Goal: Communication & Community: Share content

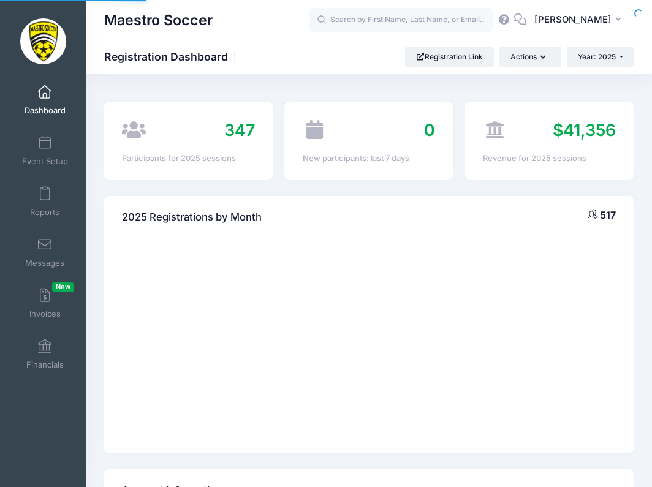
select select
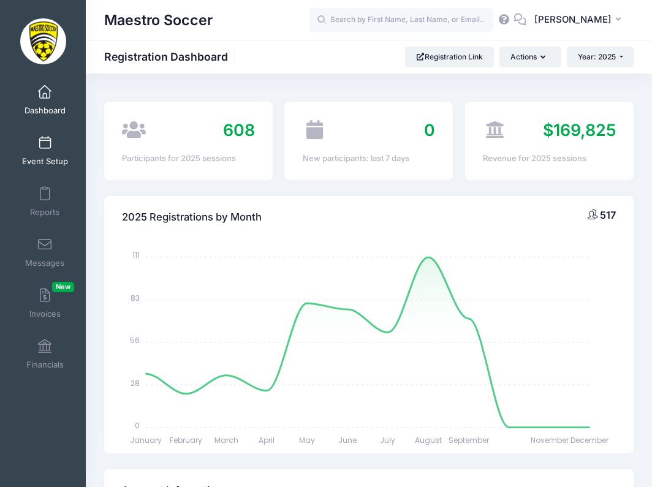
click at [45, 146] on span at bounding box center [45, 143] width 0 height 13
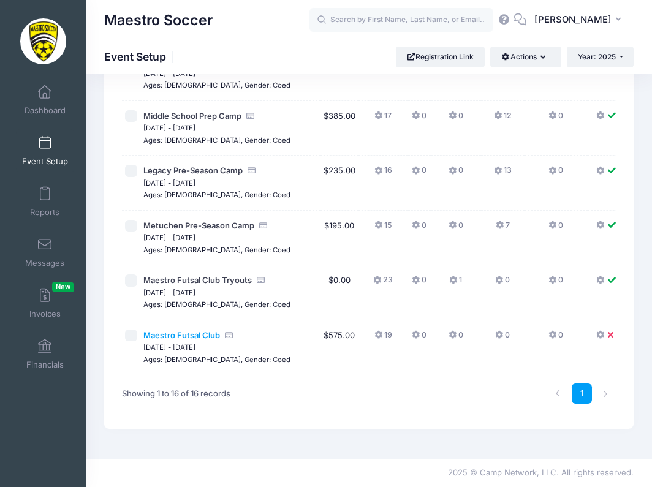
scroll to position [788, 0]
click at [180, 332] on span "Maestro Futsal Club" at bounding box center [181, 335] width 77 height 10
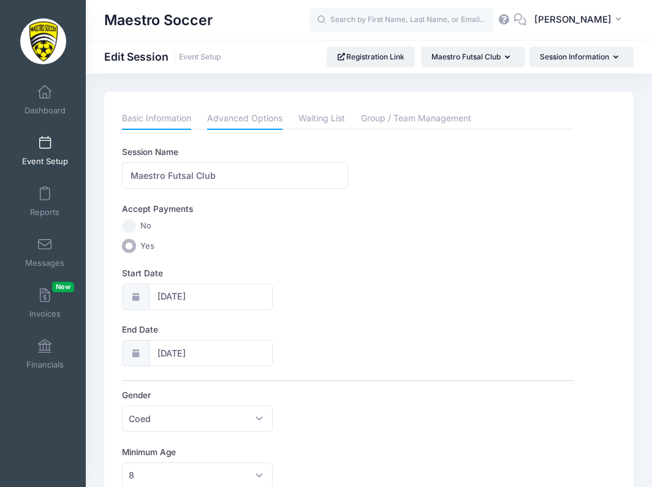
click at [246, 113] on link "Advanced Options" at bounding box center [244, 119] width 75 height 22
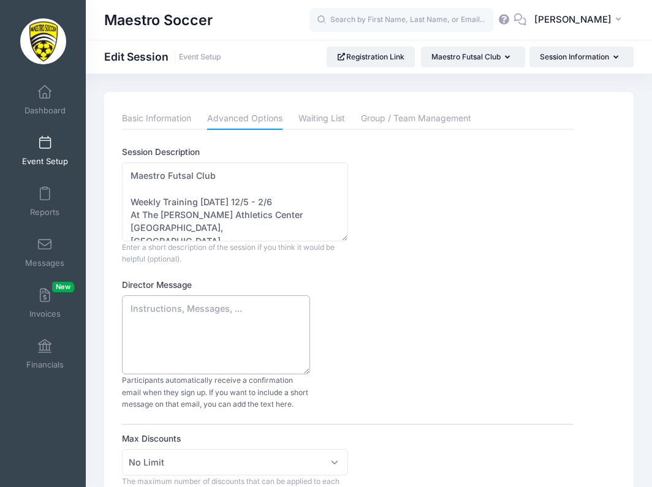
click at [201, 319] on textarea "Director Message" at bounding box center [216, 334] width 188 height 79
paste textarea "Dear {{firstName}} {{lastName}}, Congratulations, {{playerFirstName}} {{playerL…"
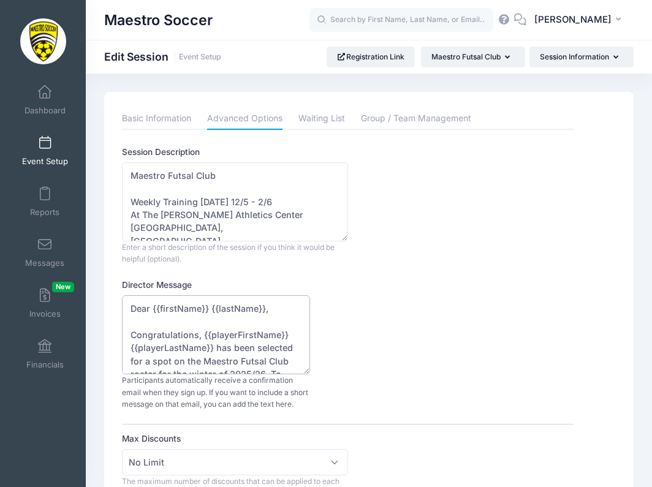
drag, startPoint x: 262, startPoint y: 310, endPoint x: 159, endPoint y: 304, distance: 103.6
click at [159, 306] on textarea "Dear {{firstName}} {{lastName}}, Congratulations, {{playerFirstName}} {{playerL…" at bounding box center [216, 334] width 188 height 79
drag, startPoint x: 254, startPoint y: 347, endPoint x: 203, endPoint y: 334, distance: 51.8
click at [203, 334] on textarea "Dear parent(s), Congratulations, {{playerFirstName}} {{playerLastName}} has bee…" at bounding box center [216, 334] width 188 height 79
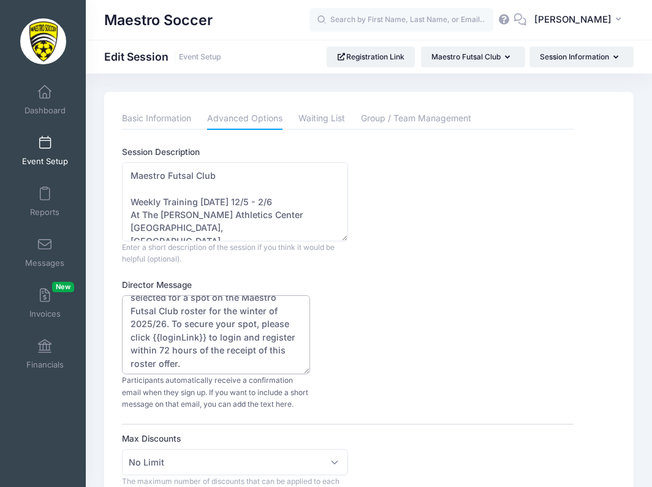
scroll to position [48, 0]
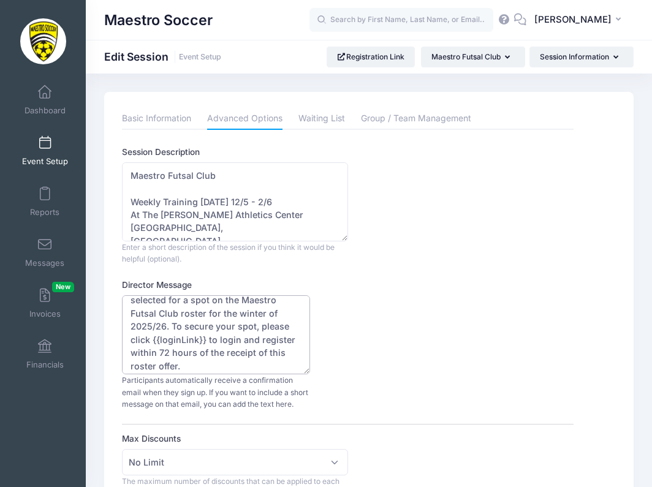
drag, startPoint x: 182, startPoint y: 337, endPoint x: 138, endPoint y: 336, distance: 44.1
click at [138, 336] on textarea "Dear parent(s), Congratulations, your child has been selected for a spot on the…" at bounding box center [216, 334] width 188 height 79
drag, startPoint x: 164, startPoint y: 350, endPoint x: 228, endPoint y: 337, distance: 65.5
click at [228, 337] on textarea "Dear parent(s), Congratulations, your child has been selected for a spot on the…" at bounding box center [216, 334] width 188 height 79
click at [282, 350] on textarea "Dear parent(s), Congratulations, your child has been selected for a spot on the…" at bounding box center [216, 334] width 188 height 79
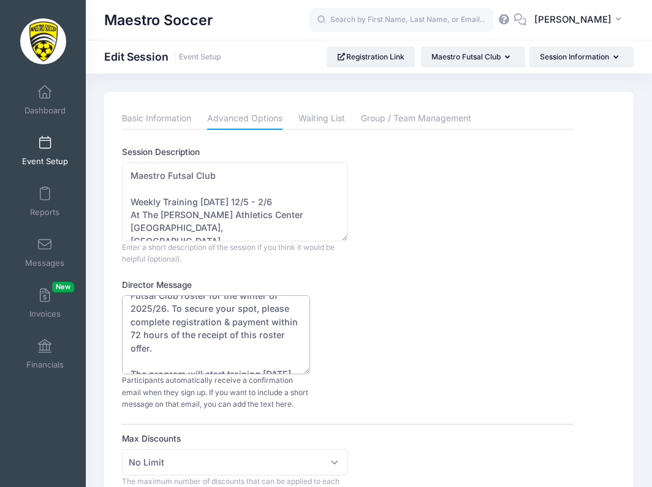
scroll to position [65, 0]
drag, startPoint x: 257, startPoint y: 333, endPoint x: 208, endPoint y: 331, distance: 49.6
click at [208, 331] on textarea "Dear parent(s), Congratulations, your child has been selected for a spot on the…" at bounding box center [216, 334] width 188 height 79
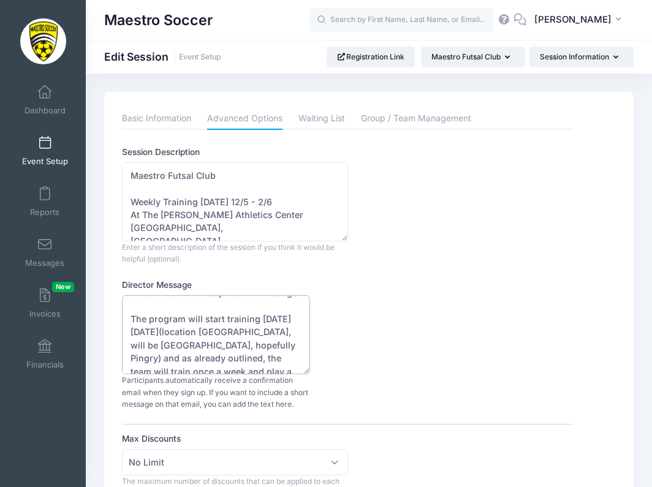
scroll to position [108, 0]
click at [149, 326] on textarea "Dear parent(s), Congratulations, your child has been selected for a spot on the…" at bounding box center [216, 334] width 188 height 79
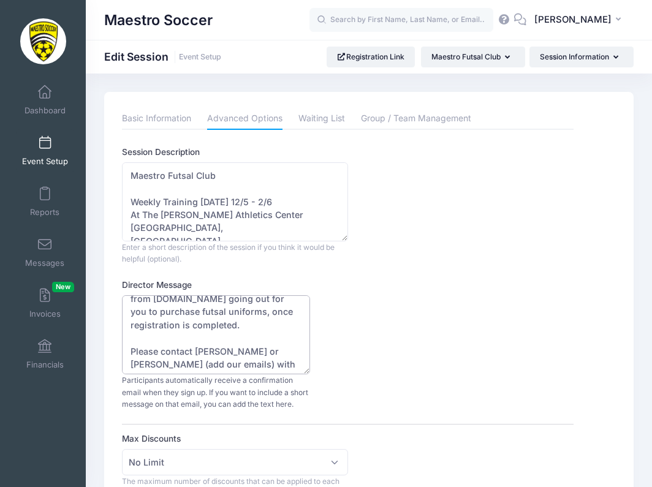
scroll to position [273, 0]
click at [194, 328] on textarea "Dear parent(s), Congratulations, your child has been selected for a spot on the…" at bounding box center [216, 334] width 188 height 79
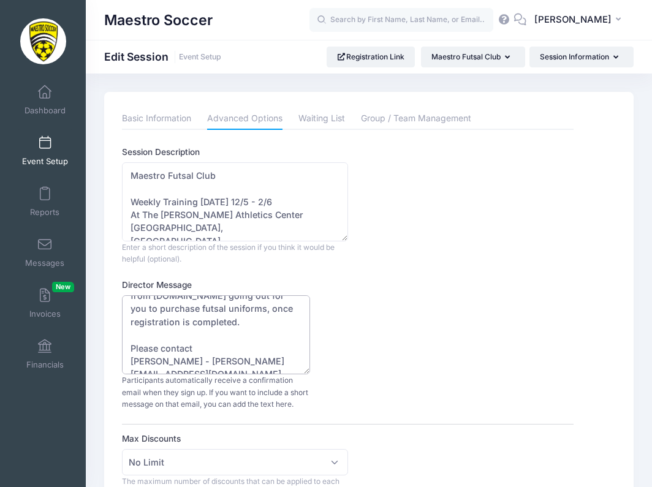
scroll to position [305, 0]
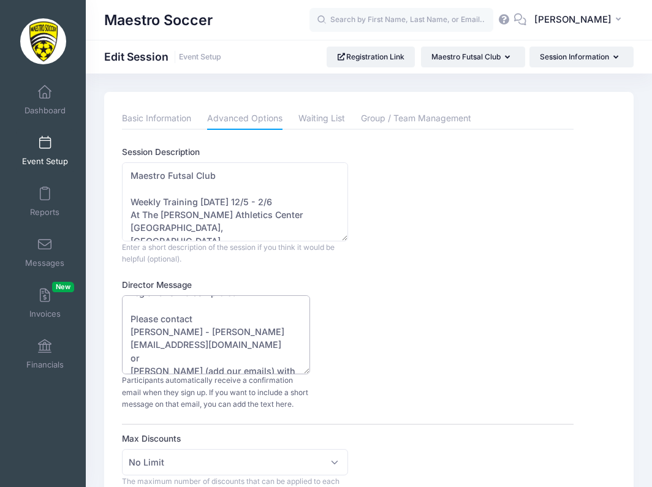
click at [195, 335] on textarea "Dear parent(s), Congratulations, your child has been selected for a spot on the…" at bounding box center [216, 334] width 188 height 79
drag, startPoint x: 202, startPoint y: 363, endPoint x: 150, endPoint y: 361, distance: 52.1
click at [150, 361] on textarea "Dear parent(s), Congratulations, your child has been selected for a spot on the…" at bounding box center [216, 334] width 188 height 79
click at [220, 366] on textarea "Dear parent(s), Congratulations, your child has been selected for a spot on the…" at bounding box center [216, 334] width 188 height 79
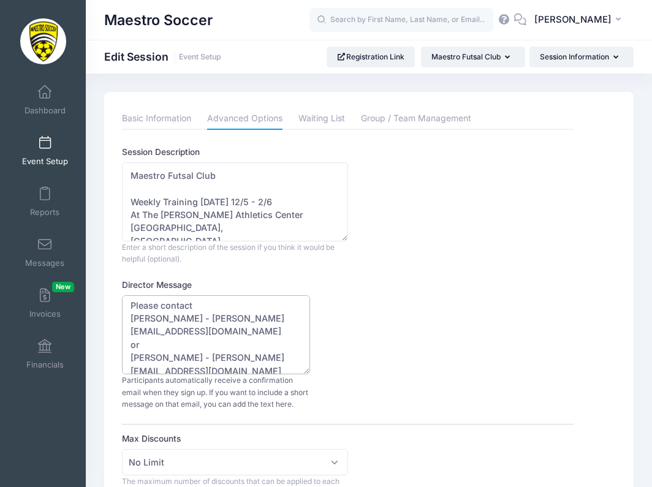
scroll to position [304, 0]
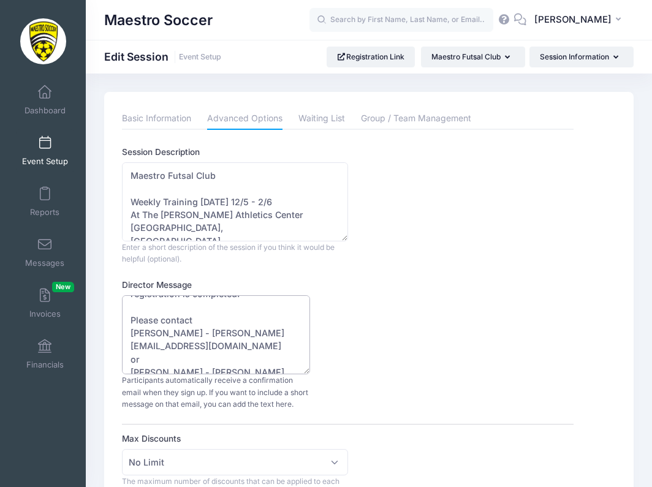
click at [196, 303] on textarea "Dear parent(s), Congratulations, your child has been selected for a spot on the…" at bounding box center [216, 334] width 188 height 79
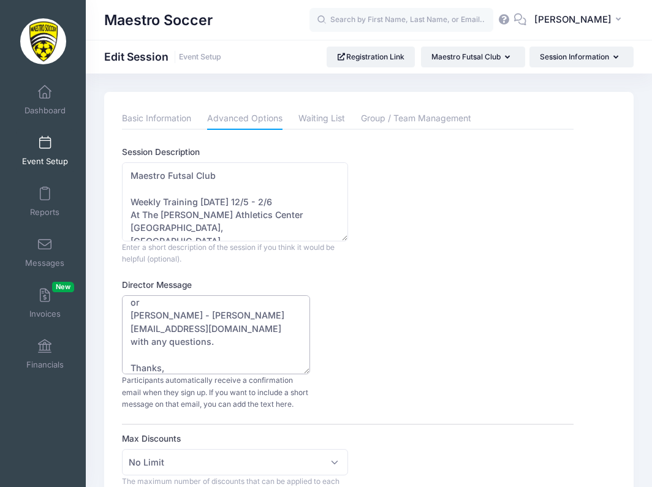
scroll to position [360, 0]
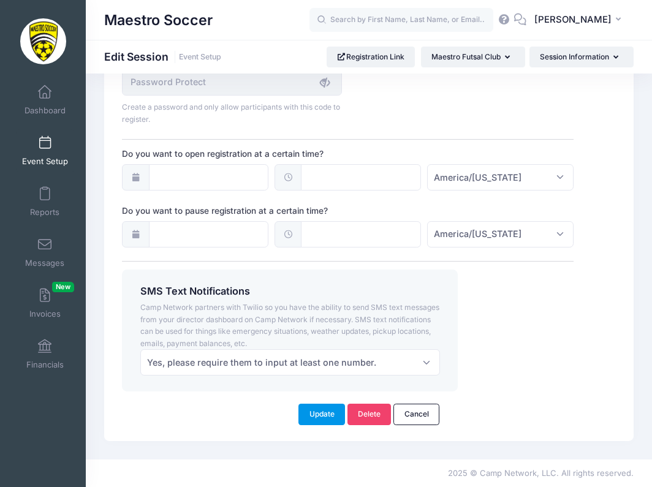
type textarea "Dear parent(s), Congratulations, your child has been selected for a spot on the…"
click at [319, 408] on button "Update" at bounding box center [321, 414] width 47 height 21
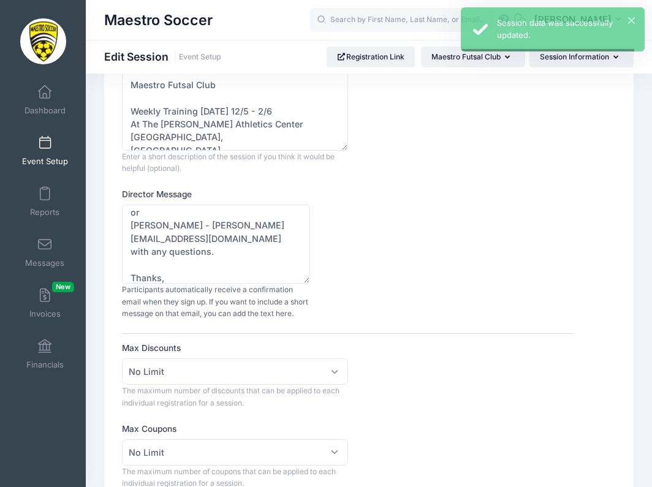
scroll to position [0, 0]
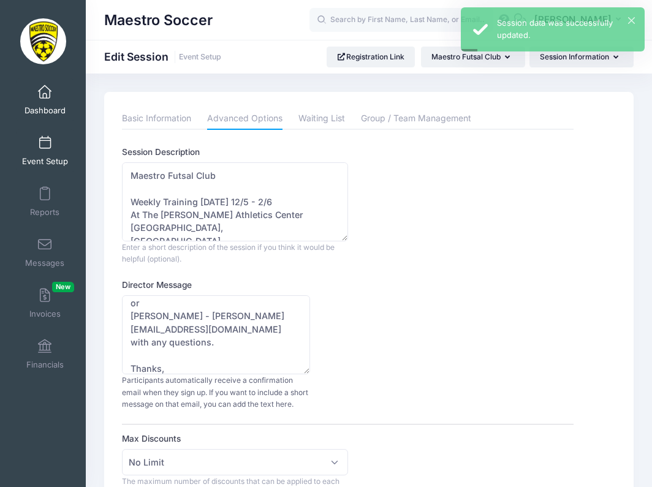
click at [37, 105] on span "Dashboard" at bounding box center [44, 110] width 41 height 10
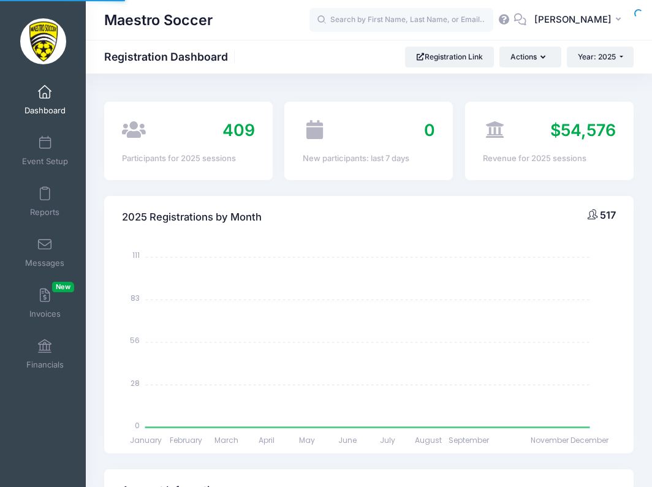
select select
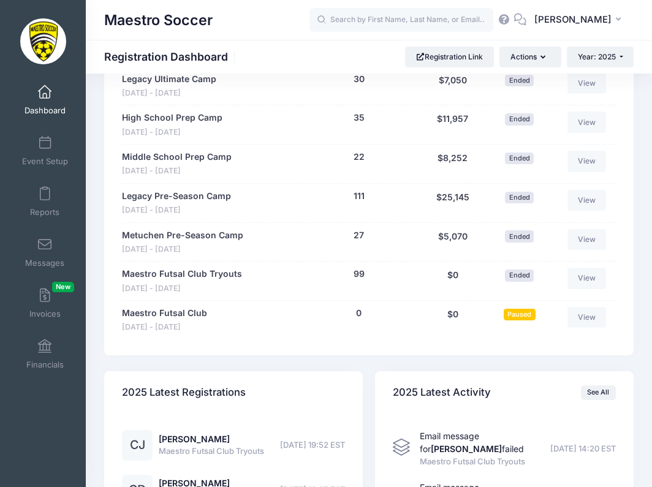
scroll to position [1228, 0]
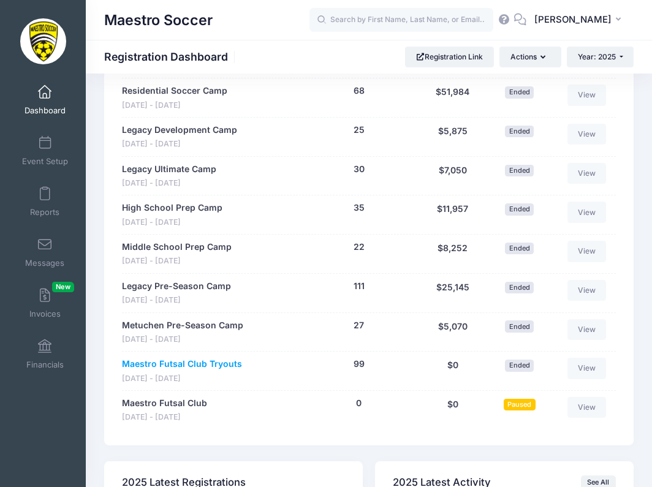
click at [211, 361] on link "Maestro Futsal Club Tryouts" at bounding box center [182, 364] width 120 height 13
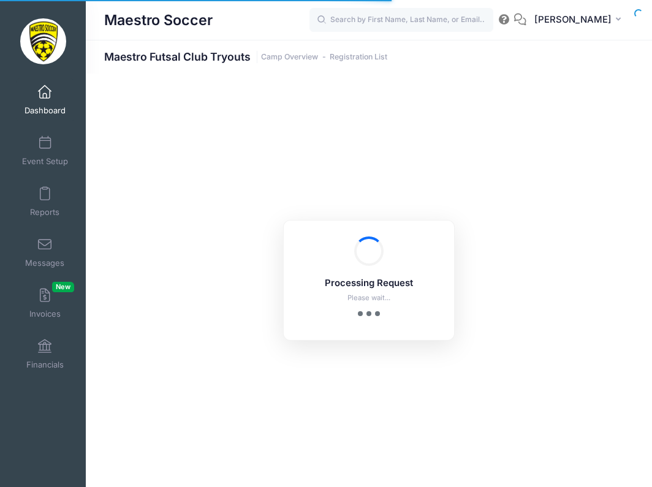
scroll to position [23, 0]
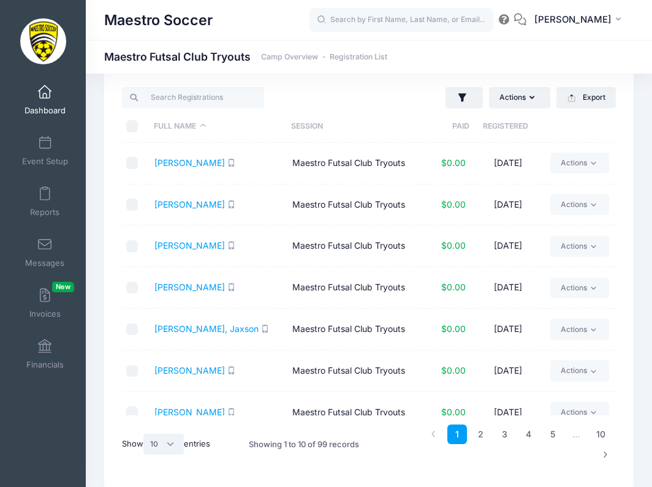
select select "-1"
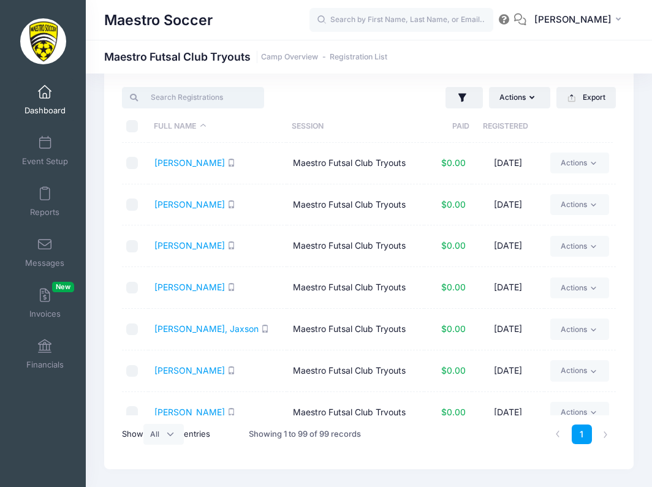
click at [209, 105] on input "search" at bounding box center [192, 97] width 141 height 21
type input "m"
type input "a"
click at [128, 165] on input "checkbox" at bounding box center [132, 163] width 12 height 12
checkbox input "true"
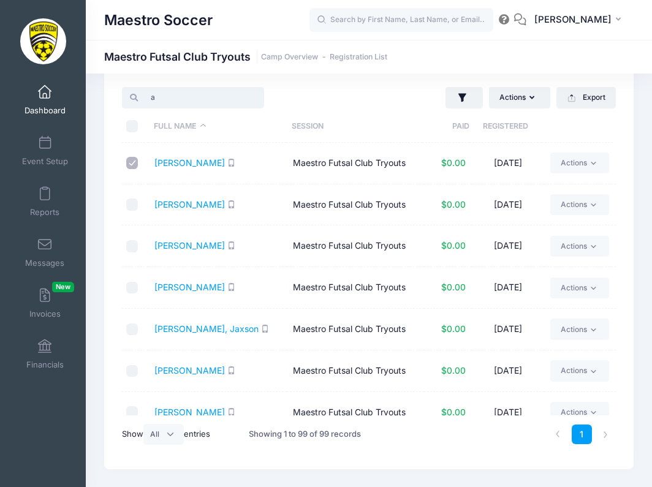
click at [180, 101] on input "a" at bounding box center [192, 97] width 141 height 21
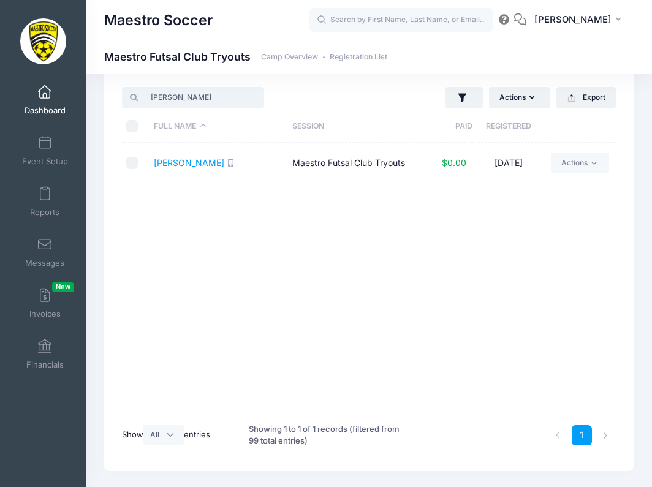
type input "moll"
click at [132, 165] on input "checkbox" at bounding box center [132, 163] width 12 height 12
checkbox input "true"
click at [260, 98] on input "moll" at bounding box center [192, 97] width 141 height 21
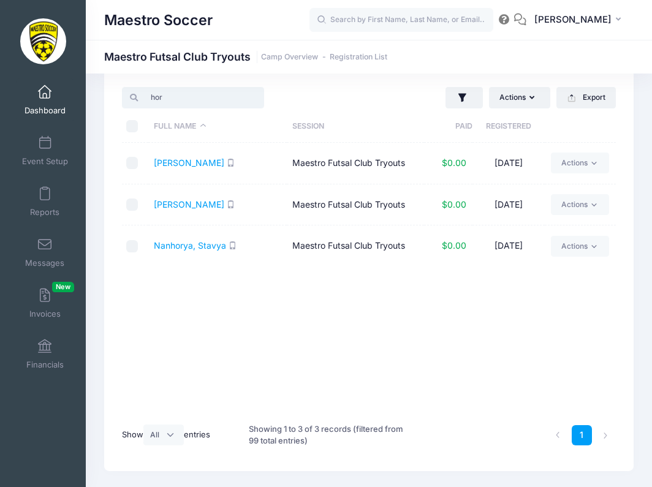
type input "hor"
click at [135, 165] on input "checkbox" at bounding box center [132, 163] width 12 height 12
checkbox input "true"
click at [238, 100] on input "hor" at bounding box center [192, 97] width 141 height 21
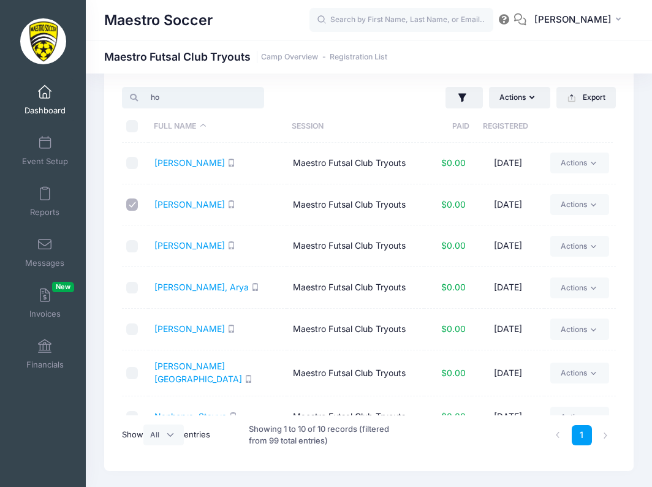
type input "h"
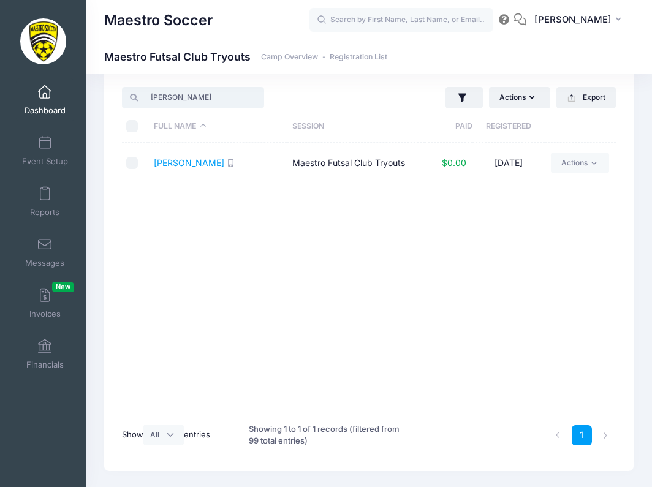
type input "John"
drag, startPoint x: 239, startPoint y: 100, endPoint x: 132, endPoint y: 164, distance: 124.7
click at [132, 164] on input "checkbox" at bounding box center [132, 163] width 12 height 12
checkbox input "true"
click at [260, 96] on input "John" at bounding box center [192, 97] width 141 height 21
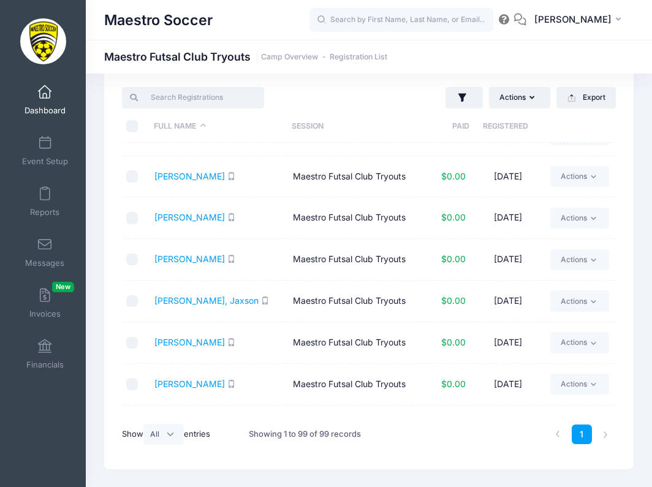
scroll to position [17, 0]
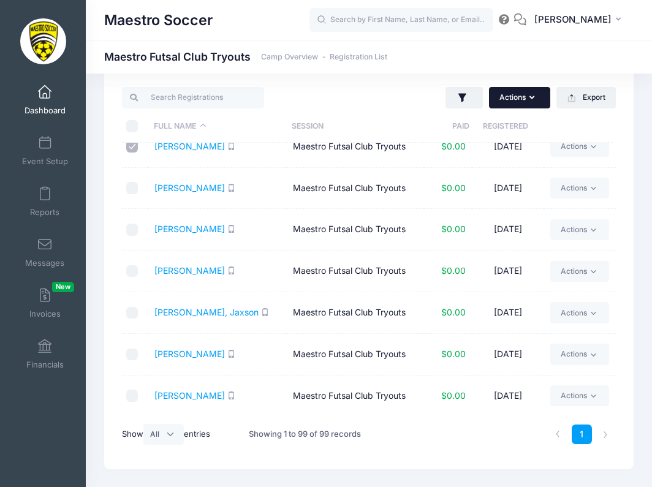
click at [512, 100] on button "Actions" at bounding box center [519, 97] width 61 height 21
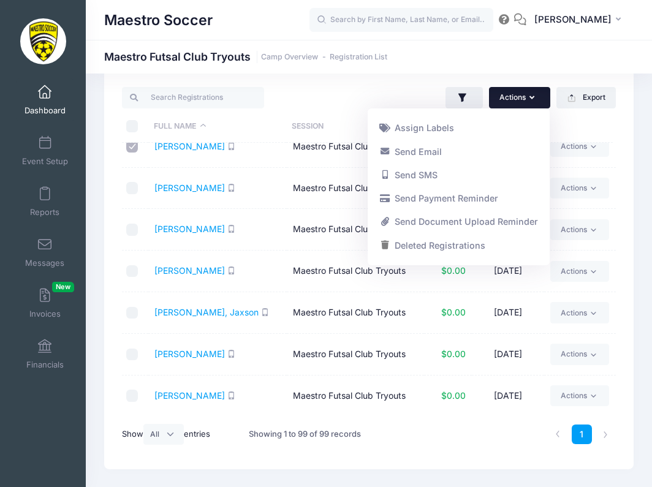
click at [522, 97] on button "Actions" at bounding box center [519, 97] width 61 height 21
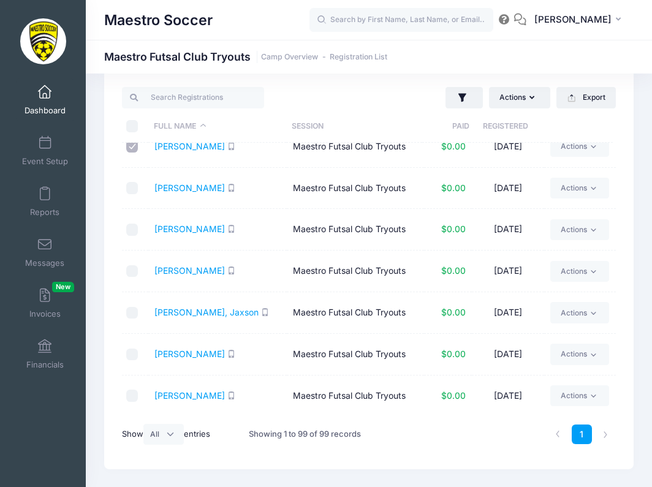
click at [130, 127] on input "\a \a \a \a" at bounding box center [132, 126] width 12 height 12
checkbox input "true"
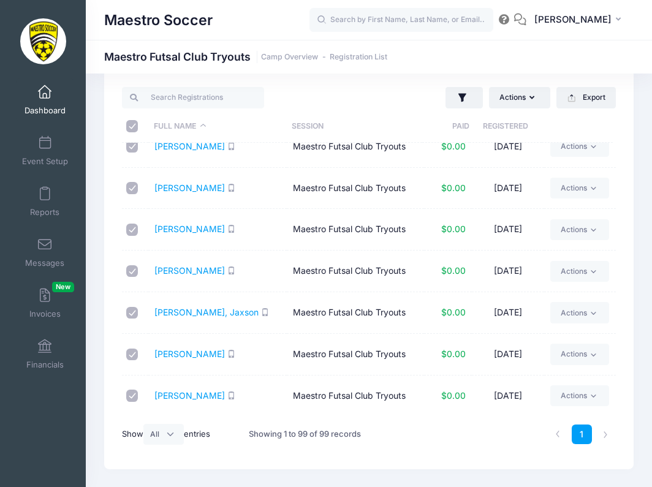
checkbox input "true"
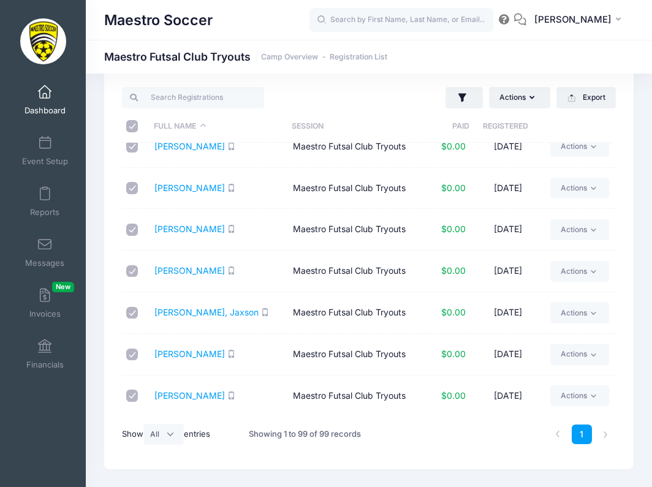
checkbox input "true"
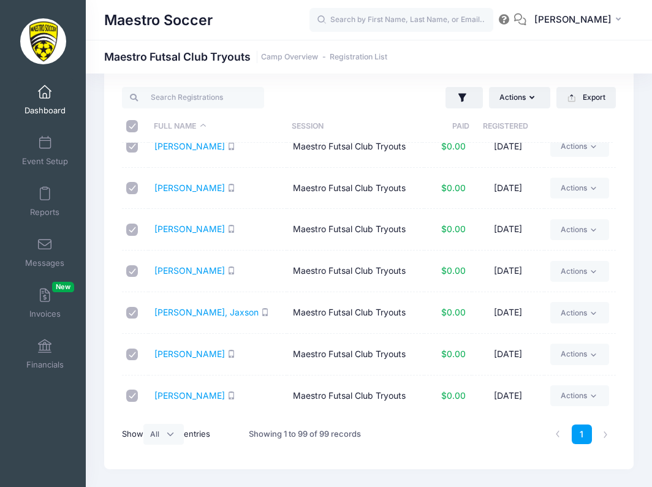
checkbox input "true"
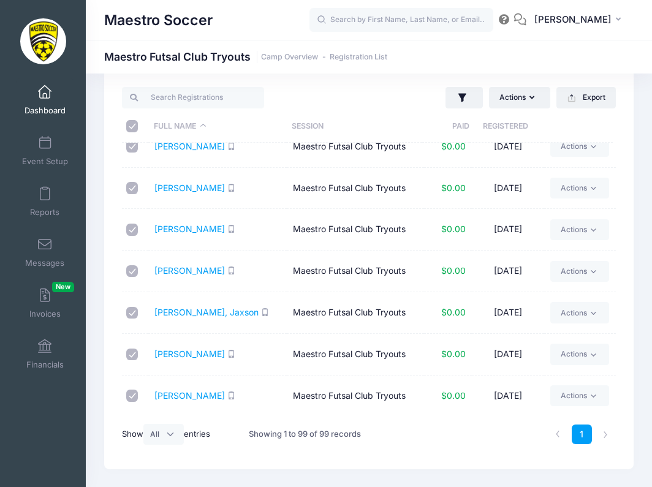
checkbox input "true"
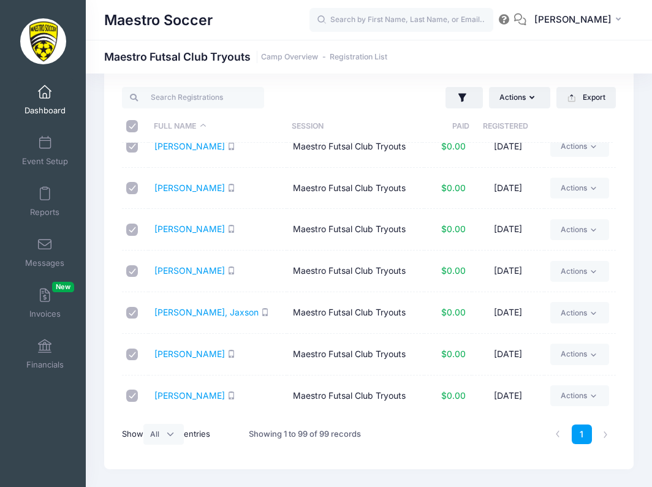
checkbox input "true"
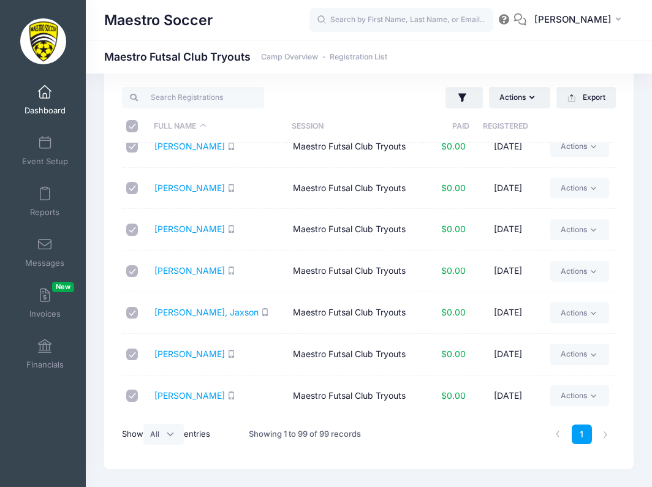
checkbox input "true"
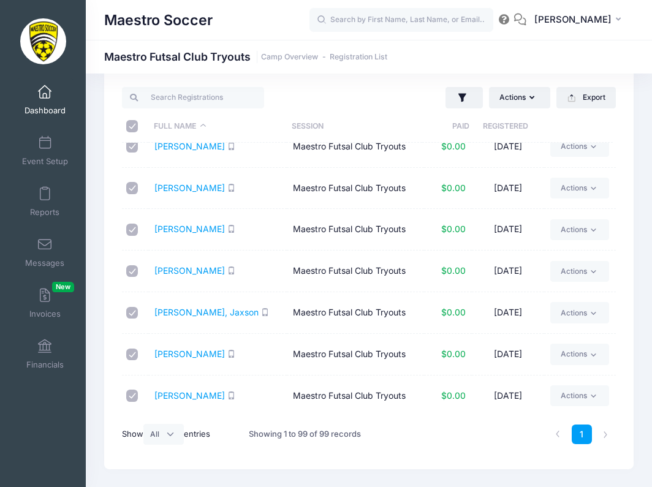
checkbox input "true"
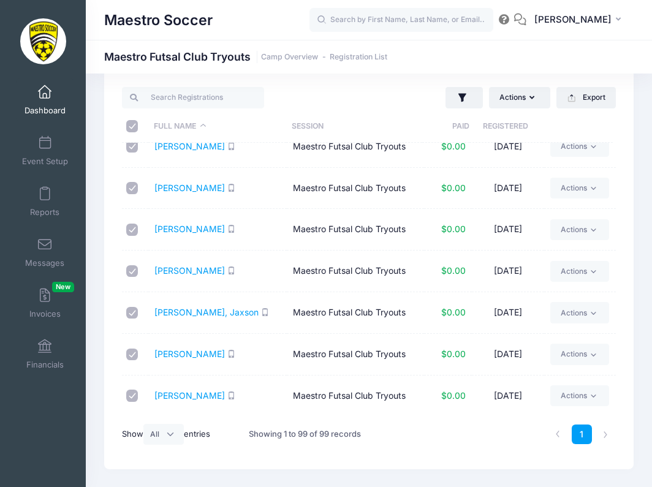
checkbox input "true"
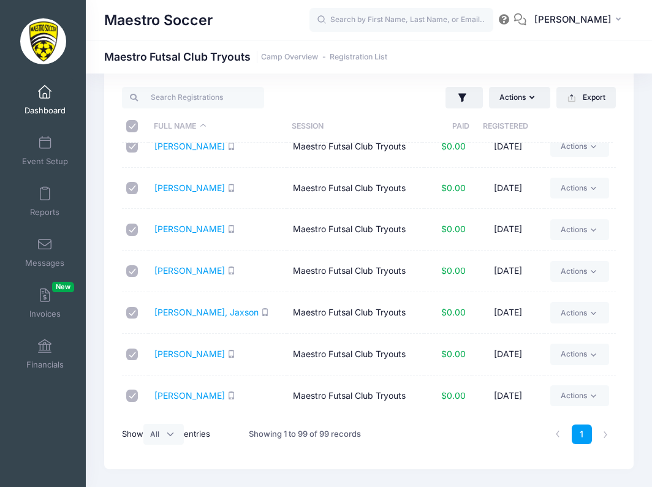
checkbox input "true"
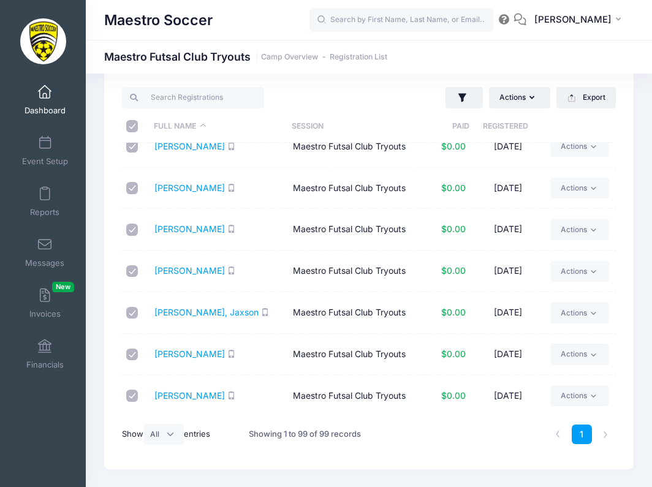
checkbox input "true"
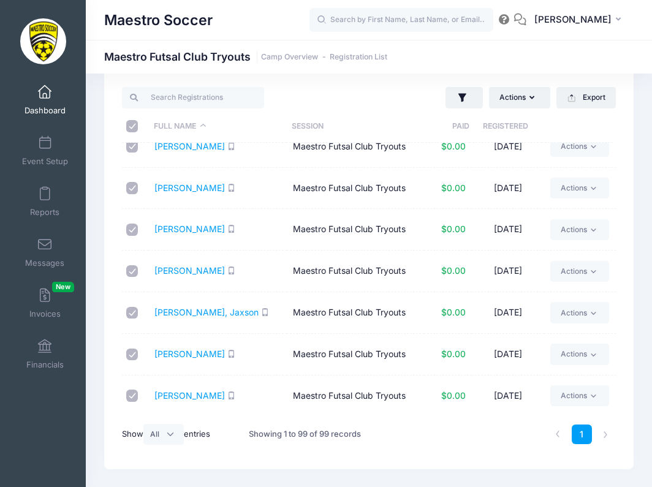
checkbox input "true"
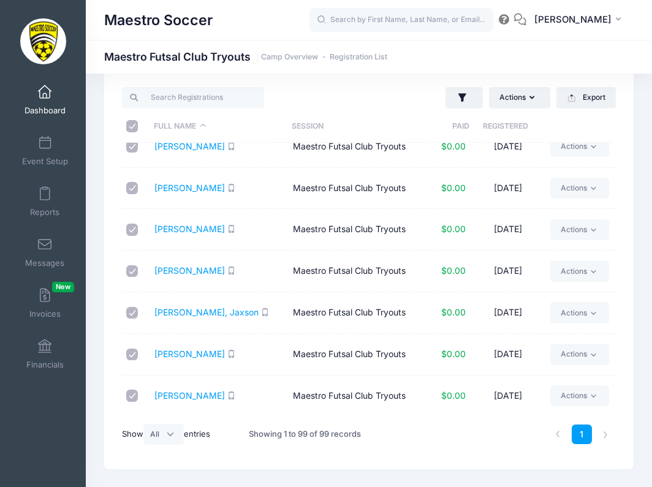
checkbox input "true"
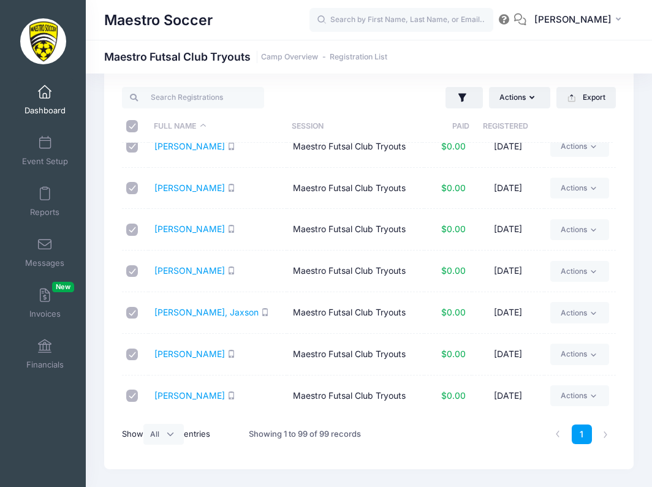
checkbox input "true"
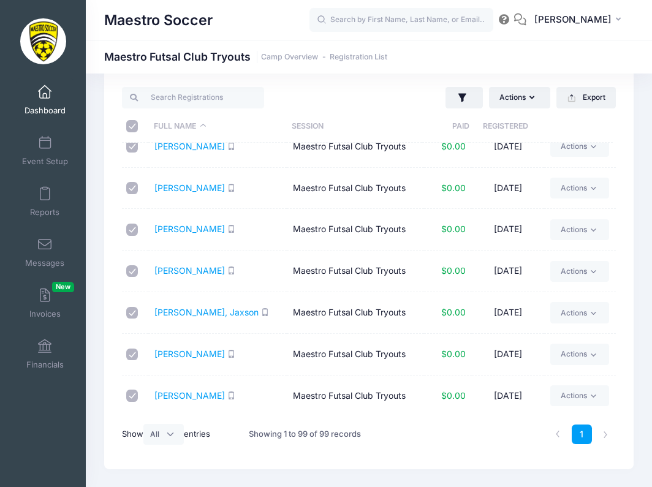
checkbox input "true"
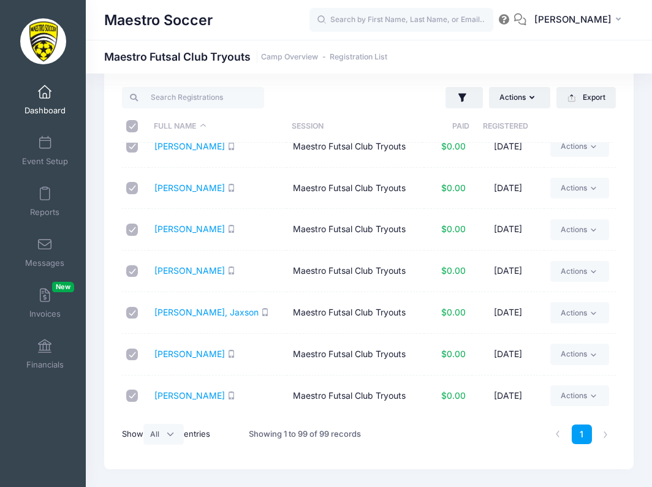
checkbox input "true"
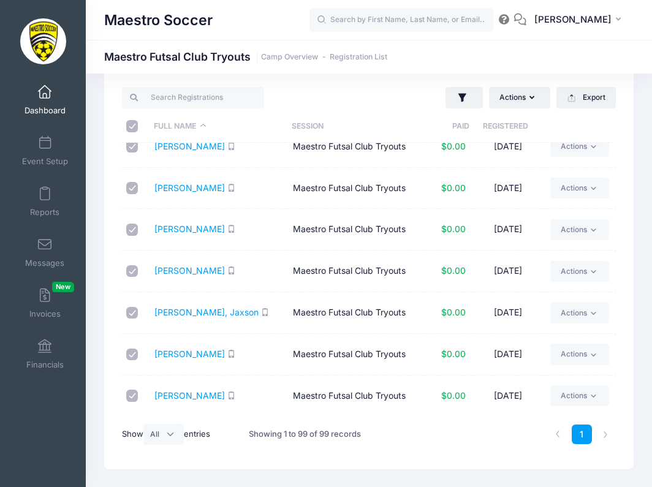
checkbox input "true"
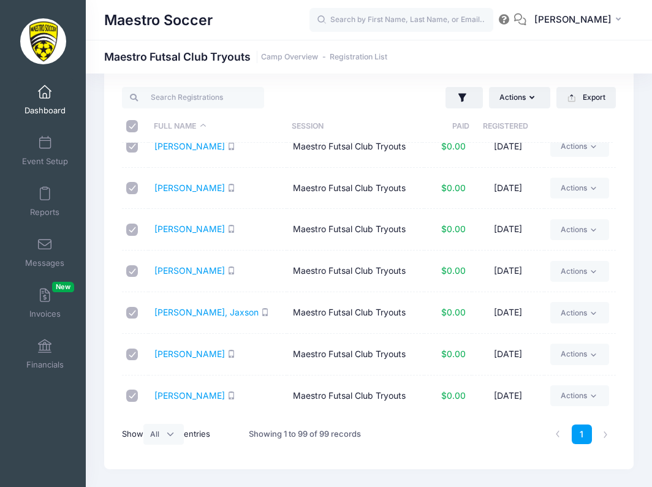
checkbox input "true"
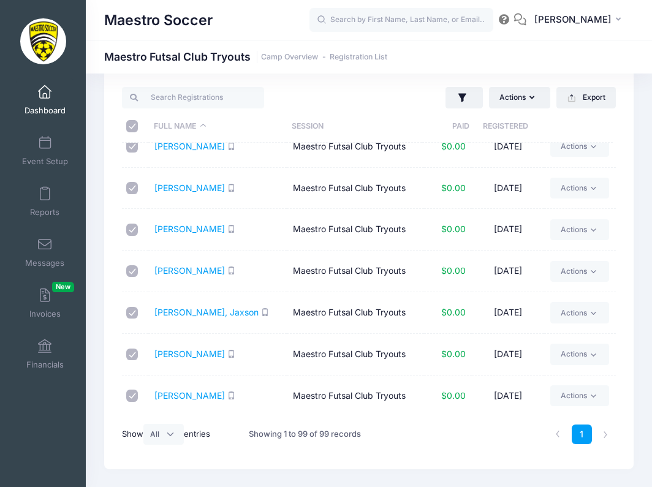
checkbox input "true"
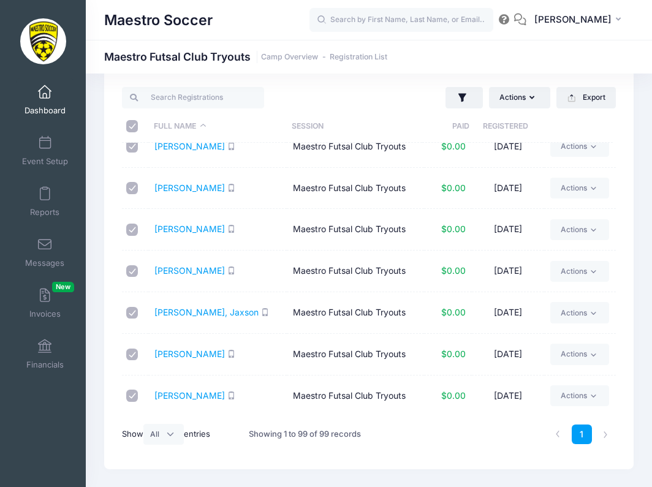
checkbox input "true"
click at [130, 127] on input "\a \a \a \a" at bounding box center [132, 126] width 12 height 12
checkbox input "false"
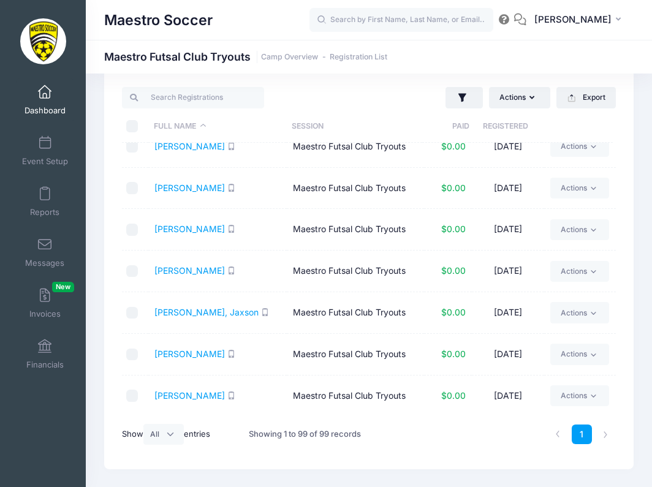
checkbox input "false"
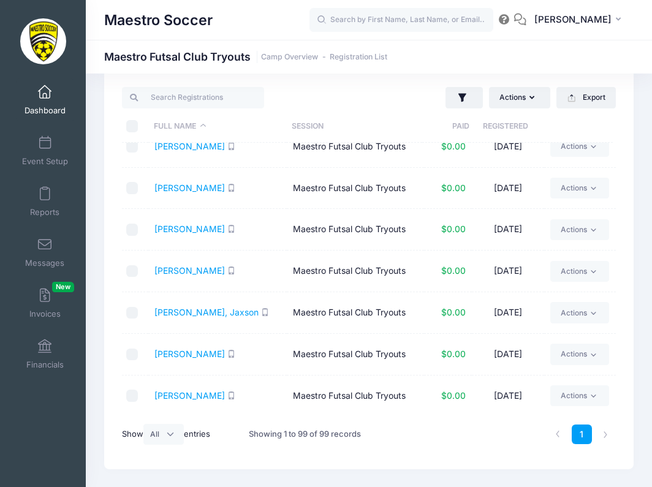
checkbox input "false"
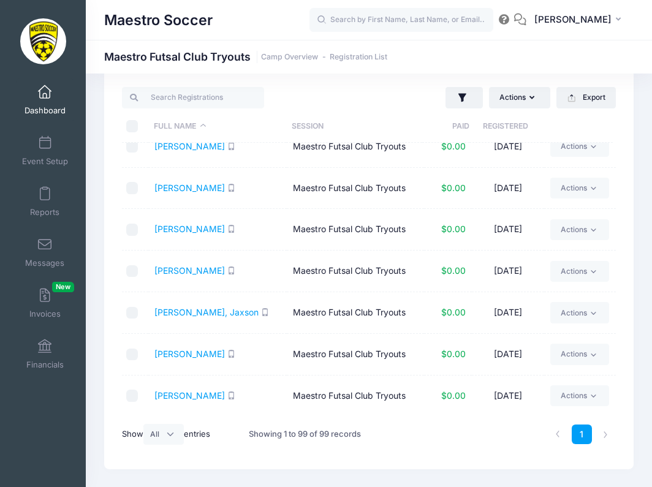
checkbox input "false"
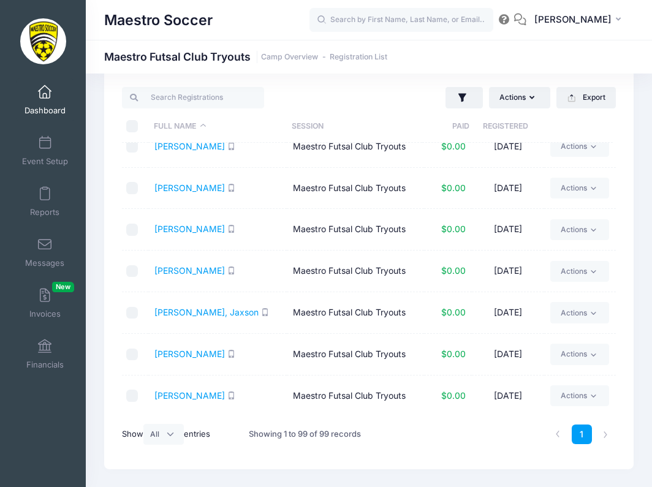
checkbox input "false"
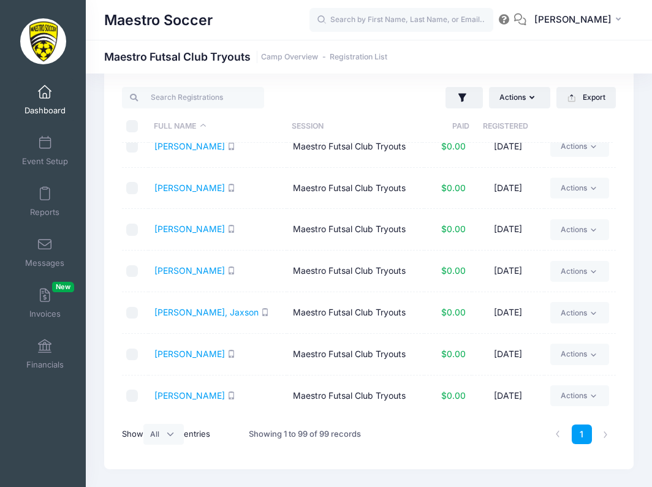
checkbox input "false"
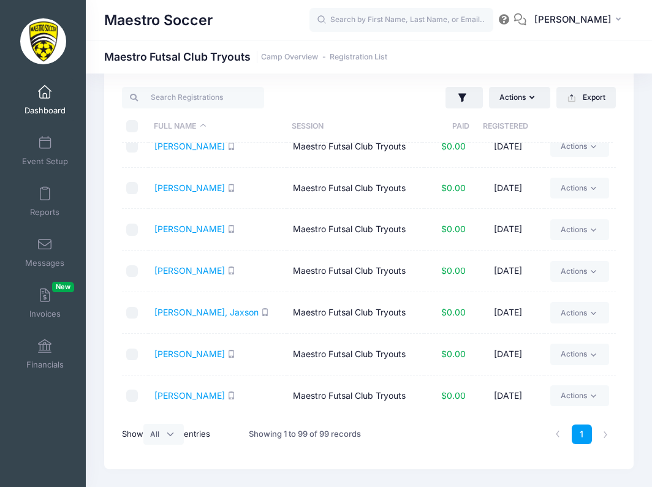
checkbox input "false"
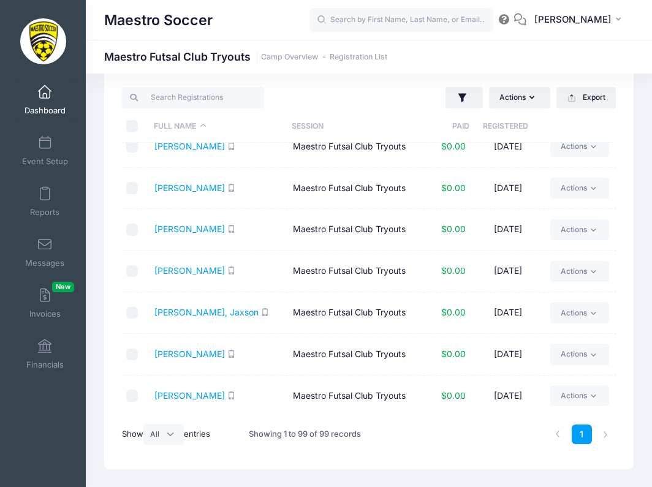
checkbox input "false"
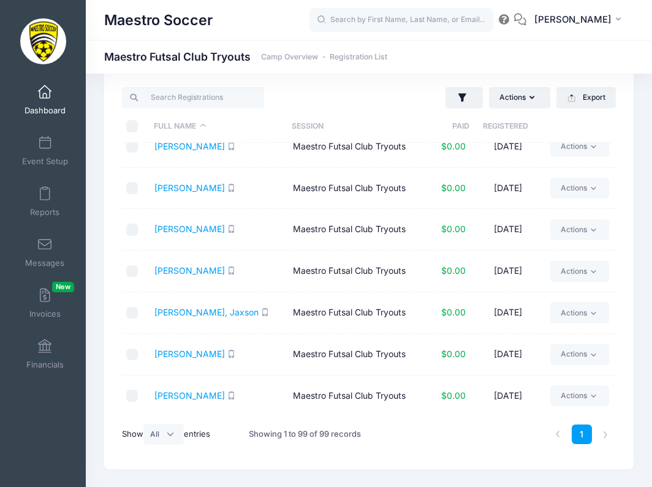
checkbox input "false"
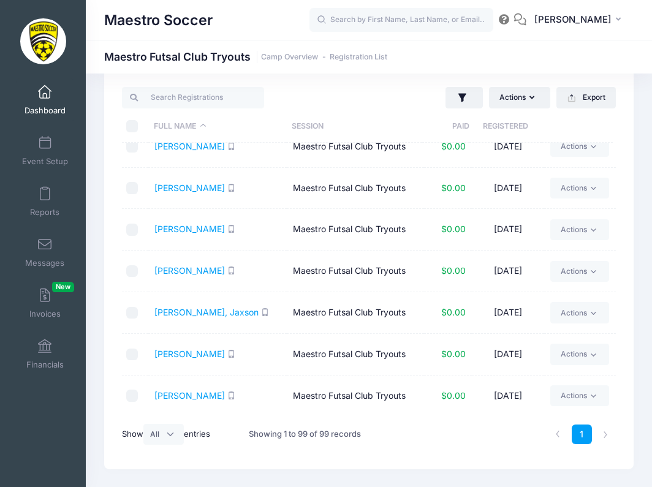
checkbox input "false"
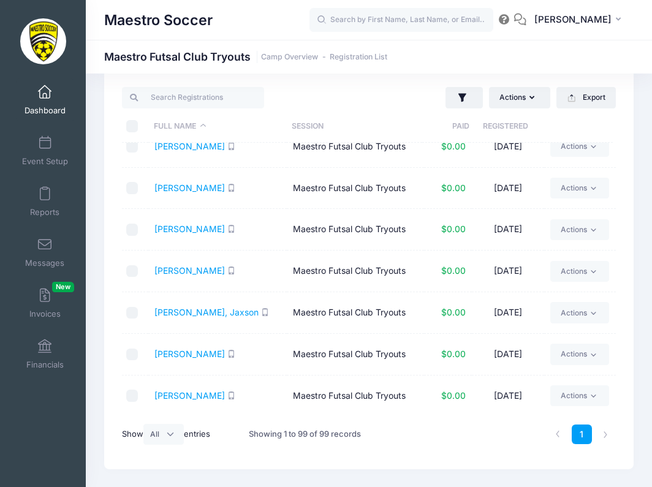
checkbox input "false"
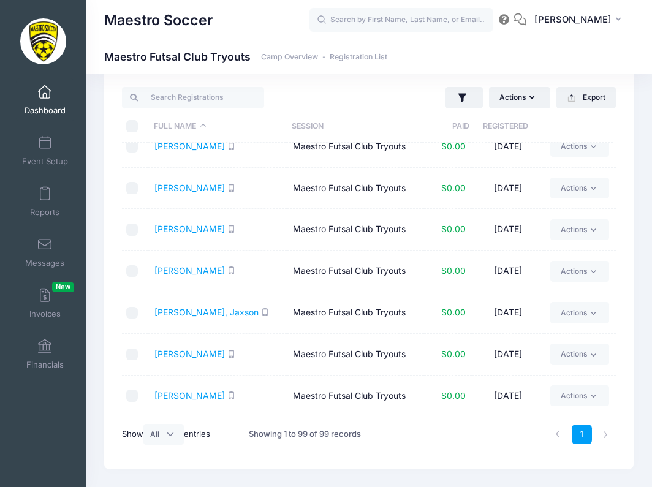
checkbox input "false"
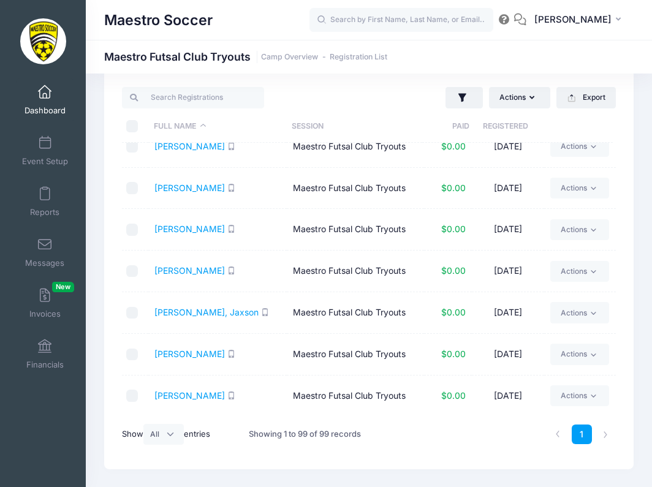
checkbox input "false"
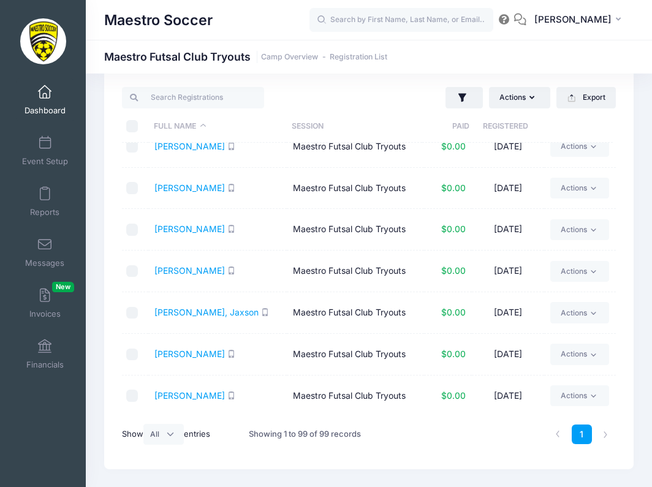
checkbox input "false"
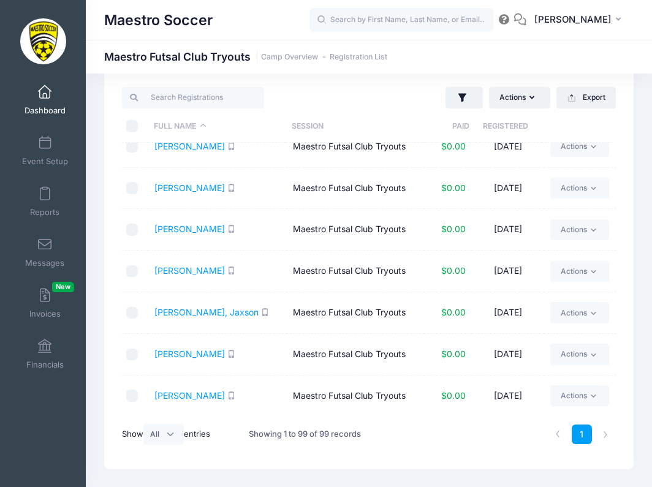
checkbox input "false"
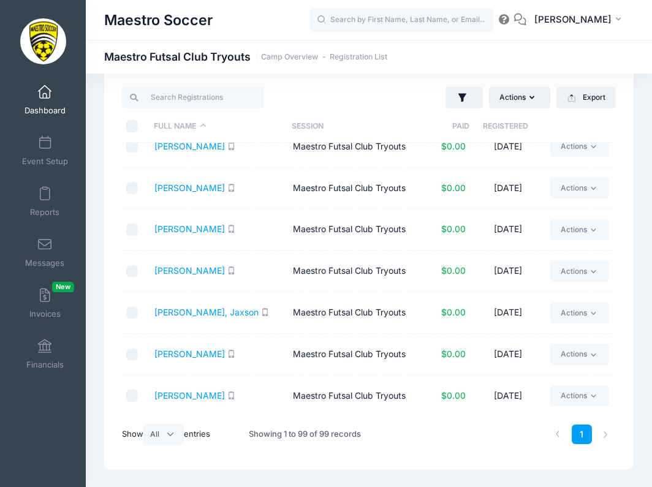
checkbox input "false"
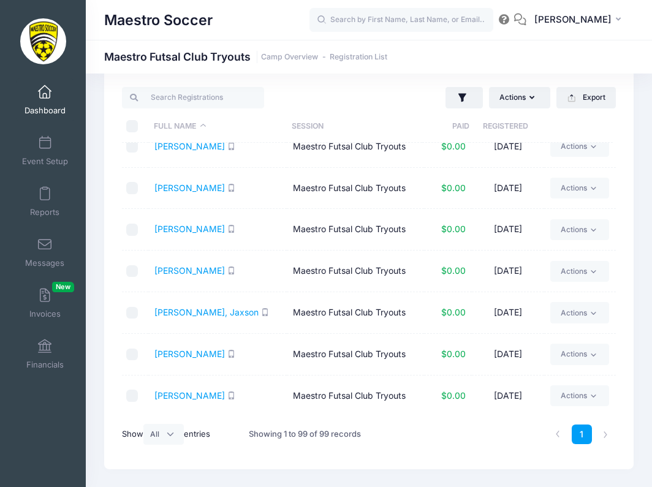
checkbox input "false"
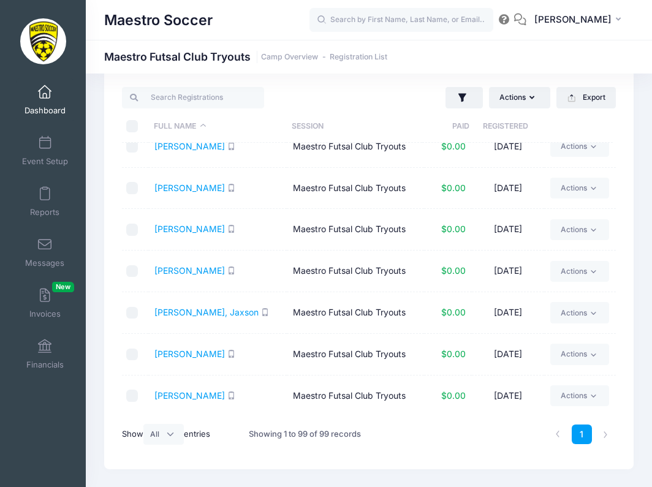
checkbox input "false"
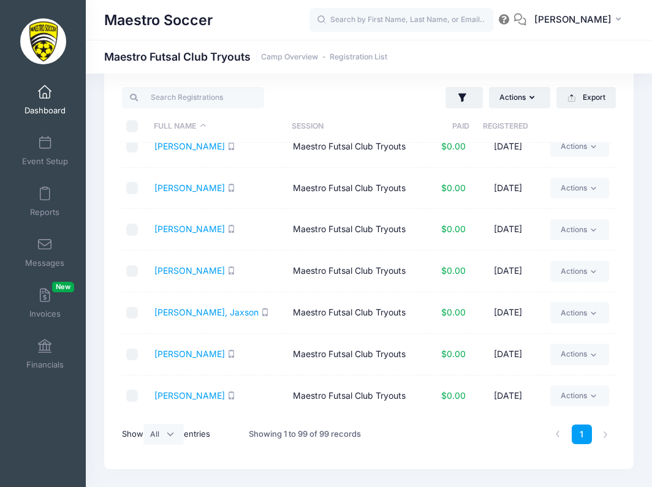
checkbox input "false"
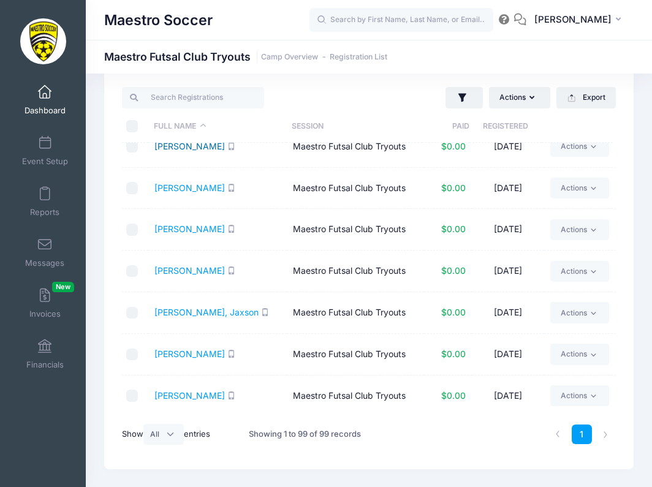
click at [188, 145] on link "Acquista, Laila" at bounding box center [189, 146] width 70 height 10
click at [183, 96] on input "search" at bounding box center [192, 97] width 141 height 21
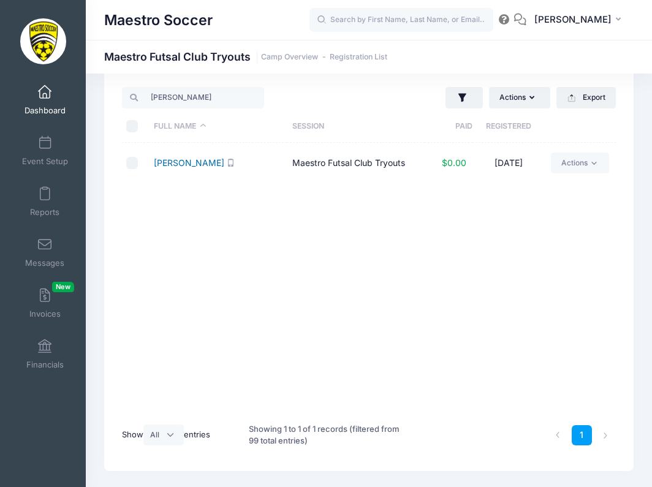
click at [186, 162] on link "Moller, McKenzie" at bounding box center [189, 162] width 70 height 10
click at [255, 100] on input "moll" at bounding box center [192, 97] width 141 height 21
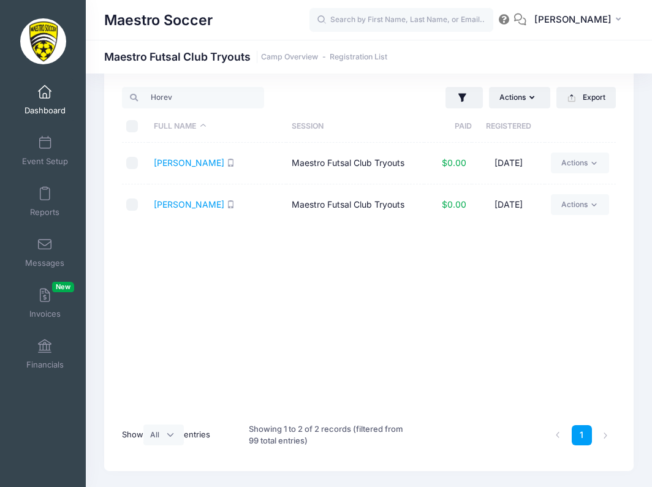
drag, startPoint x: 255, startPoint y: 101, endPoint x: 189, endPoint y: 163, distance: 90.6
click at [189, 163] on link "Horev, Cammy" at bounding box center [189, 162] width 70 height 10
click at [261, 101] on input "Horev" at bounding box center [192, 97] width 141 height 21
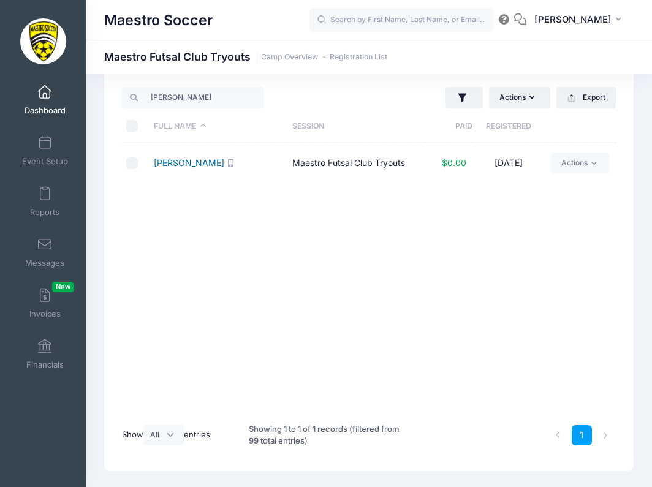
drag, startPoint x: 243, startPoint y: 117, endPoint x: 201, endPoint y: 167, distance: 64.8
click at [201, 167] on link "Johnston, Chase" at bounding box center [189, 162] width 70 height 10
click at [262, 97] on input "John" at bounding box center [192, 97] width 141 height 21
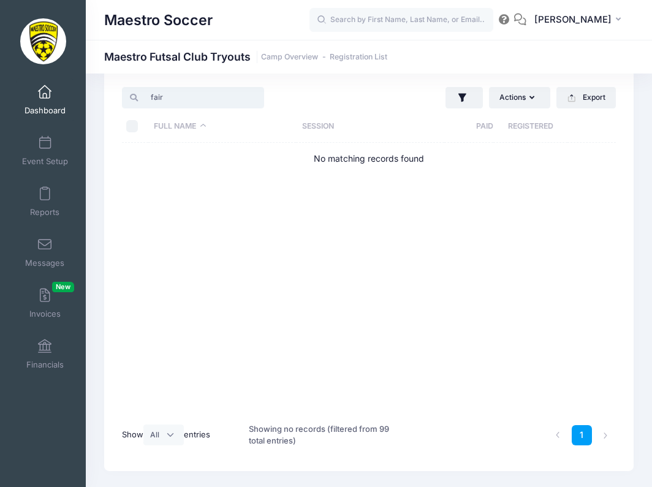
click at [199, 100] on input "fair" at bounding box center [192, 97] width 141 height 21
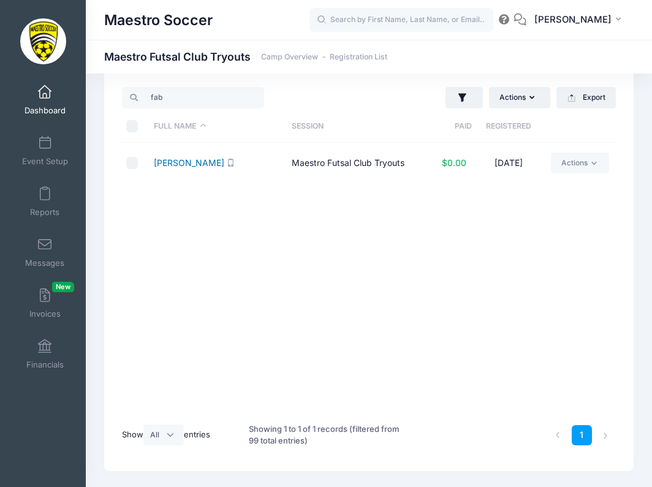
click at [194, 164] on link "Fabre, Jean" at bounding box center [189, 162] width 70 height 10
click at [257, 97] on input "fab" at bounding box center [192, 97] width 141 height 21
click at [192, 164] on link "Quiner, David" at bounding box center [189, 162] width 70 height 10
click at [258, 97] on input "quine" at bounding box center [192, 97] width 141 height 21
click at [179, 158] on link "Garran, Grant" at bounding box center [189, 162] width 70 height 10
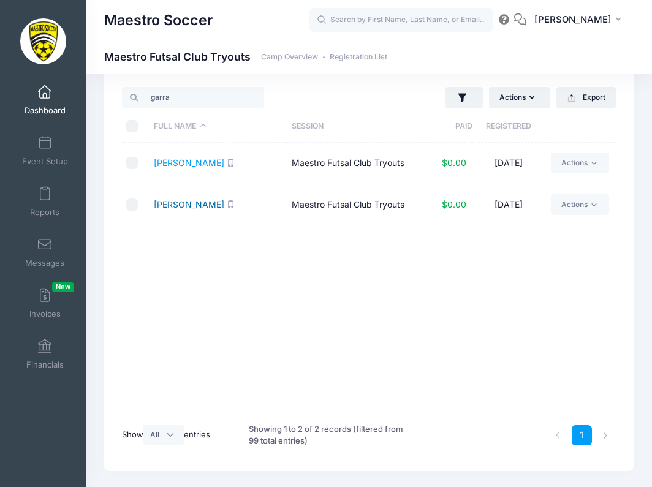
click at [191, 208] on link "Garran, Mason" at bounding box center [189, 204] width 70 height 10
click at [257, 100] on input "garra" at bounding box center [192, 97] width 141 height 21
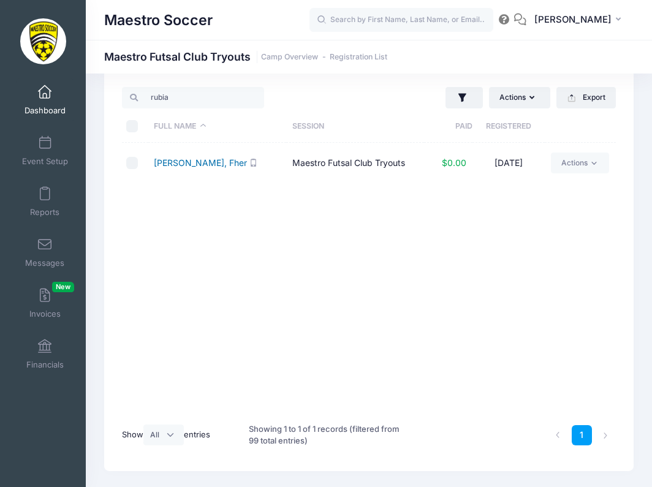
click at [181, 166] on link "Rubiano, Fher" at bounding box center [200, 162] width 93 height 10
click at [201, 97] on input "rubia" at bounding box center [192, 97] width 141 height 21
click at [260, 98] on input "rubia" at bounding box center [192, 97] width 141 height 21
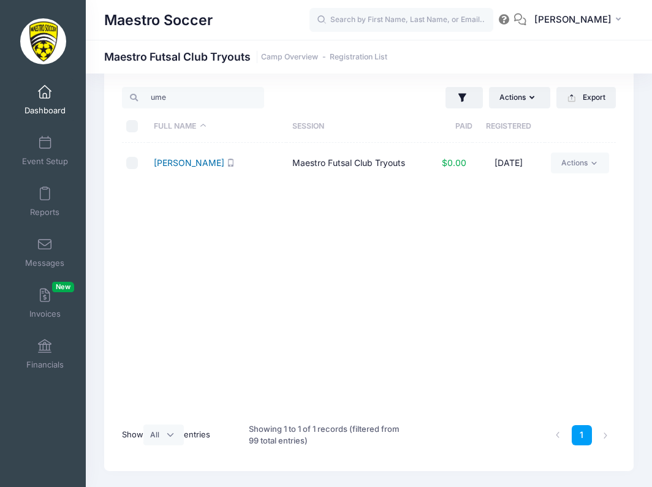
click at [186, 164] on link "Umehag, Felix" at bounding box center [189, 162] width 70 height 10
click at [260, 97] on input "ume" at bounding box center [192, 97] width 141 height 21
click at [195, 160] on link "Vatoci, Matisse" at bounding box center [184, 162] width 61 height 10
click at [260, 98] on input "vato" at bounding box center [192, 97] width 141 height 21
click at [169, 166] on link "Doble, Josephine" at bounding box center [189, 162] width 70 height 10
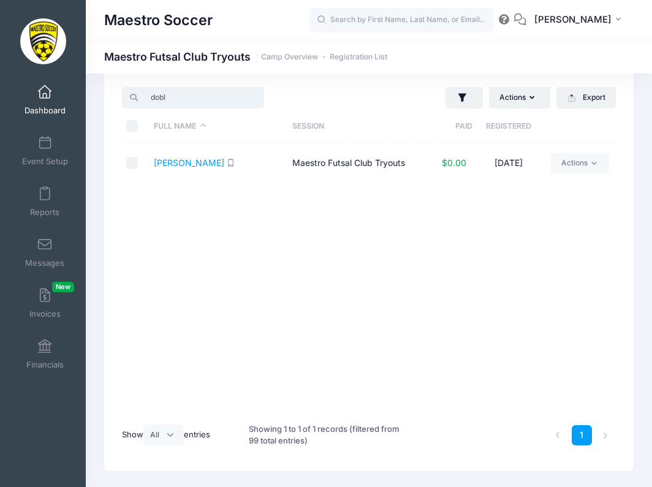
click at [258, 102] on input "dobl" at bounding box center [192, 97] width 141 height 21
click at [196, 159] on link "Leis, Annabel" at bounding box center [189, 162] width 70 height 10
click at [230, 98] on input "leis" at bounding box center [192, 97] width 141 height 21
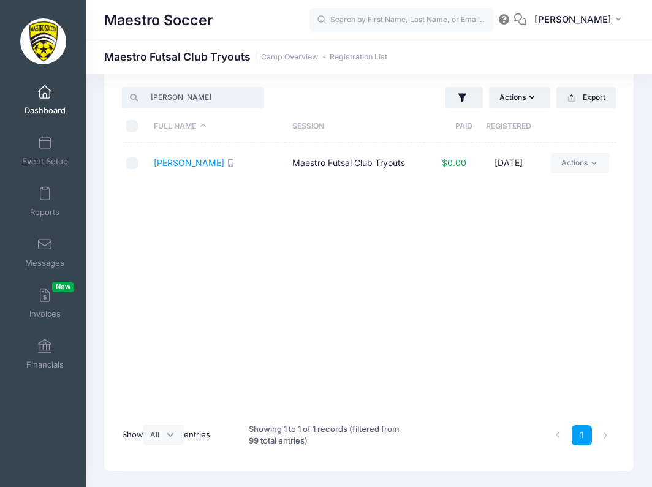
click at [230, 98] on input "leis" at bounding box center [192, 97] width 141 height 21
click at [171, 165] on link "Ferrer, Lily" at bounding box center [189, 162] width 70 height 10
click at [260, 99] on input "ferre" at bounding box center [192, 97] width 141 height 21
click at [191, 166] on link "Baglien, Emma" at bounding box center [189, 162] width 70 height 10
click at [259, 99] on input "bag" at bounding box center [192, 97] width 141 height 21
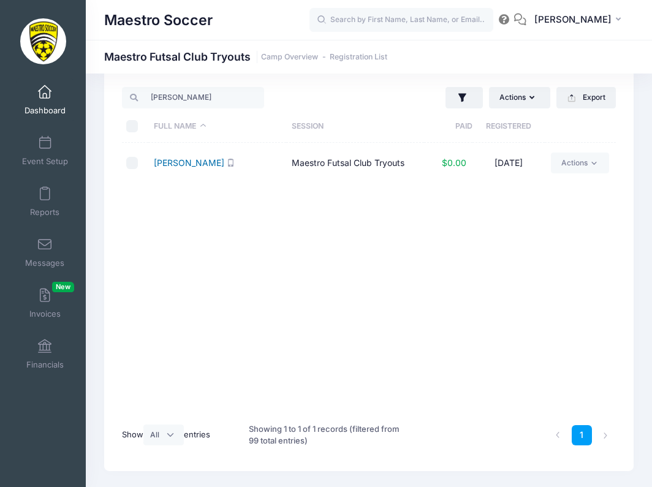
drag, startPoint x: 259, startPoint y: 99, endPoint x: 194, endPoint y: 162, distance: 90.1
click at [194, 162] on link "Richter, Stella" at bounding box center [189, 162] width 70 height 10
click at [257, 97] on input "Richter" at bounding box center [192, 97] width 141 height 21
click at [203, 164] on link "Hoffman, Kyleigh" at bounding box center [189, 162] width 70 height 10
click at [260, 98] on input "hoff" at bounding box center [192, 97] width 141 height 21
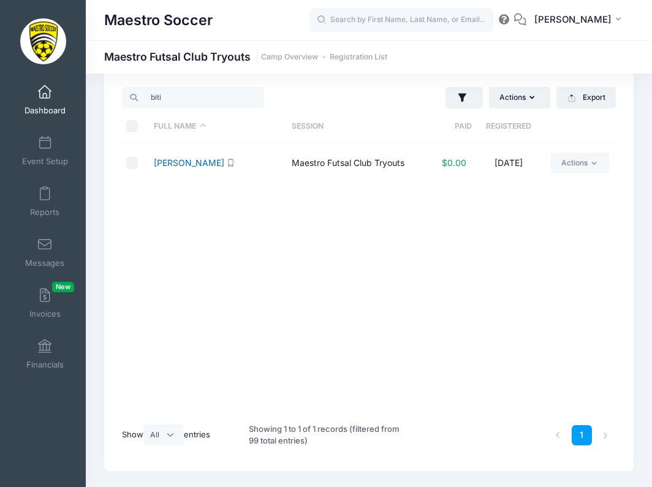
click at [176, 163] on link "Bitici, Jenna" at bounding box center [189, 162] width 70 height 10
click at [260, 97] on input "biti" at bounding box center [192, 97] width 141 height 21
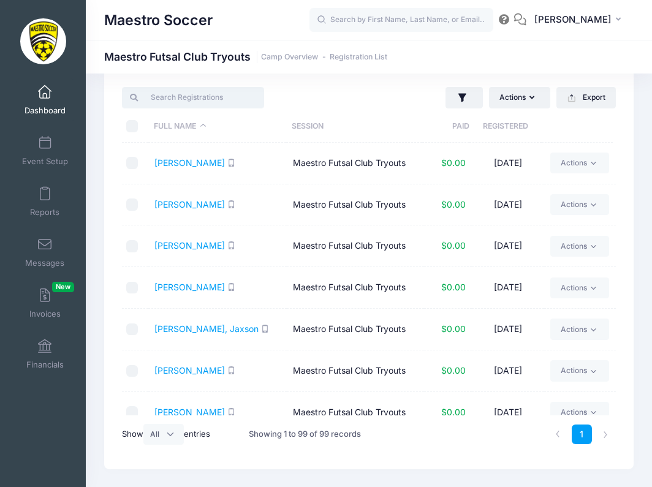
click at [260, 97] on input "search" at bounding box center [192, 97] width 141 height 21
click at [230, 97] on input "search" at bounding box center [192, 97] width 141 height 21
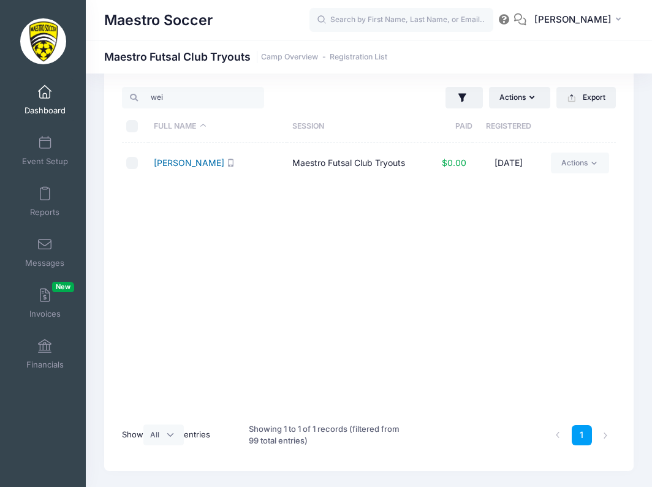
click at [181, 162] on link "Weisman, Talia" at bounding box center [189, 162] width 70 height 10
click at [197, 91] on input "wei" at bounding box center [192, 97] width 141 height 21
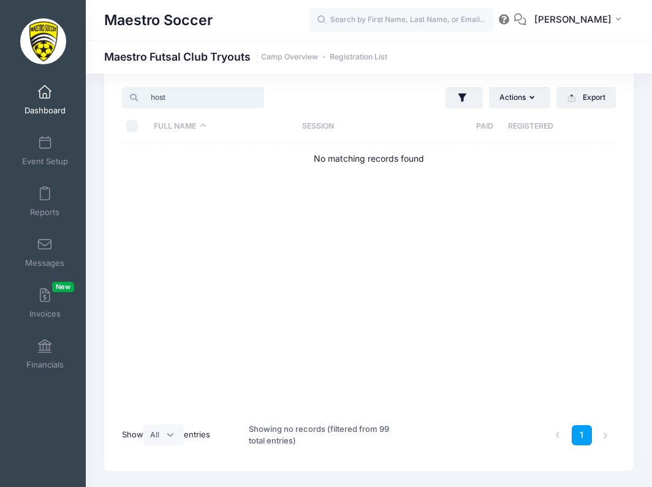
click at [203, 102] on input "host" at bounding box center [192, 97] width 141 height 21
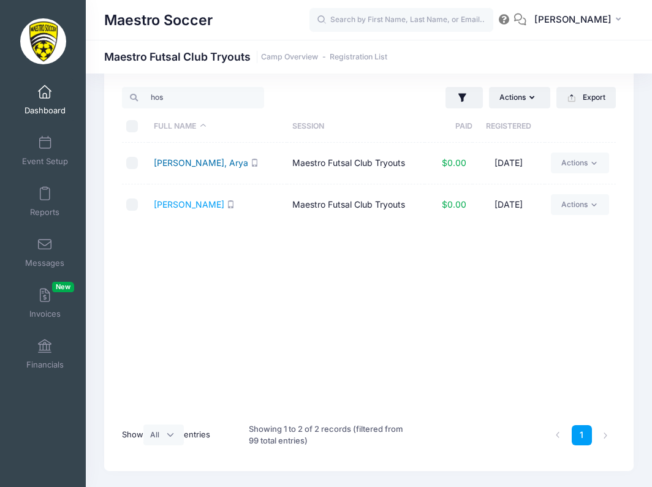
click at [194, 162] on link "Hosmane, Arya" at bounding box center [201, 162] width 94 height 10
click at [257, 98] on input "hos" at bounding box center [192, 97] width 141 height 21
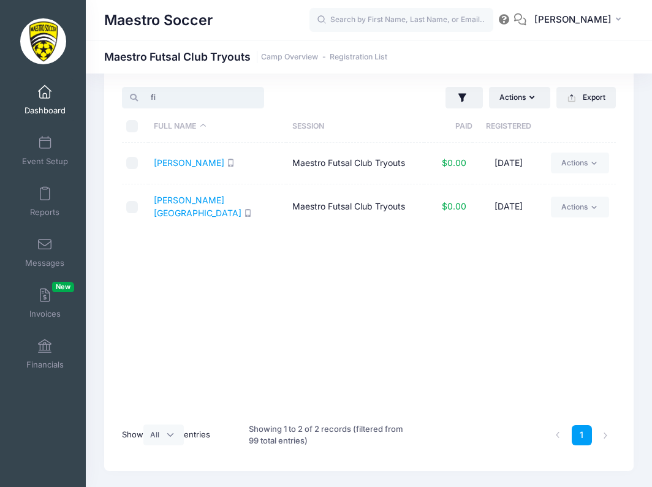
click at [258, 97] on input "fi" at bounding box center [192, 97] width 141 height 21
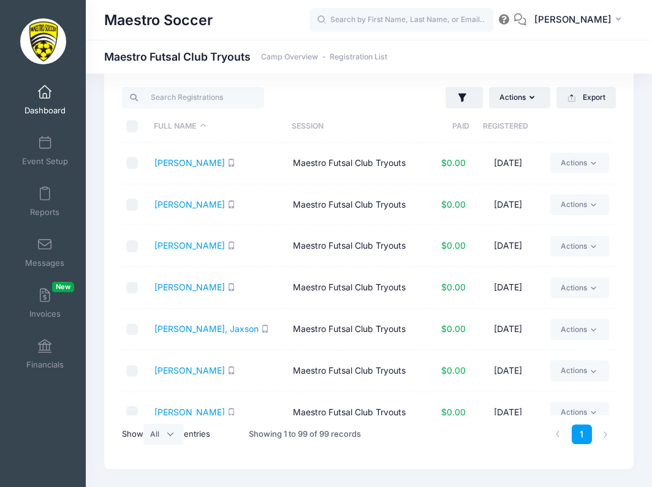
click at [47, 105] on span "Dashboard" at bounding box center [44, 110] width 41 height 10
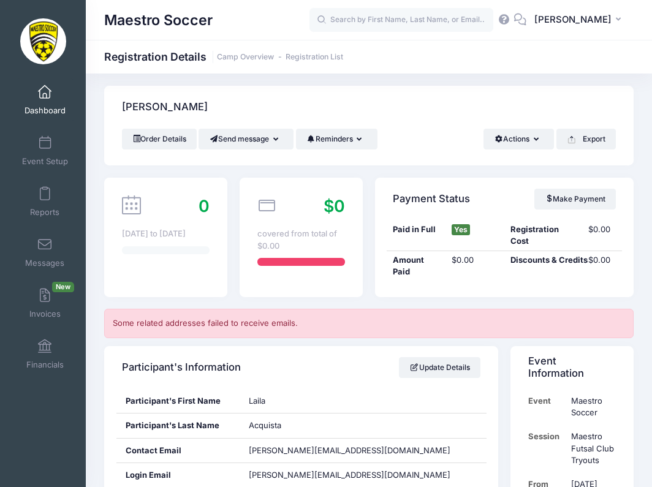
scroll to position [4, 0]
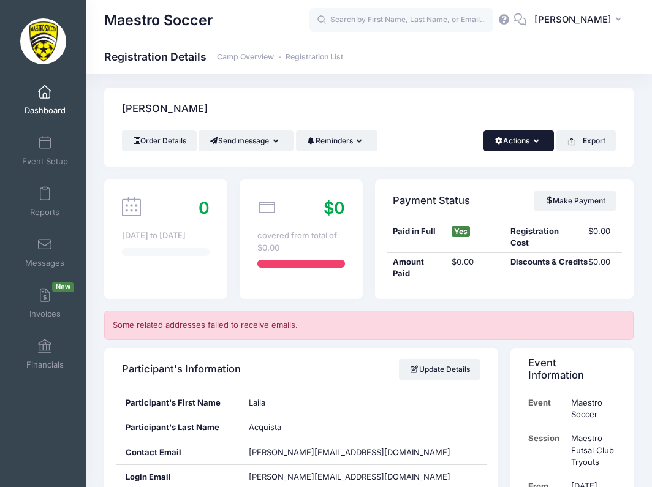
click at [511, 143] on button "Actions" at bounding box center [518, 140] width 70 height 21
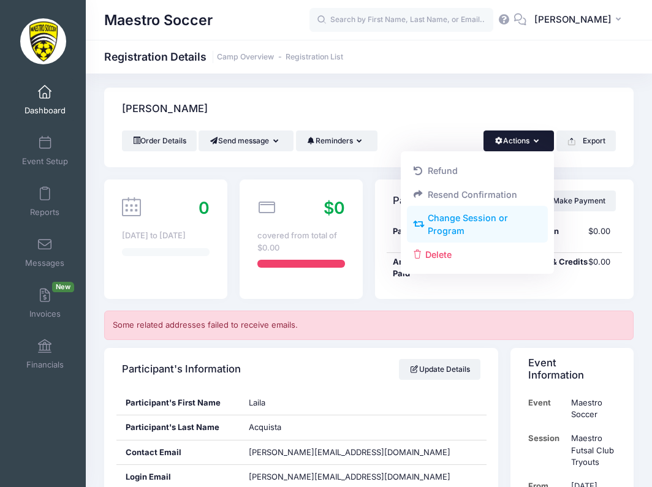
click at [476, 220] on link "Change Session or Program" at bounding box center [477, 224] width 141 height 37
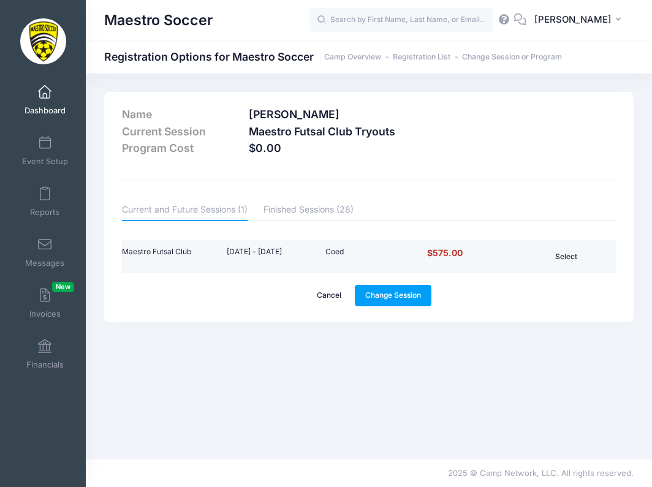
click at [558, 253] on button "Select" at bounding box center [566, 256] width 58 height 21
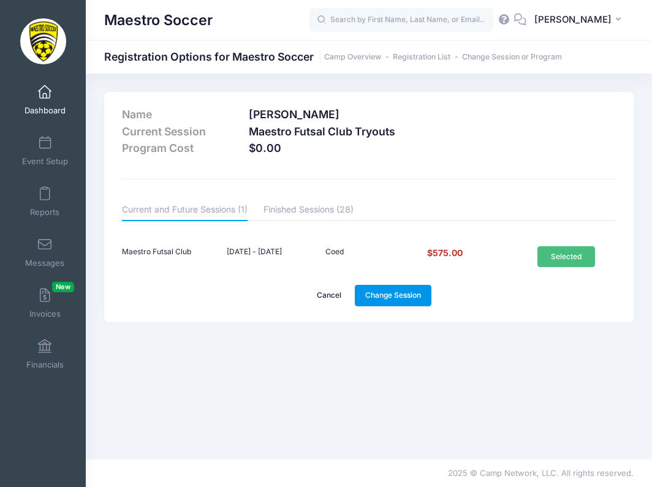
click at [413, 293] on link "Change Session" at bounding box center [393, 295] width 77 height 21
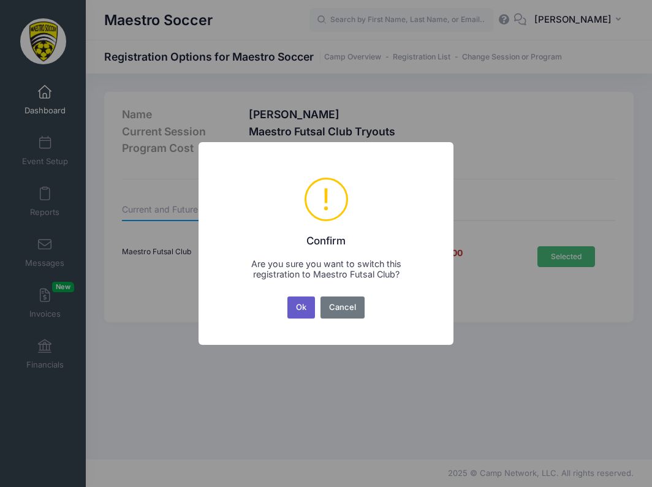
click at [300, 304] on button "Ok" at bounding box center [301, 307] width 28 height 22
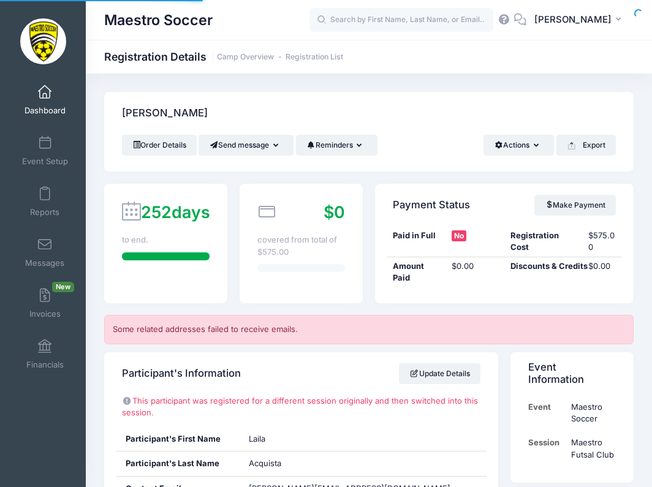
scroll to position [4, 0]
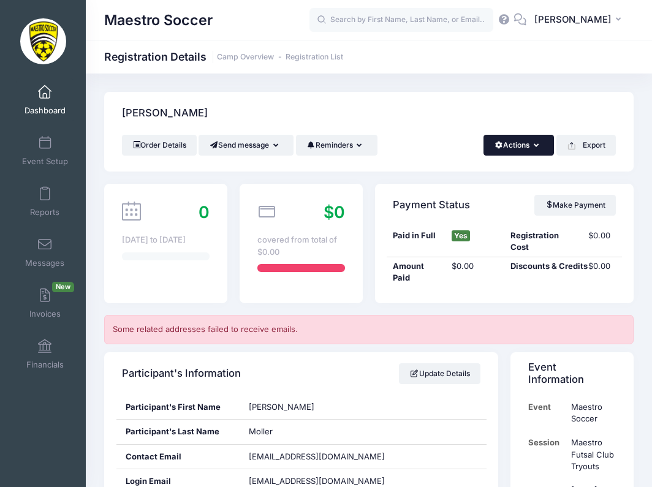
click at [521, 149] on button "Actions" at bounding box center [518, 145] width 70 height 21
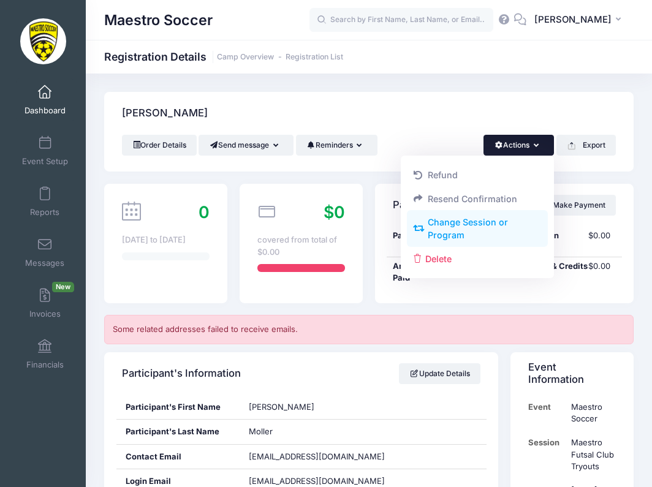
click at [464, 221] on link "Change Session or Program" at bounding box center [477, 229] width 141 height 37
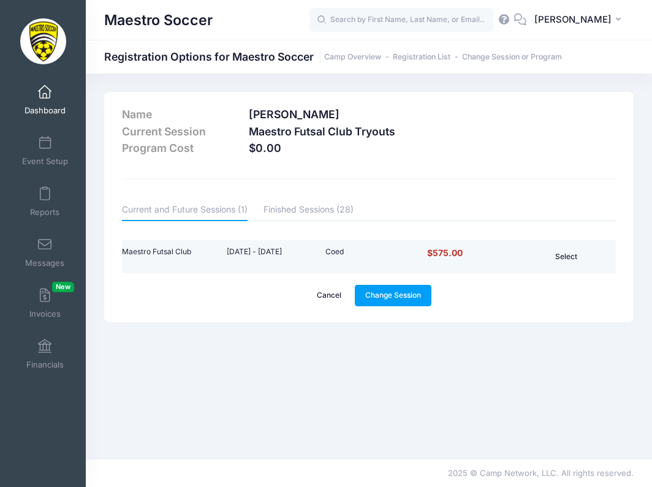
click at [557, 258] on button "Select" at bounding box center [566, 256] width 58 height 21
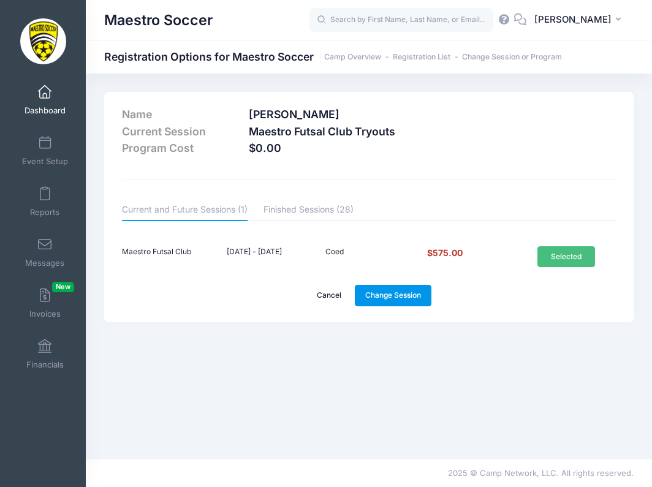
click at [409, 297] on link "Change Session" at bounding box center [393, 295] width 77 height 21
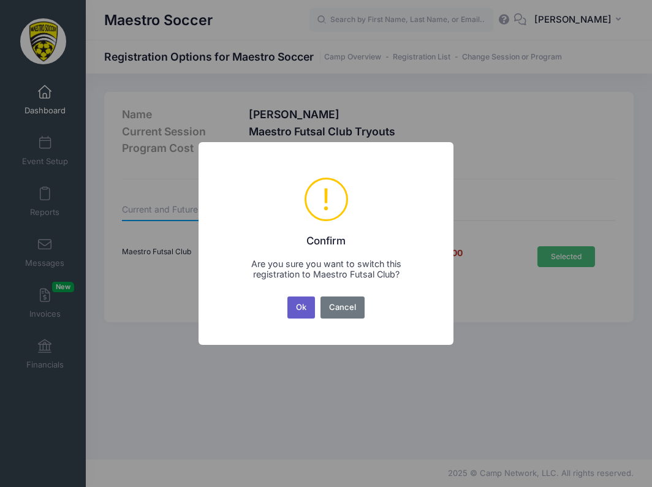
click at [301, 308] on button "Ok" at bounding box center [301, 307] width 28 height 22
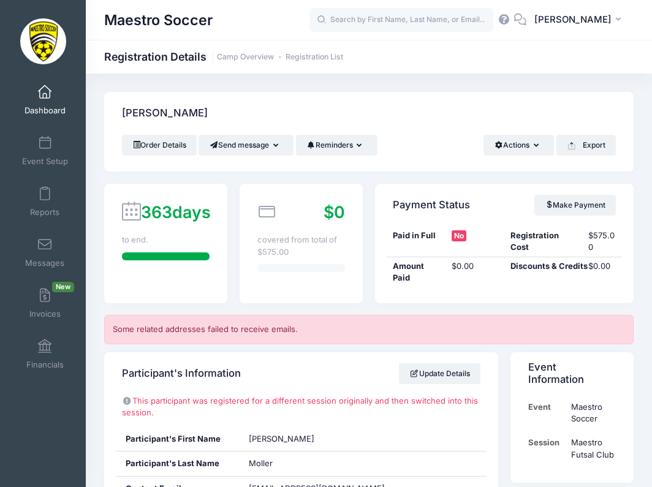
click at [182, 163] on div "Order Details Send message Send Email Send SMS Reminders Send Payment Reminder …" at bounding box center [368, 153] width 529 height 37
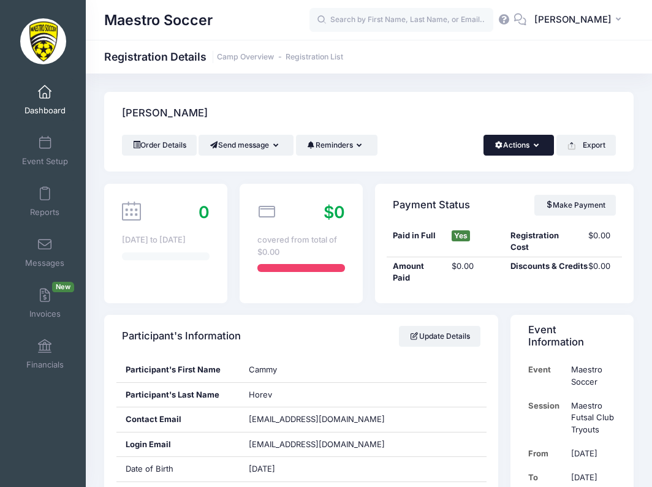
click at [519, 149] on button "Actions" at bounding box center [518, 145] width 70 height 21
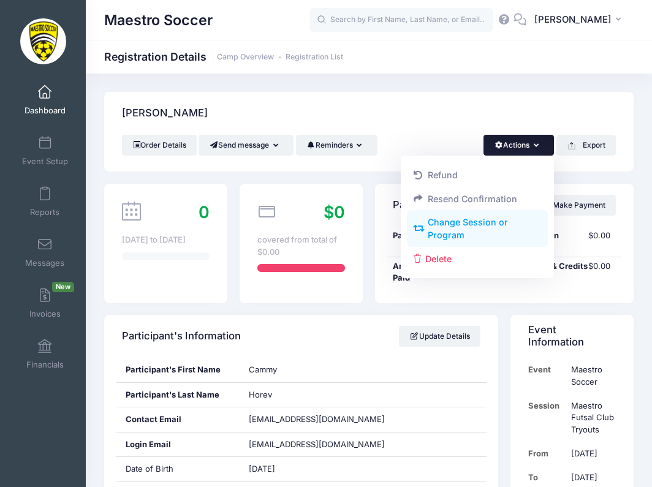
click at [464, 228] on link "Change Session or Program" at bounding box center [477, 229] width 141 height 37
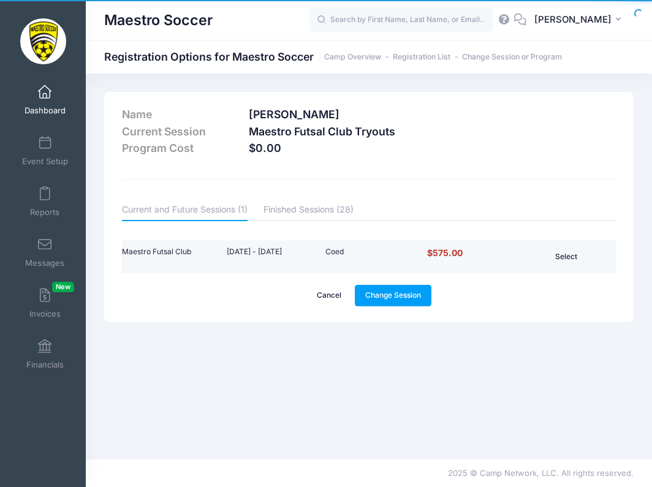
click at [569, 254] on button "Select" at bounding box center [566, 256] width 58 height 21
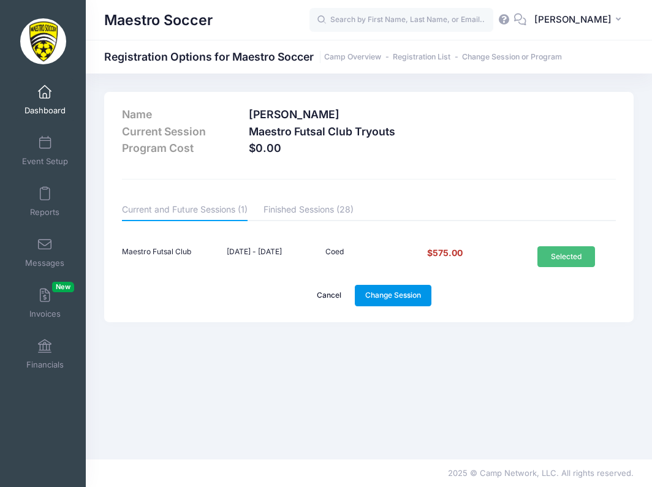
click at [423, 294] on link "Change Session" at bounding box center [393, 295] width 77 height 21
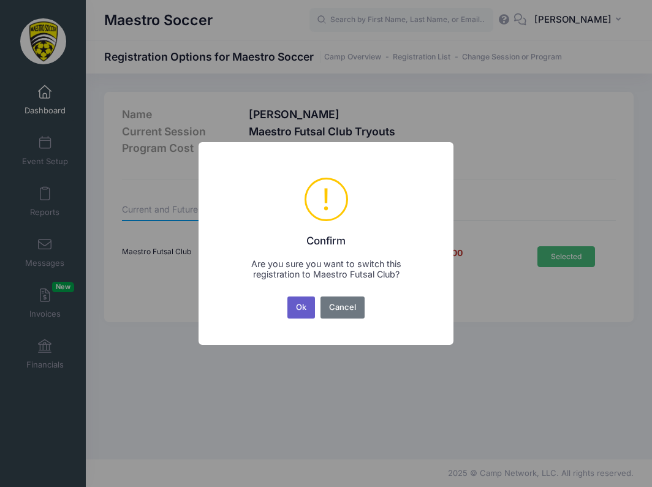
click at [300, 304] on button "Ok" at bounding box center [301, 307] width 28 height 22
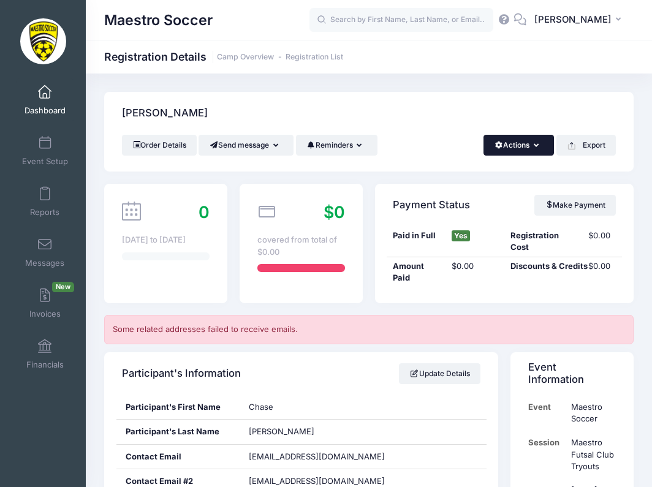
click at [519, 146] on button "Actions" at bounding box center [518, 145] width 70 height 21
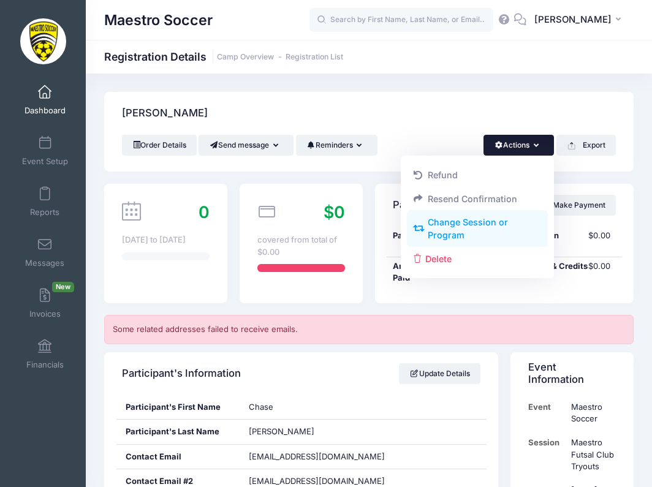
click at [478, 233] on link "Change Session or Program" at bounding box center [477, 229] width 141 height 37
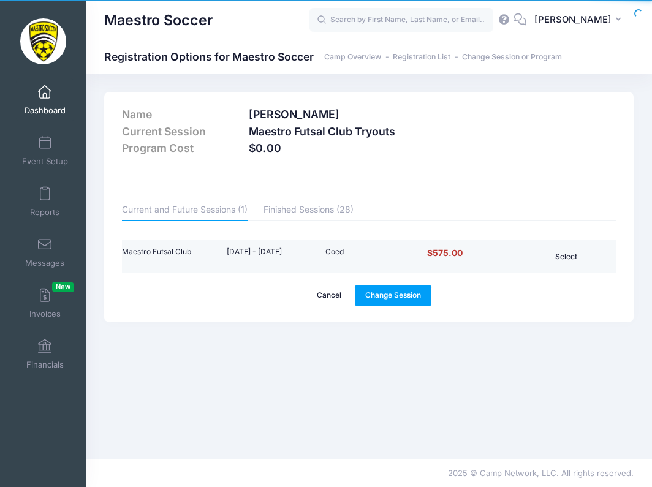
click at [554, 260] on button "Select" at bounding box center [566, 256] width 58 height 21
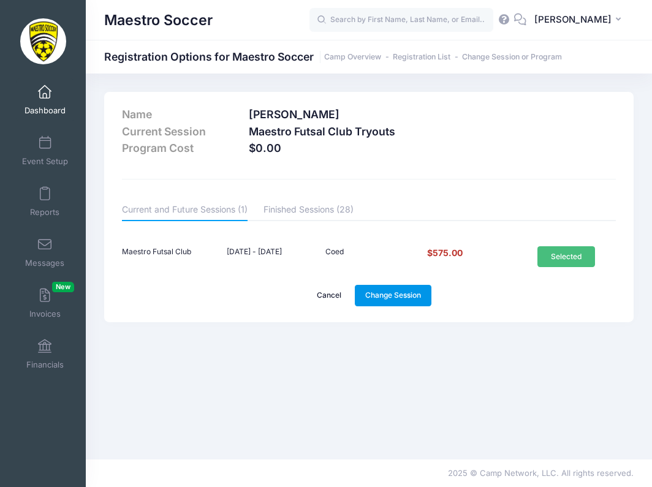
click at [400, 295] on link "Change Session" at bounding box center [393, 295] width 77 height 21
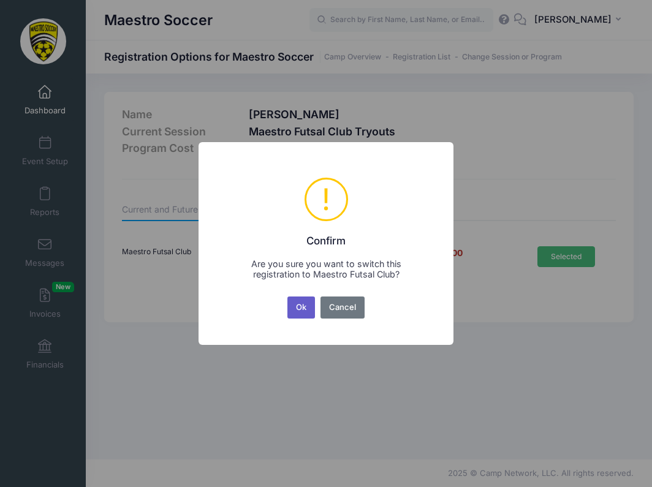
click at [301, 302] on button "Ok" at bounding box center [301, 307] width 28 height 22
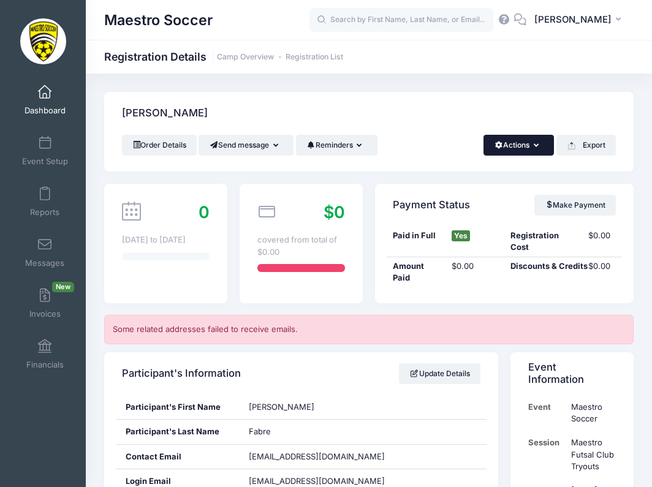
click at [530, 145] on button "Actions" at bounding box center [518, 145] width 70 height 21
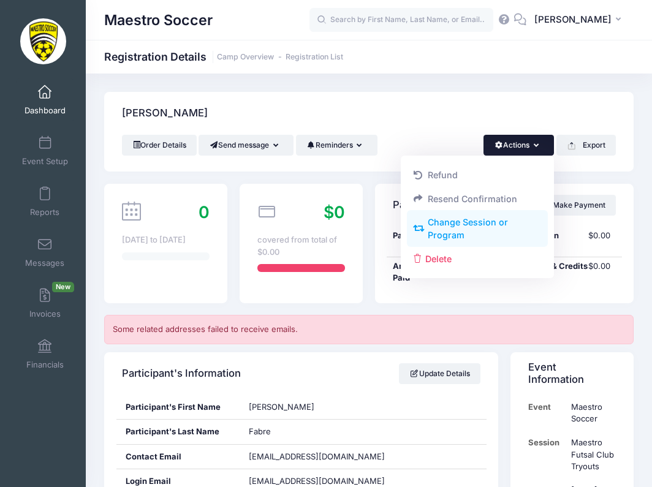
click at [475, 230] on link "Change Session or Program" at bounding box center [477, 229] width 141 height 37
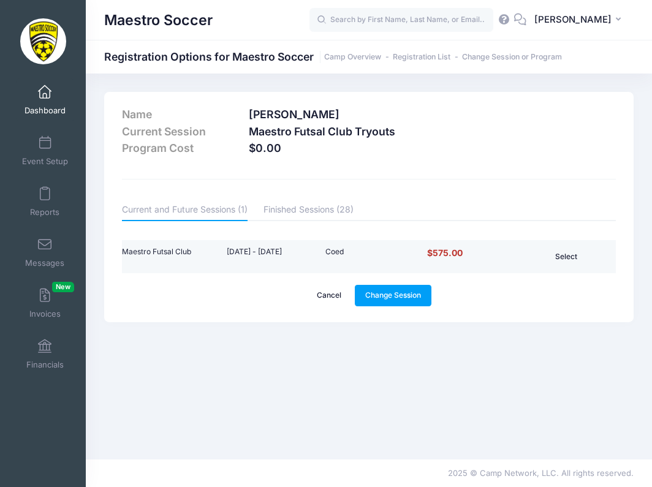
click at [563, 261] on button "Select" at bounding box center [566, 256] width 58 height 21
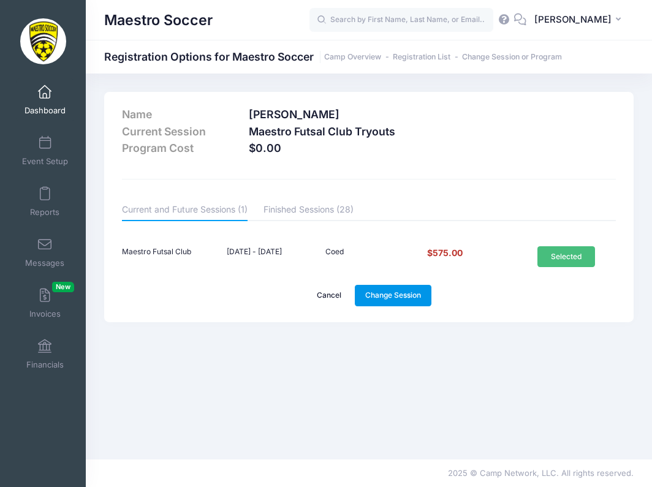
click at [410, 295] on link "Change Session" at bounding box center [393, 295] width 77 height 21
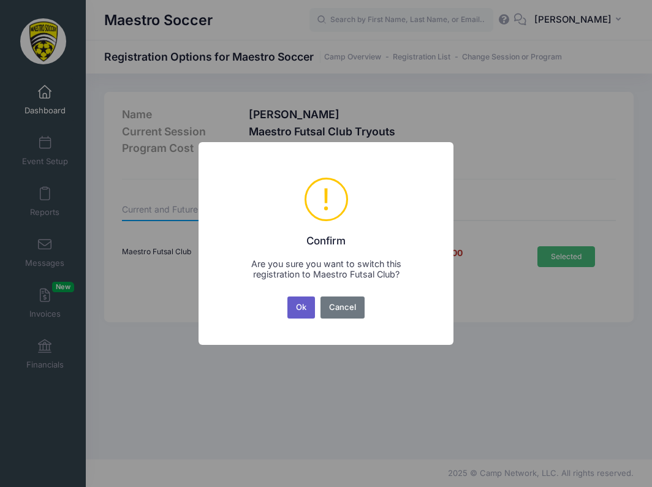
click at [302, 305] on button "Ok" at bounding box center [301, 307] width 28 height 22
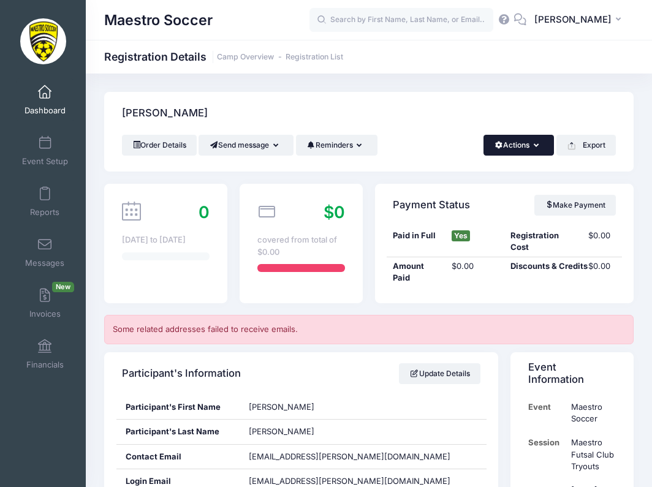
click at [506, 139] on button "Actions" at bounding box center [518, 145] width 70 height 21
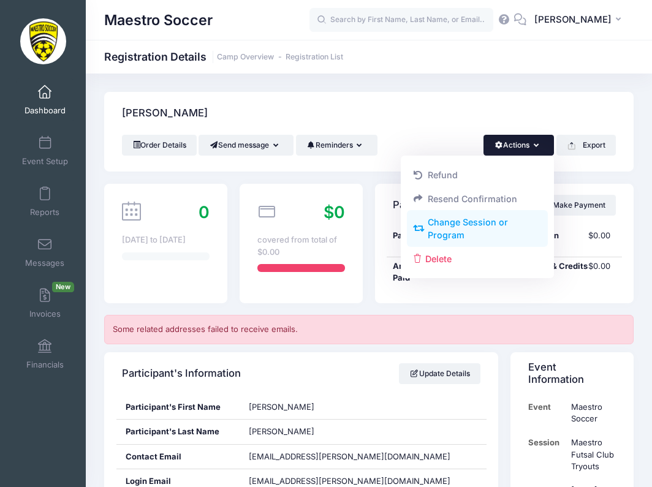
click at [466, 229] on link "Change Session or Program" at bounding box center [477, 229] width 141 height 37
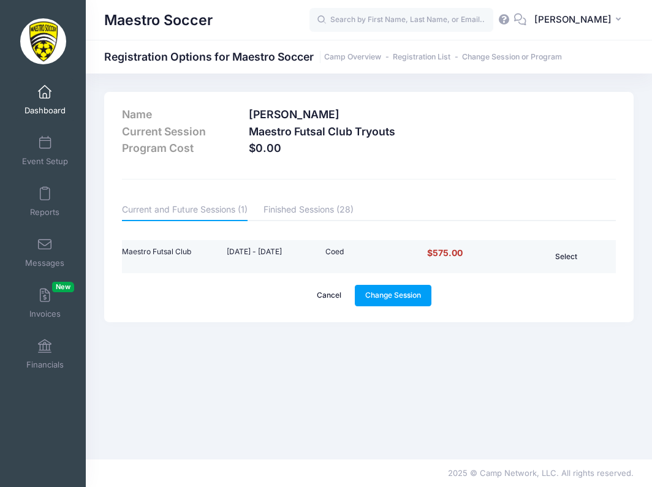
click at [566, 254] on button "Select" at bounding box center [566, 256] width 58 height 21
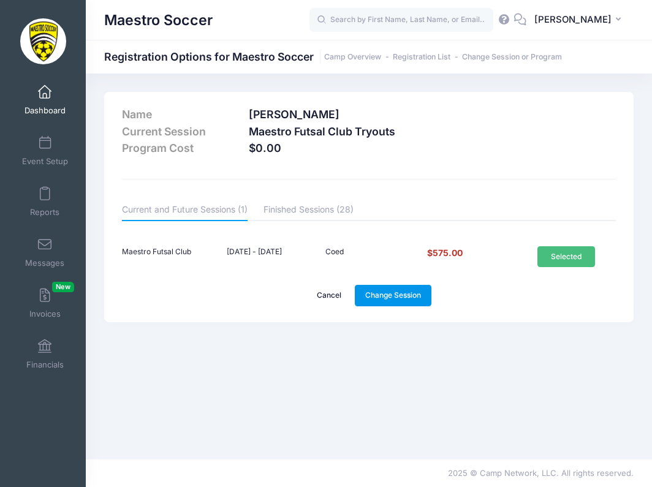
click at [407, 301] on link "Change Session" at bounding box center [393, 295] width 77 height 21
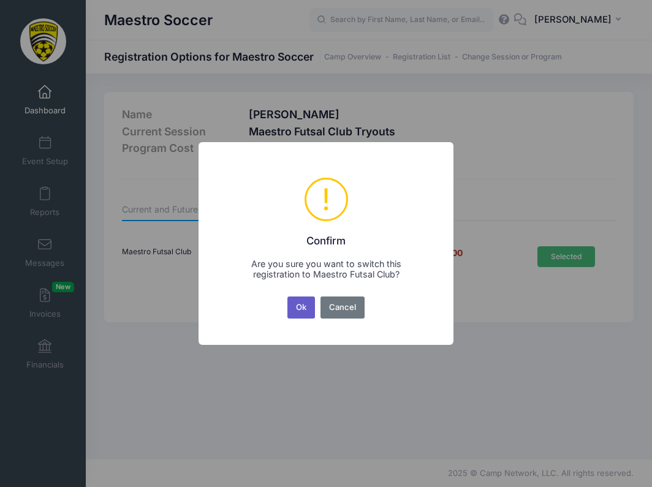
click at [301, 310] on button "Ok" at bounding box center [301, 307] width 28 height 22
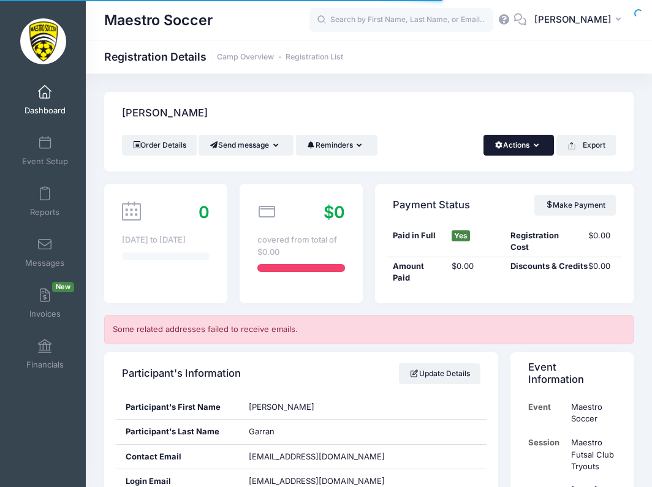
click at [506, 145] on button "Actions" at bounding box center [518, 145] width 70 height 21
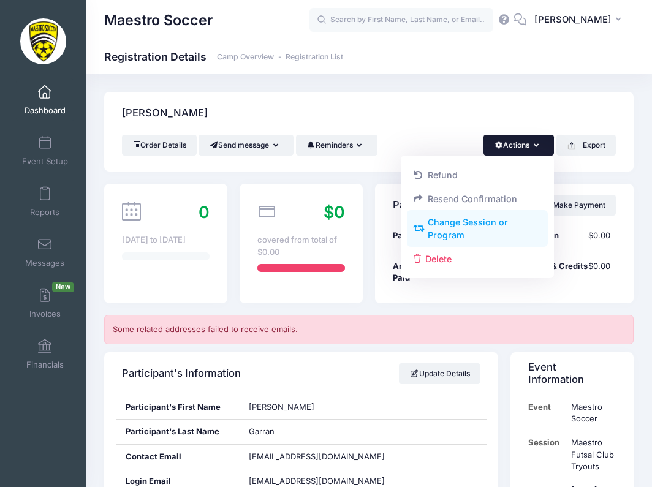
click at [472, 225] on link "Change Session or Program" at bounding box center [477, 229] width 141 height 37
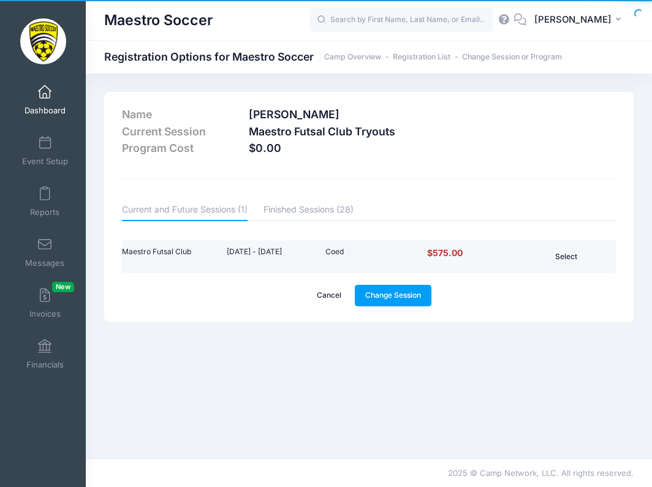
click at [555, 257] on button "Select" at bounding box center [566, 256] width 58 height 21
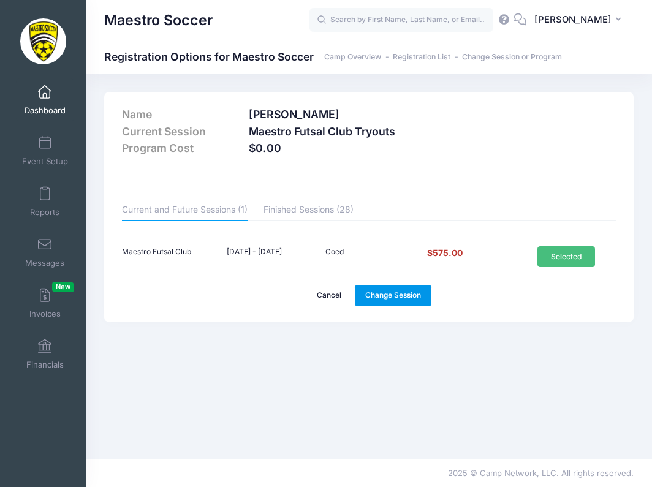
click at [407, 288] on link "Change Session" at bounding box center [393, 295] width 77 height 21
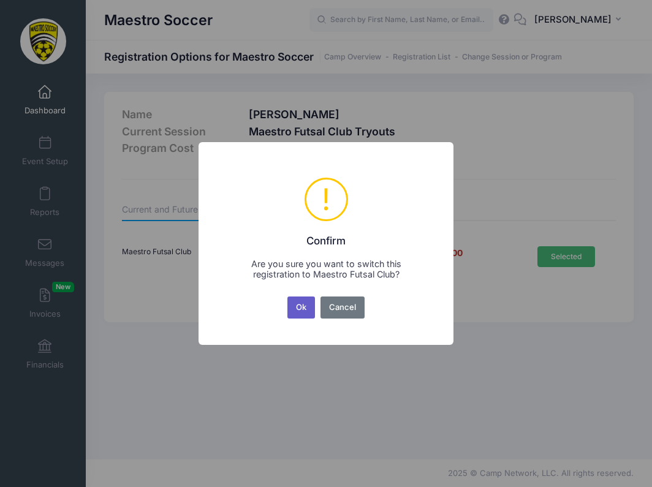
click at [296, 301] on button "Ok" at bounding box center [301, 307] width 28 height 22
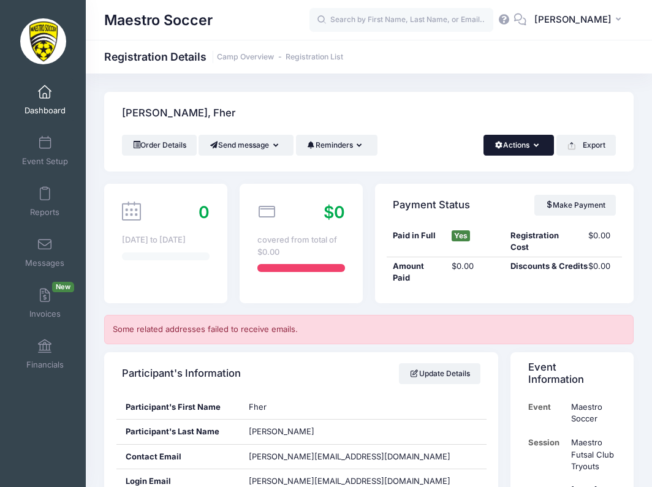
click at [516, 147] on button "Actions" at bounding box center [518, 145] width 70 height 21
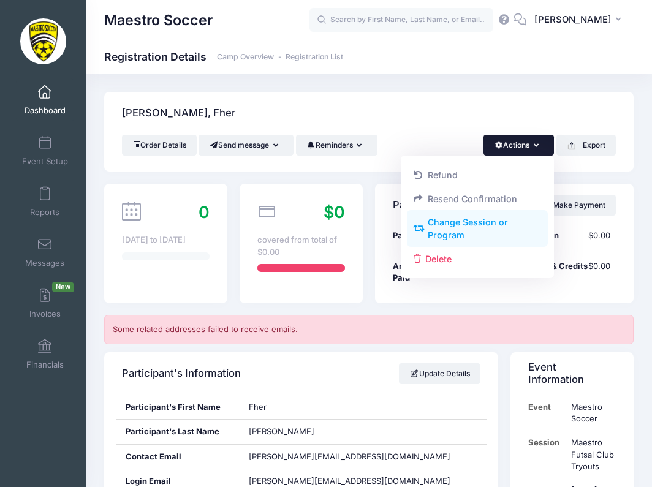
click at [479, 225] on link "Change Session or Program" at bounding box center [477, 229] width 141 height 37
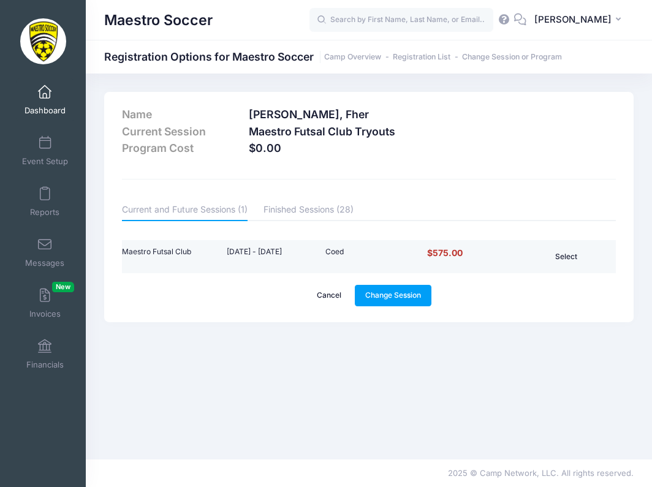
click at [559, 262] on button "Select" at bounding box center [566, 256] width 58 height 21
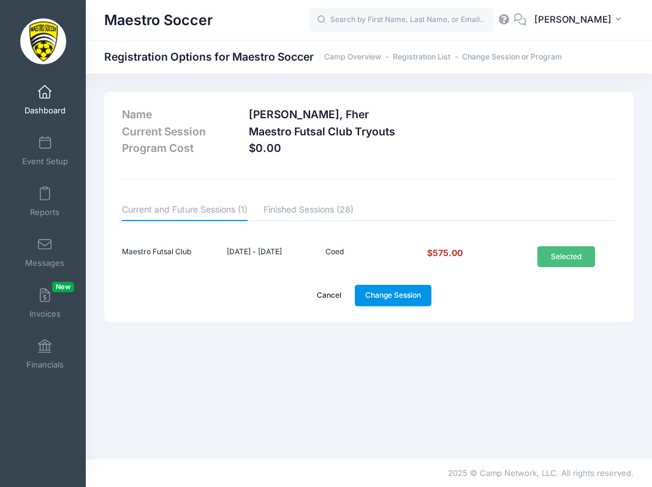
click at [400, 289] on link "Change Session" at bounding box center [393, 295] width 77 height 21
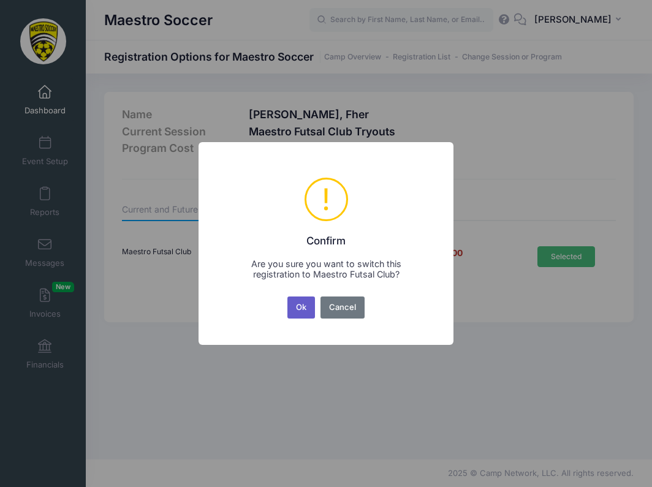
click at [302, 306] on button "Ok" at bounding box center [301, 307] width 28 height 22
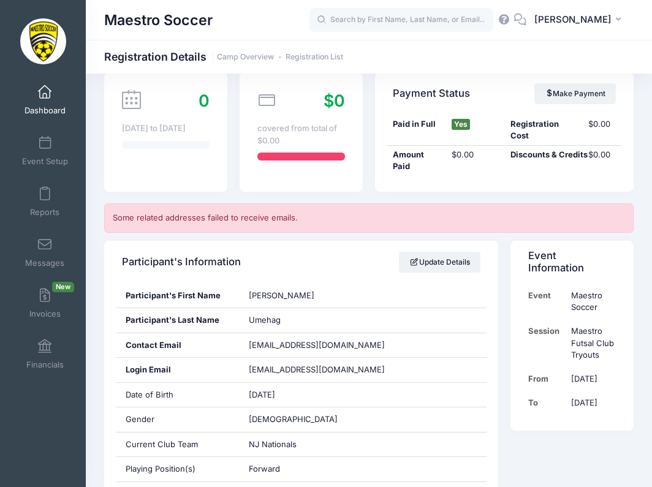
scroll to position [12, 0]
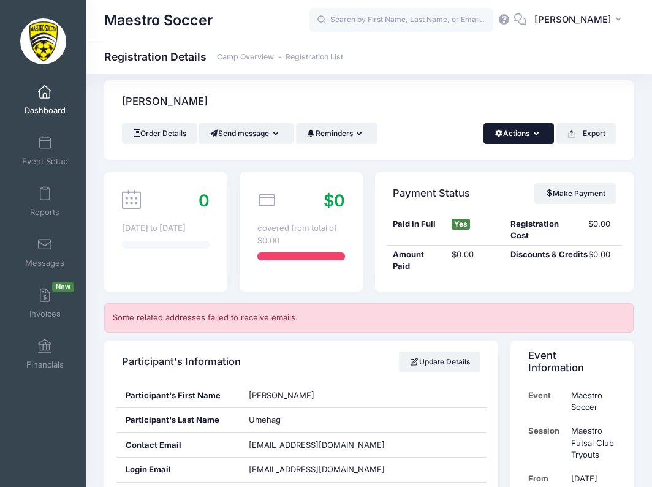
click at [518, 132] on button "Actions" at bounding box center [518, 133] width 70 height 21
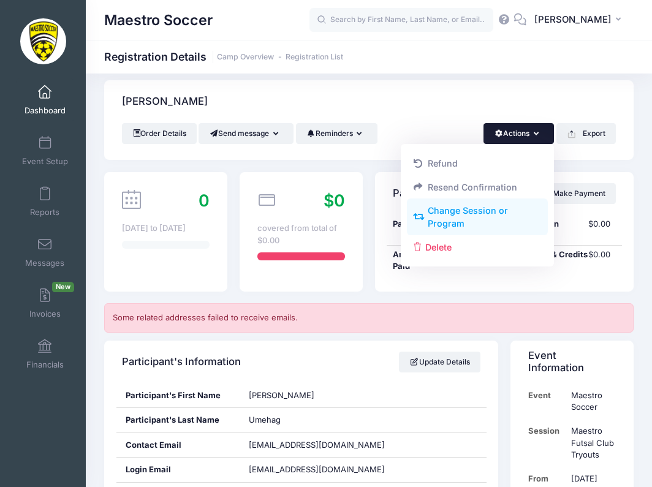
click at [488, 209] on link "Change Session or Program" at bounding box center [477, 217] width 141 height 37
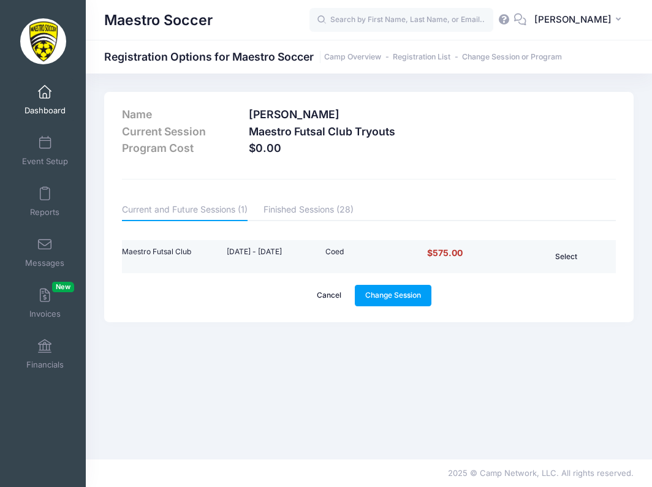
click at [574, 259] on button "Select" at bounding box center [566, 256] width 58 height 21
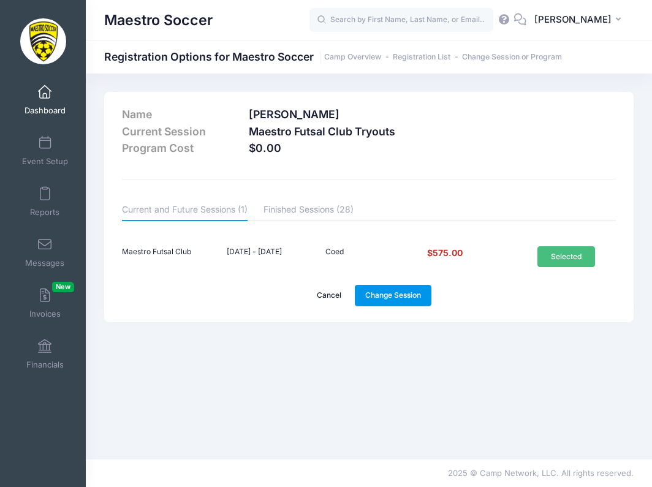
click at [404, 296] on link "Change Session" at bounding box center [393, 295] width 77 height 21
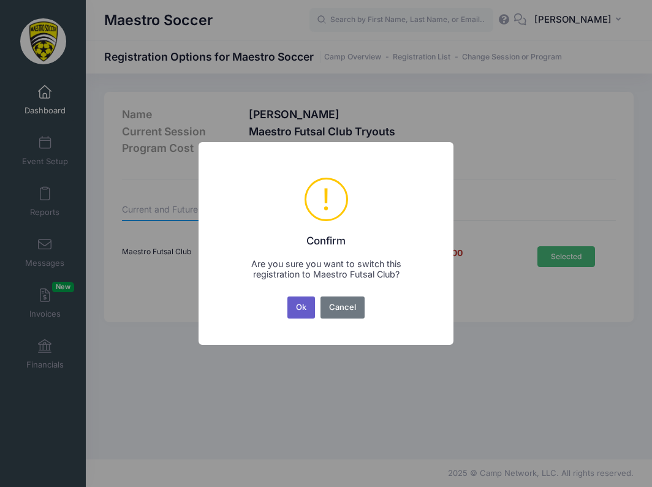
click at [301, 309] on button "Ok" at bounding box center [301, 307] width 28 height 22
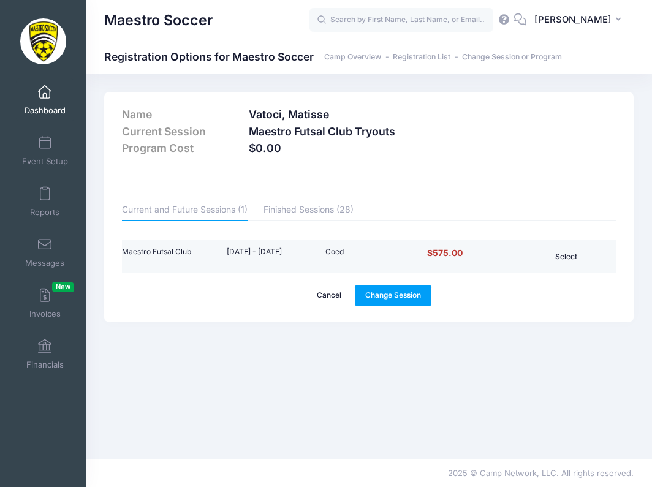
click at [564, 259] on button "Select" at bounding box center [566, 256] width 58 height 21
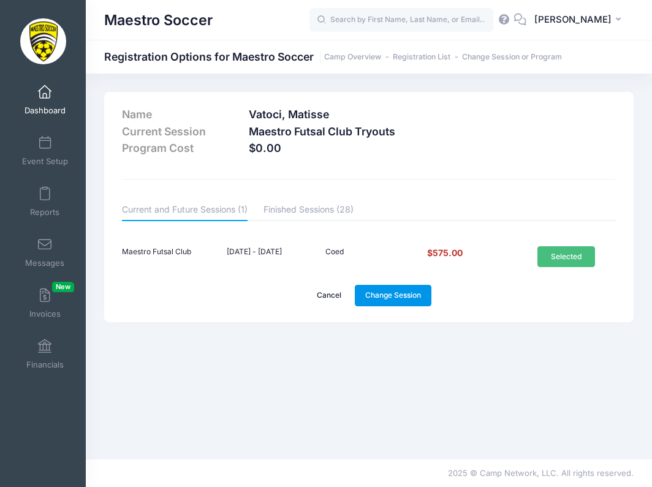
click at [414, 299] on link "Change Session" at bounding box center [393, 295] width 77 height 21
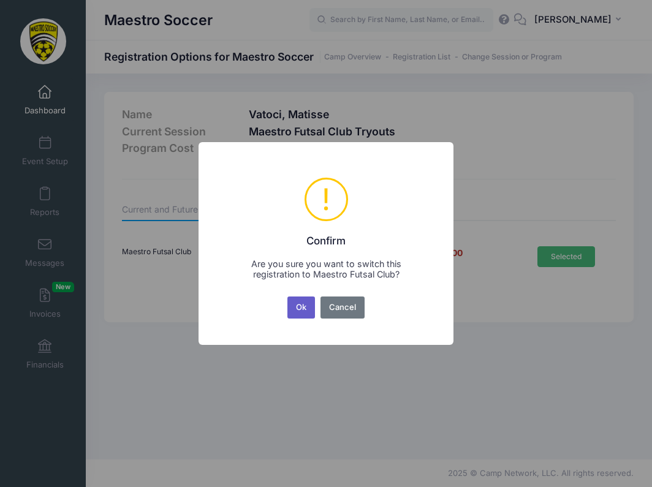
click at [298, 304] on button "Ok" at bounding box center [301, 307] width 28 height 22
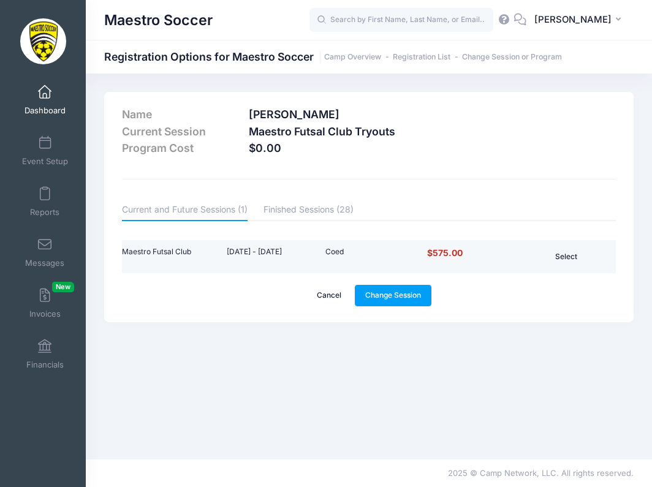
click at [563, 255] on button "Select" at bounding box center [566, 256] width 58 height 21
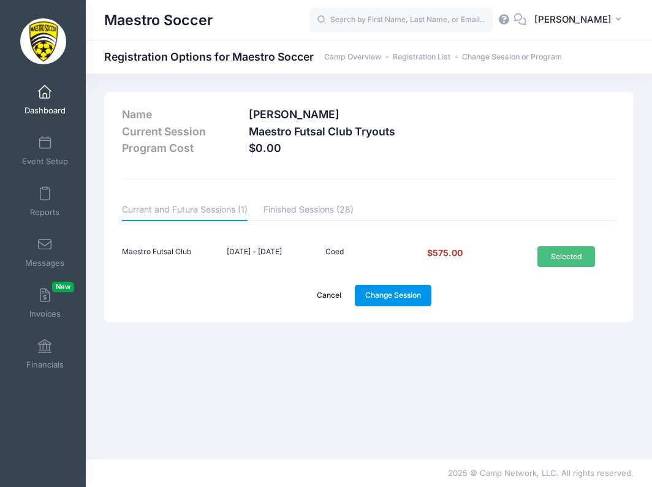
click at [397, 295] on link "Change Session" at bounding box center [393, 295] width 77 height 21
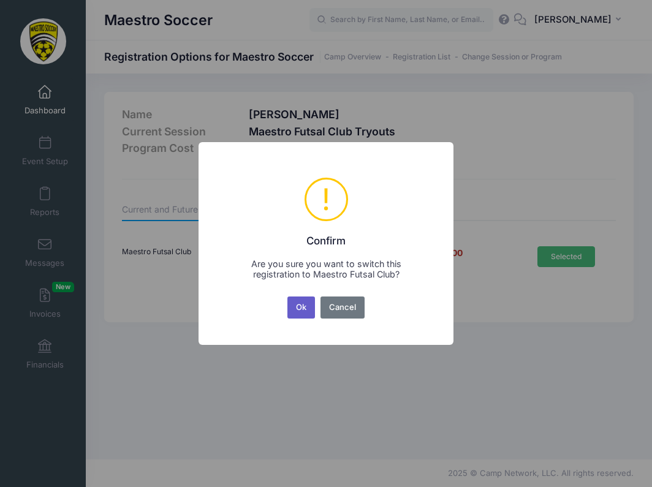
click at [304, 301] on button "Ok" at bounding box center [301, 307] width 28 height 22
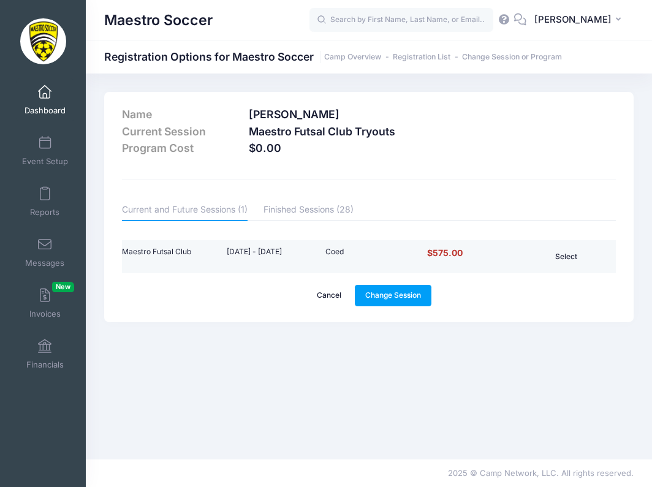
click at [570, 261] on button "Select" at bounding box center [566, 256] width 58 height 21
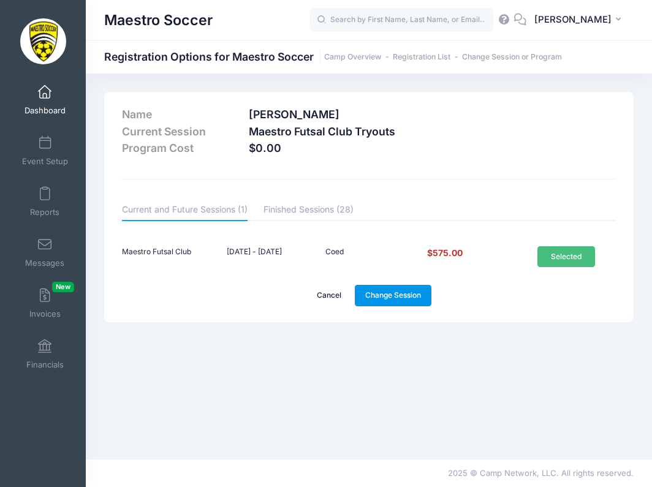
click at [417, 297] on link "Change Session" at bounding box center [393, 295] width 77 height 21
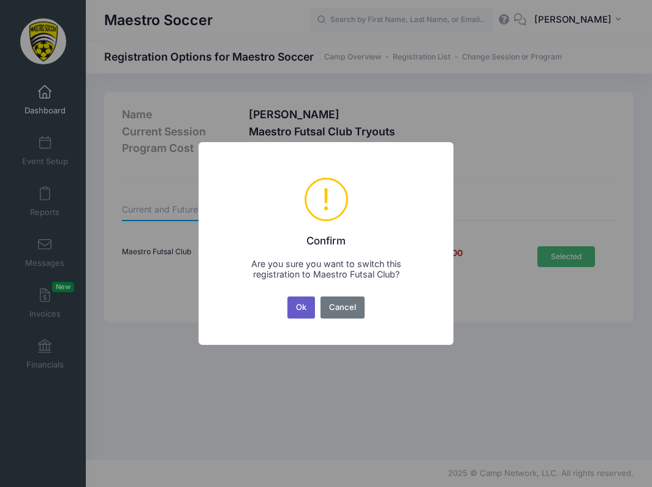
click at [299, 307] on button "Ok" at bounding box center [301, 307] width 28 height 22
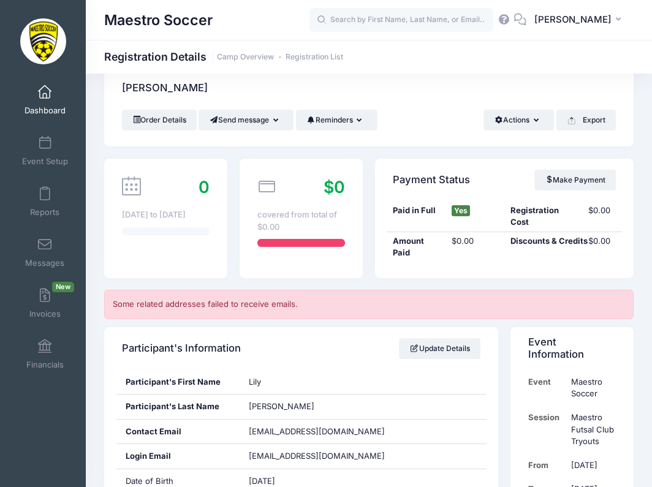
scroll to position [15, 0]
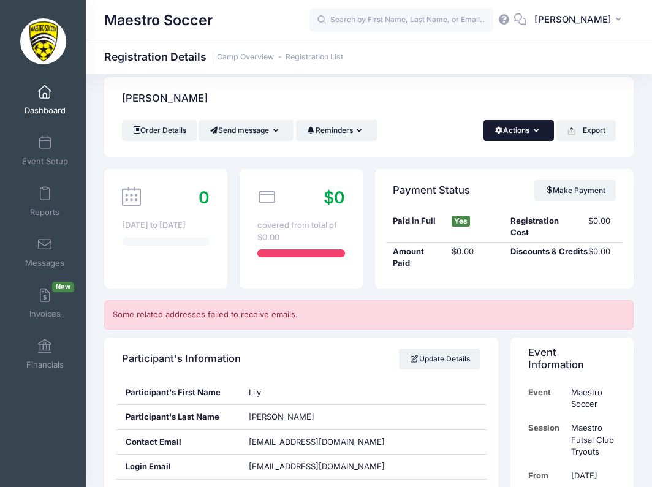
click at [533, 136] on button "Actions" at bounding box center [518, 130] width 70 height 21
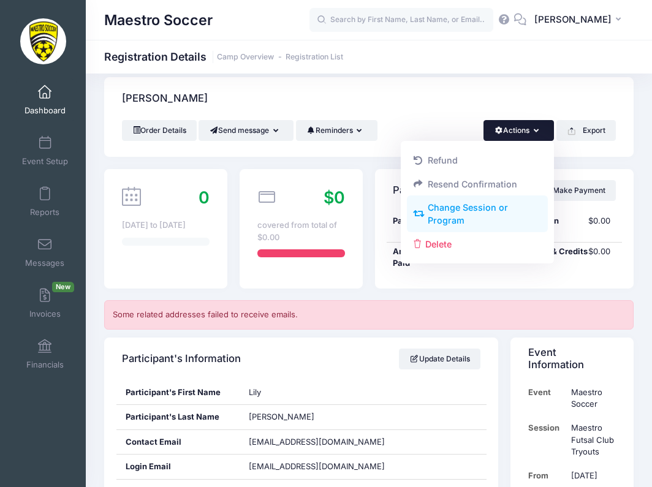
click at [489, 203] on link "Change Session or Program" at bounding box center [477, 214] width 141 height 37
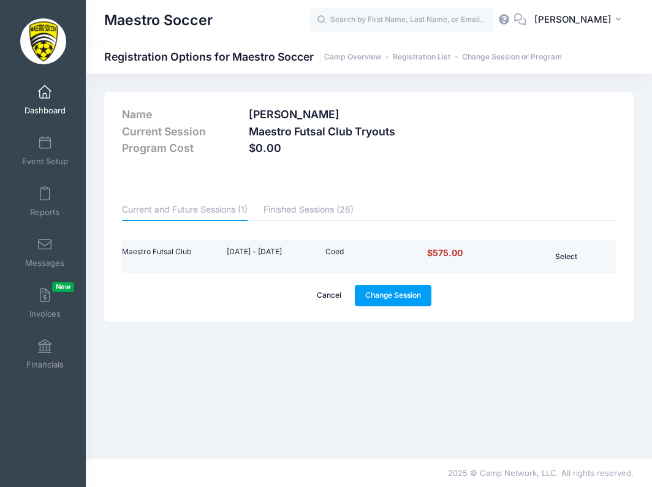
click at [562, 250] on button "Select" at bounding box center [566, 256] width 58 height 21
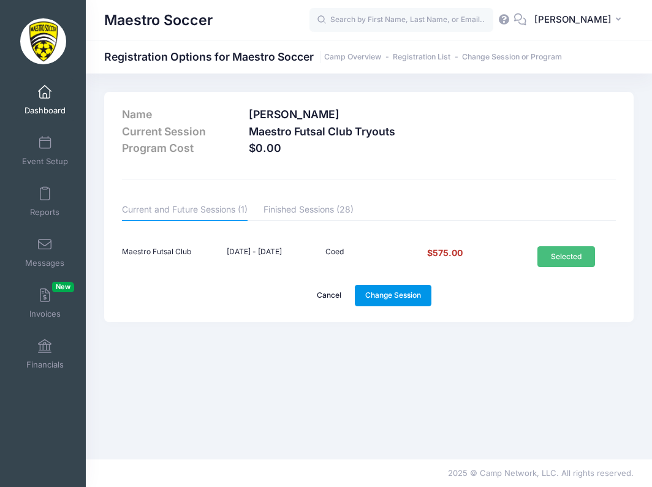
click at [409, 291] on link "Change Session" at bounding box center [393, 295] width 77 height 21
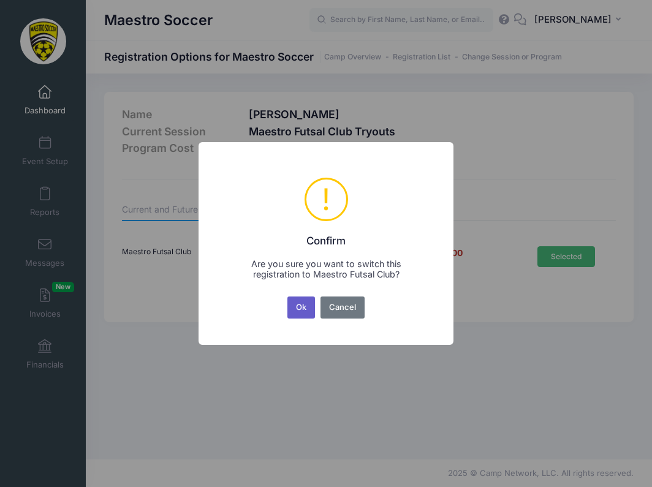
click at [301, 308] on button "Ok" at bounding box center [301, 307] width 28 height 22
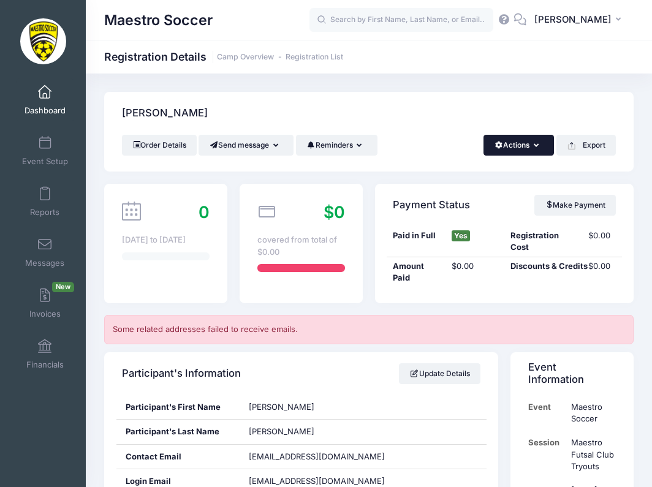
click at [516, 154] on button "Actions" at bounding box center [518, 145] width 70 height 21
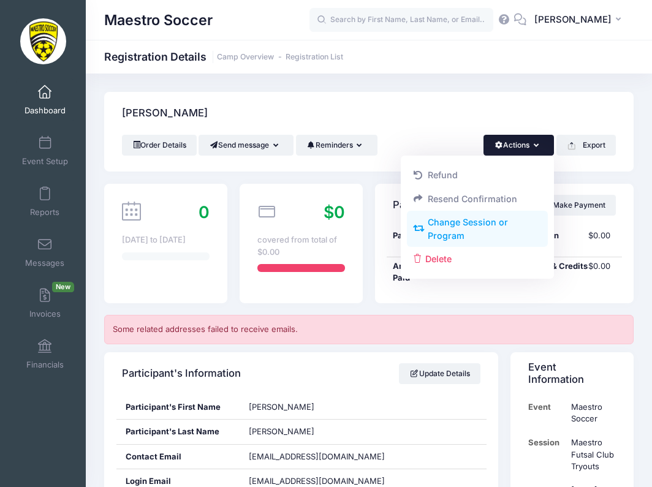
click at [472, 227] on link "Change Session or Program" at bounding box center [477, 229] width 141 height 37
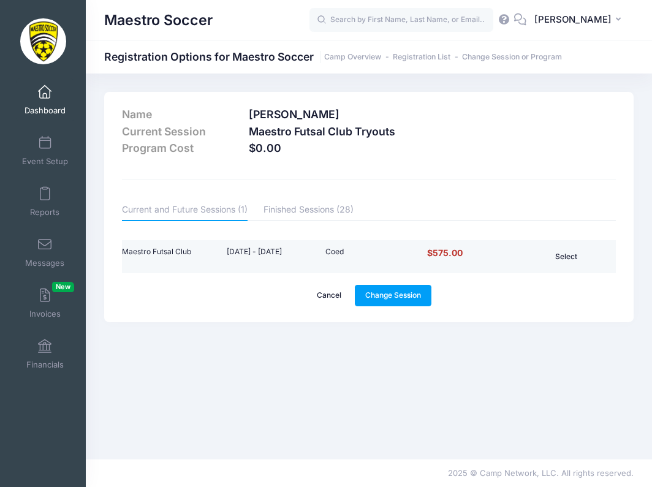
click at [551, 250] on button "Select" at bounding box center [566, 256] width 58 height 21
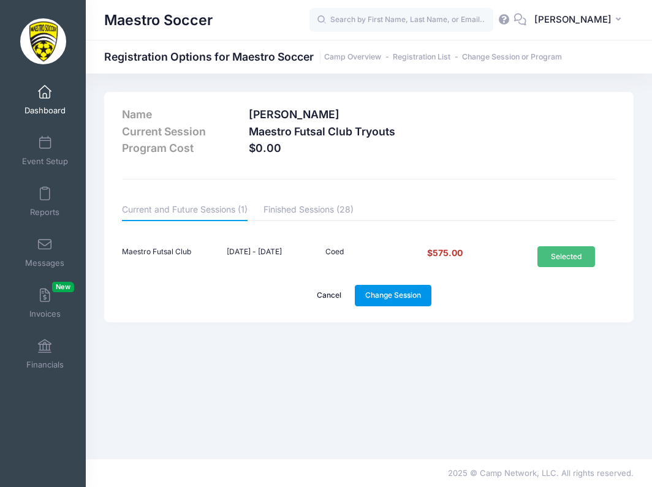
click at [416, 295] on link "Change Session" at bounding box center [393, 295] width 77 height 21
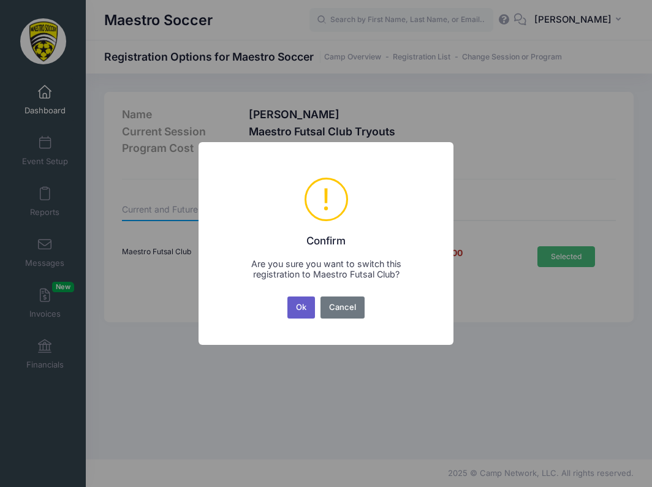
click at [300, 309] on button "Ok" at bounding box center [301, 307] width 28 height 22
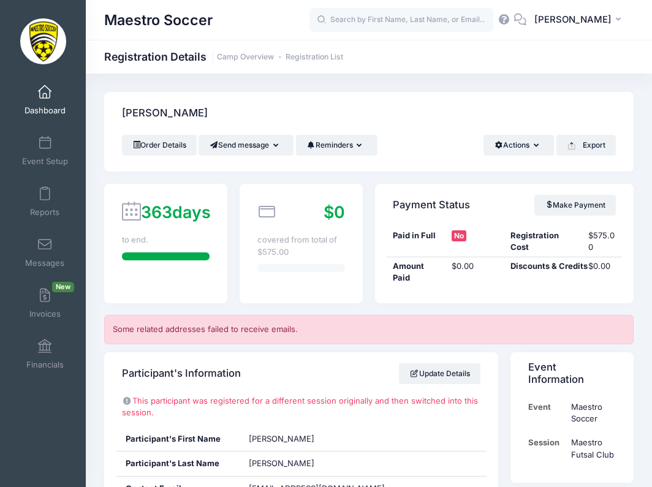
click at [184, 162] on div "Order Details Send message Send Email Send SMS Reminders Send Payment Reminder …" at bounding box center [368, 153] width 529 height 37
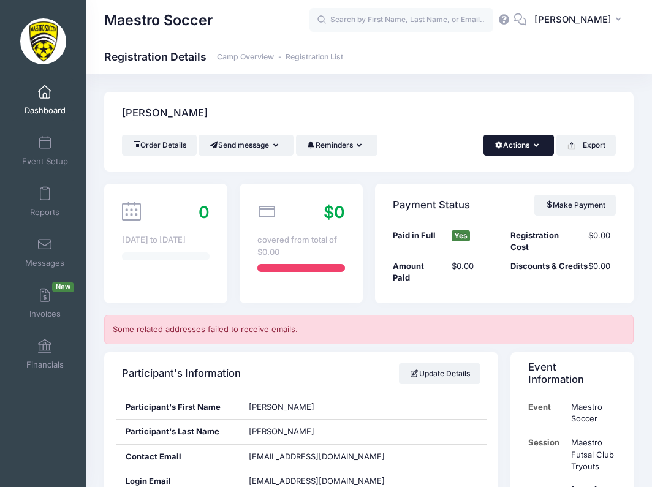
click at [512, 149] on button "Actions" at bounding box center [518, 145] width 70 height 21
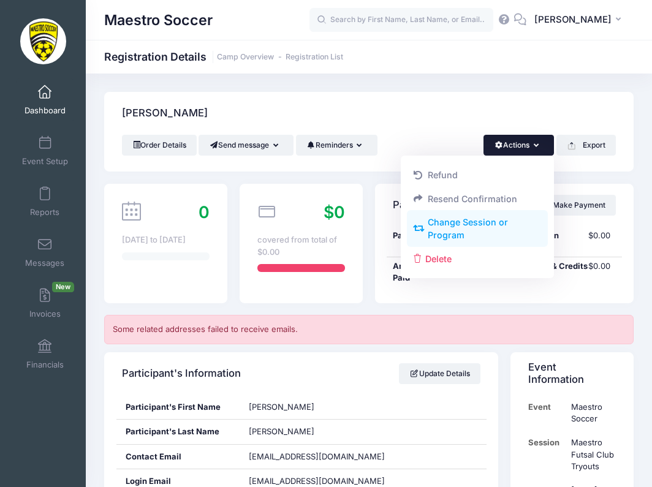
click at [483, 224] on link "Change Session or Program" at bounding box center [477, 229] width 141 height 37
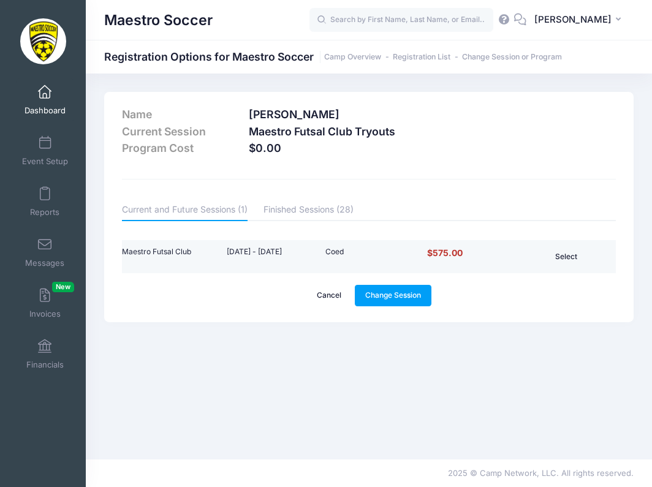
click at [568, 255] on button "Select" at bounding box center [566, 256] width 58 height 21
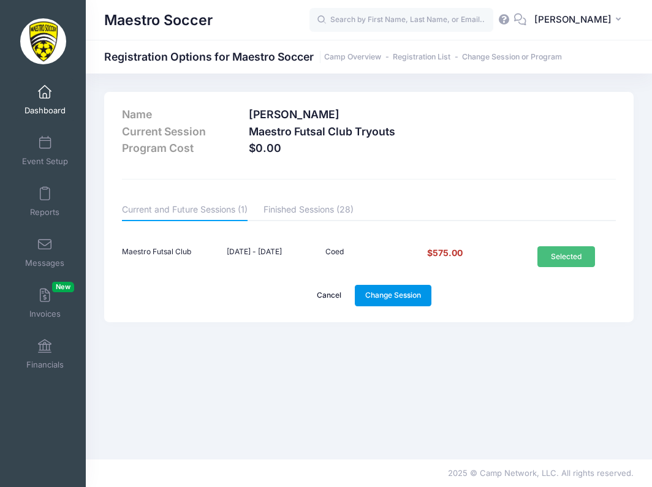
click at [388, 296] on link "Change Session" at bounding box center [393, 295] width 77 height 21
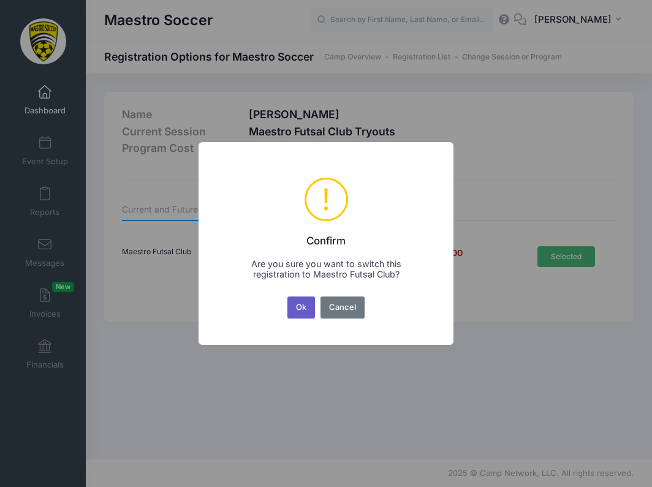
click at [296, 298] on button "Ok" at bounding box center [301, 307] width 28 height 22
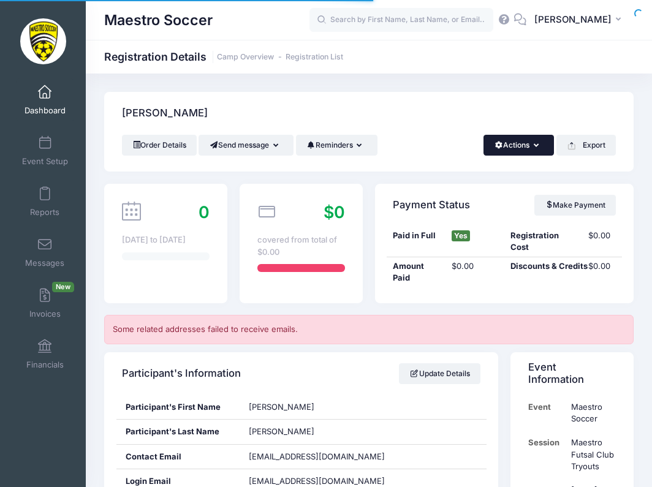
click at [508, 139] on button "Actions" at bounding box center [518, 145] width 70 height 21
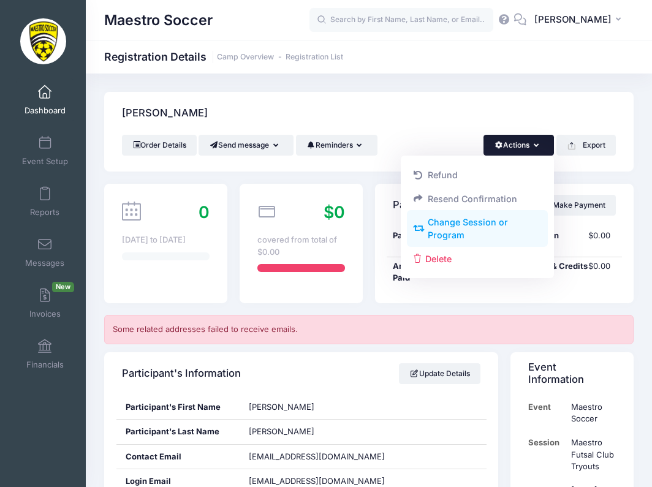
click at [482, 220] on link "Change Session or Program" at bounding box center [477, 229] width 141 height 37
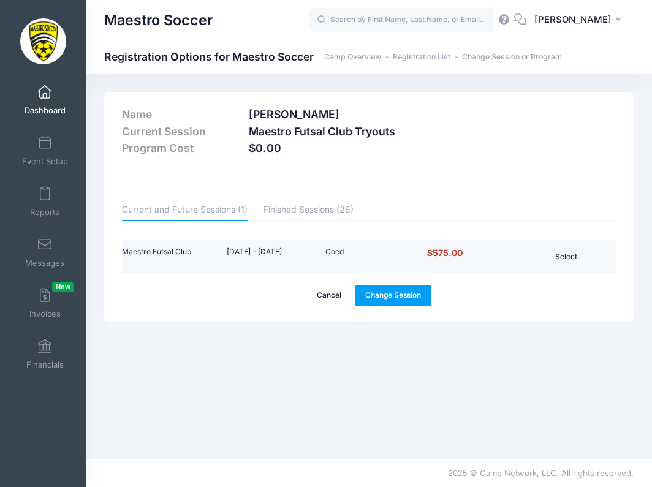
click at [566, 261] on button "Select" at bounding box center [566, 256] width 58 height 21
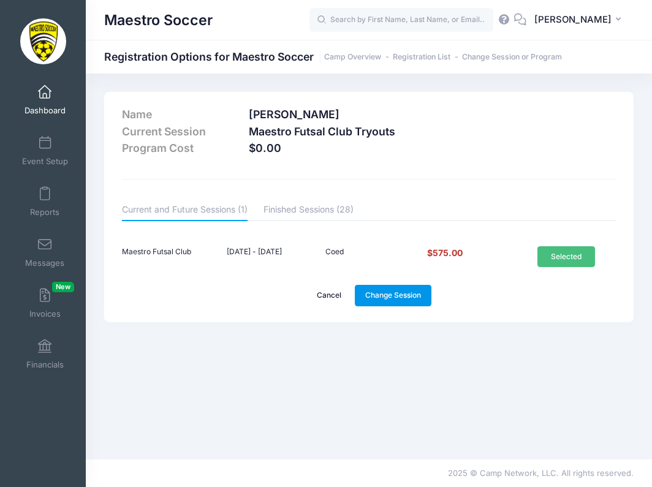
click at [403, 296] on link "Change Session" at bounding box center [393, 295] width 77 height 21
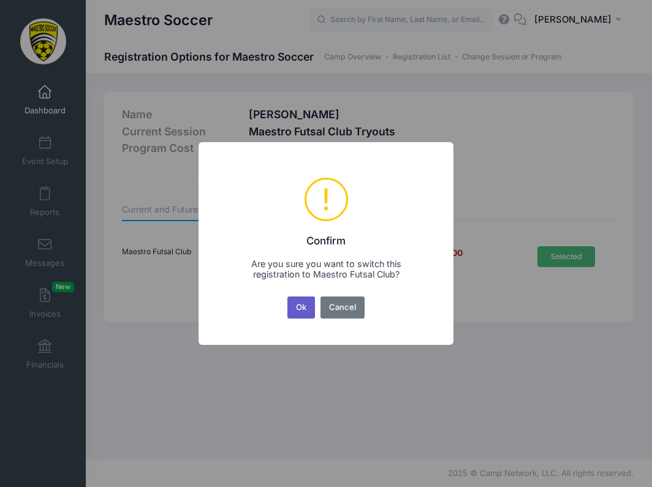
click at [303, 306] on button "Ok" at bounding box center [301, 307] width 28 height 22
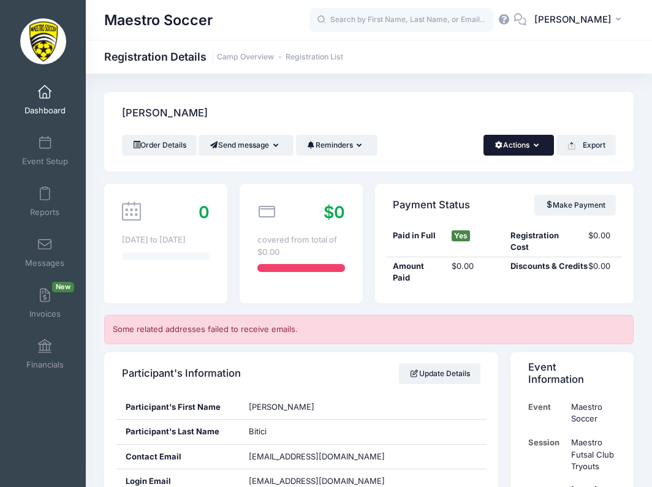
click at [521, 143] on button "Actions" at bounding box center [518, 145] width 70 height 21
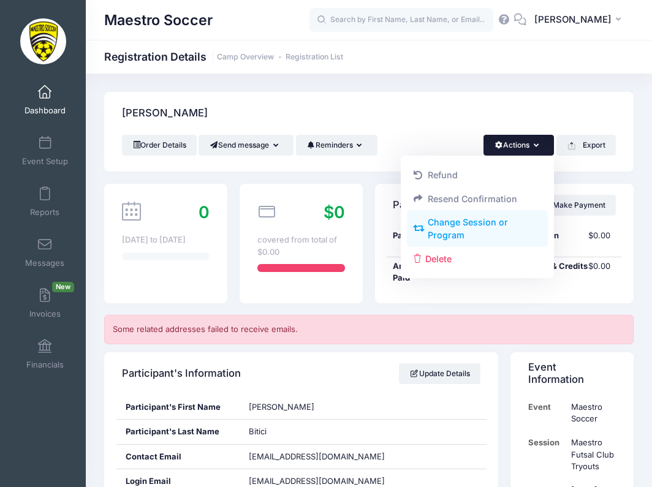
click at [468, 220] on link "Change Session or Program" at bounding box center [477, 229] width 141 height 37
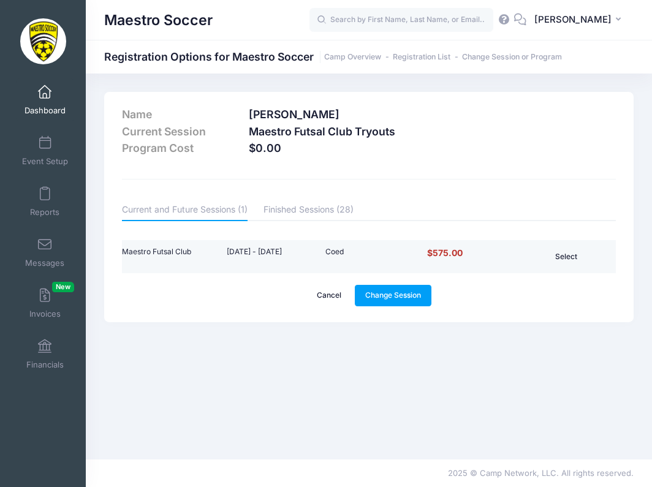
click at [558, 256] on button "Select" at bounding box center [566, 256] width 58 height 21
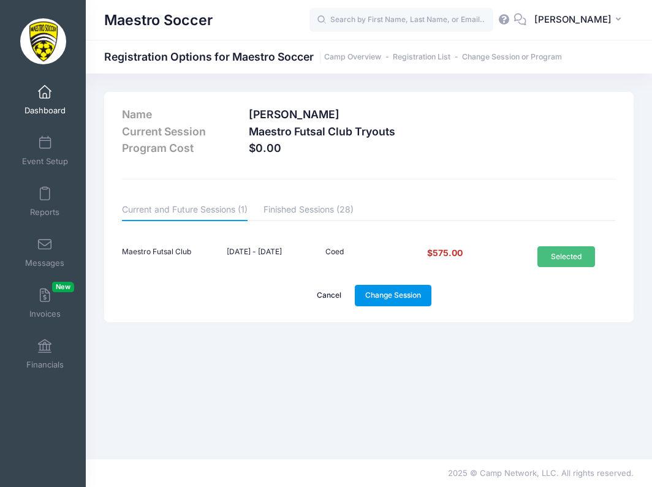
click at [394, 294] on link "Change Session" at bounding box center [393, 295] width 77 height 21
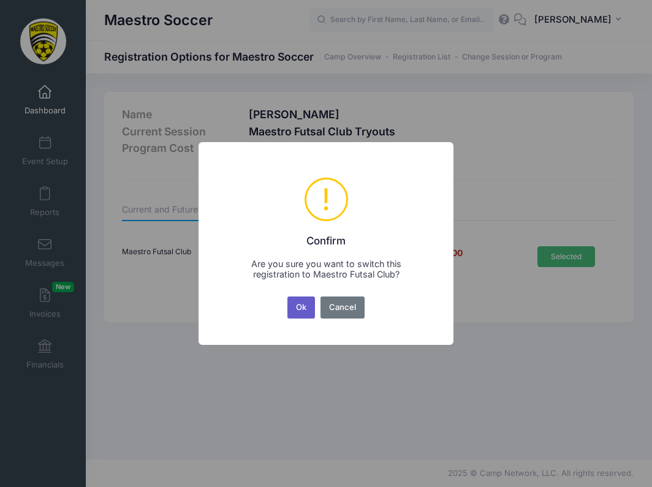
click at [297, 301] on button "Ok" at bounding box center [301, 307] width 28 height 22
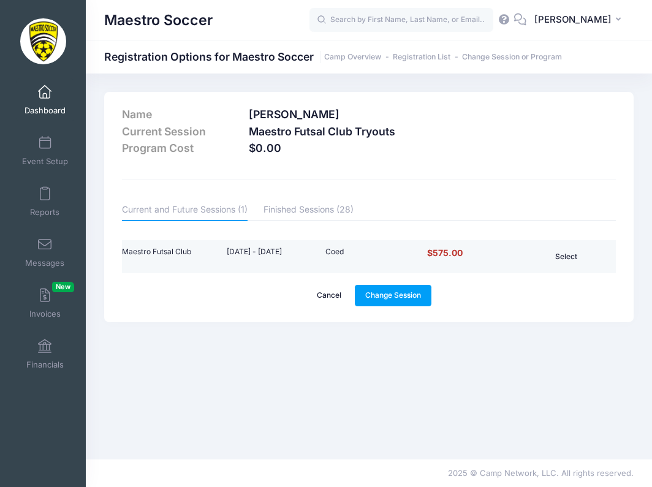
click at [555, 257] on button "Select" at bounding box center [566, 256] width 58 height 21
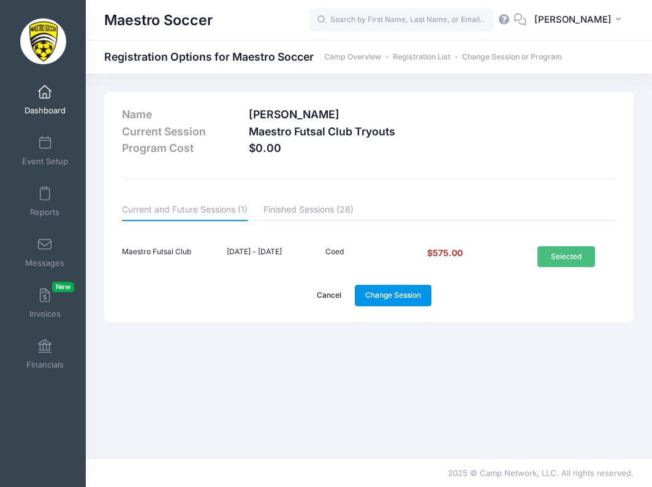
click at [386, 299] on link "Change Session" at bounding box center [393, 295] width 77 height 21
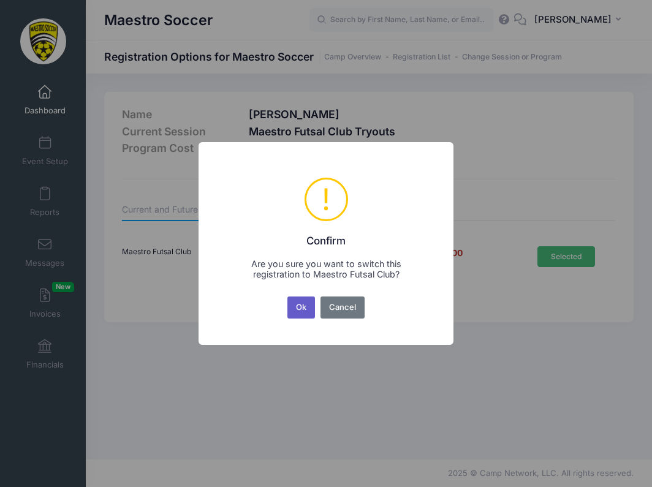
click at [303, 314] on button "Ok" at bounding box center [301, 307] width 28 height 22
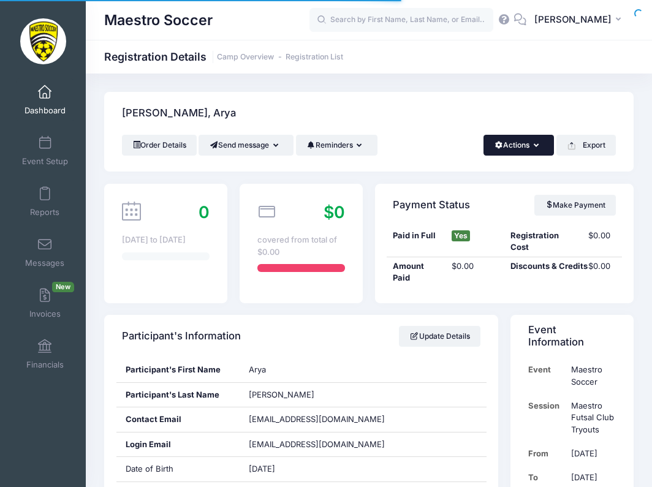
click at [525, 149] on button "Actions" at bounding box center [518, 145] width 70 height 21
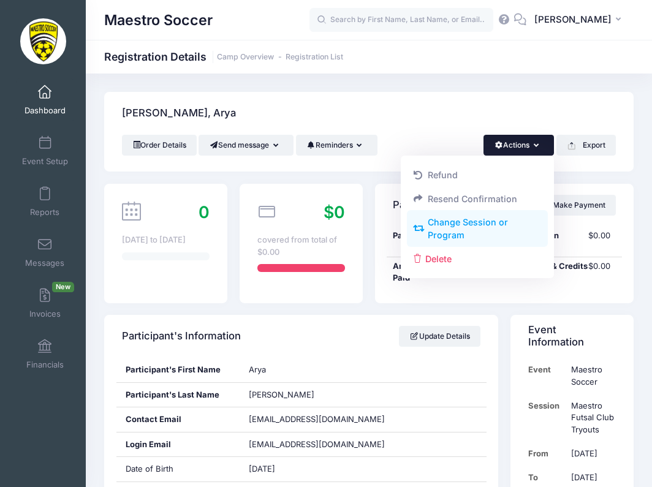
click at [481, 220] on link "Change Session or Program" at bounding box center [477, 229] width 141 height 37
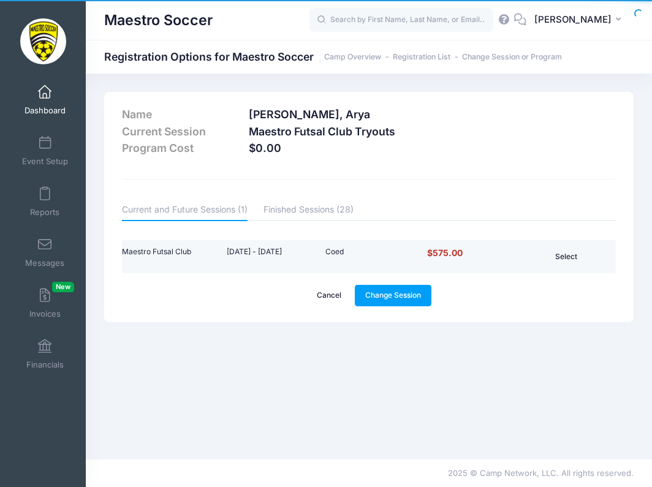
click at [558, 252] on button "Select" at bounding box center [566, 256] width 58 height 21
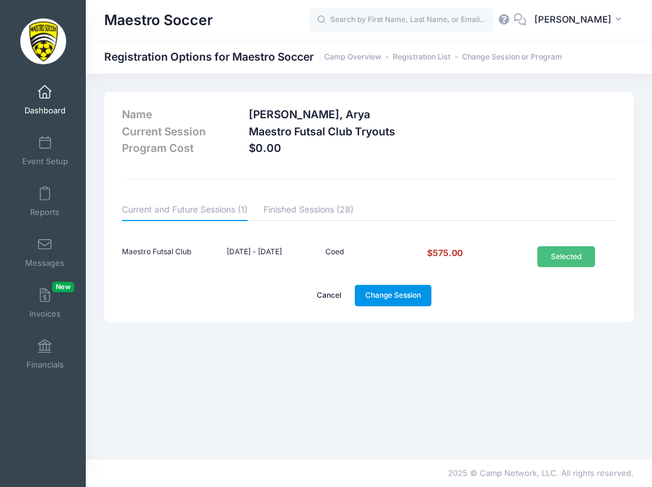
click at [389, 290] on link "Change Session" at bounding box center [393, 295] width 77 height 21
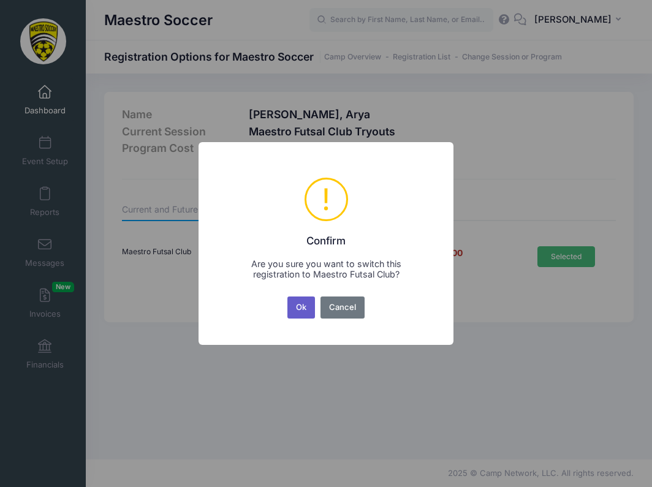
click at [293, 304] on button "Ok" at bounding box center [301, 307] width 28 height 22
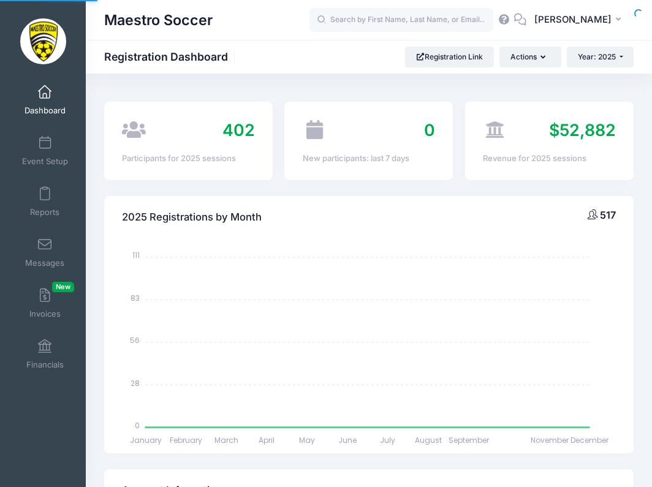
select select
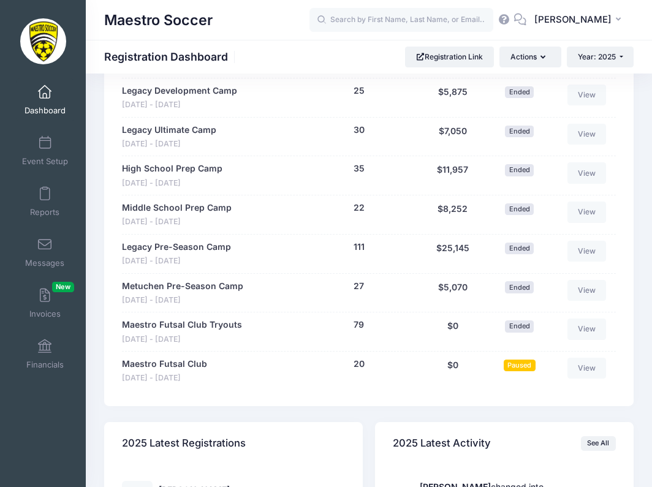
scroll to position [1273, 0]
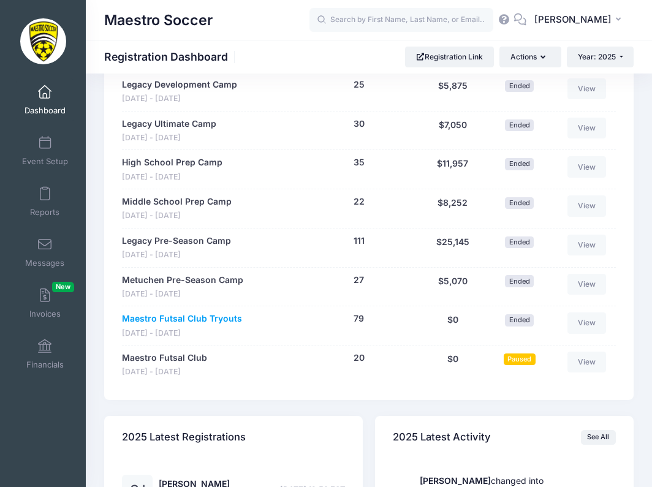
click at [189, 312] on link "Maestro Futsal Club Tryouts" at bounding box center [182, 318] width 120 height 13
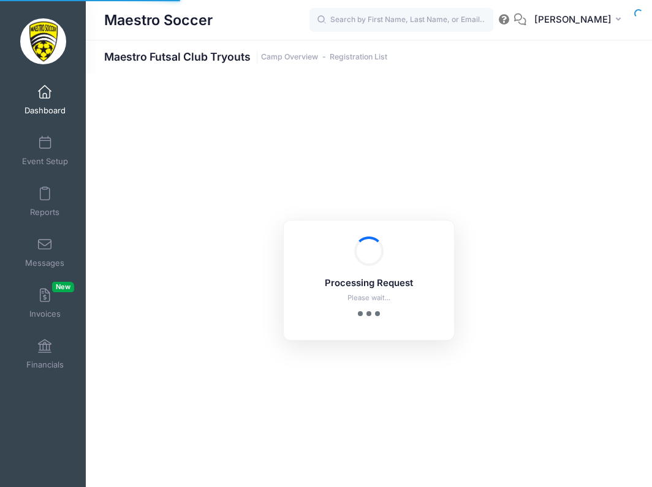
select select "10"
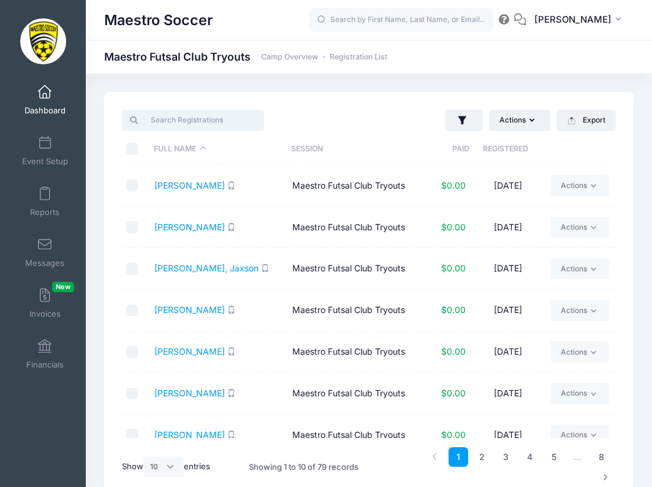
click at [186, 120] on input "search" at bounding box center [192, 120] width 141 height 21
type input "m"
click at [48, 105] on span "Dashboard" at bounding box center [44, 110] width 41 height 10
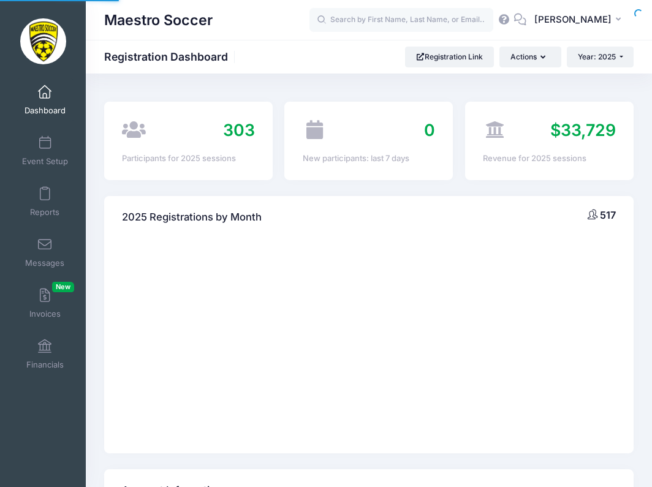
select select
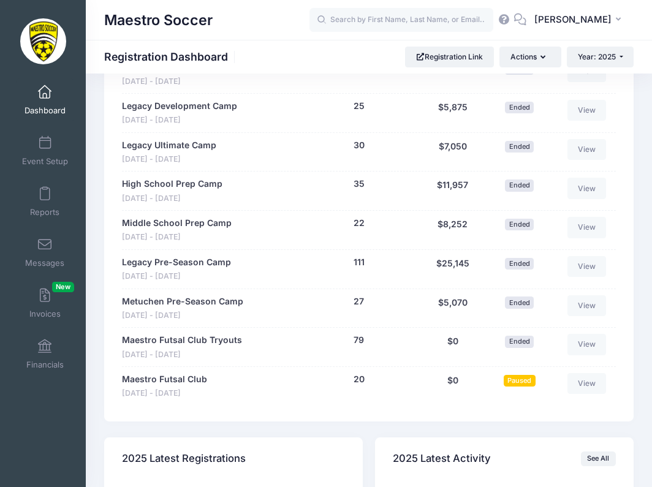
scroll to position [1252, 0]
click at [173, 374] on link "Maestro Futsal Club" at bounding box center [164, 379] width 85 height 13
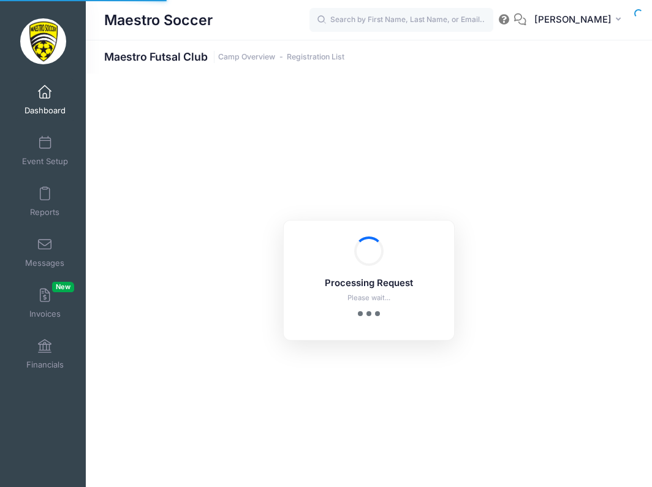
select select "10"
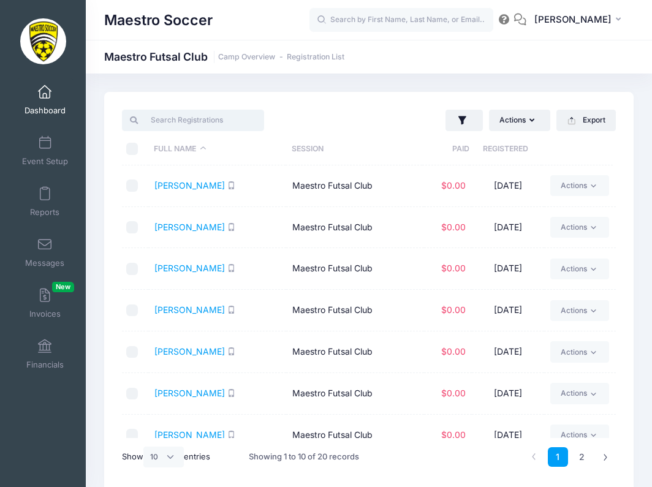
click at [178, 117] on input "search" at bounding box center [192, 120] width 141 height 21
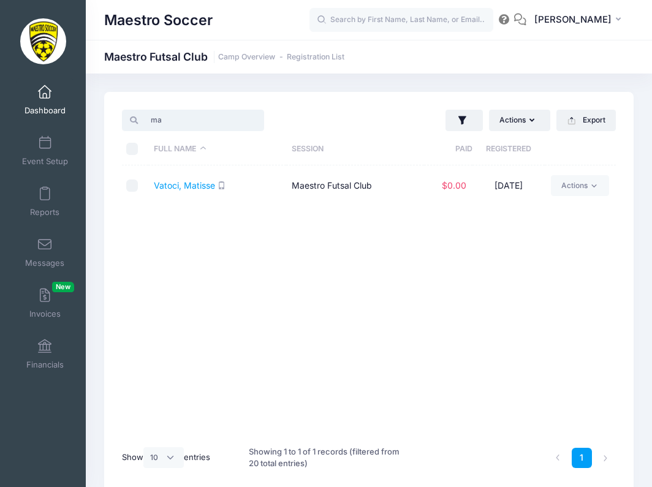
type input "m"
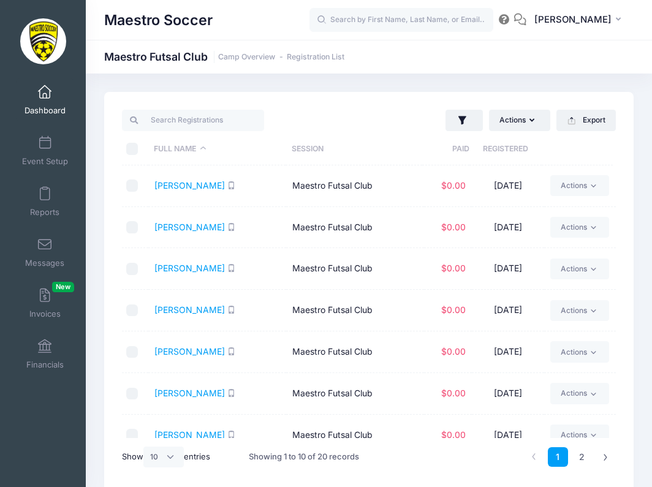
click at [47, 105] on span "Dashboard" at bounding box center [44, 110] width 41 height 10
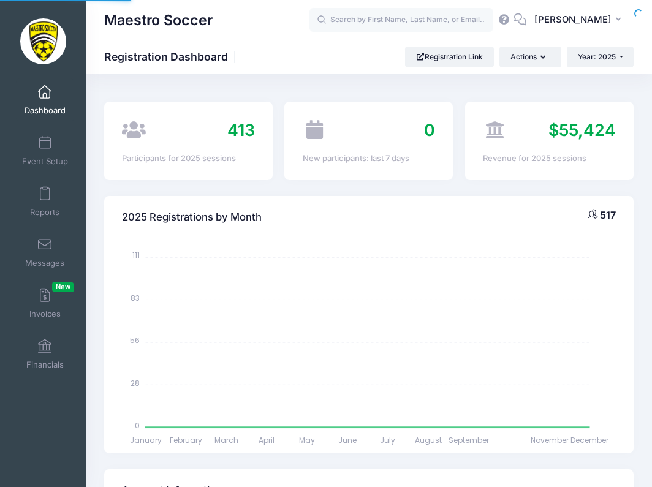
select select
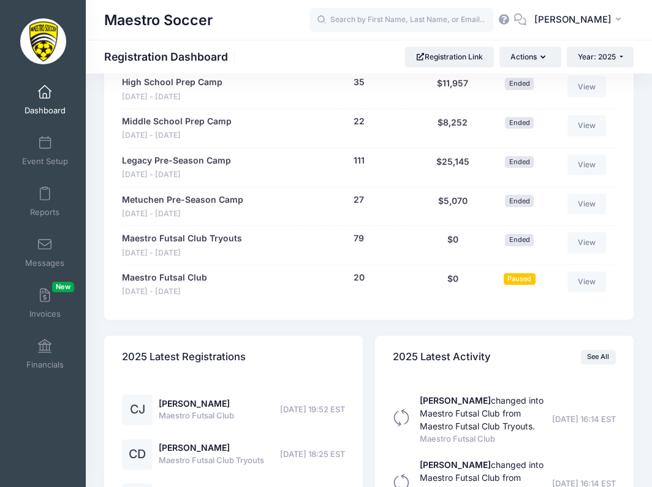
scroll to position [1362, 0]
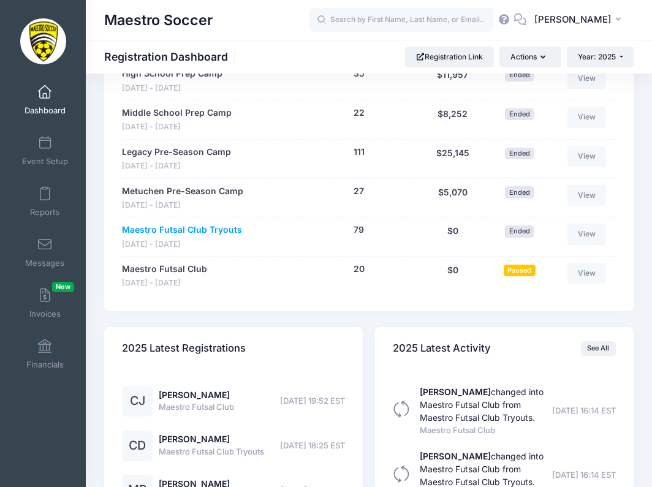
click at [163, 224] on link "Maestro Futsal Club Tryouts" at bounding box center [182, 230] width 120 height 13
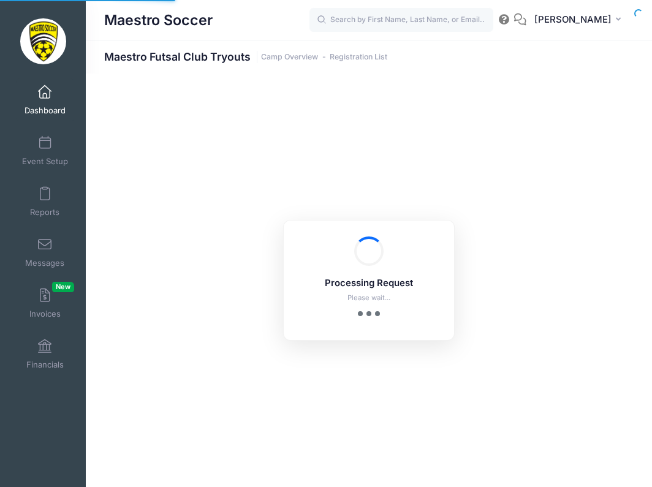
select select "10"
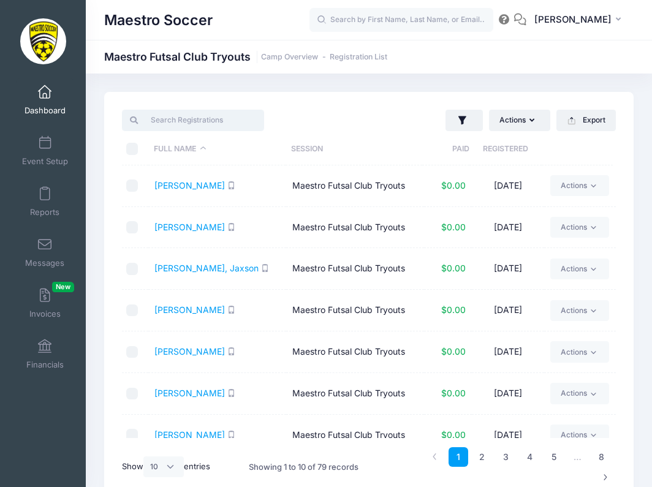
click at [207, 121] on input "search" at bounding box center [192, 120] width 141 height 21
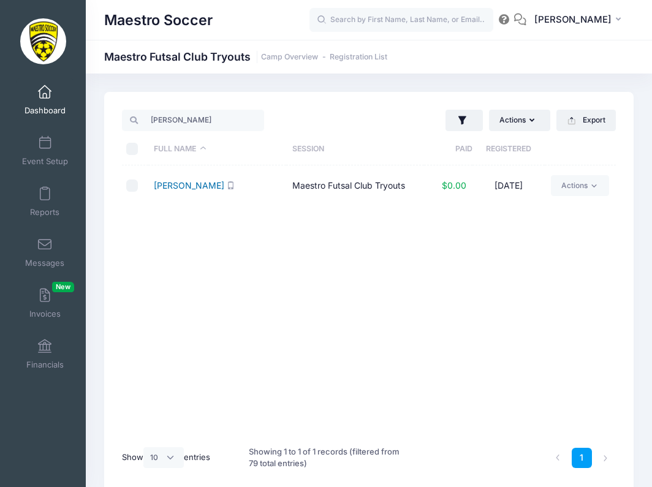
click at [197, 186] on link "[PERSON_NAME]" at bounding box center [189, 185] width 70 height 10
click at [208, 119] on input "[PERSON_NAME]" at bounding box center [192, 120] width 141 height 21
type input "w"
type input "brown"
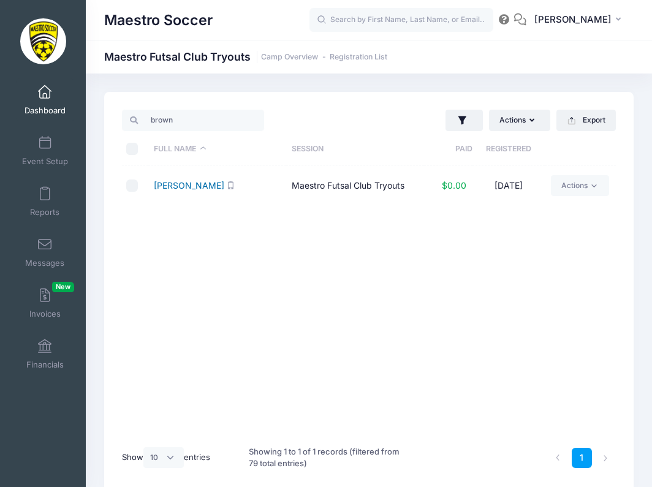
click at [189, 185] on link "[PERSON_NAME]" at bounding box center [189, 185] width 70 height 10
click at [258, 118] on input "brown" at bounding box center [192, 120] width 141 height 21
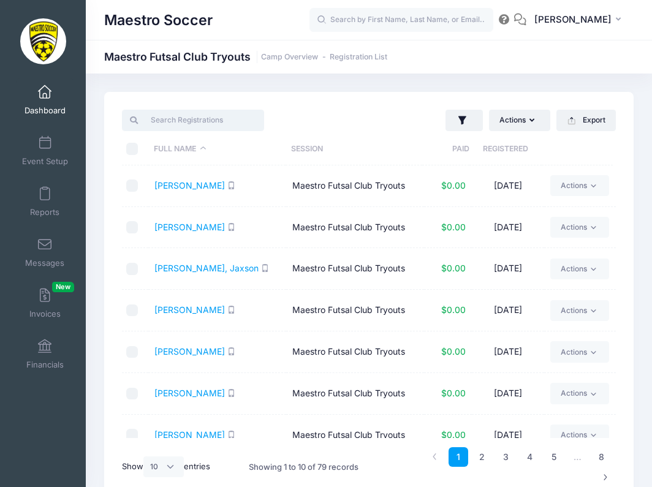
click at [227, 122] on input "search" at bounding box center [192, 120] width 141 height 21
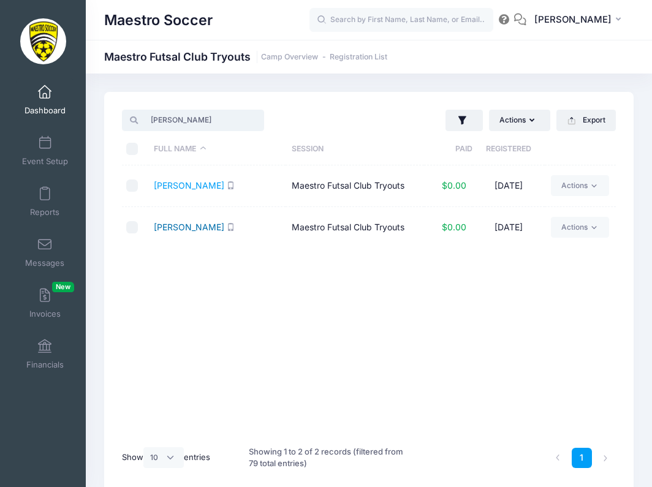
type input "[PERSON_NAME]"
click at [180, 228] on link "[PERSON_NAME]" at bounding box center [189, 227] width 70 height 10
click at [180, 181] on link "[PERSON_NAME]" at bounding box center [189, 185] width 70 height 10
click at [181, 186] on link "[PERSON_NAME]" at bounding box center [189, 185] width 70 height 10
click at [178, 225] on link "[PERSON_NAME]" at bounding box center [189, 227] width 70 height 10
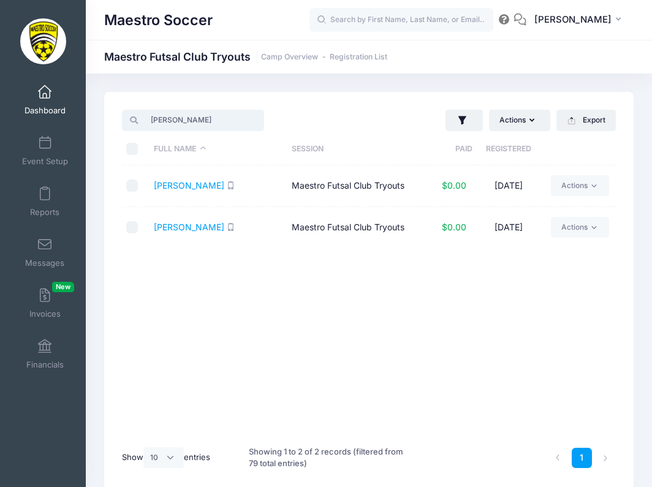
click at [258, 121] on input "[PERSON_NAME]" at bounding box center [192, 120] width 141 height 21
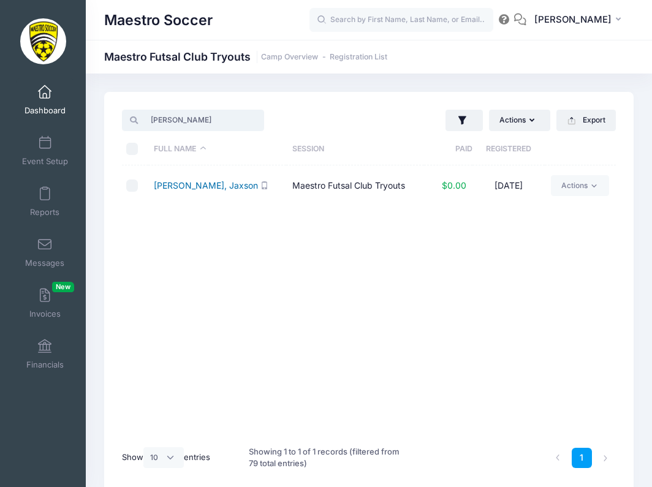
type input "[PERSON_NAME]"
click at [203, 189] on link "[PERSON_NAME], Jaxson" at bounding box center [206, 185] width 104 height 10
click at [255, 119] on input "[PERSON_NAME]" at bounding box center [192, 120] width 141 height 21
type input "[GEOGRAPHIC_DATA]"
click at [195, 181] on link "[PERSON_NAME]" at bounding box center [189, 185] width 70 height 10
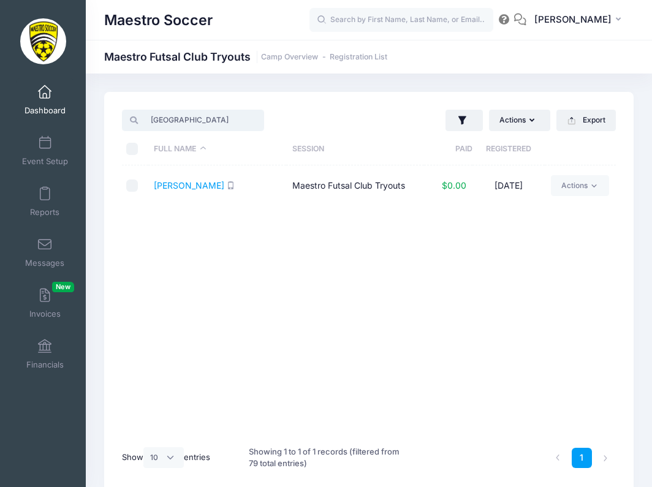
click at [255, 120] on input "[GEOGRAPHIC_DATA]" at bounding box center [192, 120] width 141 height 21
click at [179, 185] on link "[PERSON_NAME]" at bounding box center [189, 185] width 70 height 10
click at [249, 120] on input "hore" at bounding box center [192, 120] width 141 height 21
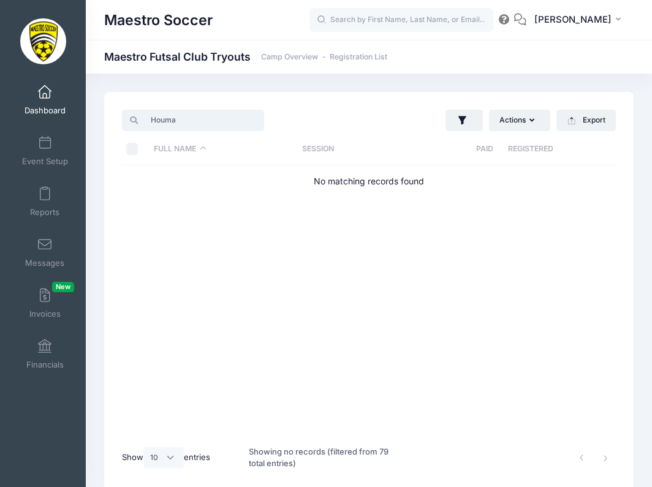
click at [198, 116] on input "Houma" at bounding box center [192, 120] width 141 height 21
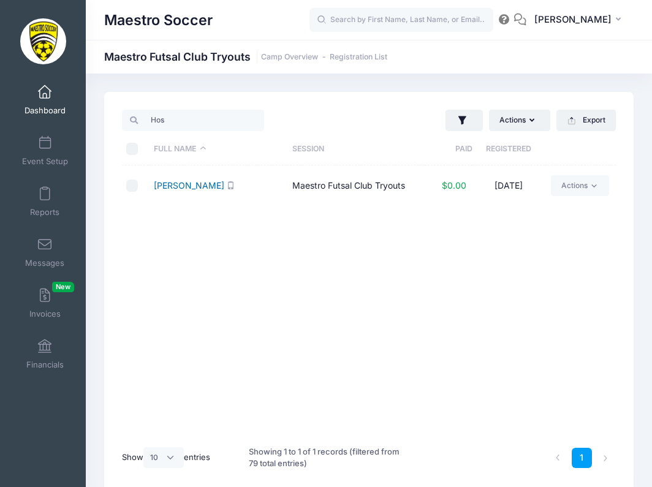
click at [171, 184] on link "Hosmane, Jayin" at bounding box center [189, 185] width 70 height 10
click at [198, 119] on input "Hos" at bounding box center [192, 120] width 141 height 21
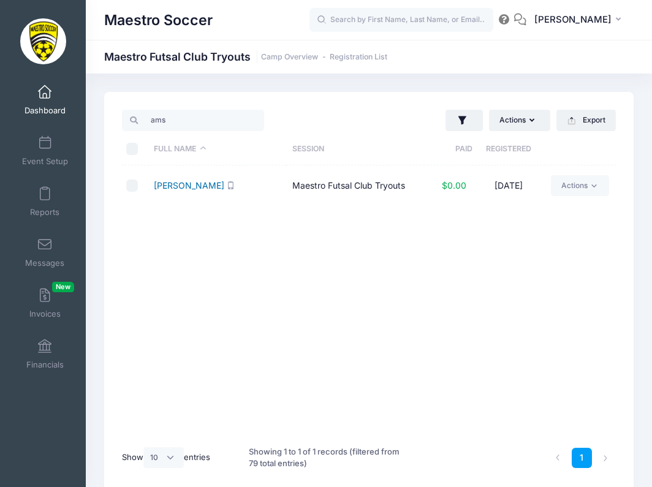
click at [173, 186] on link "Amster, Logan" at bounding box center [189, 185] width 70 height 10
click at [233, 120] on input "ams" at bounding box center [192, 120] width 141 height 21
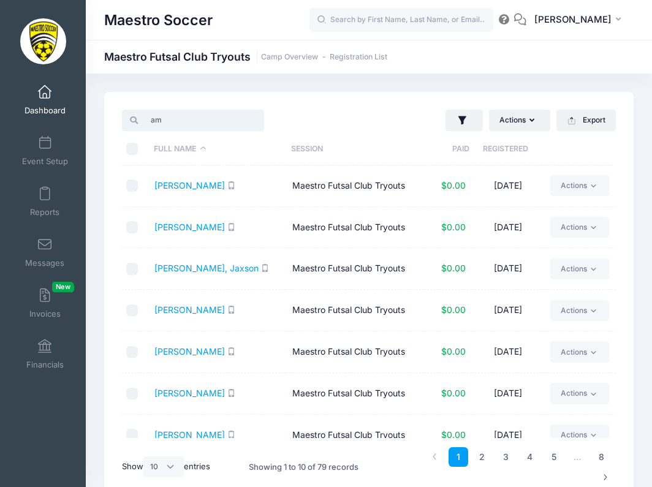
type input "a"
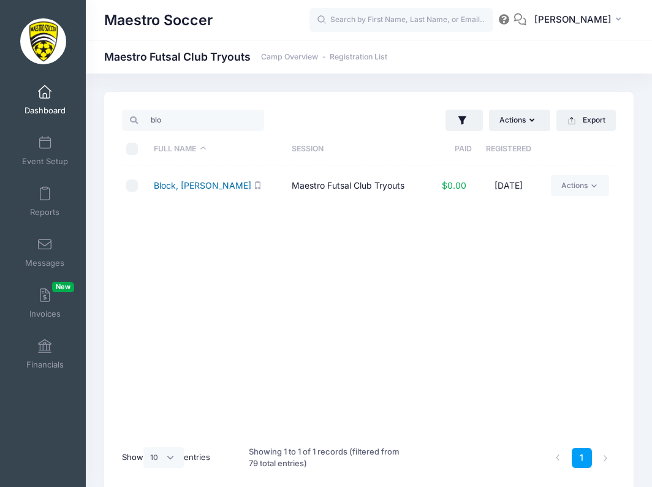
click at [182, 186] on link "Block, Reid" at bounding box center [202, 185] width 97 height 10
click at [229, 125] on input "blo" at bounding box center [192, 120] width 141 height 21
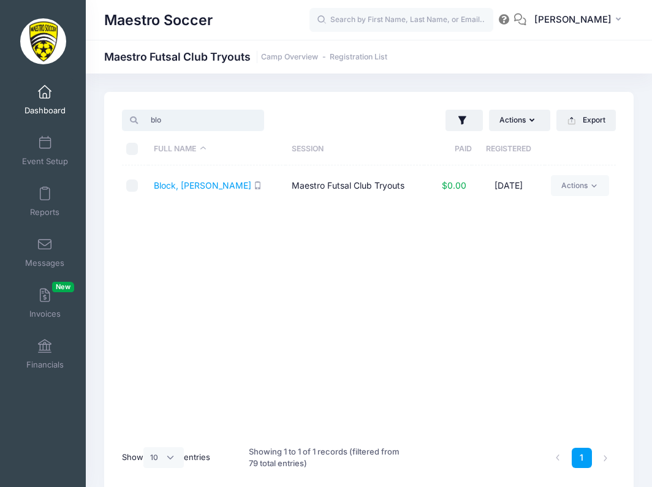
click at [214, 119] on input "blo" at bounding box center [192, 120] width 141 height 21
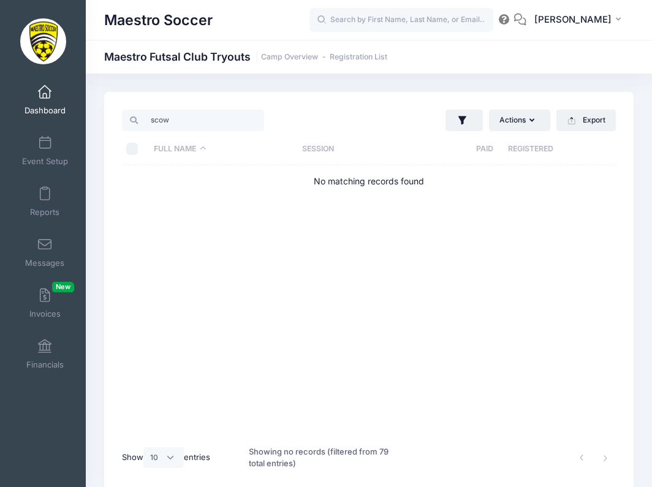
drag, startPoint x: 214, startPoint y: 119, endPoint x: 203, endPoint y: 187, distance: 68.9
click at [203, 187] on td "No matching records found" at bounding box center [369, 181] width 494 height 32
click at [186, 119] on input "scow" at bounding box center [192, 120] width 141 height 21
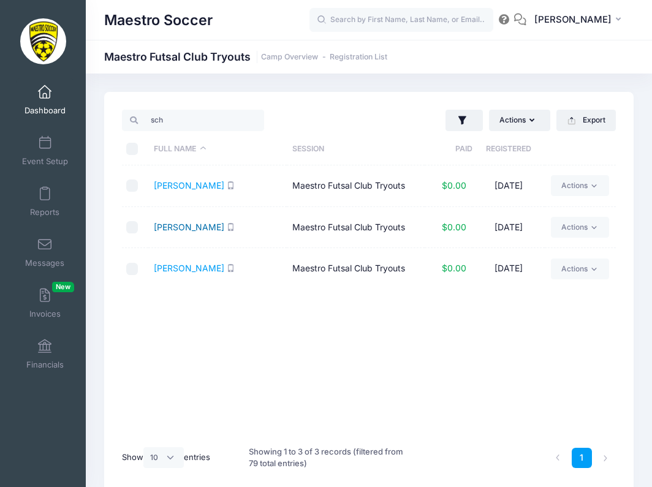
click at [187, 228] on link "Schwartz, Adam" at bounding box center [189, 227] width 70 height 10
click at [230, 122] on input "sch" at bounding box center [192, 120] width 141 height 21
type input "s"
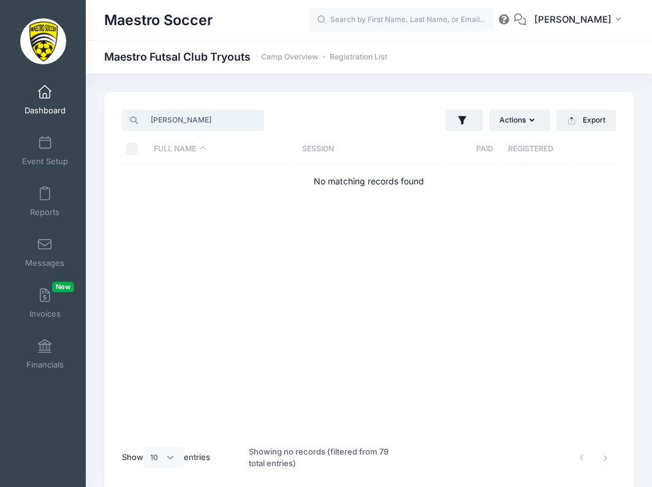
click at [186, 122] on input "Jana" at bounding box center [192, 120] width 141 height 21
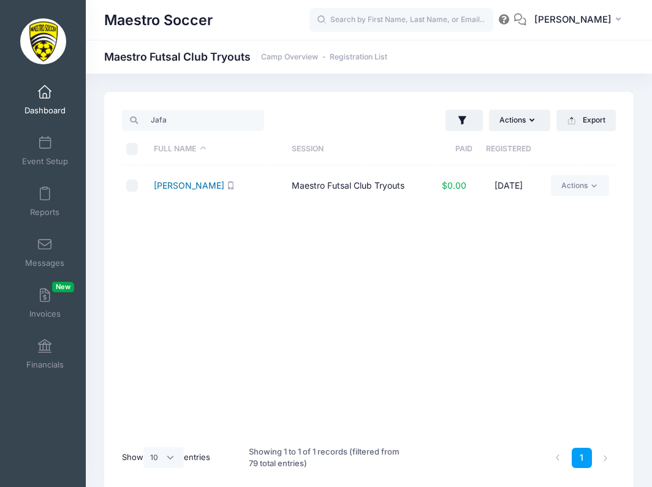
click at [179, 185] on link "Jafar, Ali" at bounding box center [189, 185] width 70 height 10
click at [214, 120] on input "Jafa" at bounding box center [192, 120] width 141 height 21
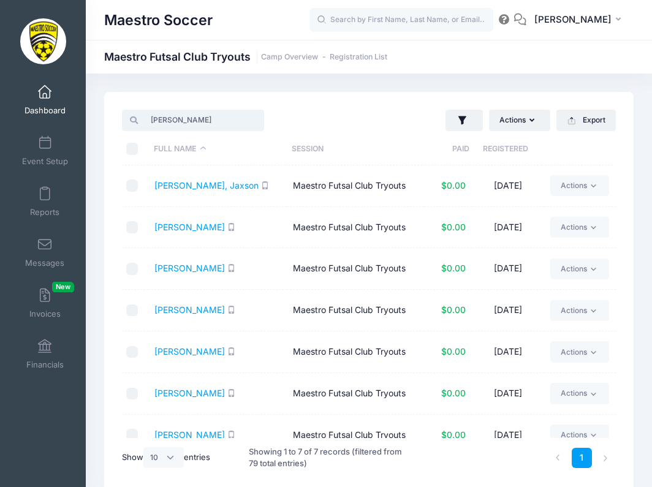
type input "J"
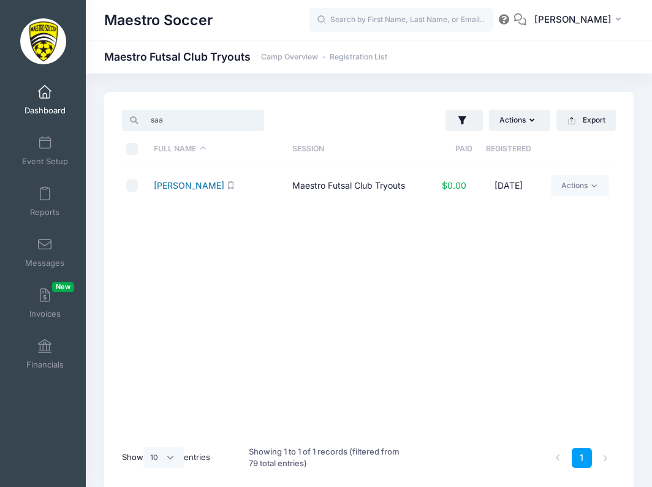
type input "saa"
click at [181, 187] on link "Saadeh, Adnan" at bounding box center [189, 185] width 70 height 10
click at [263, 119] on input "saa" at bounding box center [192, 120] width 141 height 21
click at [182, 186] on link "Dobesh, Tate" at bounding box center [189, 185] width 70 height 10
click at [184, 119] on input "dob" at bounding box center [192, 120] width 141 height 21
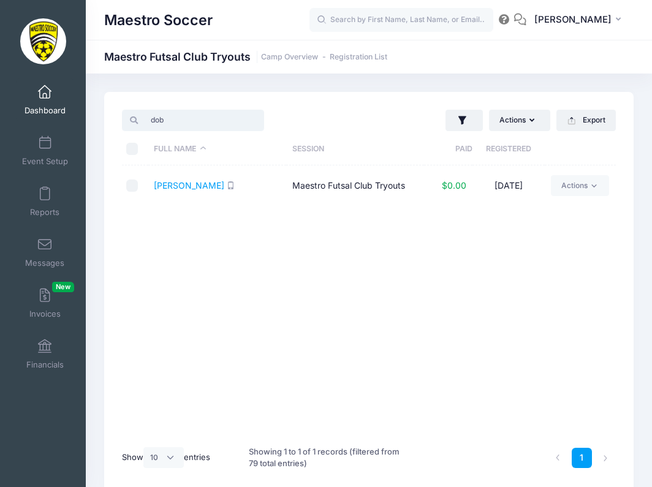
click at [184, 119] on input "dob" at bounding box center [192, 120] width 141 height 21
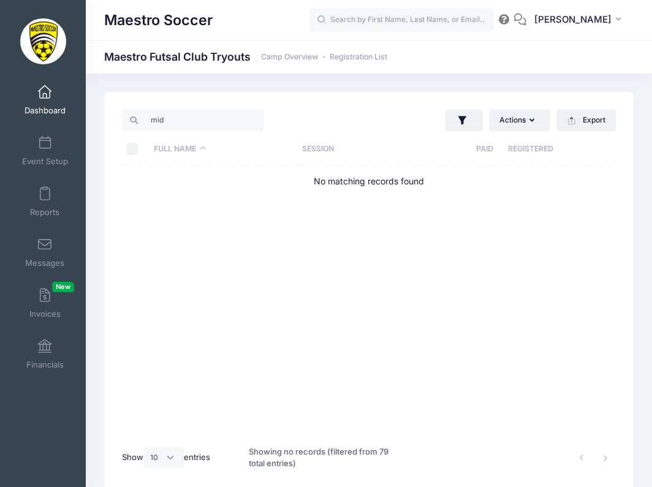
click at [173, 183] on td "No matching records found" at bounding box center [369, 181] width 494 height 32
click at [176, 125] on input "mid" at bounding box center [192, 120] width 141 height 21
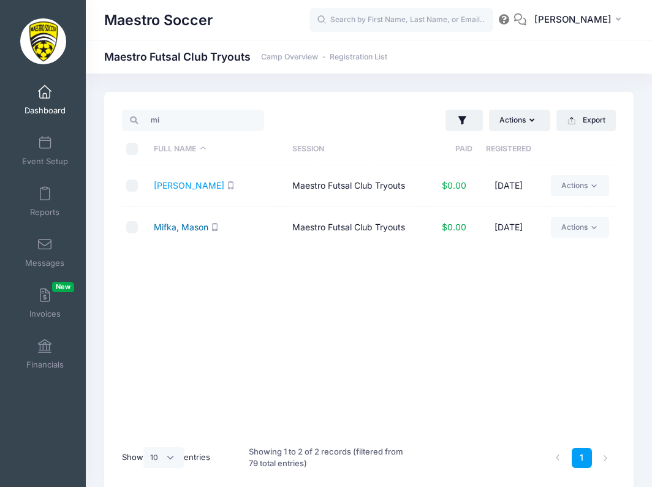
click at [181, 227] on link "Mifka, Mason" at bounding box center [181, 227] width 55 height 10
click at [199, 118] on input "mi" at bounding box center [192, 120] width 141 height 21
type input "m"
click at [176, 184] on link "Desai, Neev" at bounding box center [189, 185] width 70 height 10
click at [185, 117] on input "des" at bounding box center [192, 120] width 141 height 21
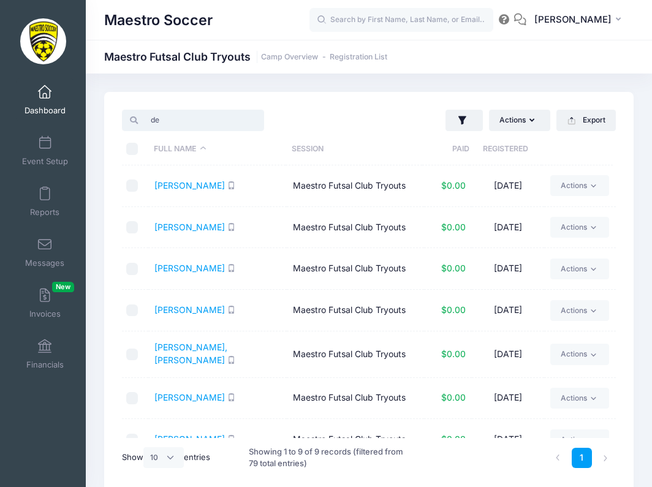
type input "d"
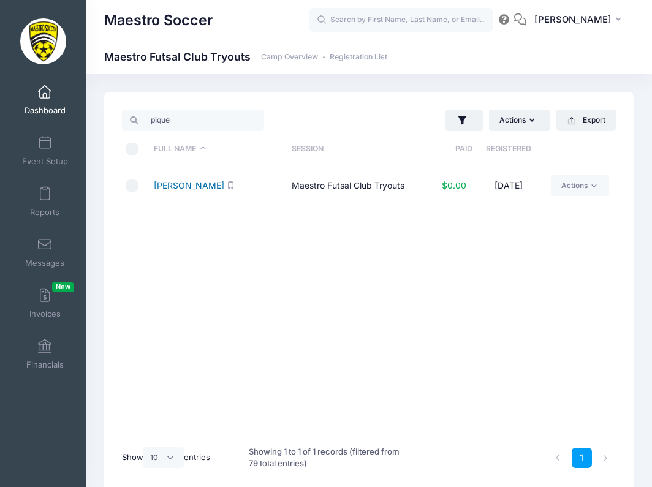
click at [187, 189] on link "Pique, Sullivan" at bounding box center [189, 185] width 70 height 10
click at [186, 119] on input "pique" at bounding box center [192, 120] width 141 height 21
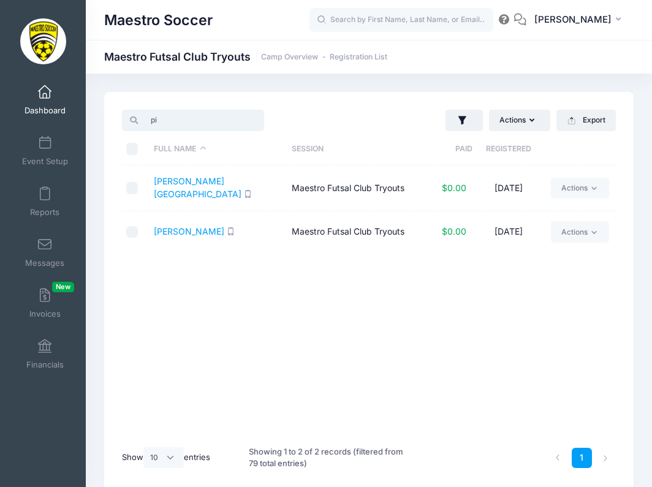
type input "p"
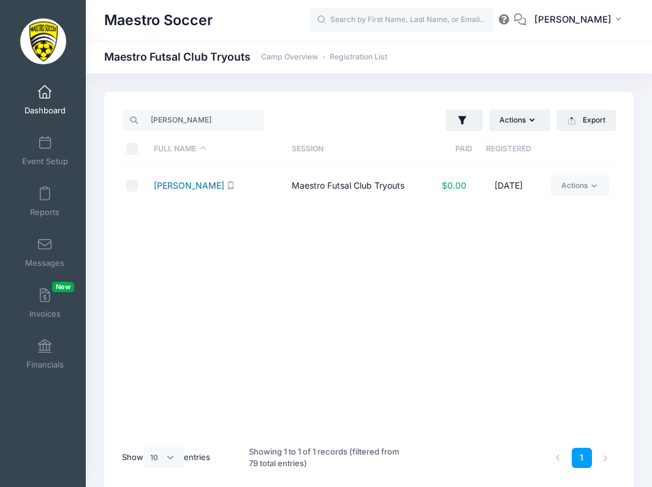
click at [175, 185] on link "Chen, Finley" at bounding box center [189, 185] width 70 height 10
click at [197, 115] on input "chen" at bounding box center [192, 120] width 141 height 21
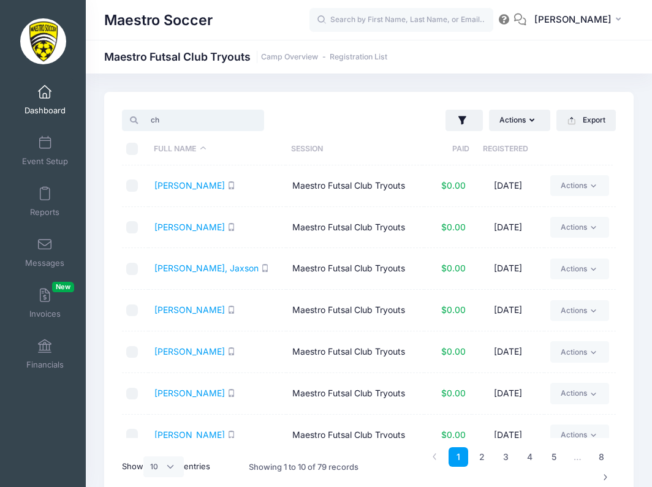
type input "c"
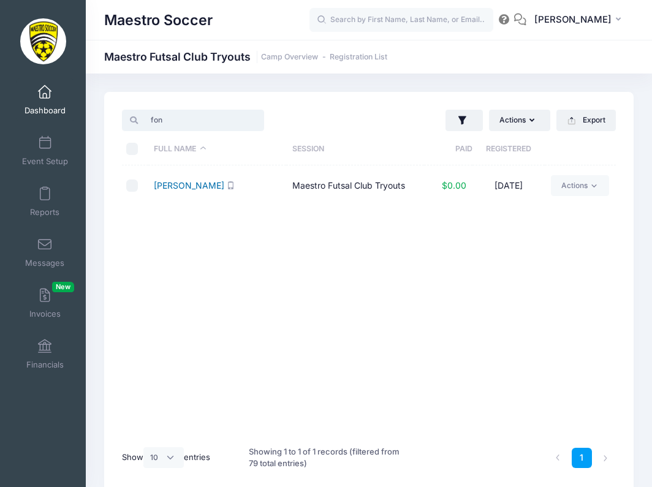
type input "fon"
click at [185, 189] on link "Fonseca, Gabriel" at bounding box center [189, 185] width 70 height 10
click at [40, 105] on span "Dashboard" at bounding box center [44, 110] width 41 height 10
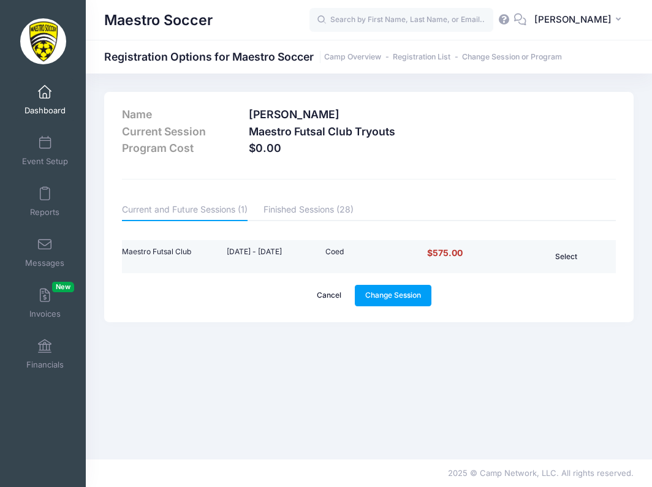
click at [546, 257] on button "Select" at bounding box center [566, 256] width 58 height 21
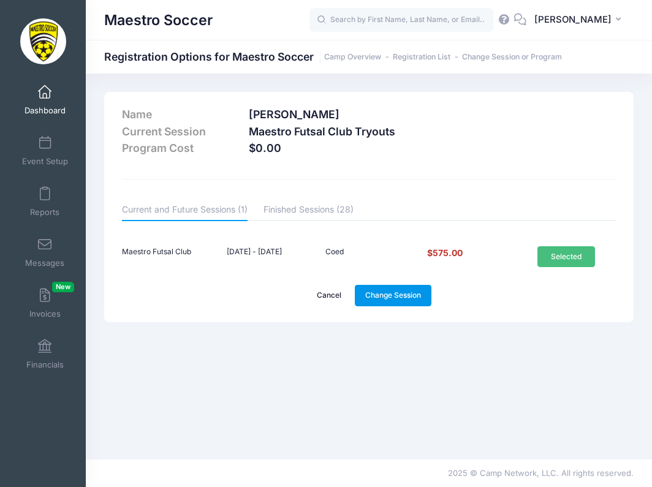
click at [421, 297] on link "Change Session" at bounding box center [393, 295] width 77 height 21
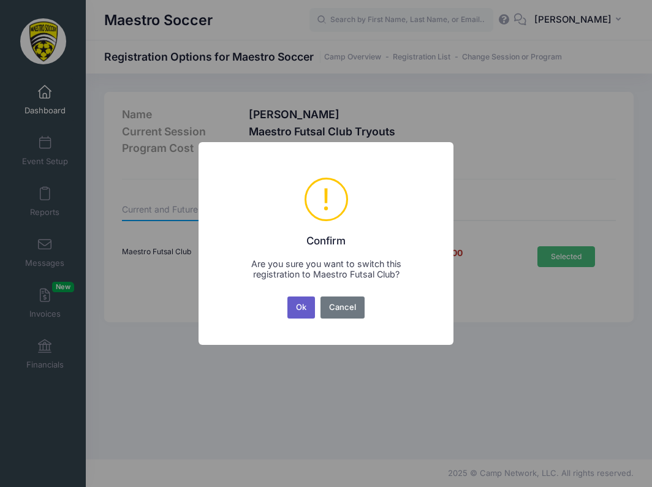
click at [305, 304] on button "Ok" at bounding box center [301, 307] width 28 height 22
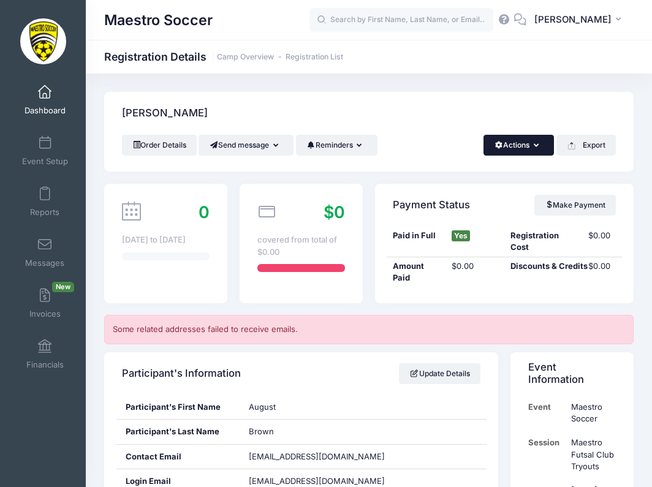
click at [518, 148] on button "Actions" at bounding box center [518, 145] width 70 height 21
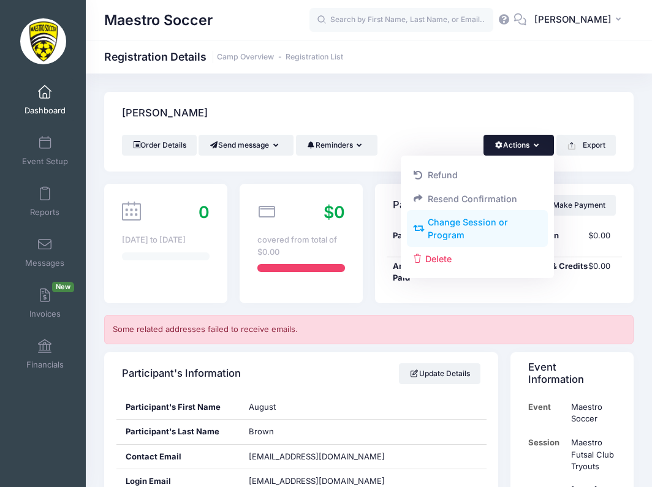
click at [505, 222] on link "Change Session or Program" at bounding box center [477, 229] width 141 height 37
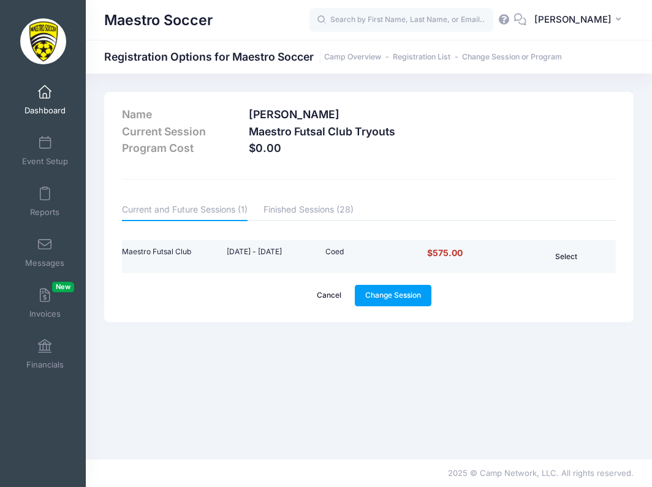
click at [554, 254] on button "Select" at bounding box center [566, 256] width 58 height 21
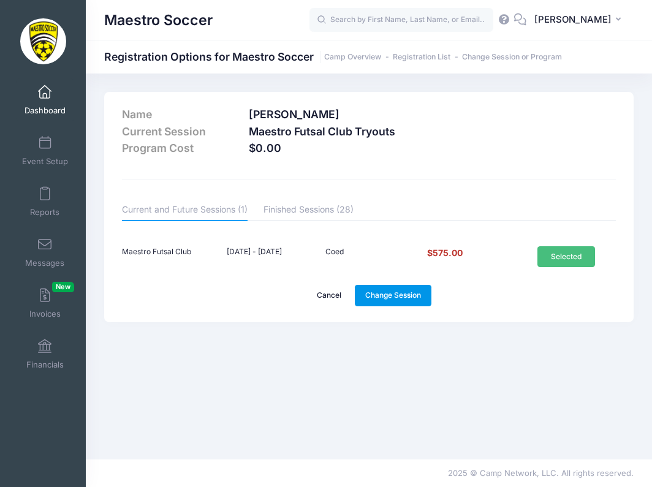
click at [408, 295] on link "Change Session" at bounding box center [393, 295] width 77 height 21
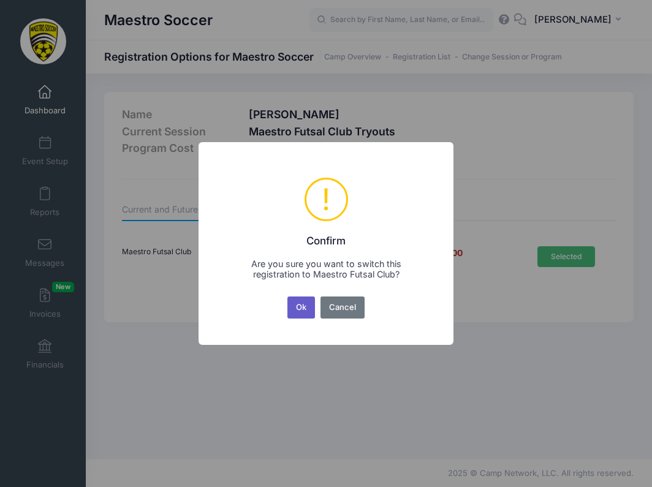
click at [305, 303] on button "Ok" at bounding box center [301, 307] width 28 height 22
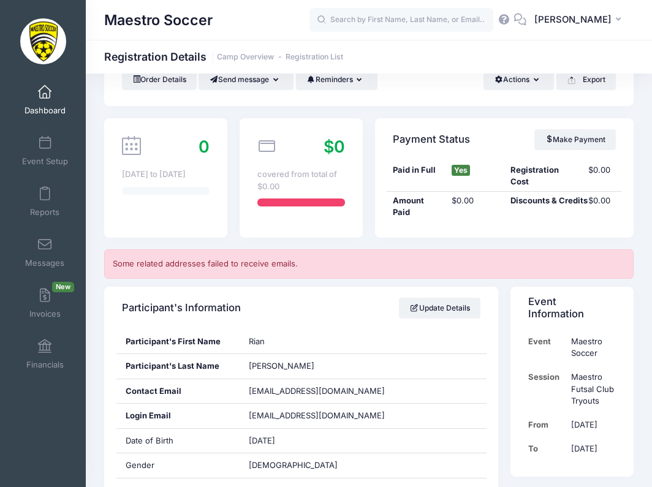
scroll to position [65, 0]
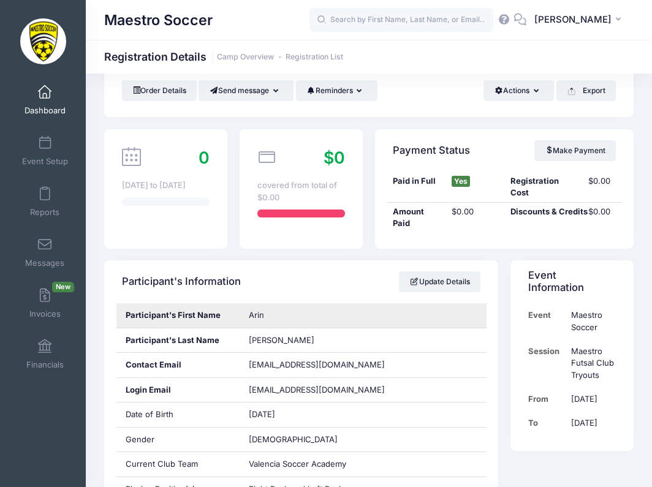
scroll to position [57, 0]
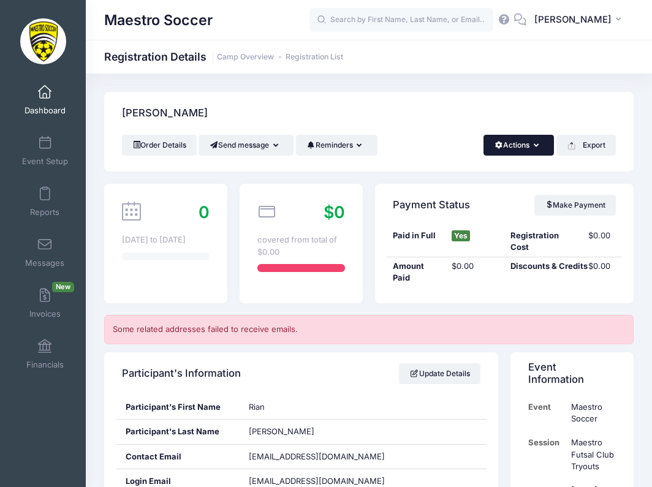
click at [527, 144] on button "Actions" at bounding box center [518, 145] width 70 height 21
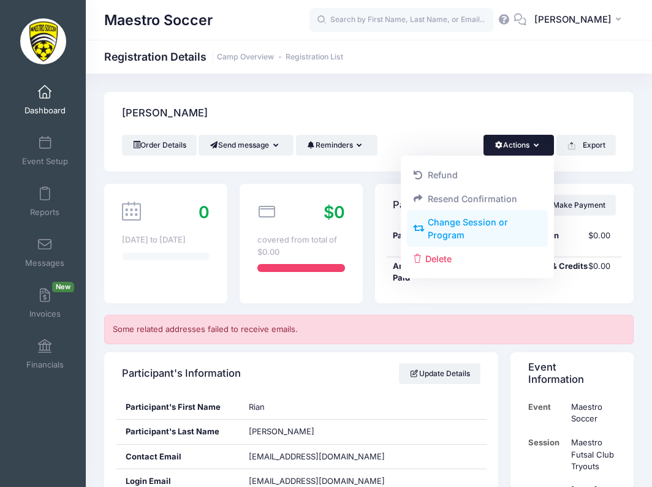
click at [484, 223] on link "Change Session or Program" at bounding box center [477, 229] width 141 height 37
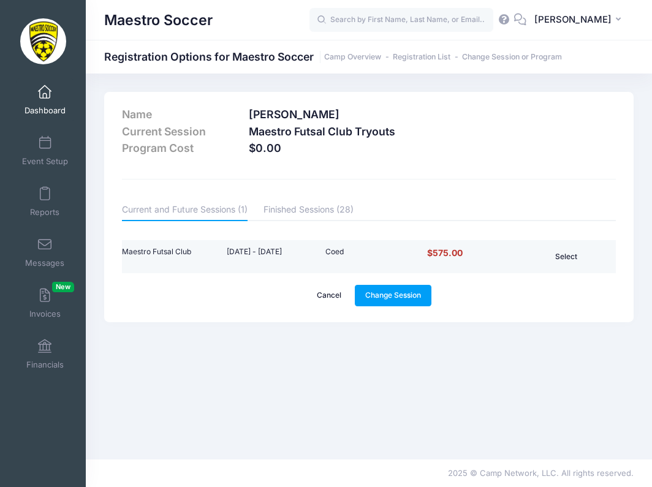
click at [555, 260] on button "Select" at bounding box center [566, 256] width 58 height 21
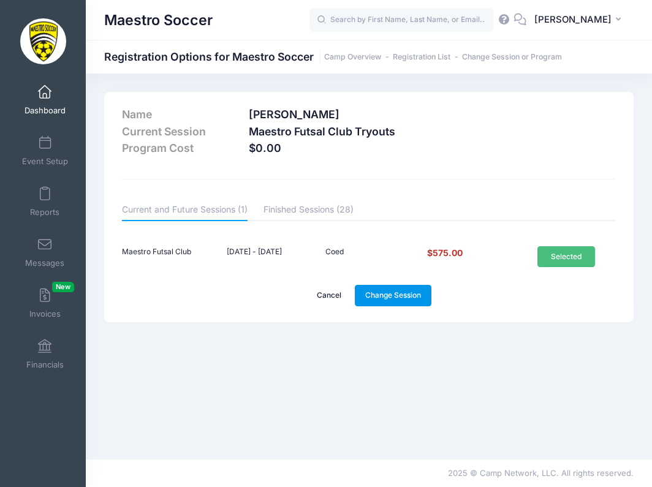
click at [412, 301] on link "Change Session" at bounding box center [393, 295] width 77 height 21
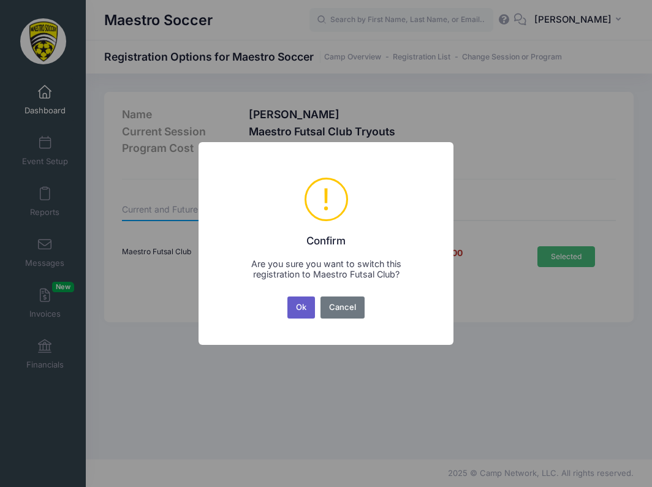
click at [298, 307] on button "Ok" at bounding box center [301, 307] width 28 height 22
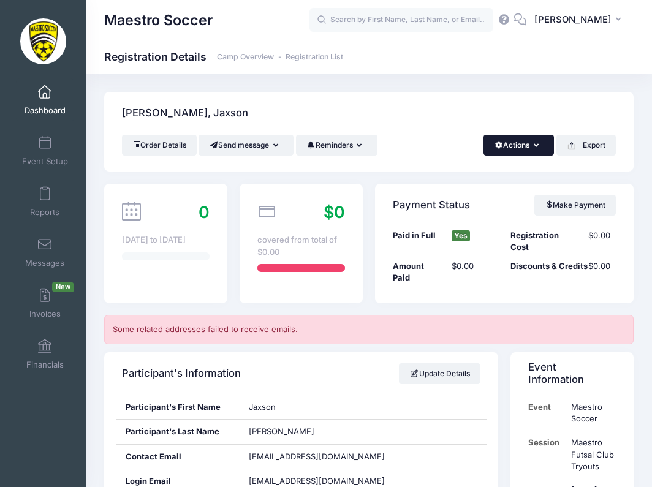
scroll to position [-1, 0]
click at [519, 147] on button "Actions" at bounding box center [518, 145] width 70 height 21
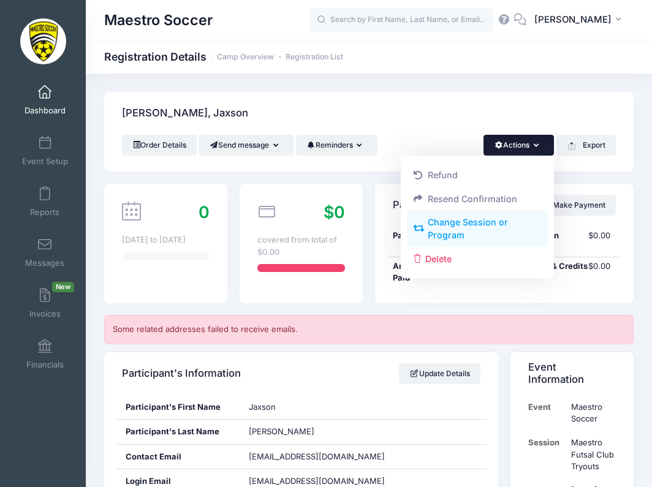
click at [484, 221] on link "Change Session or Program" at bounding box center [477, 229] width 141 height 37
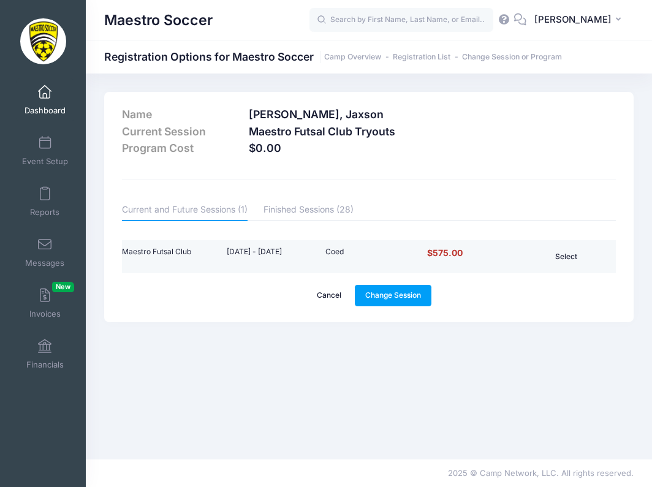
click at [576, 254] on button "Select" at bounding box center [566, 256] width 58 height 21
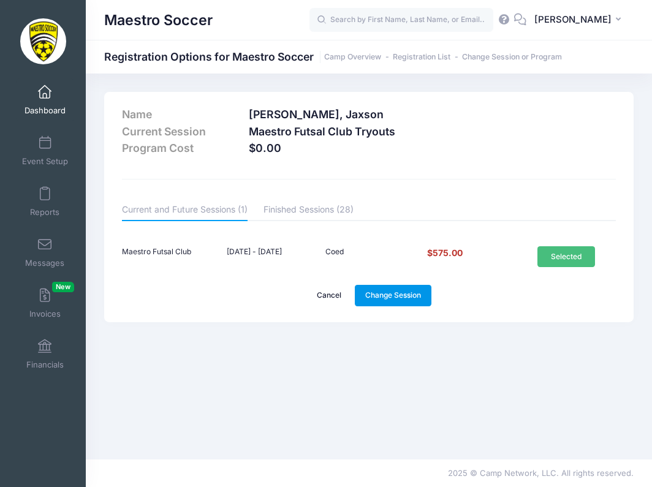
click at [417, 291] on link "Change Session" at bounding box center [393, 295] width 77 height 21
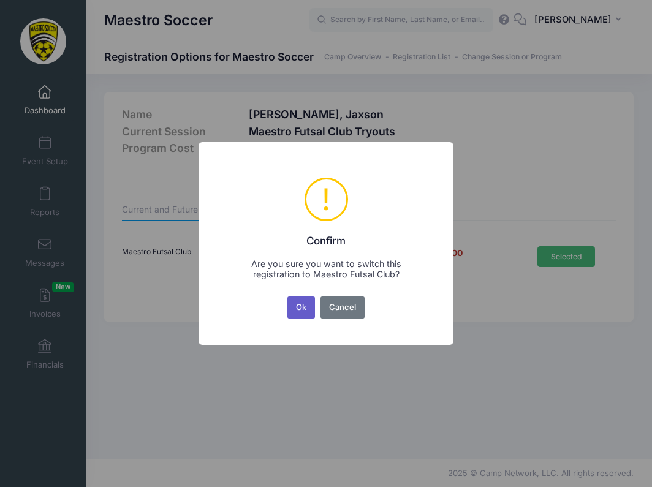
click at [306, 303] on button "Ok" at bounding box center [301, 307] width 28 height 22
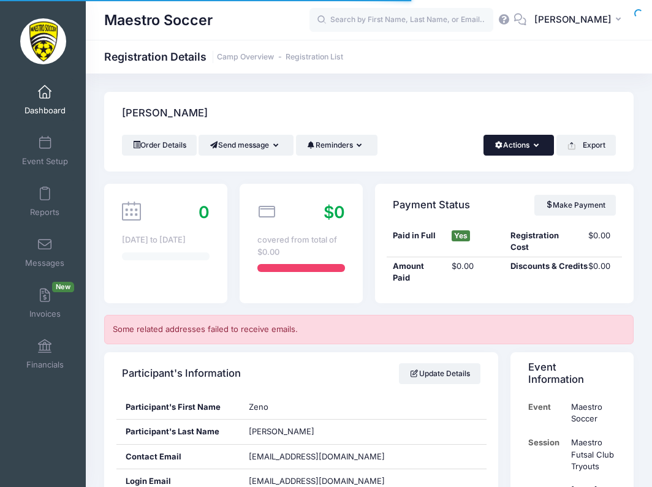
click at [521, 147] on button "Actions" at bounding box center [518, 145] width 70 height 21
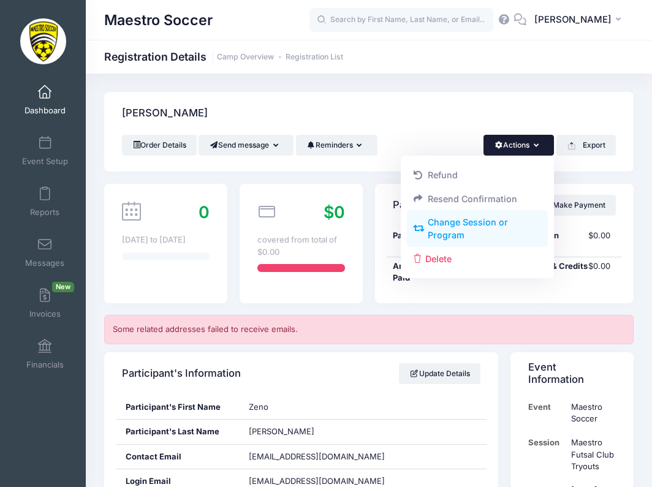
click at [492, 226] on link "Change Session or Program" at bounding box center [477, 229] width 141 height 37
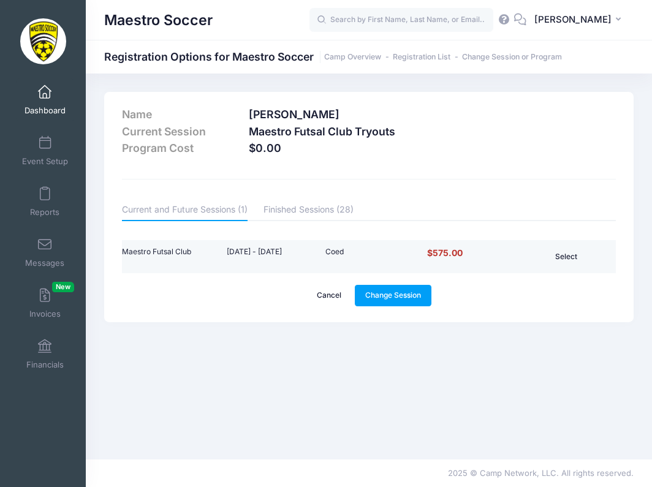
click at [540, 256] on button "Select" at bounding box center [566, 256] width 58 height 21
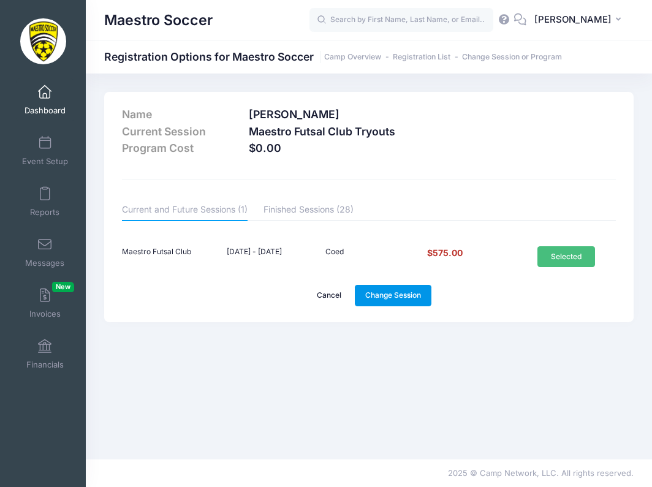
click at [407, 300] on link "Change Session" at bounding box center [393, 295] width 77 height 21
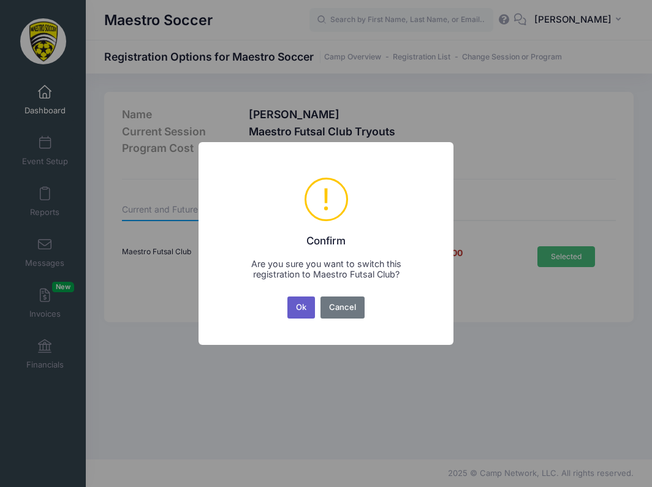
click at [302, 301] on button "Ok" at bounding box center [301, 307] width 28 height 22
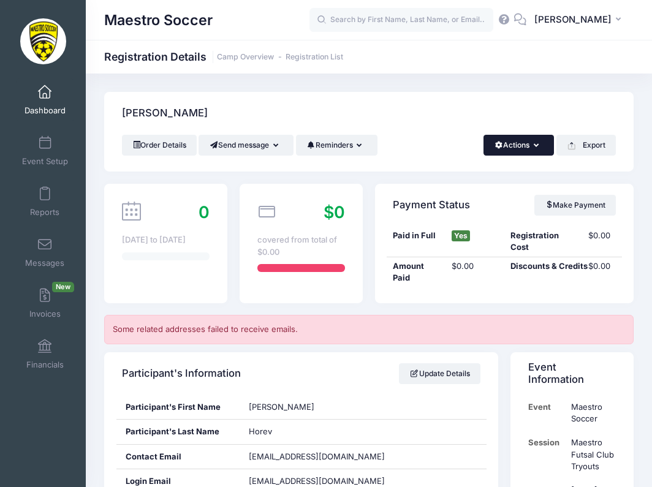
click at [508, 143] on button "Actions" at bounding box center [518, 145] width 70 height 21
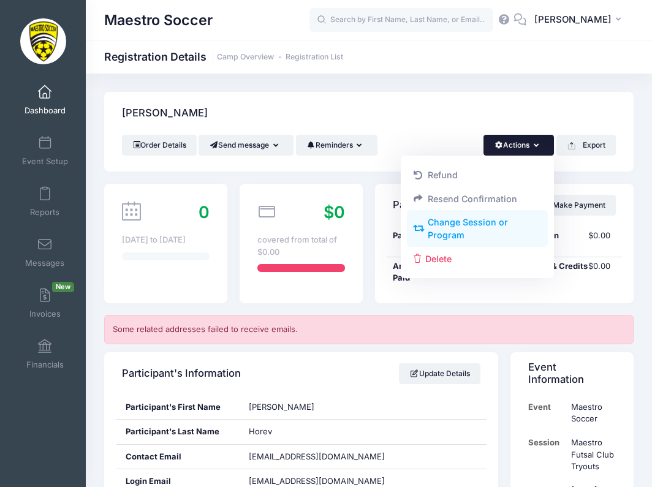
click at [475, 222] on link "Change Session or Program" at bounding box center [477, 229] width 141 height 37
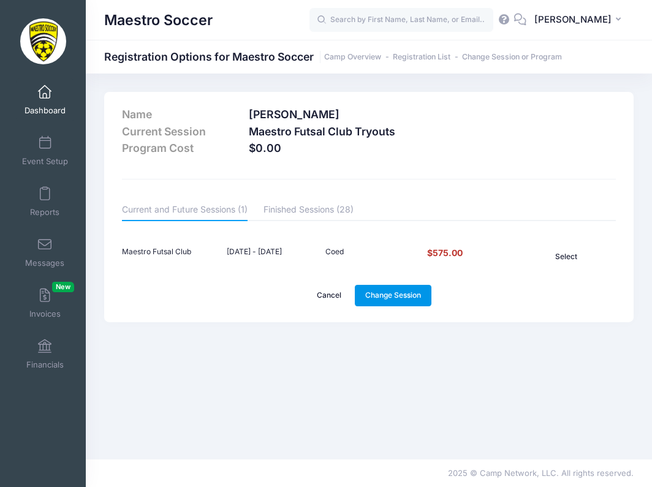
click at [402, 298] on link "Change Session" at bounding box center [393, 295] width 77 height 21
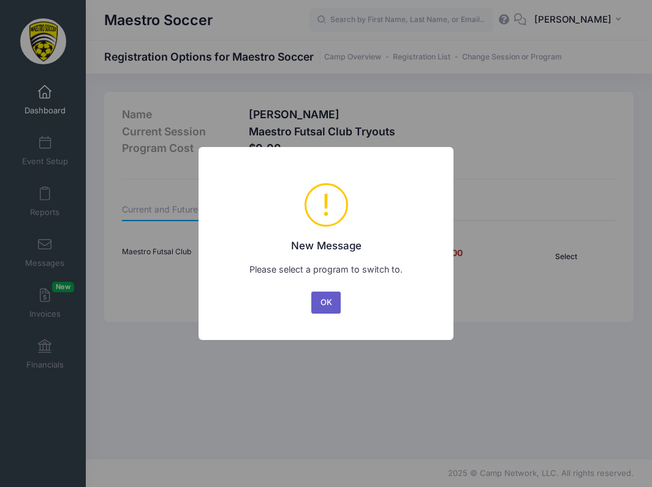
click at [329, 305] on button "OK" at bounding box center [325, 302] width 29 height 22
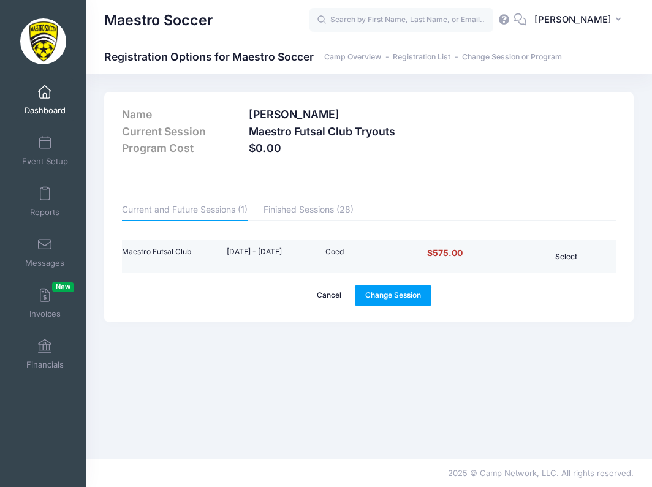
click at [571, 259] on button "Select" at bounding box center [566, 256] width 58 height 21
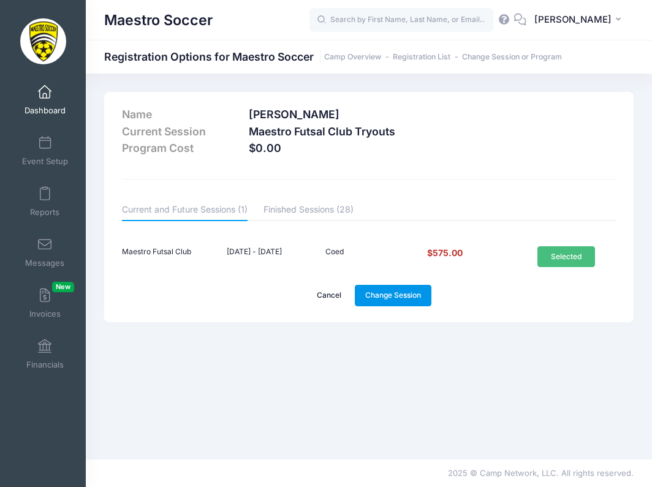
click at [415, 296] on link "Change Session" at bounding box center [393, 295] width 77 height 21
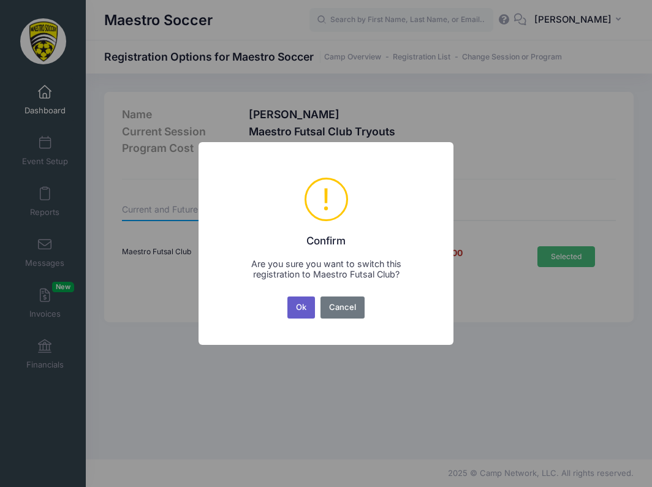
click at [302, 306] on button "Ok" at bounding box center [301, 307] width 28 height 22
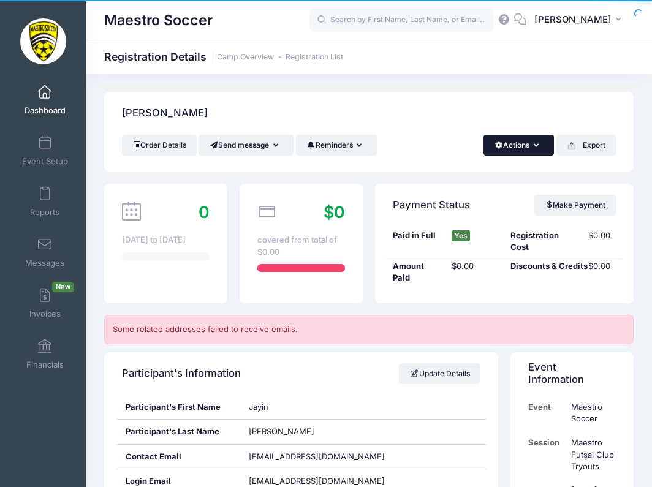
click at [517, 148] on button "Actions" at bounding box center [518, 145] width 70 height 21
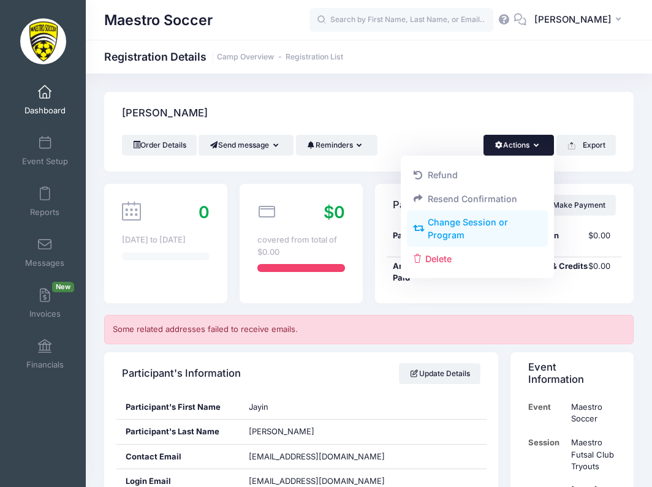
click at [471, 220] on link "Change Session or Program" at bounding box center [477, 229] width 141 height 37
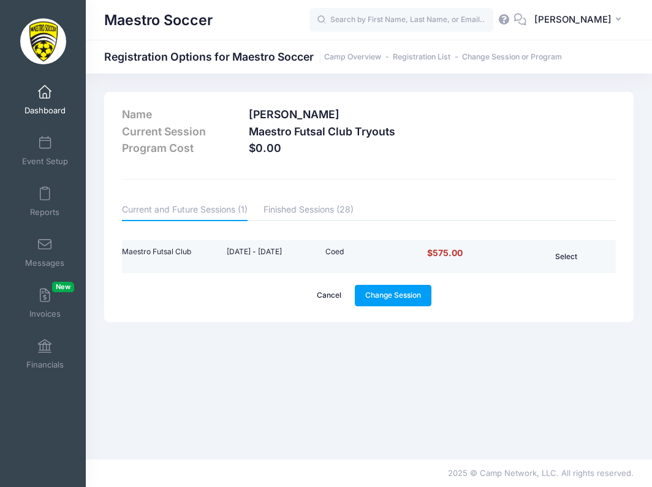
click at [568, 264] on button "Select" at bounding box center [566, 256] width 58 height 21
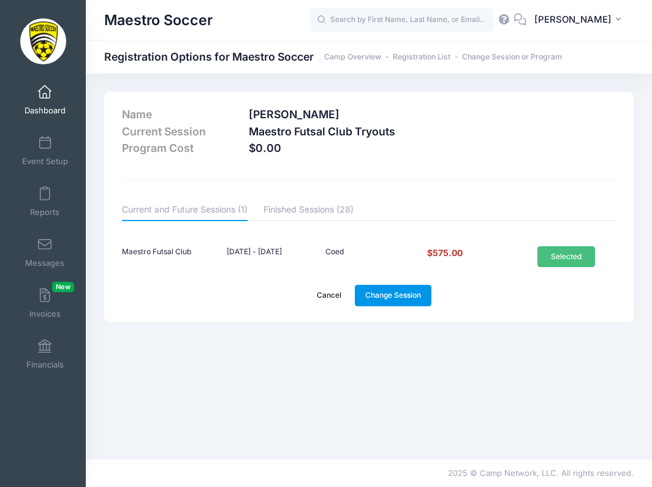
click at [407, 290] on link "Change Session" at bounding box center [393, 295] width 77 height 21
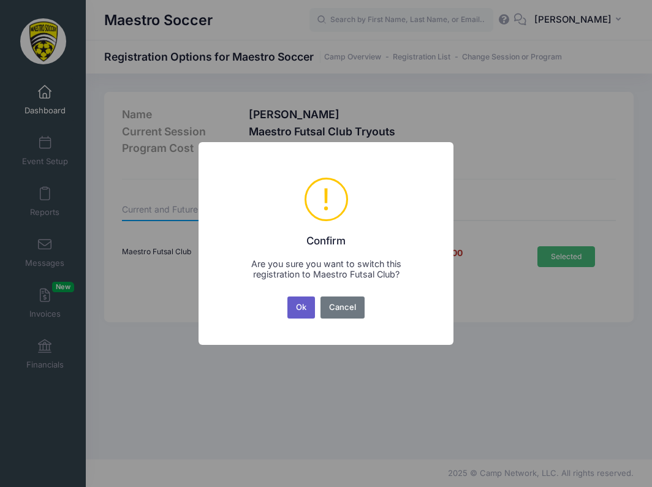
click at [302, 303] on button "Ok" at bounding box center [301, 307] width 28 height 22
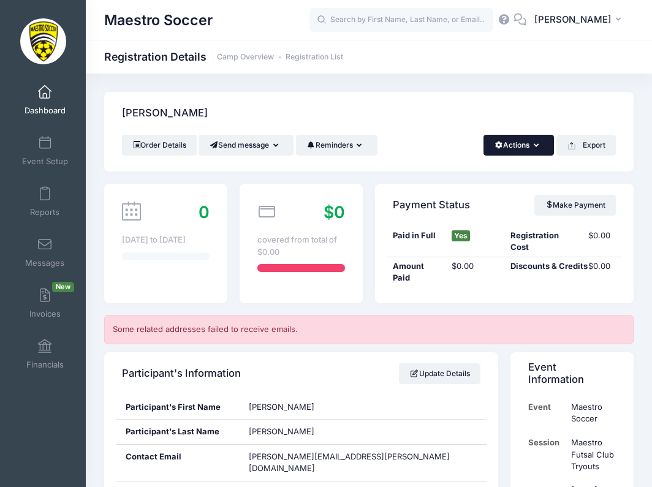
click at [515, 151] on button "Actions" at bounding box center [518, 145] width 70 height 21
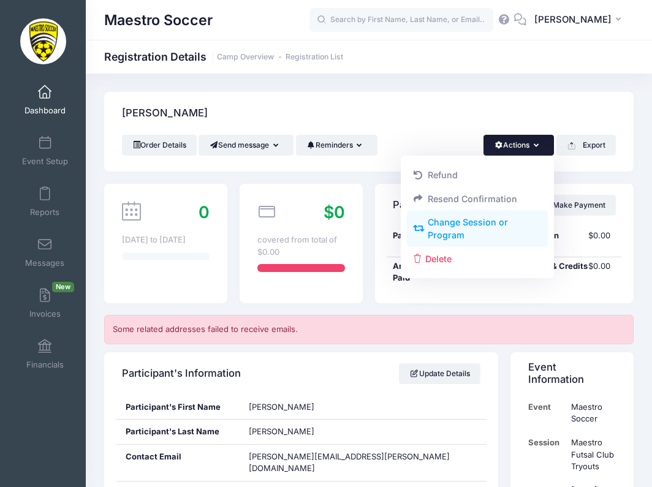
click at [489, 219] on link "Change Session or Program" at bounding box center [477, 229] width 141 height 37
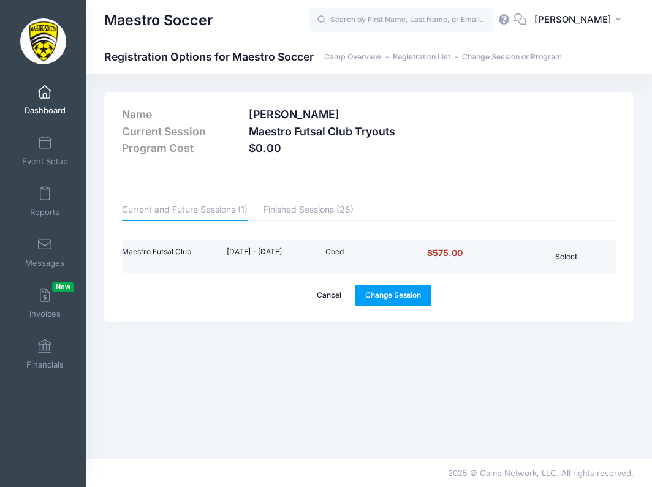
click at [562, 261] on button "Select" at bounding box center [566, 256] width 58 height 21
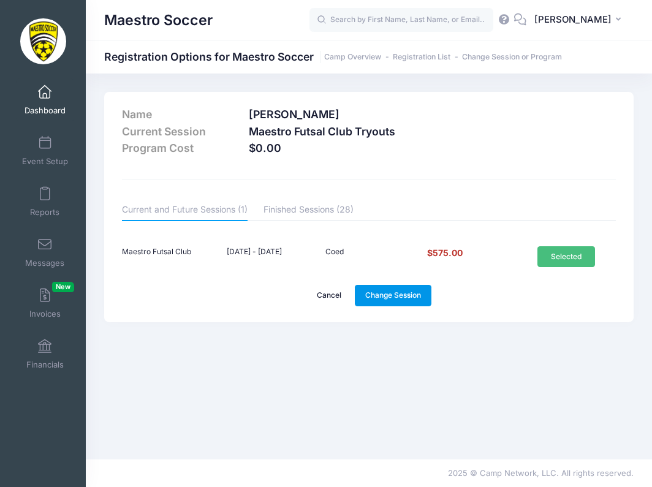
click at [417, 296] on link "Change Session" at bounding box center [393, 295] width 77 height 21
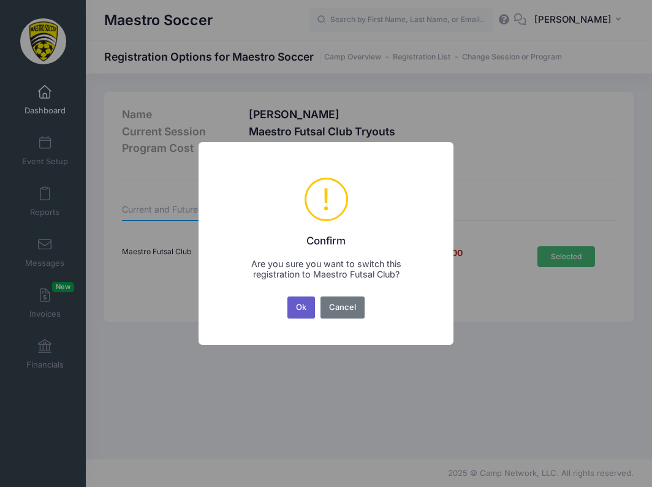
click at [306, 301] on button "Ok" at bounding box center [301, 307] width 28 height 22
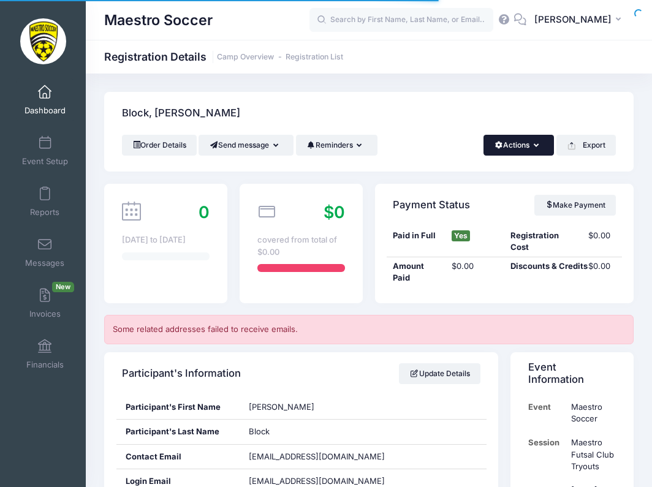
click at [511, 149] on button "Actions" at bounding box center [518, 145] width 70 height 21
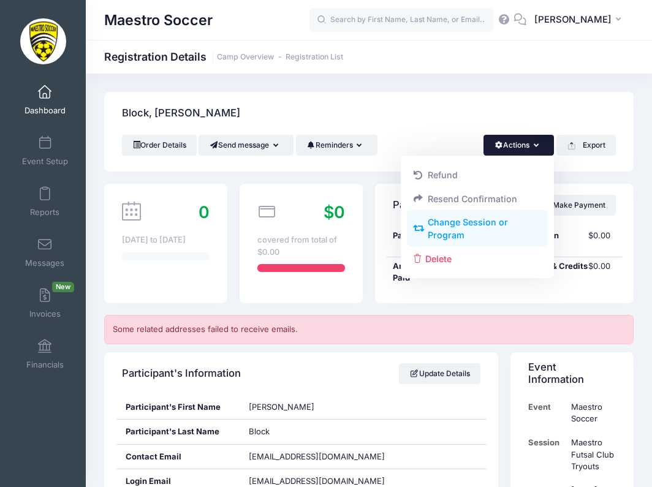
click at [486, 222] on link "Change Session or Program" at bounding box center [477, 229] width 141 height 37
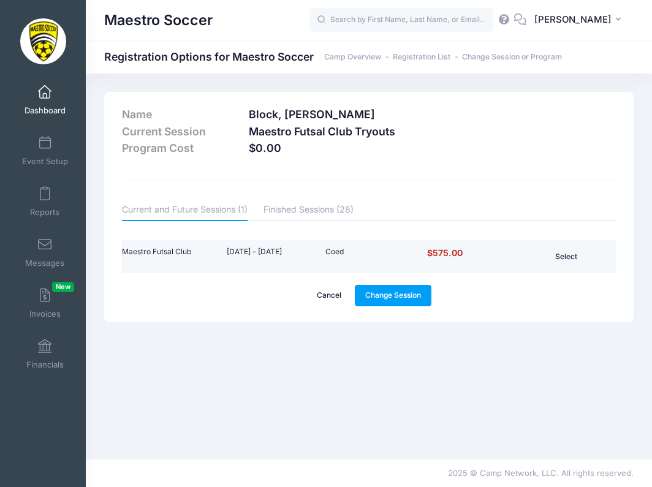
click at [567, 251] on button "Select" at bounding box center [566, 256] width 58 height 21
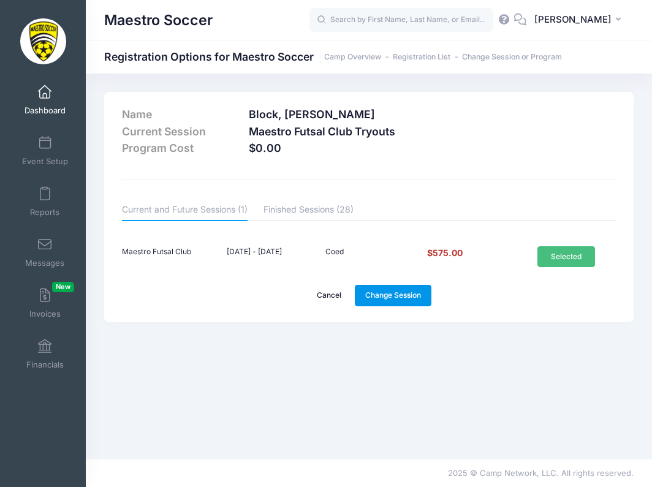
click at [416, 301] on link "Change Session" at bounding box center [393, 295] width 77 height 21
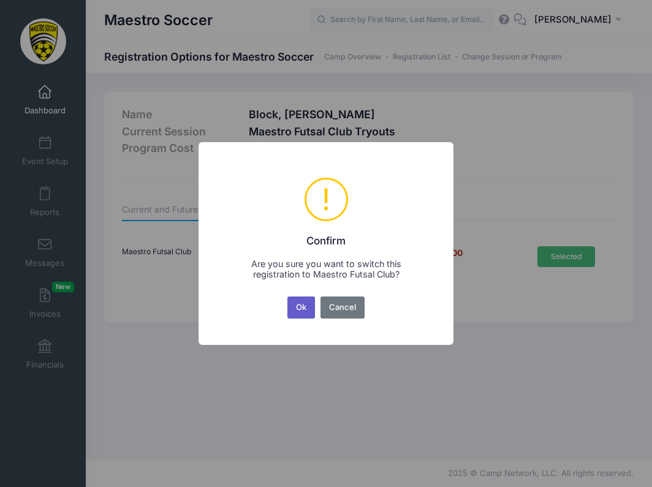
click at [294, 311] on button "Ok" at bounding box center [301, 307] width 28 height 22
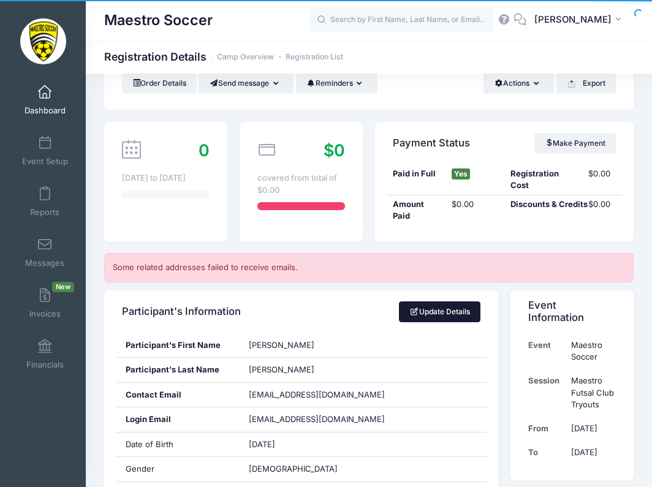
scroll to position [61, 0]
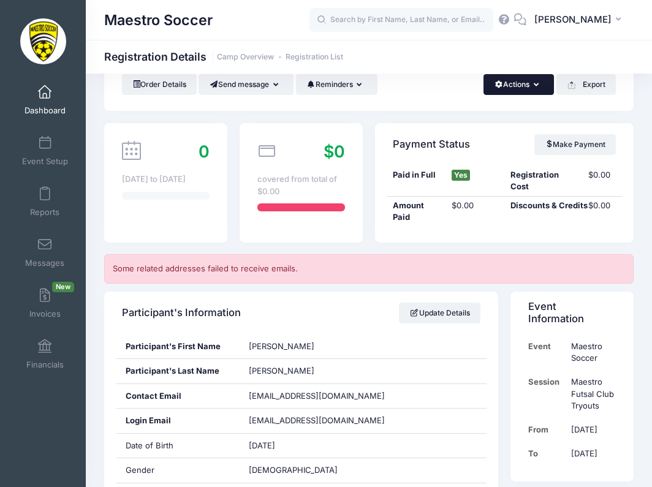
click at [517, 86] on button "Actions" at bounding box center [518, 84] width 70 height 21
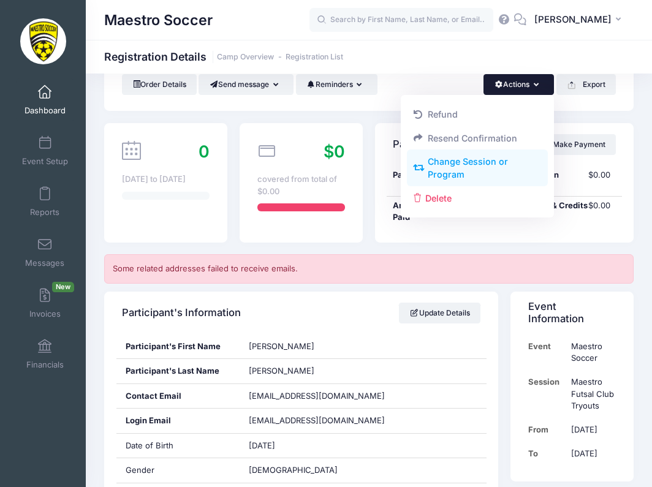
click at [485, 157] on link "Change Session or Program" at bounding box center [477, 168] width 141 height 37
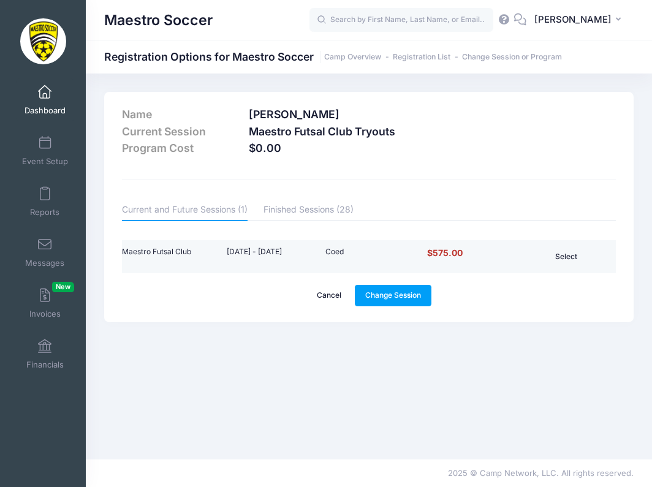
click at [570, 259] on button "Select" at bounding box center [566, 256] width 58 height 21
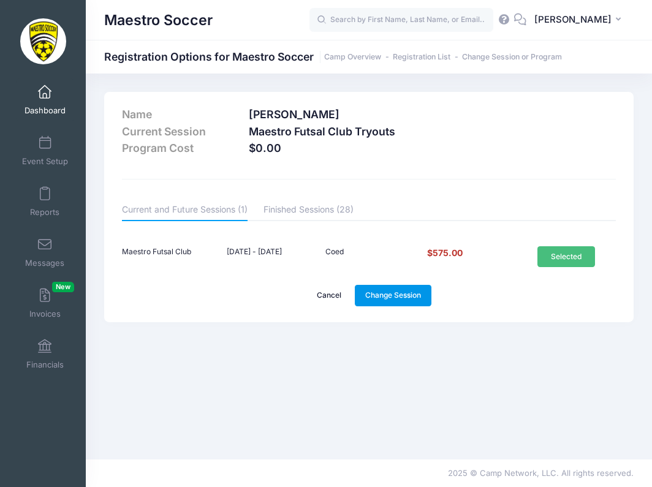
click at [412, 298] on link "Change Session" at bounding box center [393, 295] width 77 height 21
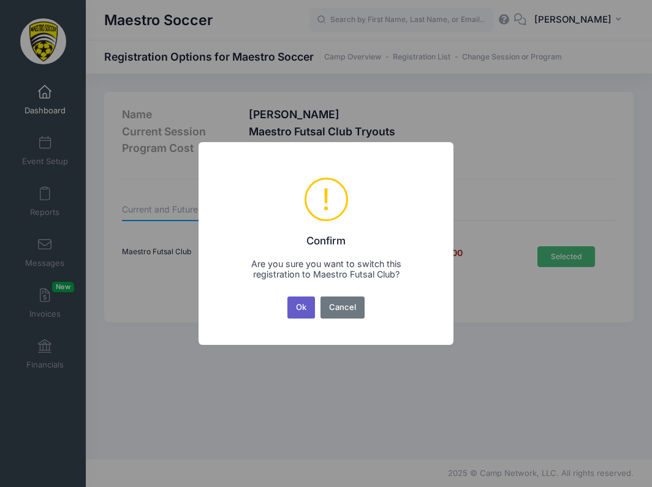
click at [295, 299] on button "Ok" at bounding box center [301, 307] width 28 height 22
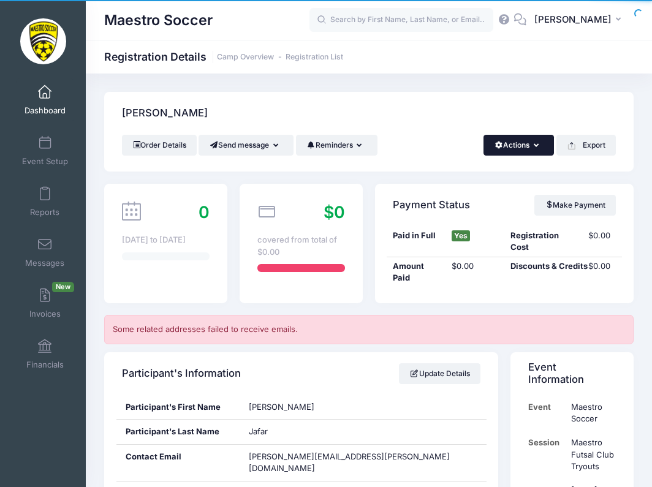
click at [495, 147] on button "Actions" at bounding box center [518, 145] width 70 height 21
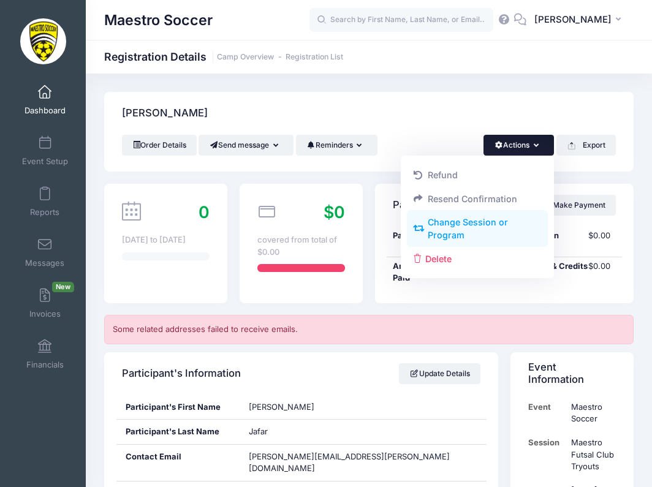
click at [483, 225] on link "Change Session or Program" at bounding box center [477, 229] width 141 height 37
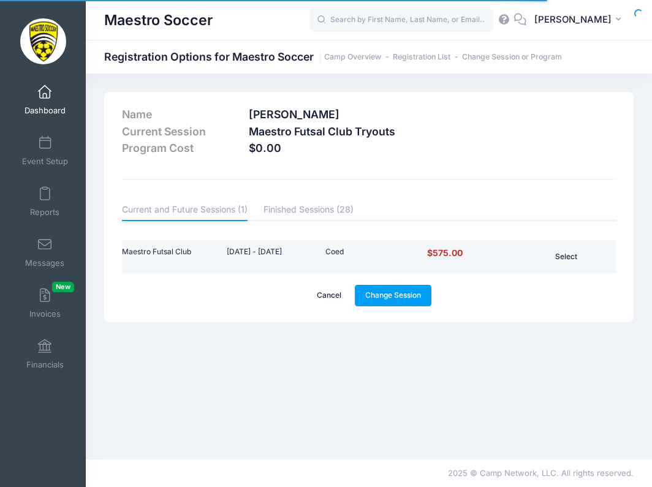
click at [576, 255] on button "Select" at bounding box center [566, 256] width 58 height 21
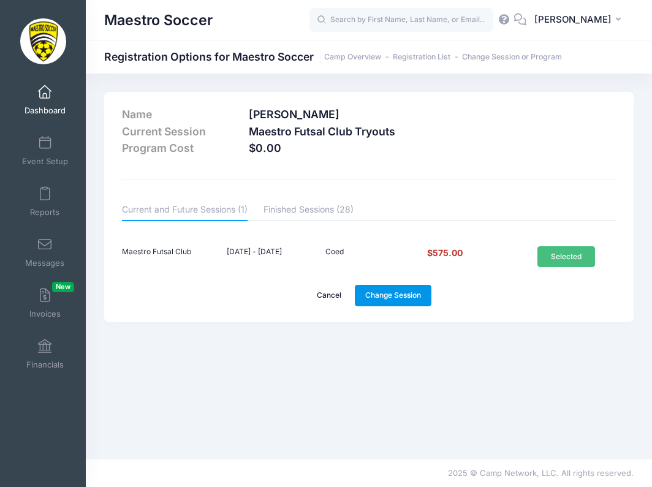
click at [411, 291] on link "Change Session" at bounding box center [393, 295] width 77 height 21
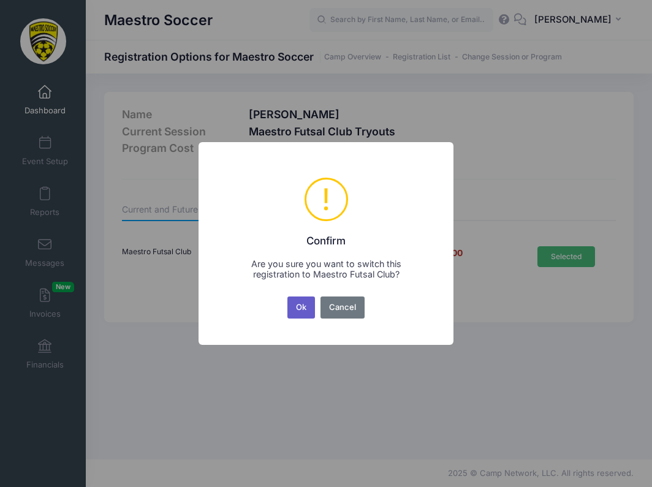
click at [299, 306] on button "Ok" at bounding box center [301, 307] width 28 height 22
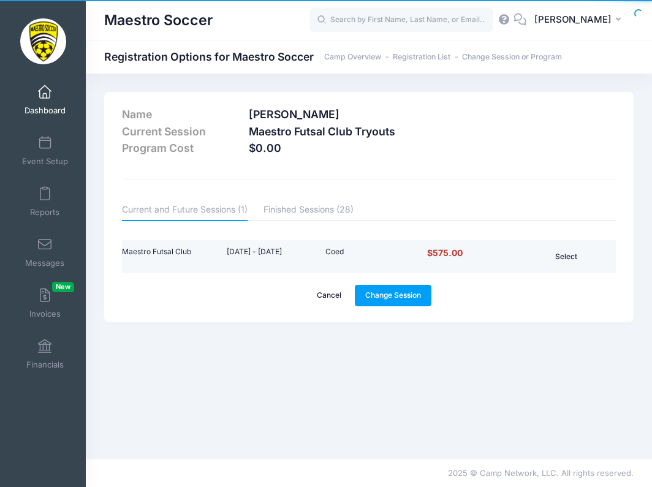
click at [576, 261] on button "Select" at bounding box center [566, 256] width 58 height 21
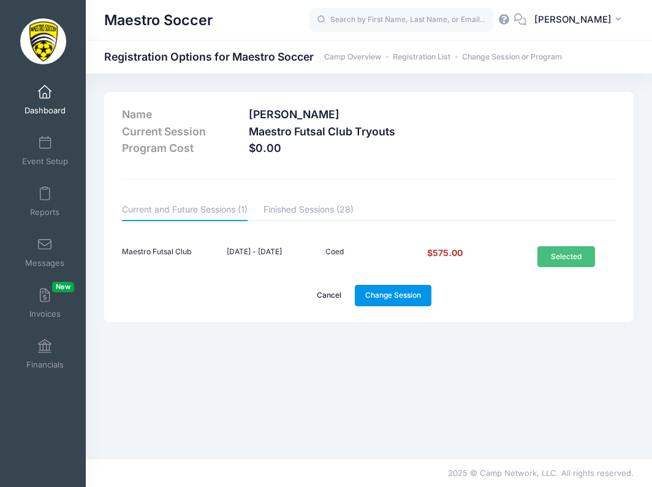
click at [401, 293] on link "Change Session" at bounding box center [393, 295] width 77 height 21
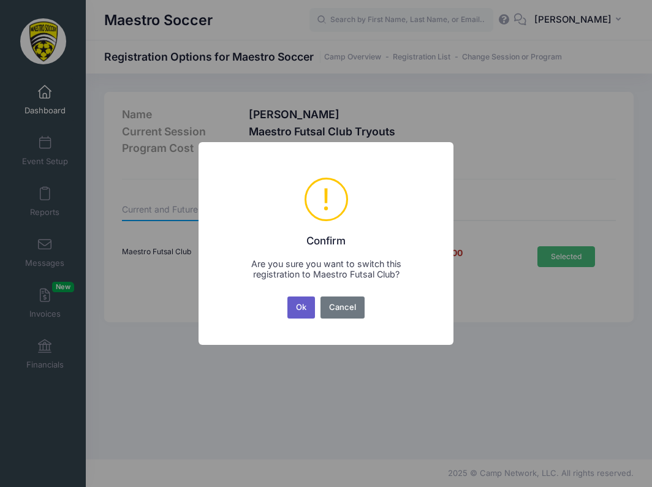
click at [295, 307] on button "Ok" at bounding box center [301, 307] width 28 height 22
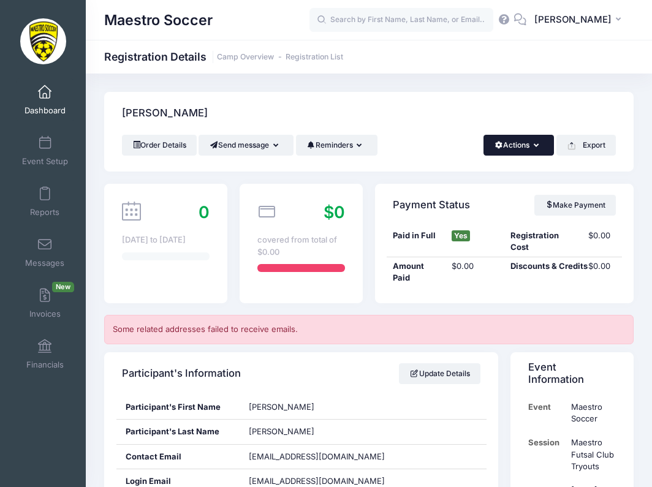
click at [521, 152] on button "Actions" at bounding box center [518, 145] width 70 height 21
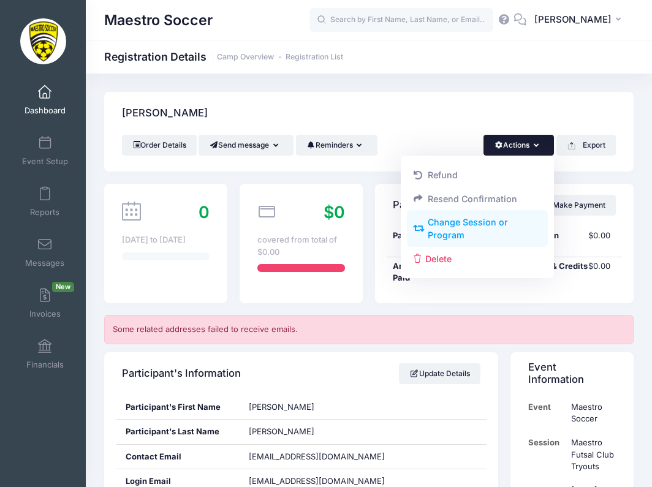
click at [494, 231] on link "Change Session or Program" at bounding box center [477, 229] width 141 height 37
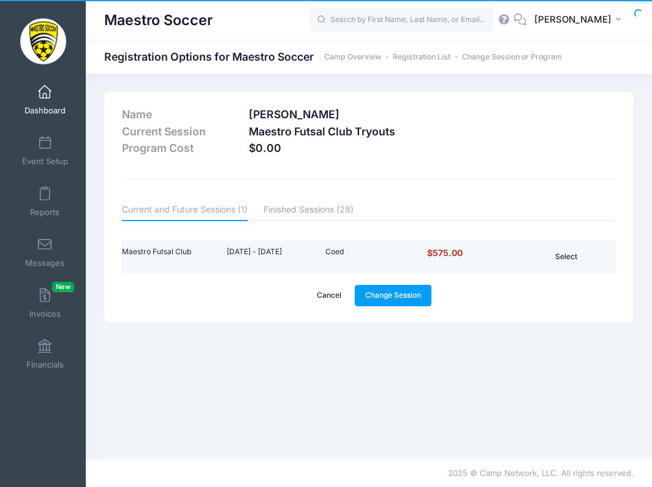
click at [548, 251] on button "Select" at bounding box center [566, 256] width 58 height 21
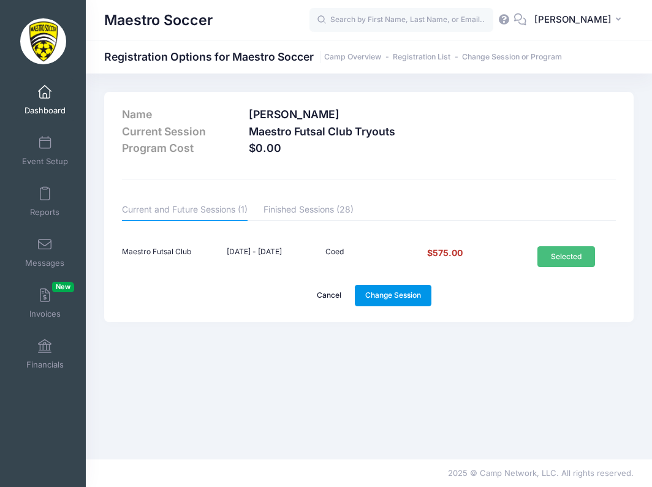
click at [399, 290] on link "Change Session" at bounding box center [393, 295] width 77 height 21
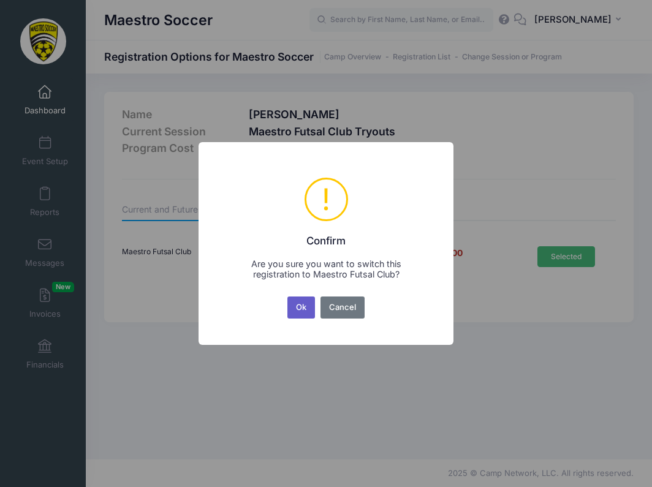
click at [310, 303] on button "Ok" at bounding box center [301, 307] width 28 height 22
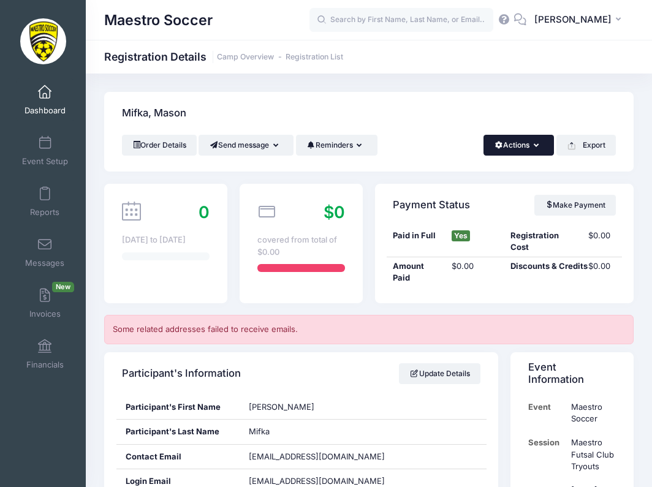
click at [508, 151] on button "Actions" at bounding box center [518, 145] width 70 height 21
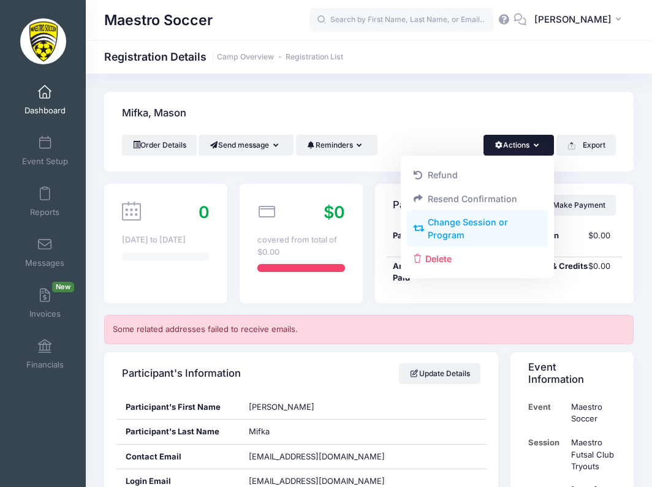
click at [484, 219] on link "Change Session or Program" at bounding box center [477, 229] width 141 height 37
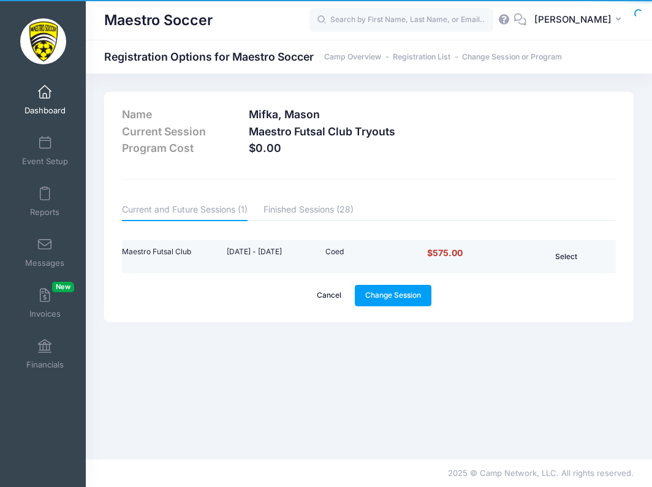
click at [564, 250] on button "Select" at bounding box center [566, 256] width 58 height 21
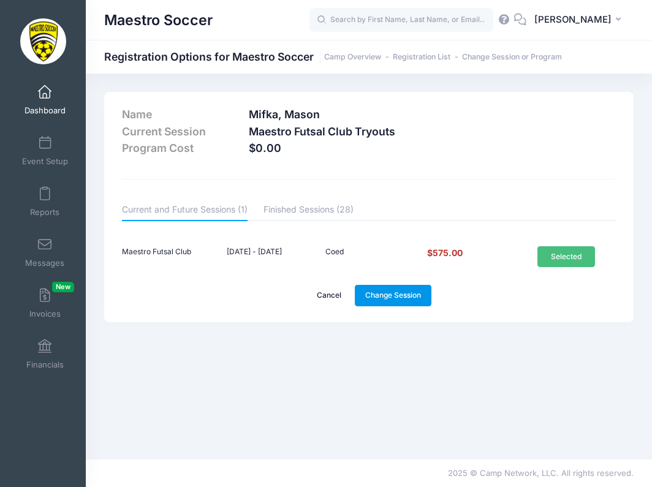
click at [402, 291] on link "Change Session" at bounding box center [393, 295] width 77 height 21
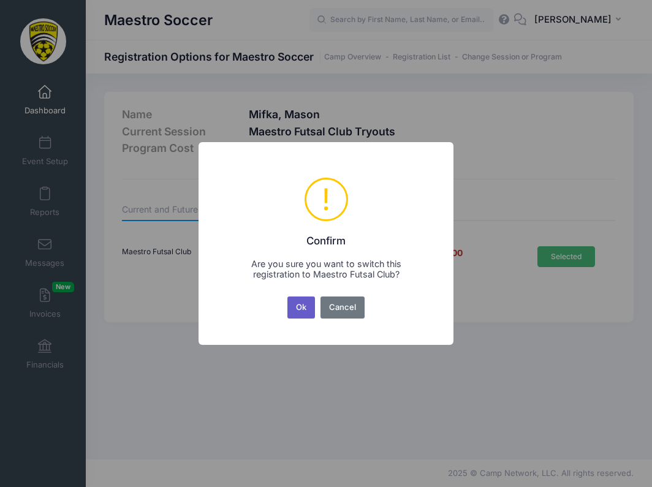
click at [296, 307] on button "Ok" at bounding box center [301, 307] width 28 height 22
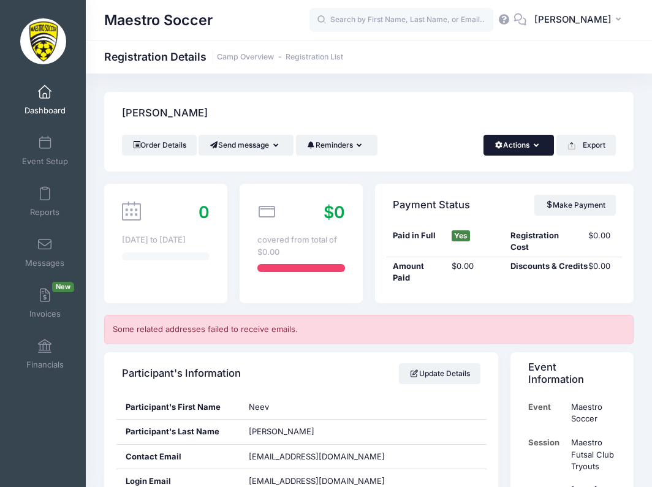
click at [512, 149] on button "Actions" at bounding box center [518, 145] width 70 height 21
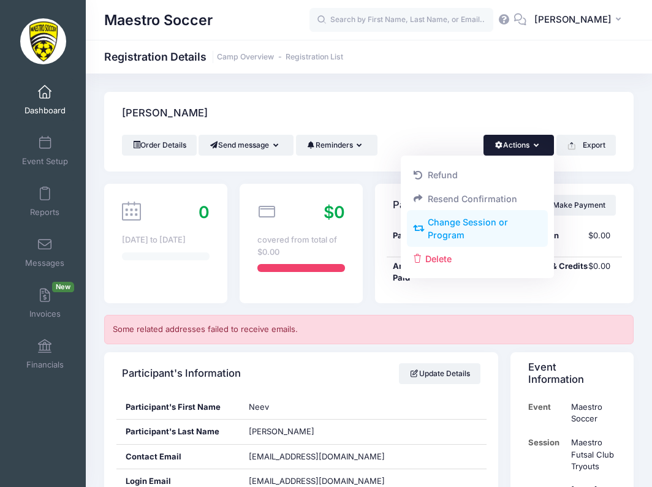
click at [459, 228] on link "Change Session or Program" at bounding box center [477, 229] width 141 height 37
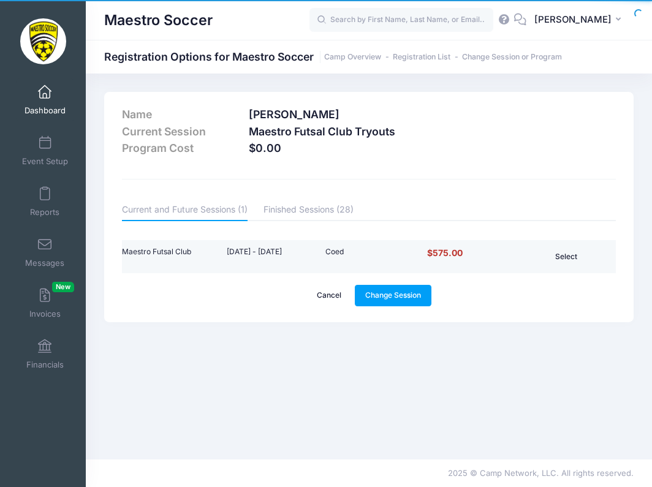
click at [566, 251] on button "Select" at bounding box center [566, 256] width 58 height 21
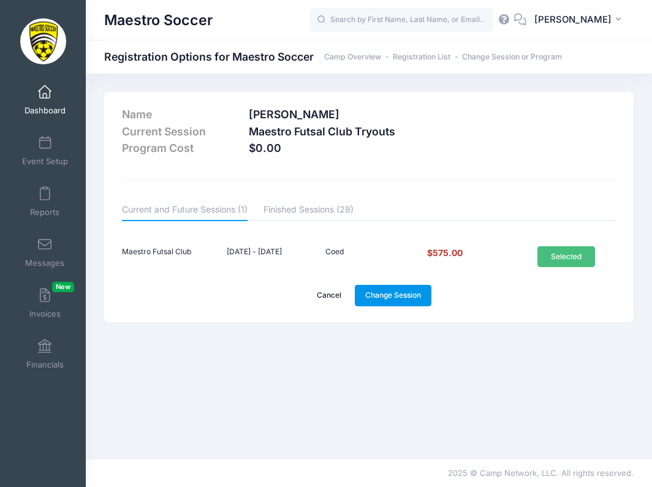
click at [397, 296] on link "Change Session" at bounding box center [393, 295] width 77 height 21
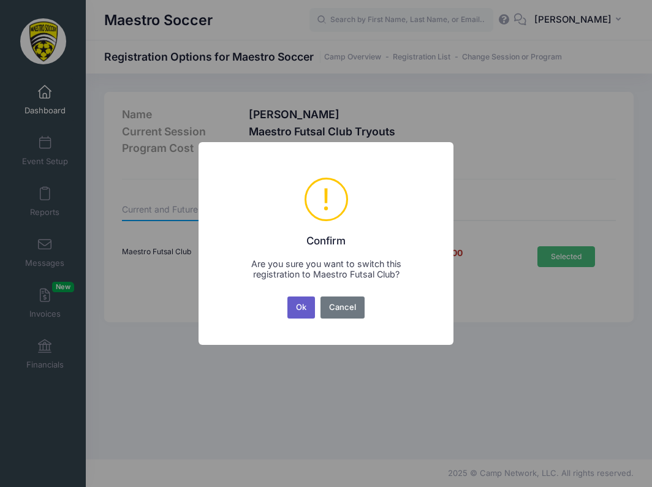
click at [297, 301] on button "Ok" at bounding box center [301, 307] width 28 height 22
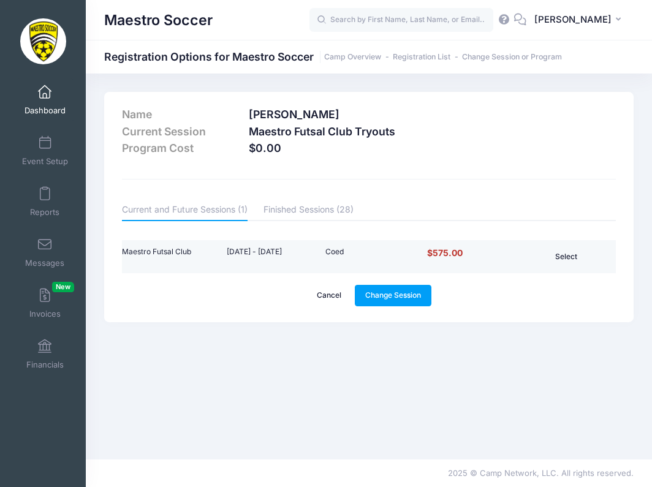
click at [551, 257] on button "Select" at bounding box center [566, 256] width 58 height 21
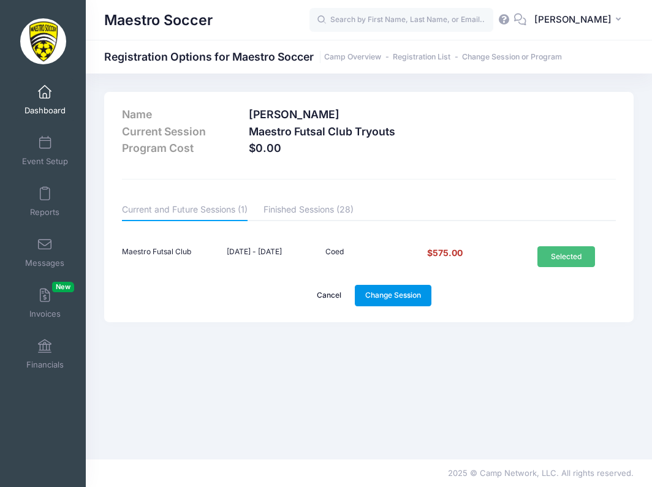
click at [391, 296] on link "Change Session" at bounding box center [393, 295] width 77 height 21
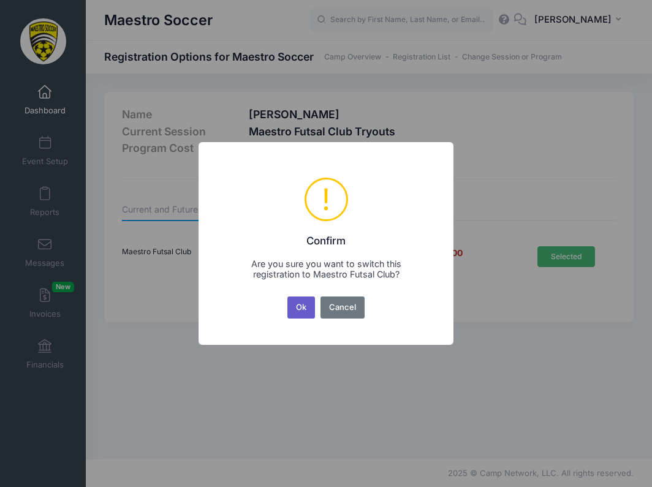
click at [296, 304] on button "Ok" at bounding box center [301, 307] width 28 height 22
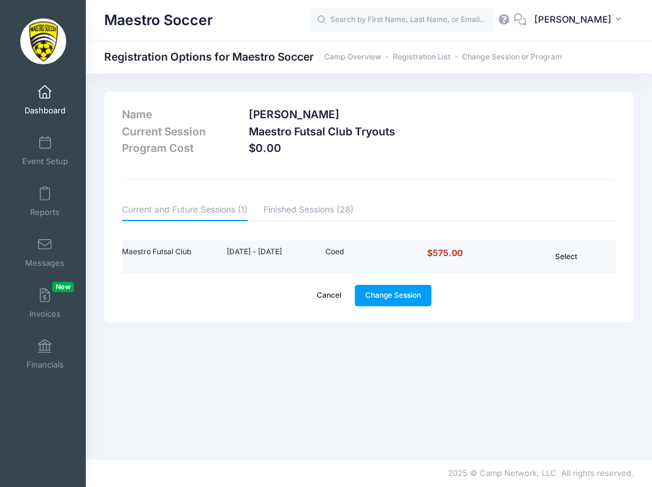
click at [564, 260] on button "Select" at bounding box center [566, 256] width 58 height 21
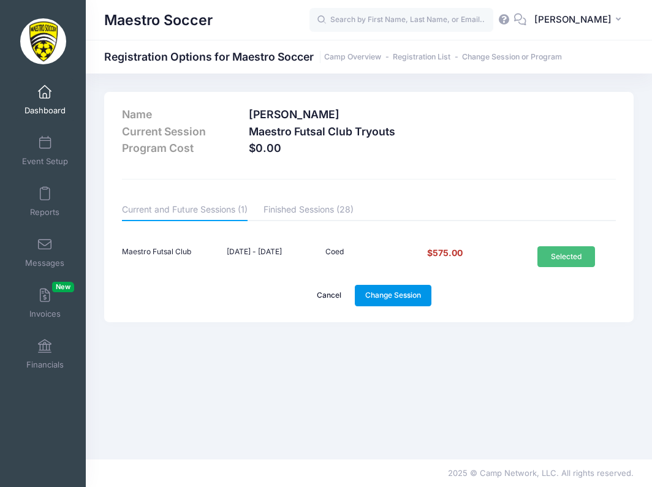
click at [392, 304] on link "Change Session" at bounding box center [393, 295] width 77 height 21
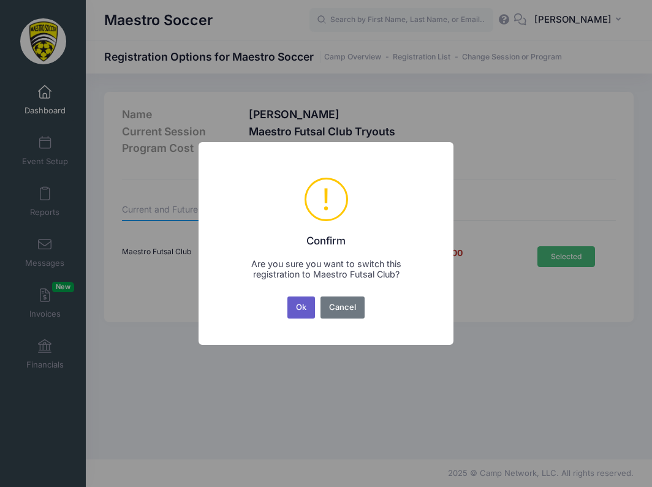
click at [301, 306] on button "Ok" at bounding box center [301, 307] width 28 height 22
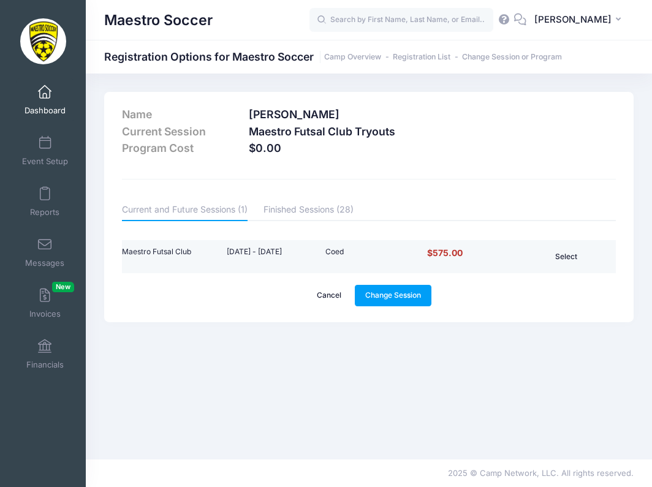
click at [551, 257] on button "Select" at bounding box center [566, 256] width 58 height 21
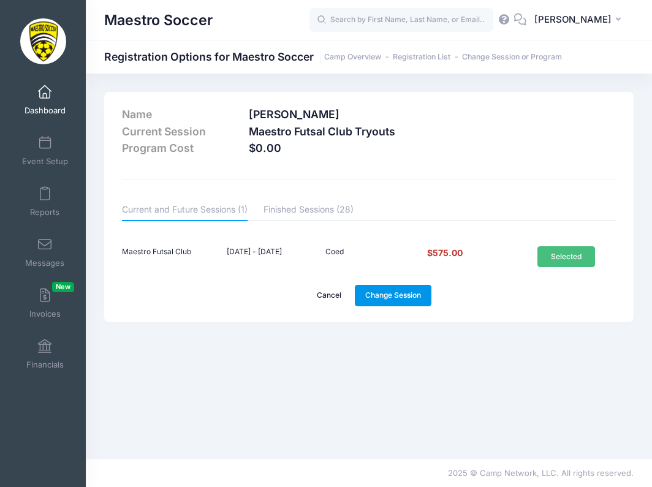
click at [408, 291] on link "Change Session" at bounding box center [393, 295] width 77 height 21
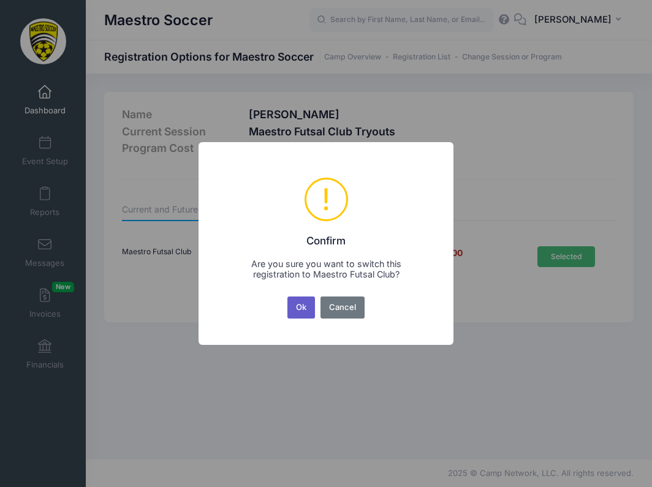
click at [304, 306] on button "Ok" at bounding box center [301, 307] width 28 height 22
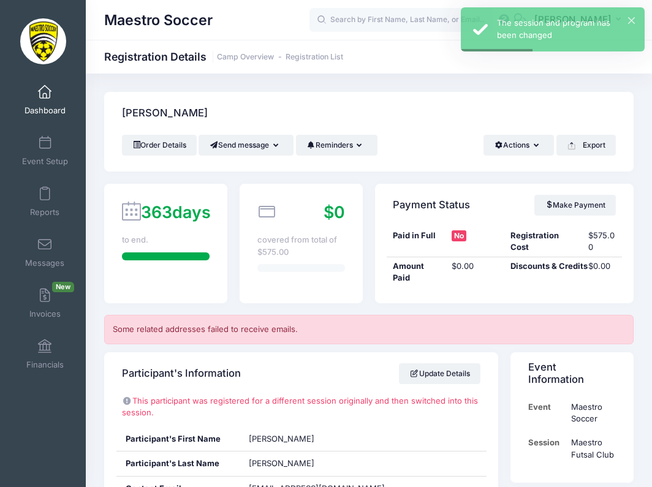
click at [51, 105] on span "Dashboard" at bounding box center [44, 110] width 41 height 10
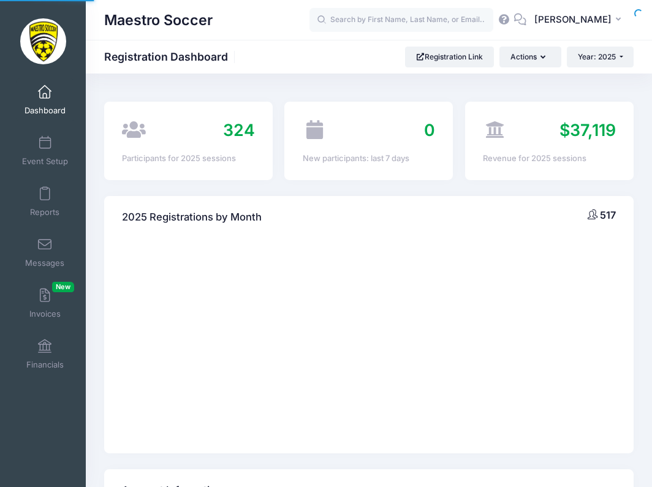
select select
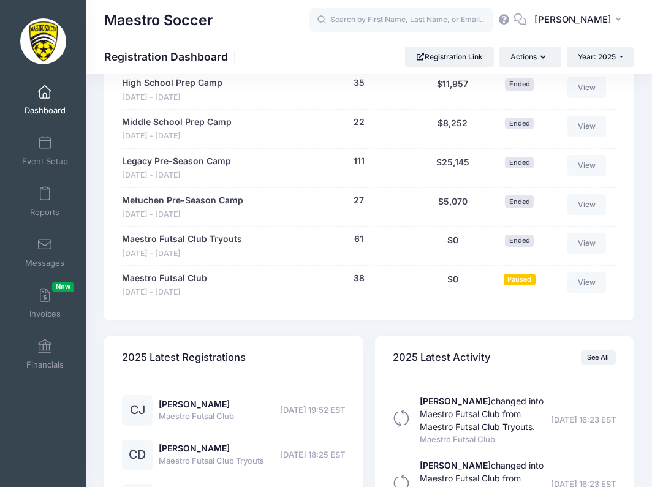
scroll to position [1355, 0]
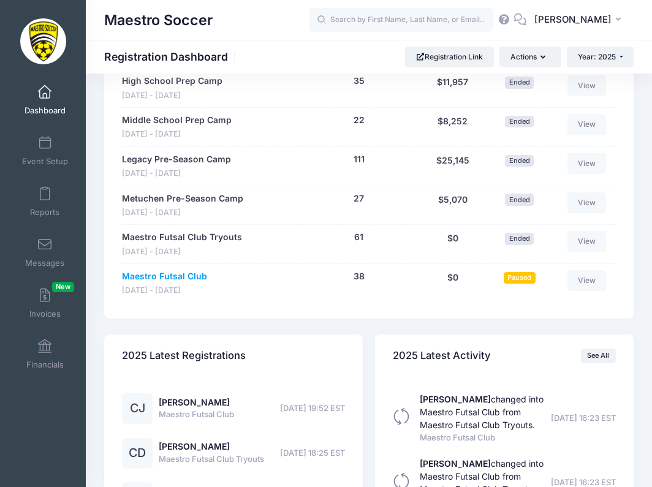
click at [162, 270] on link "Maestro Futsal Club" at bounding box center [164, 276] width 85 height 13
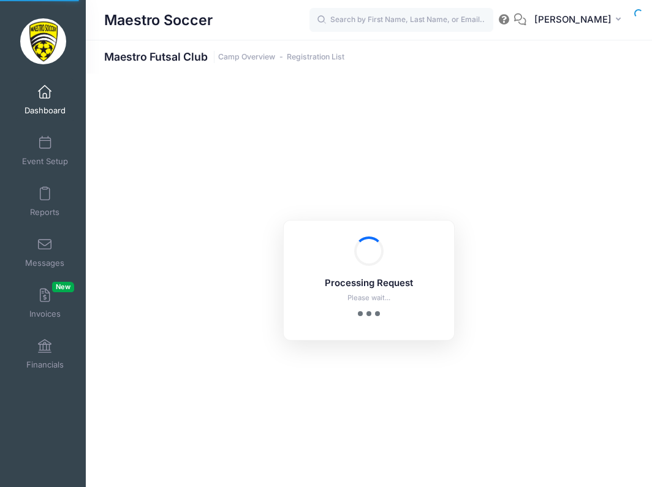
select select "10"
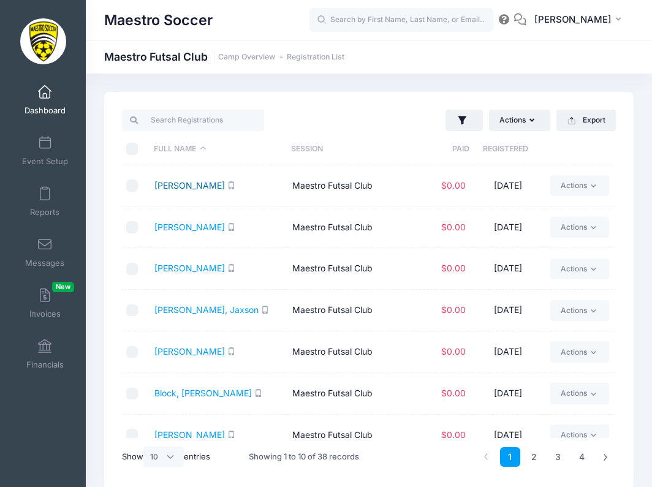
click at [181, 190] on link "[PERSON_NAME]" at bounding box center [189, 185] width 70 height 10
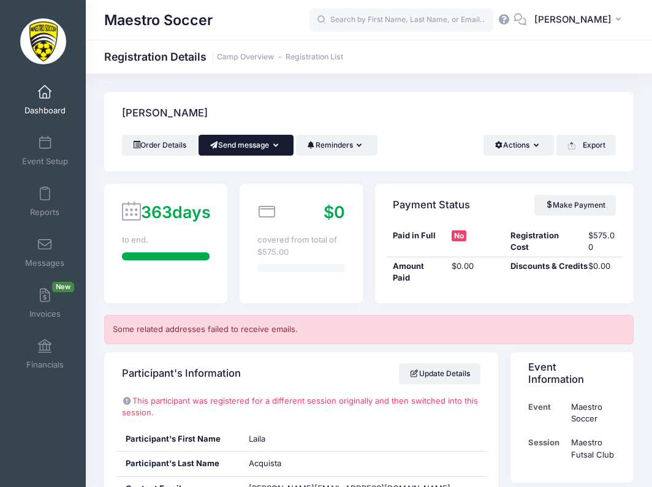
click at [274, 153] on button "Send message" at bounding box center [245, 145] width 95 height 21
click at [278, 146] on icon "button" at bounding box center [278, 146] width 10 height 0
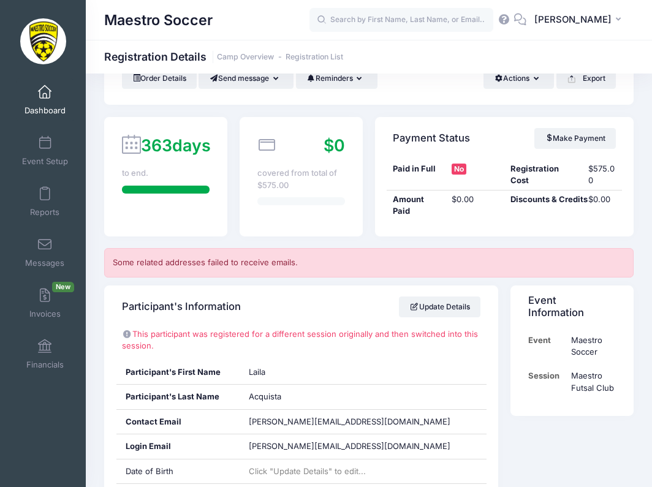
scroll to position [67, 0]
click at [358, 75] on button "Reminders" at bounding box center [336, 78] width 81 height 21
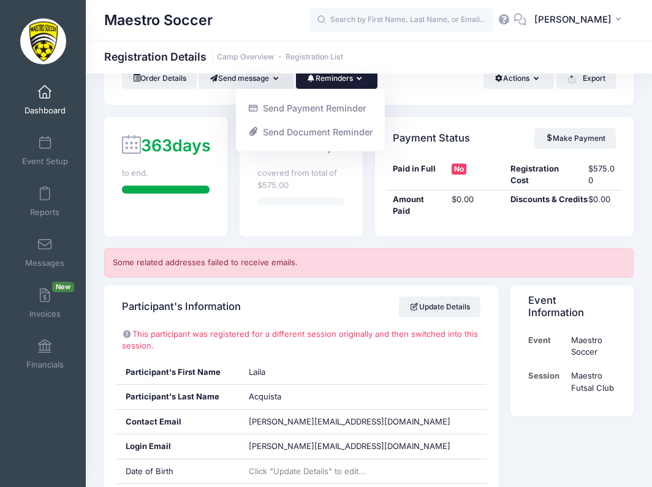
click at [403, 91] on div "Order Details Send message Send Email Send SMS Reminders Send Payment Reminder …" at bounding box center [368, 86] width 529 height 37
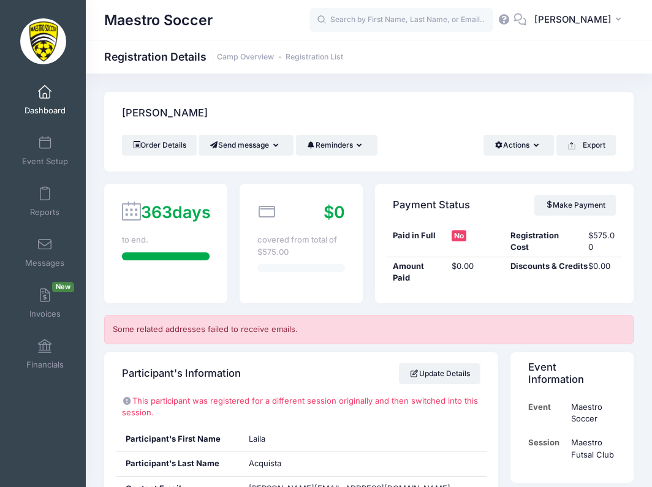
scroll to position [0, 0]
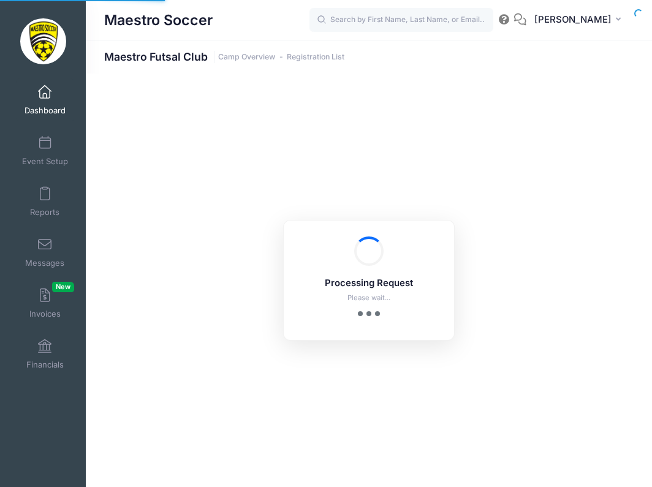
select select "10"
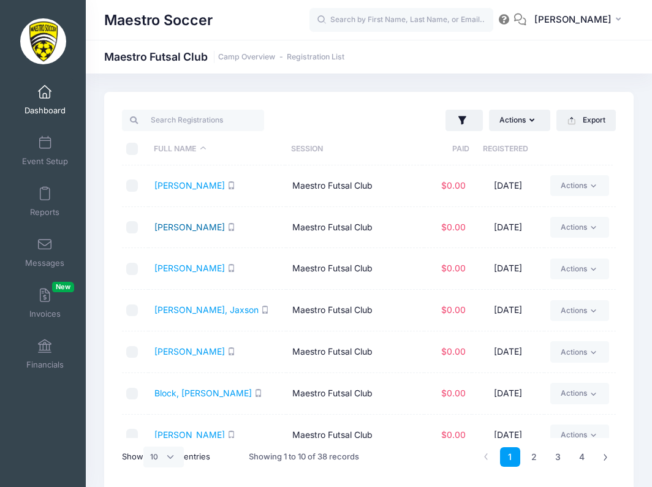
click at [195, 230] on link "[PERSON_NAME]" at bounding box center [189, 227] width 70 height 10
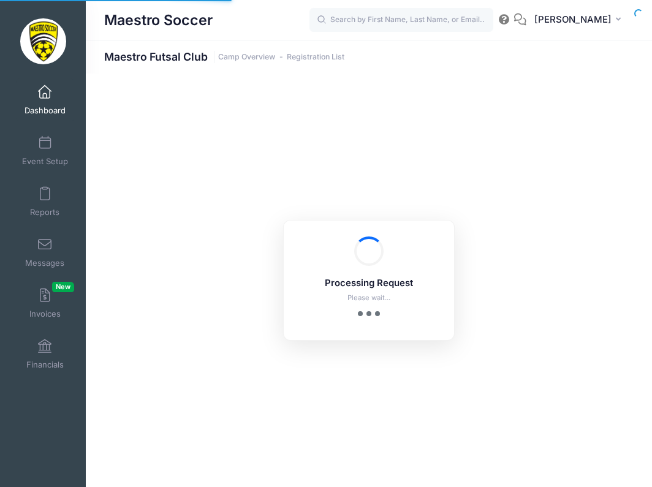
select select "10"
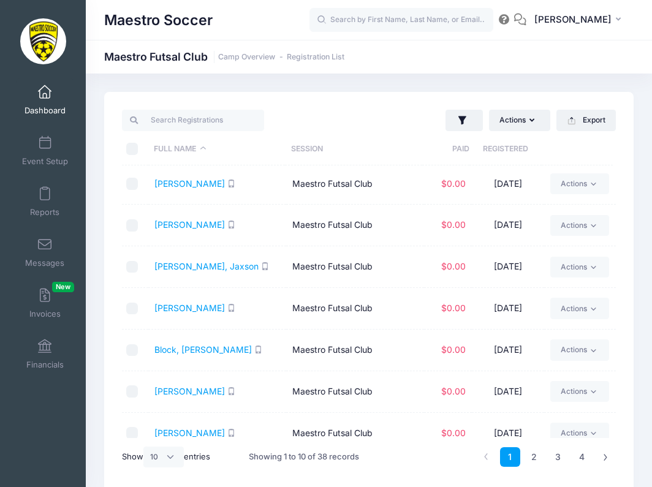
scroll to position [54, 0]
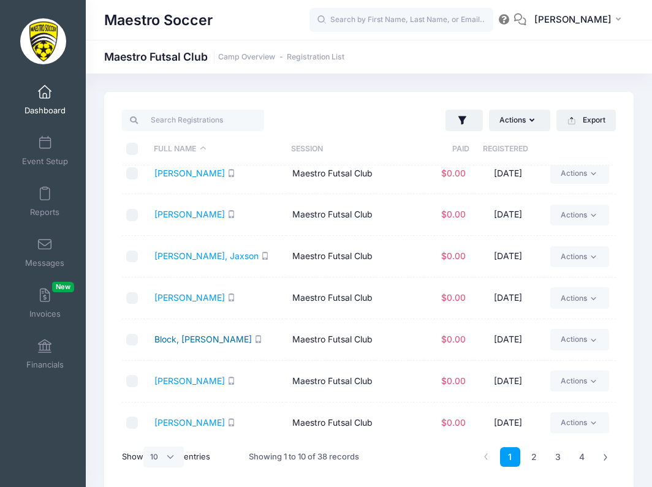
click at [184, 337] on link "Block, [PERSON_NAME]" at bounding box center [202, 339] width 97 height 10
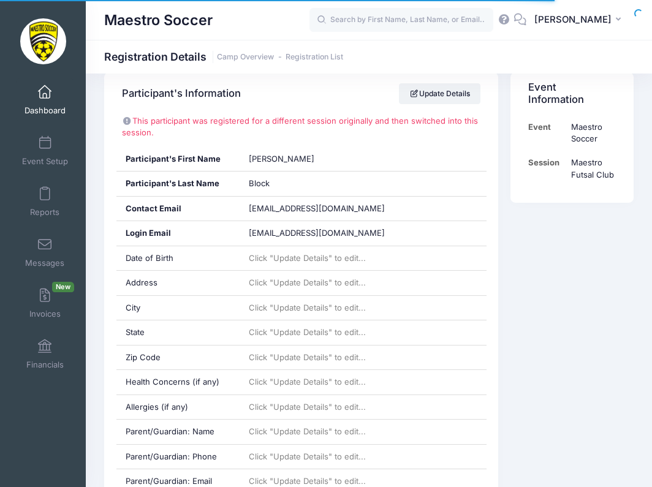
scroll to position [286, 0]
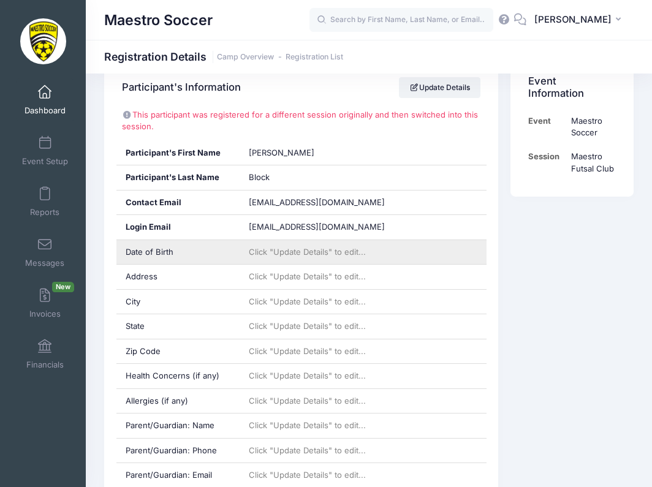
click at [319, 247] on span "Click "Update Details" to edit..." at bounding box center [307, 252] width 117 height 10
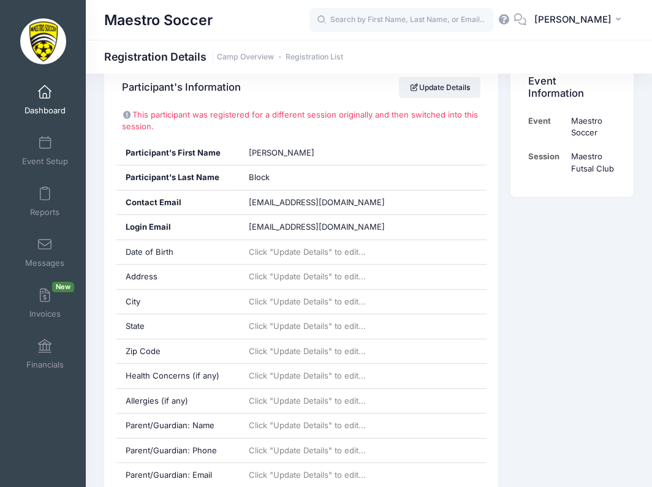
click at [412, 97] on div "Update Details" at bounding box center [439, 87] width 81 height 35
click at [423, 91] on link "Update Details" at bounding box center [439, 87] width 81 height 21
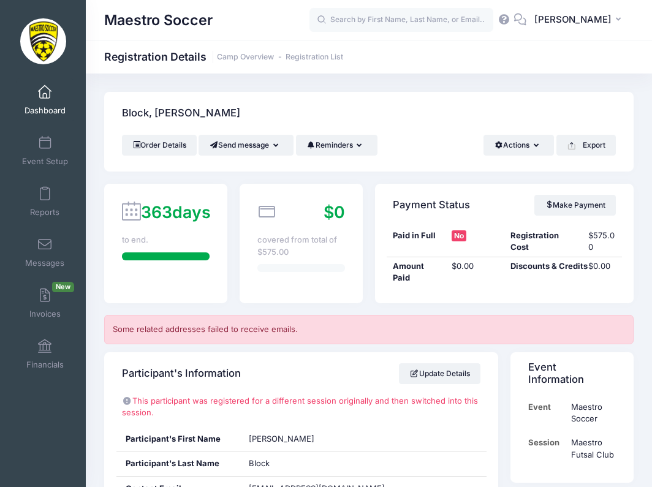
click at [42, 105] on span "Dashboard" at bounding box center [44, 110] width 41 height 10
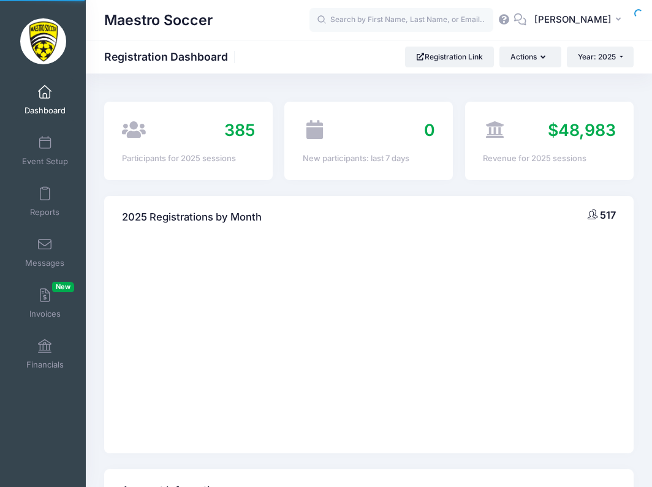
select select
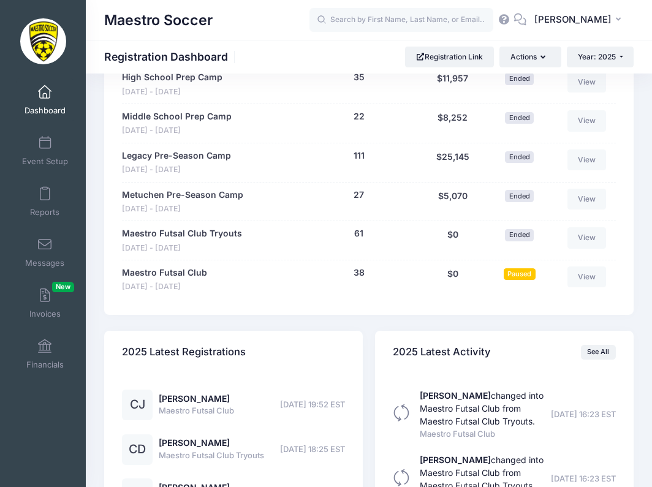
scroll to position [1363, 0]
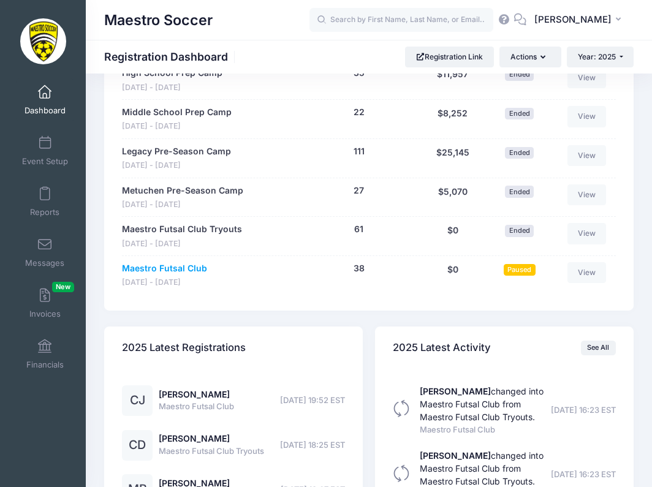
click at [181, 265] on link "Maestro Futsal Club" at bounding box center [164, 268] width 85 height 13
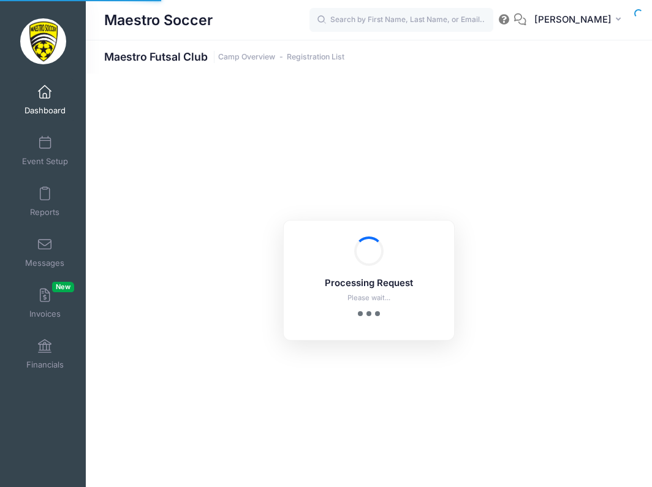
select select "10"
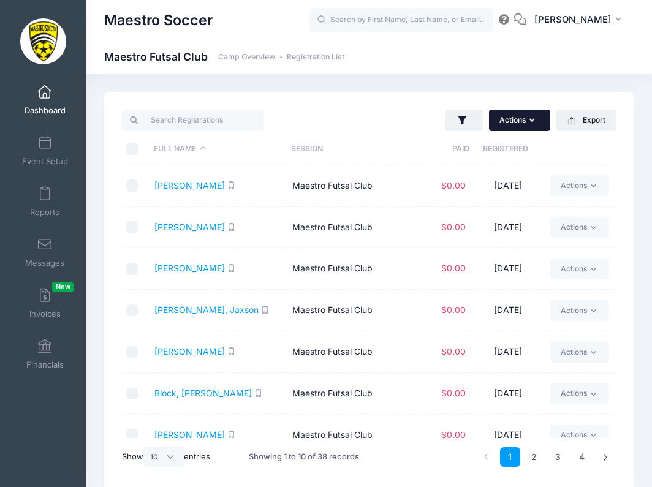
click at [521, 126] on button "Actions" at bounding box center [519, 120] width 61 height 21
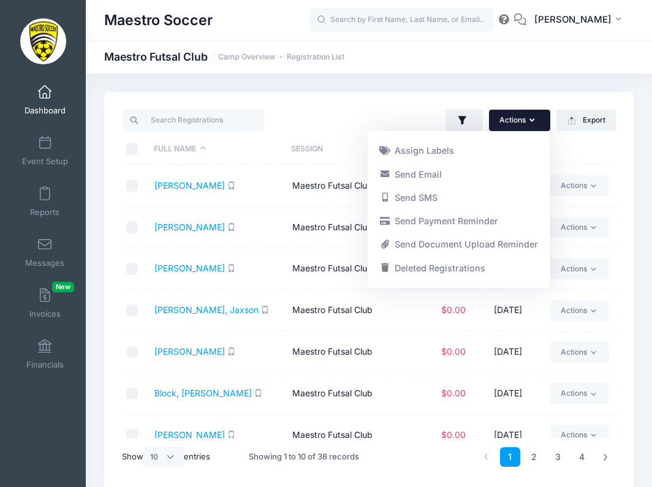
click at [511, 116] on button "Actions" at bounding box center [519, 120] width 61 height 21
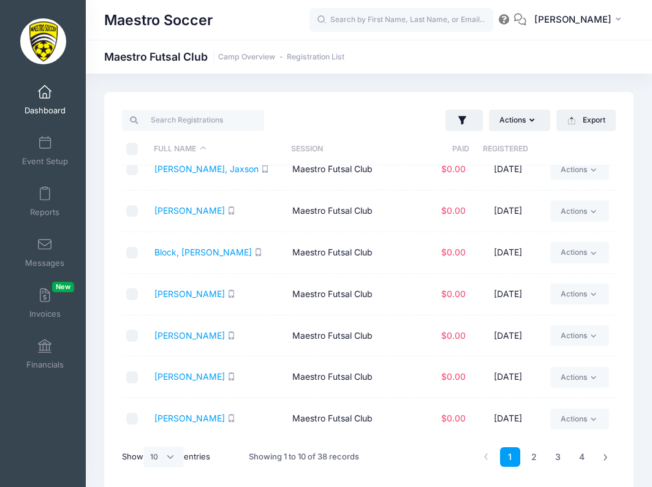
scroll to position [140, 0]
click at [43, 105] on span "Dashboard" at bounding box center [44, 110] width 41 height 10
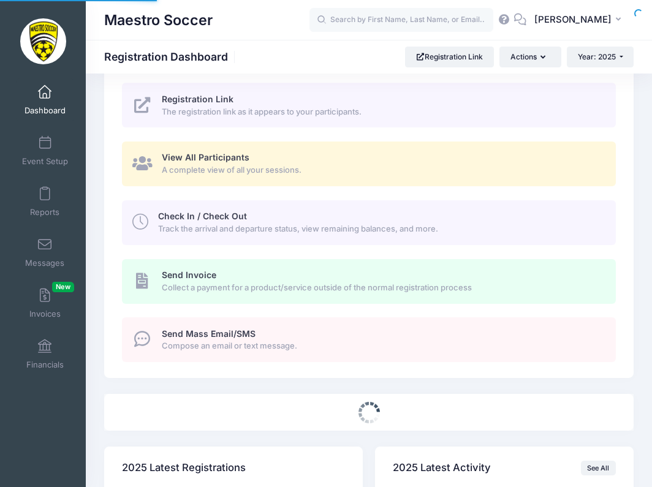
select select
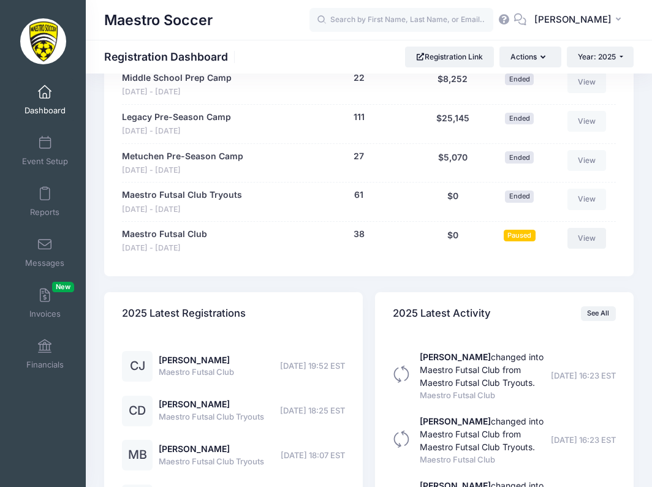
scroll to position [1397, 0]
click at [587, 235] on link "View" at bounding box center [586, 238] width 39 height 21
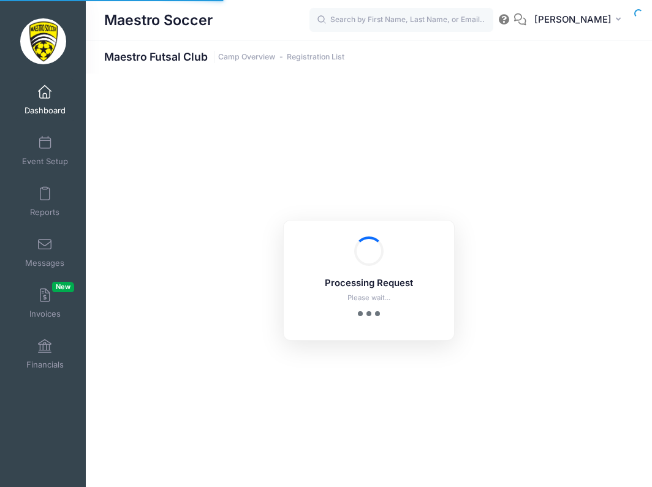
select select "10"
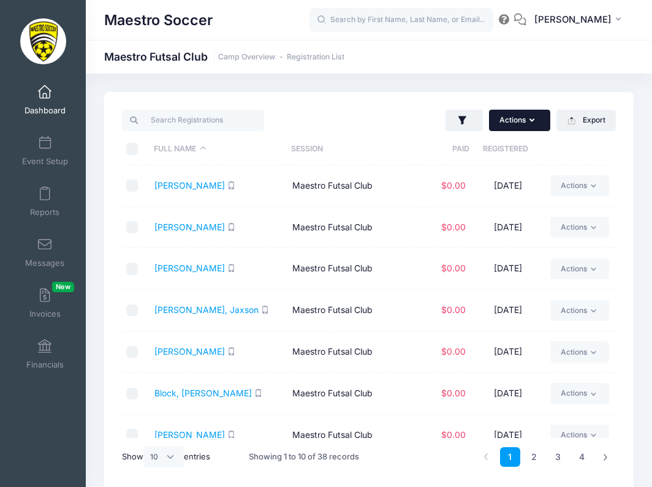
click at [525, 114] on button "Actions" at bounding box center [519, 120] width 61 height 21
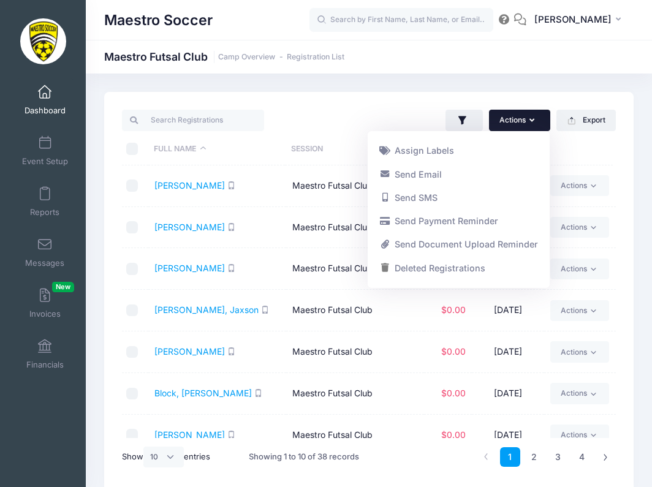
click at [382, 113] on div "Actions Assign Labels Send Email Send SMS Send Payment Reminder Send Document U…" at bounding box center [495, 120] width 253 height 25
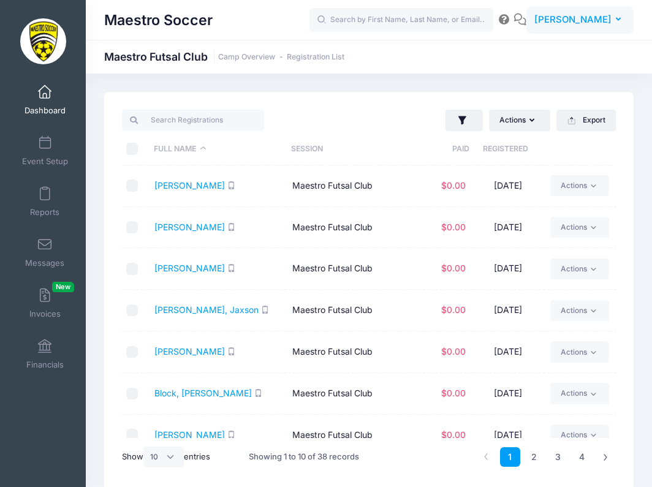
click at [584, 21] on span "[PERSON_NAME]" at bounding box center [572, 19] width 77 height 13
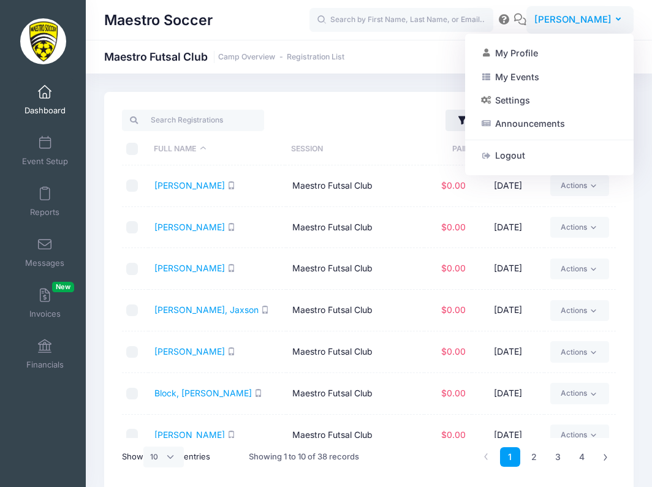
click at [584, 21] on span "[PERSON_NAME]" at bounding box center [572, 19] width 77 height 13
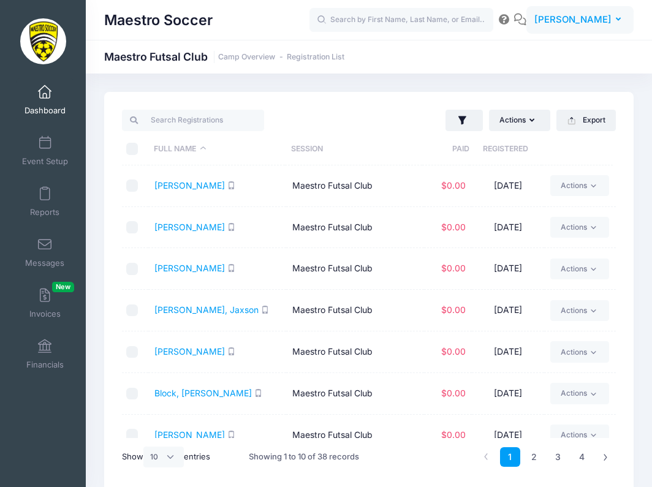
click at [584, 21] on span "[PERSON_NAME]" at bounding box center [572, 19] width 77 height 13
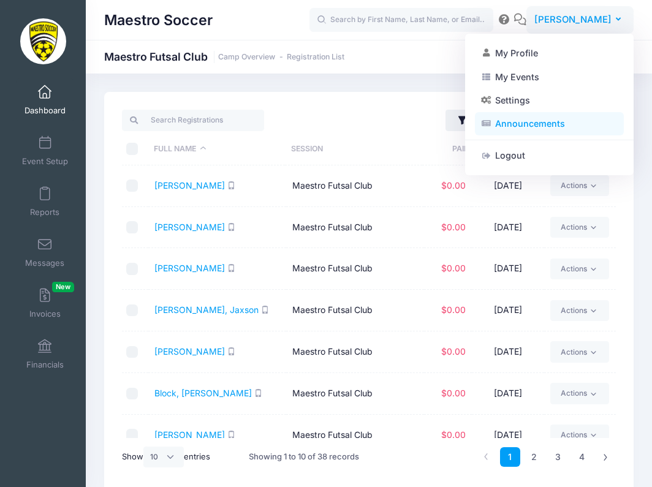
click at [539, 126] on link "Announcements" at bounding box center [549, 123] width 149 height 23
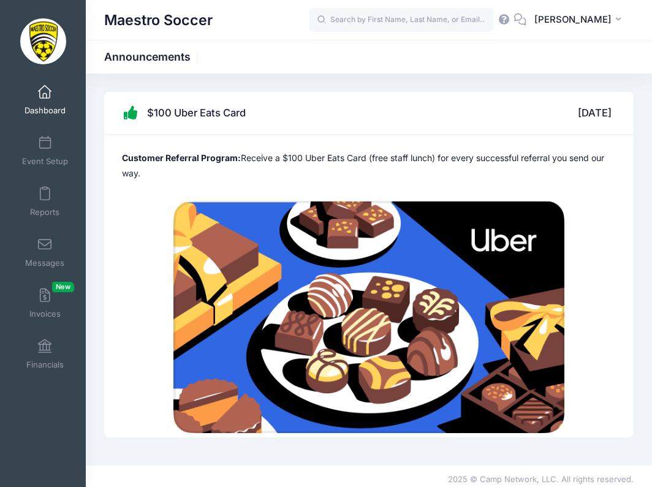
click at [48, 105] on span "Dashboard" at bounding box center [44, 110] width 41 height 10
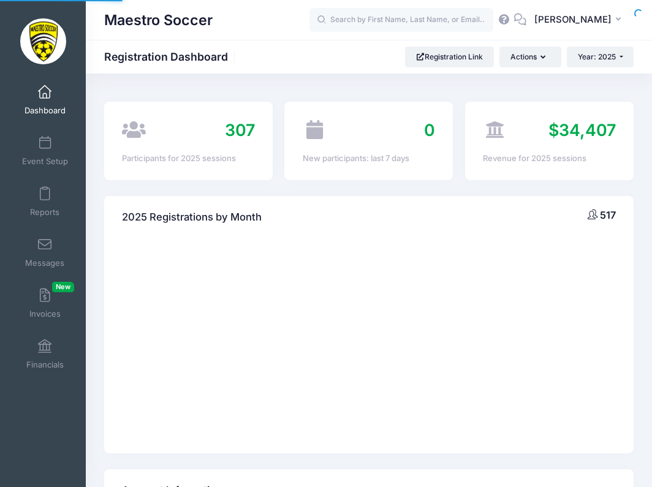
select select
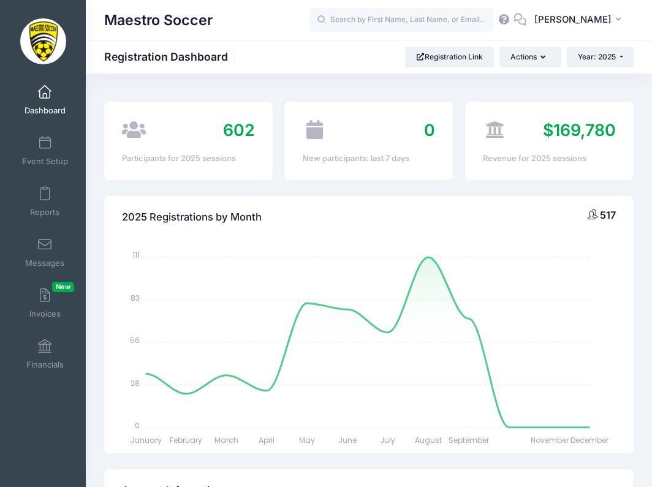
click at [48, 151] on link "Event Setup" at bounding box center [45, 150] width 58 height 43
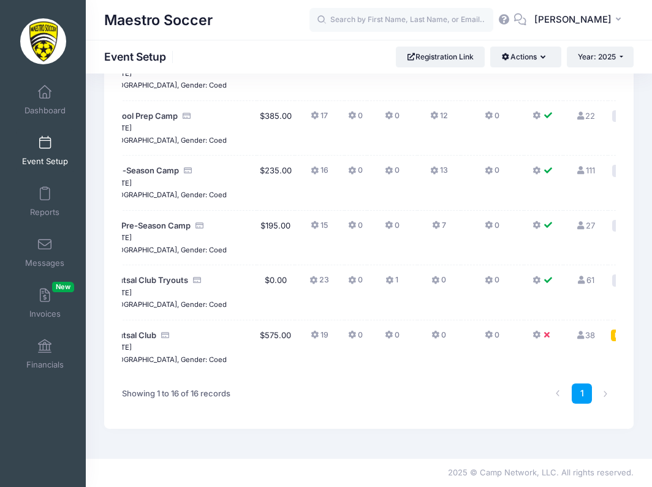
scroll to position [780, 0]
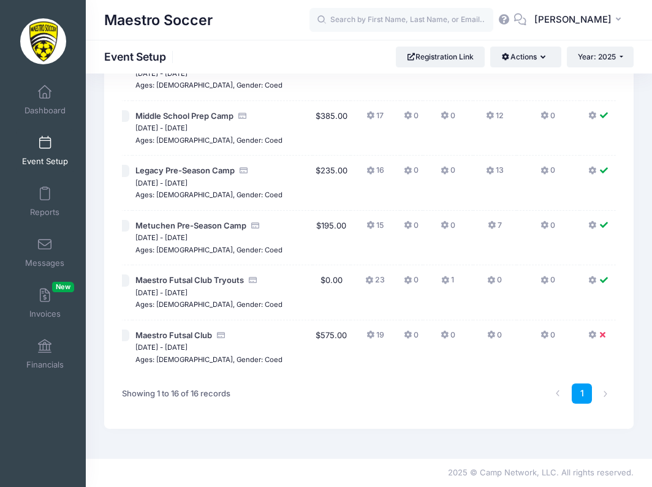
scroll to position [0, 0]
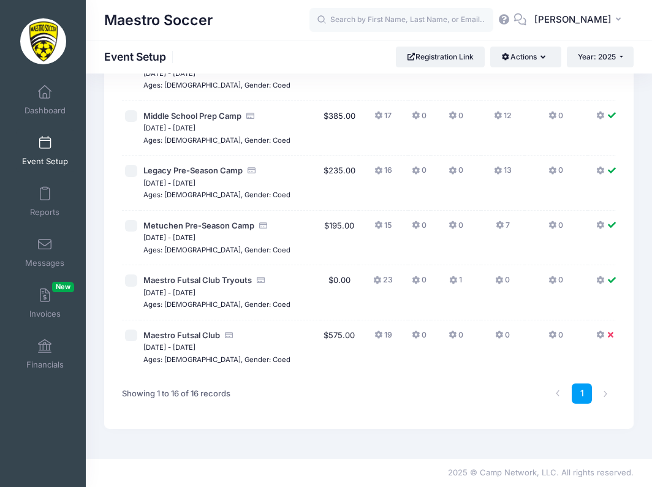
click at [374, 335] on icon at bounding box center [379, 335] width 10 height 0
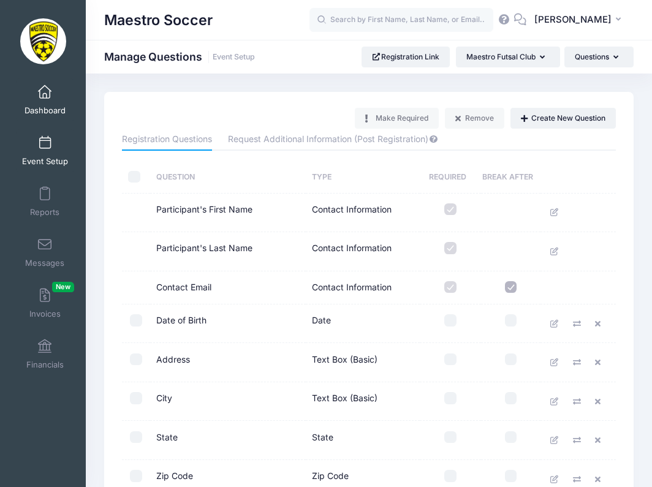
click at [56, 107] on span "Dashboard" at bounding box center [44, 110] width 41 height 10
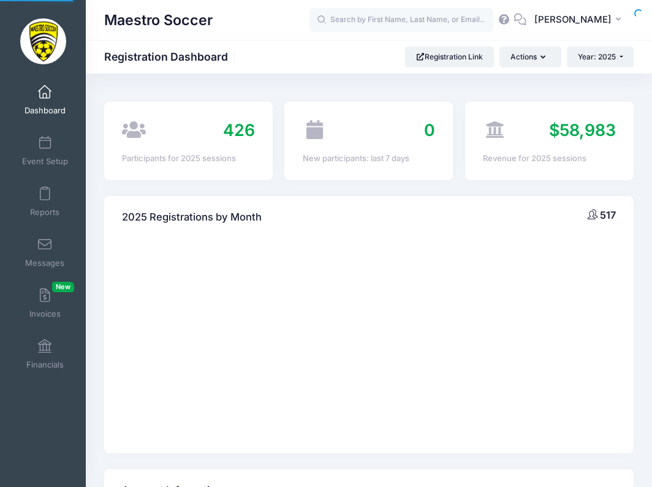
click at [45, 153] on body "Processing Request Please wait... Processing Request Please wait... Processing …" at bounding box center [326, 243] width 652 height 487
select select
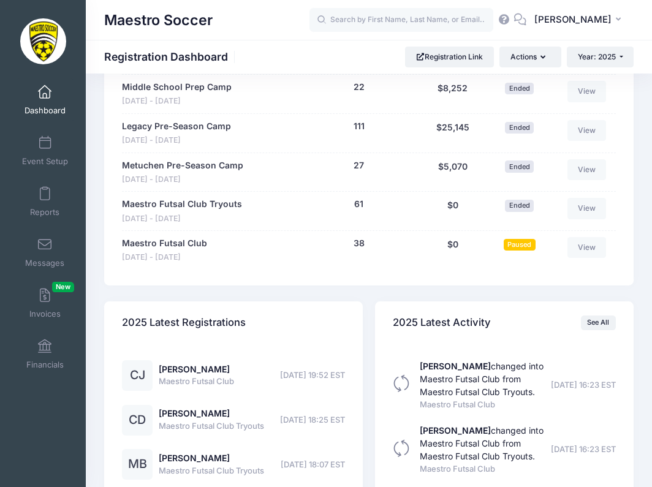
scroll to position [1393, 0]
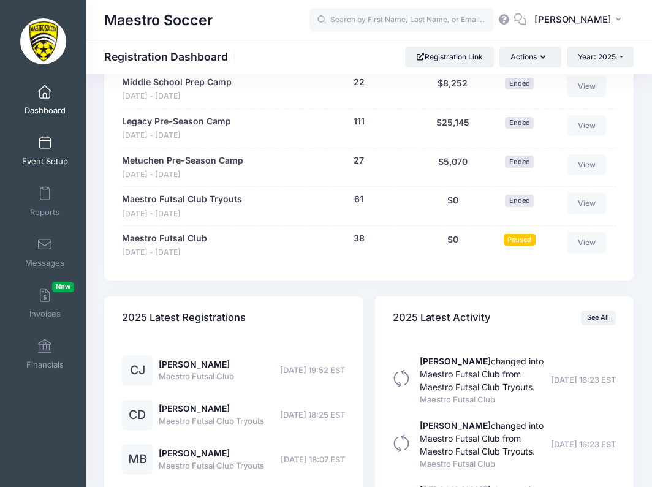
click at [42, 157] on span "Event Setup" at bounding box center [45, 161] width 46 height 10
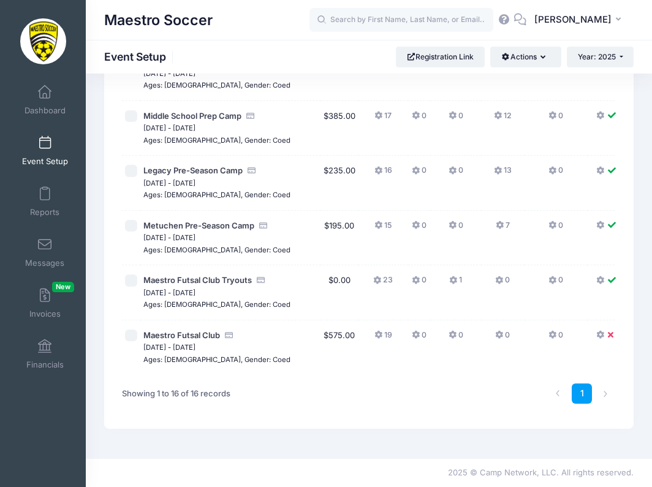
scroll to position [788, 0]
click at [373, 280] on icon at bounding box center [378, 280] width 10 height 0
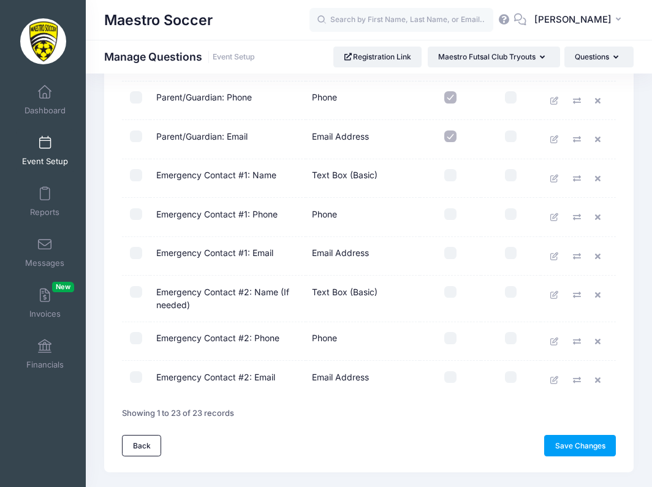
scroll to position [691, 0]
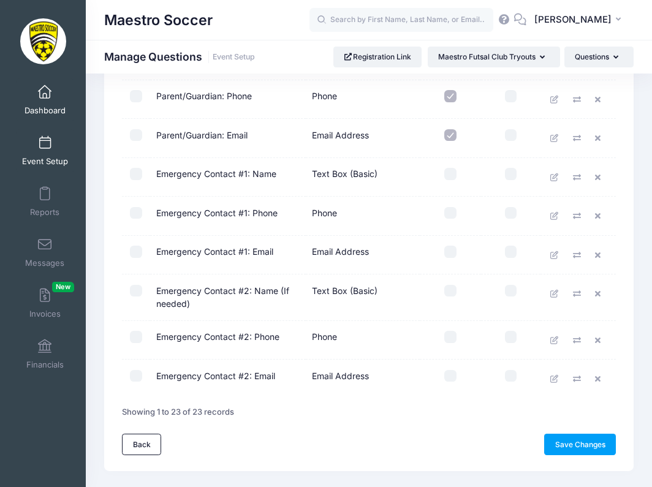
click at [48, 105] on span "Dashboard" at bounding box center [44, 110] width 41 height 10
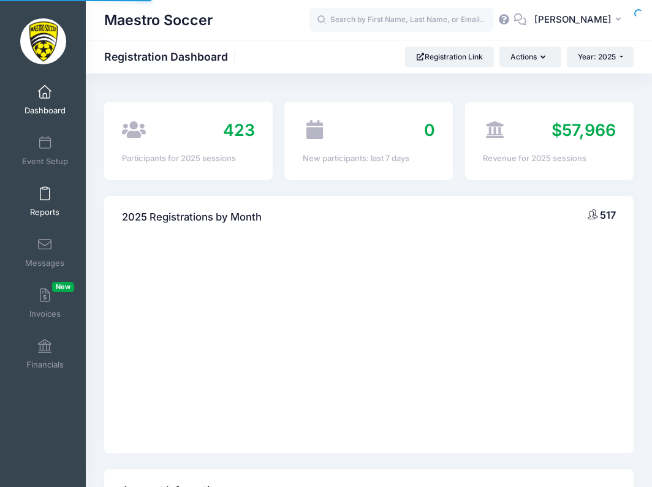
select select
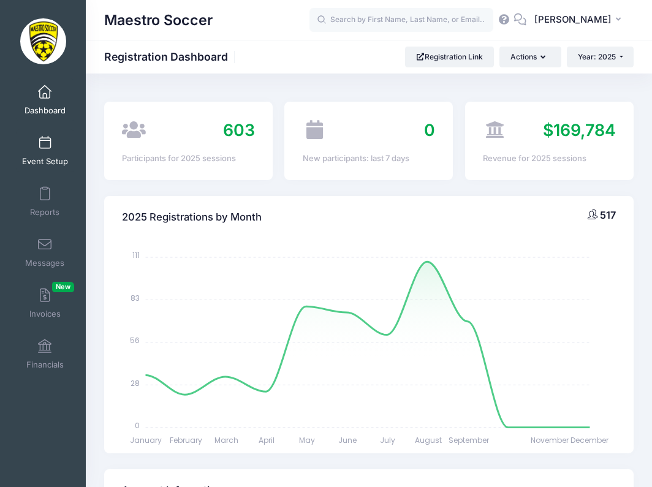
click at [49, 162] on span "Event Setup" at bounding box center [45, 161] width 46 height 10
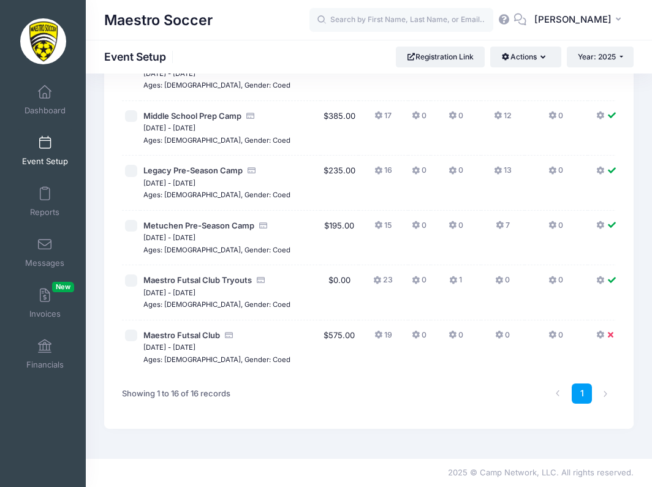
scroll to position [788, 0]
click at [374, 335] on icon at bounding box center [379, 335] width 10 height 0
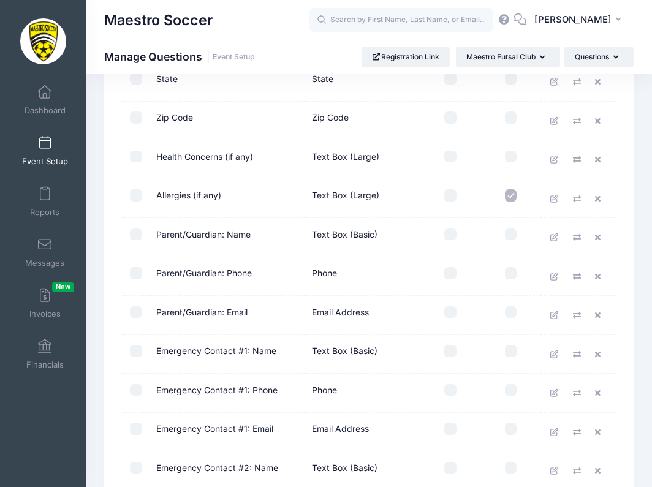
scroll to position [374, 0]
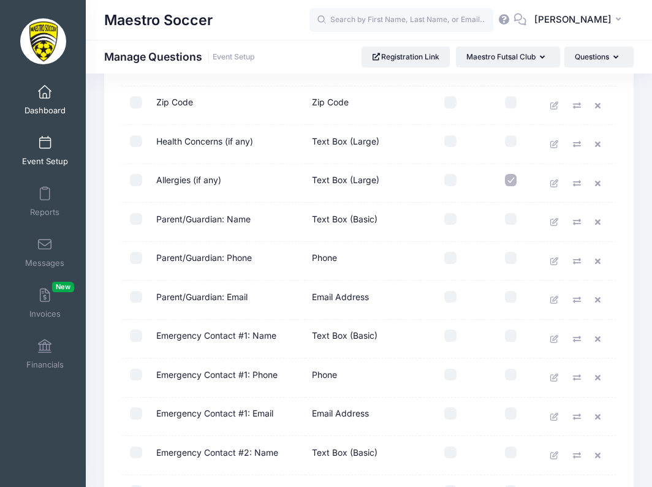
click at [50, 105] on span "Dashboard" at bounding box center [44, 110] width 41 height 10
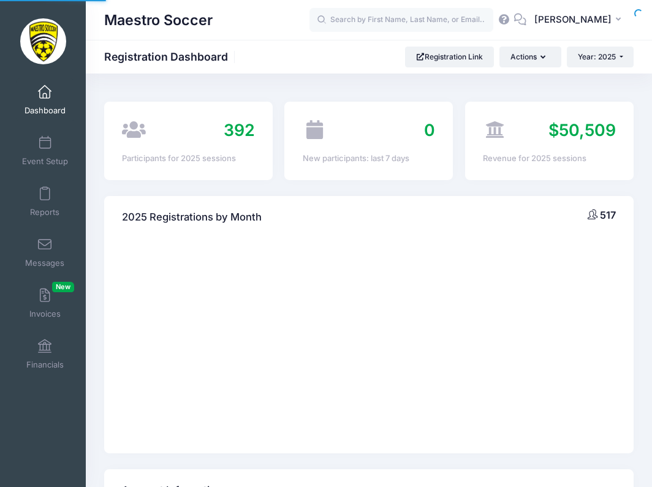
select select
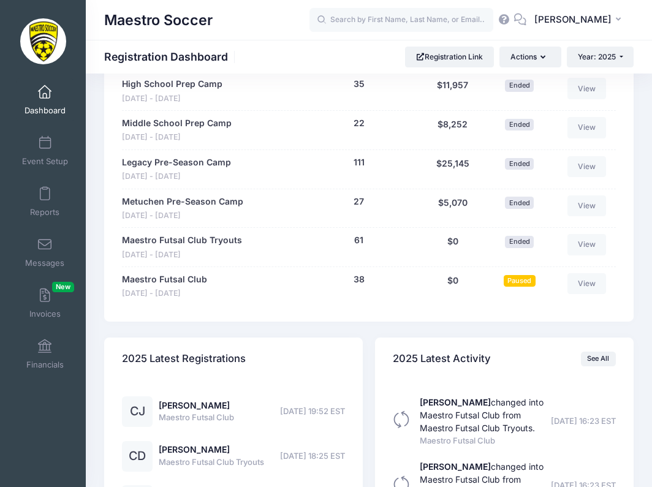
scroll to position [1356, 0]
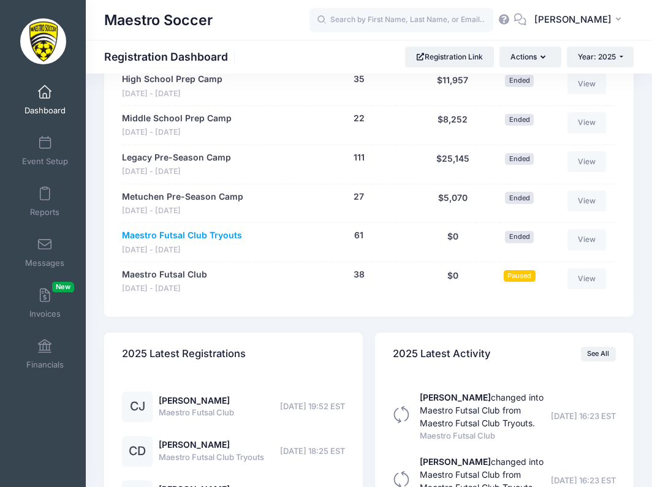
click at [212, 229] on link "Maestro Futsal Club Tryouts" at bounding box center [182, 235] width 120 height 13
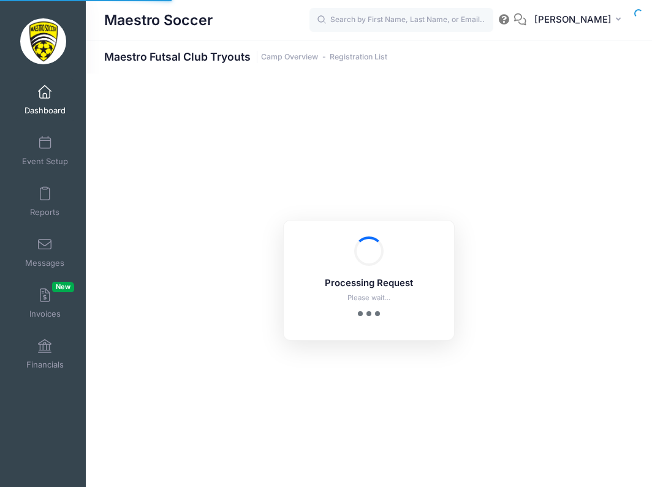
select select "10"
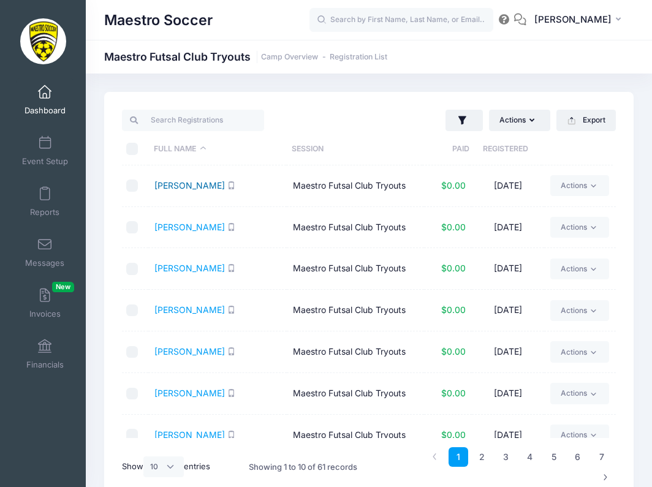
click at [170, 187] on link "[PERSON_NAME]" at bounding box center [189, 185] width 70 height 10
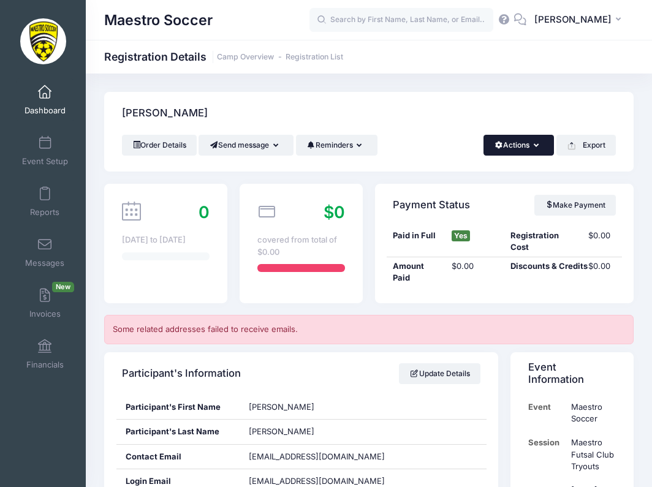
click at [498, 141] on button "Actions" at bounding box center [518, 145] width 70 height 21
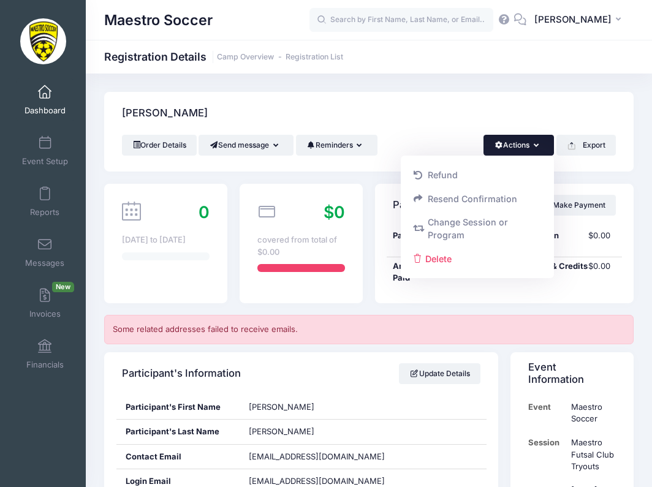
click at [444, 129] on div "[PERSON_NAME]" at bounding box center [368, 113] width 529 height 43
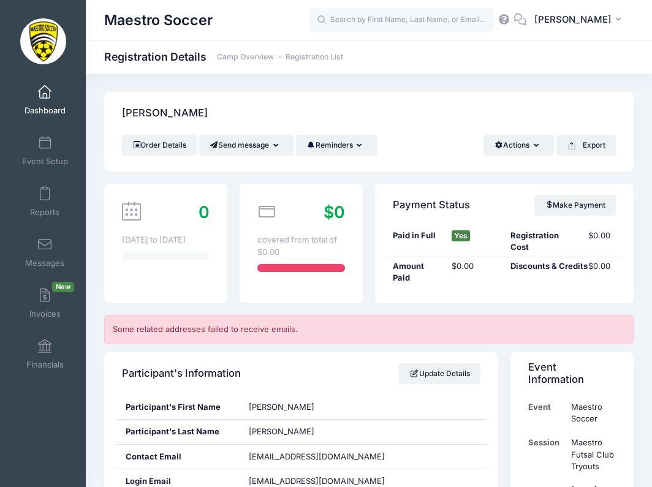
click at [59, 105] on span "Dashboard" at bounding box center [44, 110] width 41 height 10
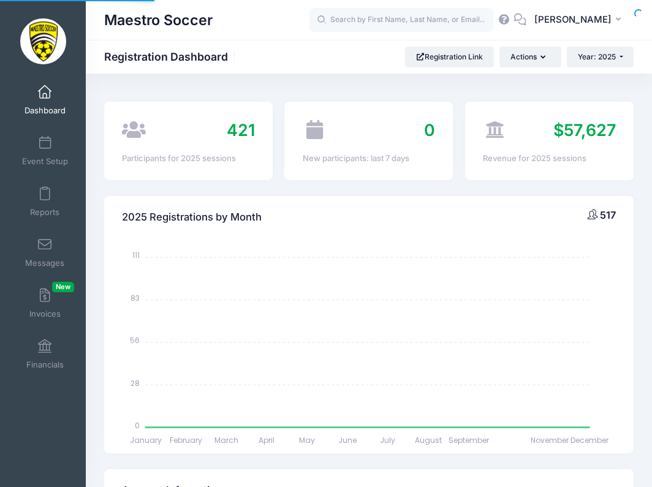
select select
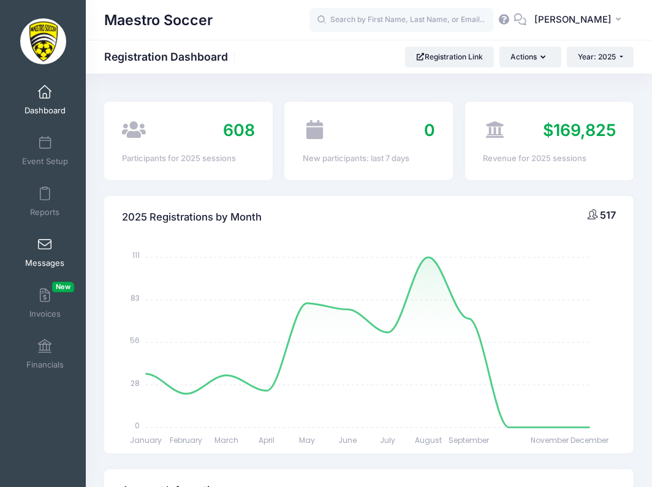
click at [43, 255] on link "Messages" at bounding box center [45, 252] width 58 height 43
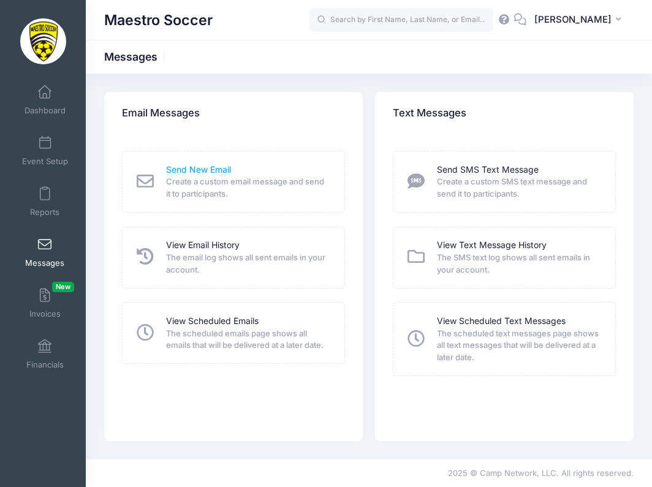
click at [173, 172] on link "Send New Email" at bounding box center [198, 170] width 65 height 13
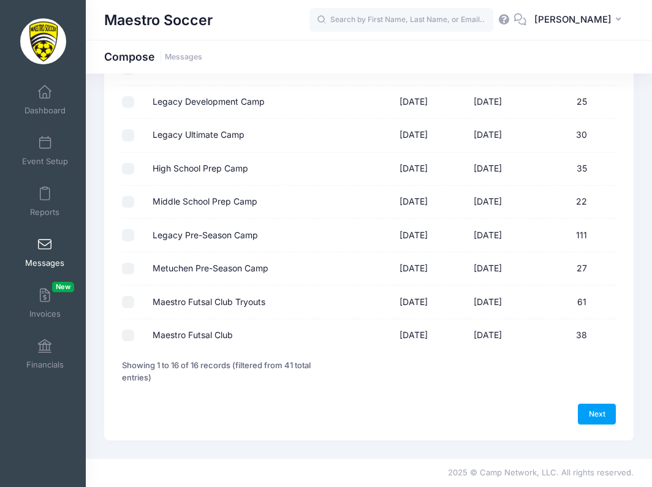
scroll to position [380, 0]
click at [132, 340] on input "Maestro Futsal Club" at bounding box center [128, 336] width 12 height 12
checkbox input "true"
click at [604, 415] on link "Next" at bounding box center [596, 414] width 38 height 21
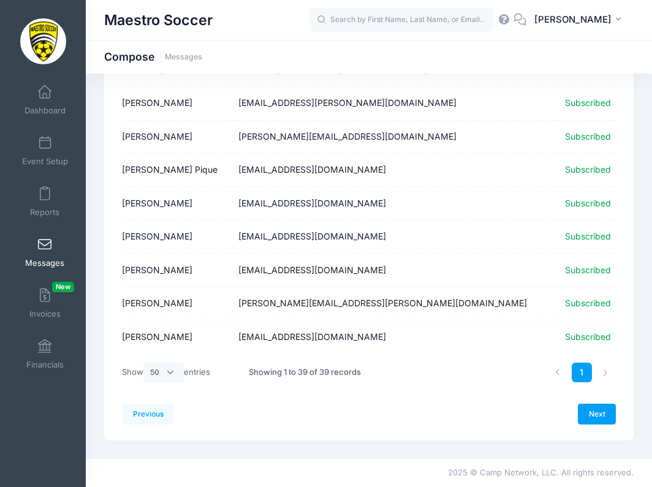
scroll to position [1130, 0]
select select "-1"
click at [593, 411] on link "Next" at bounding box center [596, 414] width 38 height 21
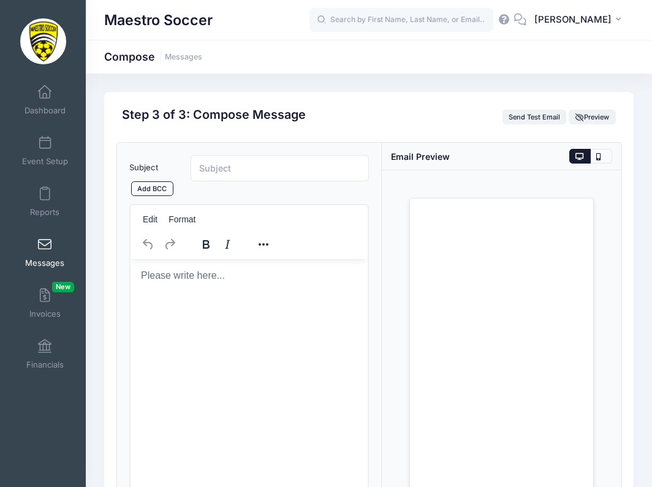
scroll to position [0, 0]
click at [268, 170] on input "Subject" at bounding box center [279, 168] width 178 height 26
type input "Maestro Futsal Club"
click at [171, 292] on html at bounding box center [248, 275] width 237 height 33
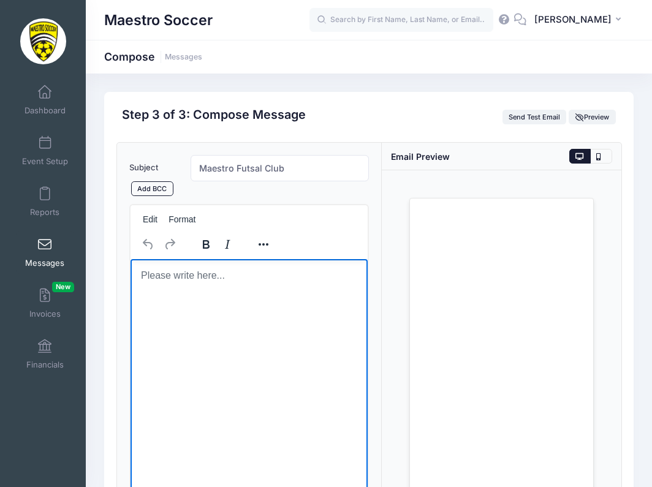
click at [172, 289] on html at bounding box center [248, 275] width 237 height 33
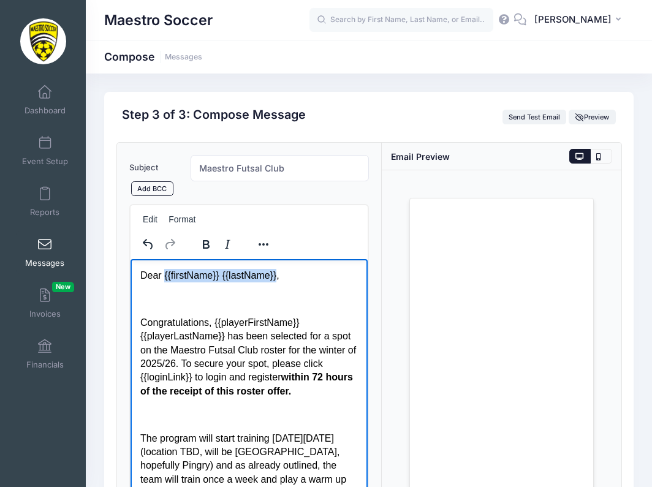
drag, startPoint x: 279, startPoint y: 273, endPoint x: 163, endPoint y: 270, distance: 116.4
click at [162, 270] on p "Dear {{firstName}} {{lastName}}," at bounding box center [248, 275] width 217 height 13
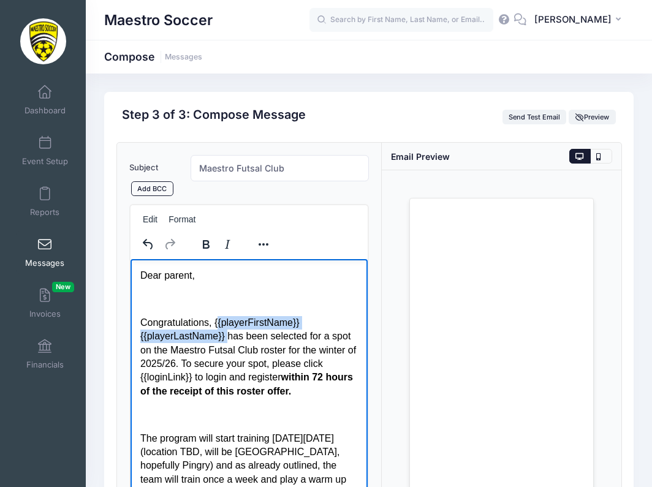
drag, startPoint x: 228, startPoint y: 333, endPoint x: 219, endPoint y: 319, distance: 16.8
click at [219, 319] on p "Congratulations, {{playerFirstName}} {{playerLastName}} has been selected for a…" at bounding box center [248, 357] width 217 height 82
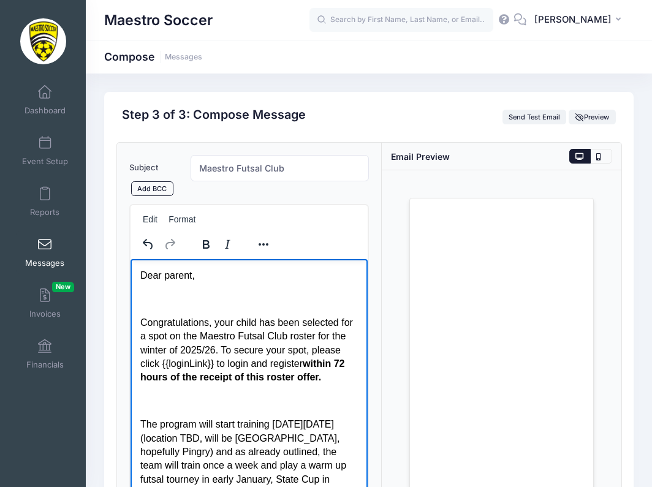
scroll to position [13, 0]
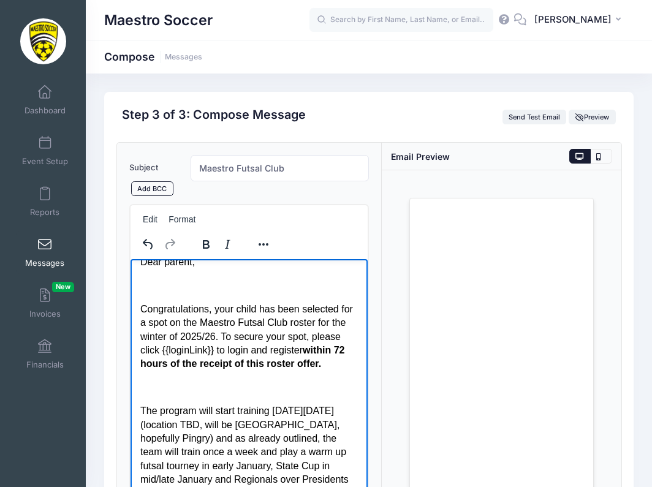
click at [194, 347] on p "Congratulations, your child has been selected for a spot on the Maestro Futsal …" at bounding box center [248, 337] width 217 height 69
drag, startPoint x: 247, startPoint y: 348, endPoint x: 173, endPoint y: 348, distance: 74.7
click at [173, 348] on p "Congratulations, your child has been selected for a spot on the Maestro Futsal …" at bounding box center [248, 337] width 217 height 69
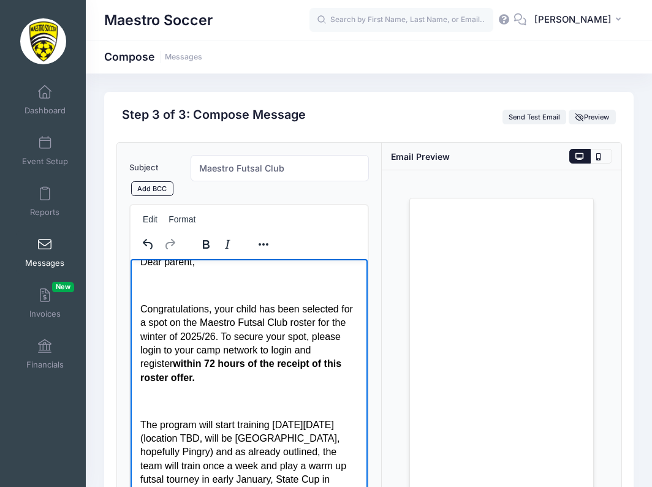
click at [230, 348] on p "Congratulations, your child has been selected for a spot on the Maestro Futsal …" at bounding box center [248, 344] width 217 height 82
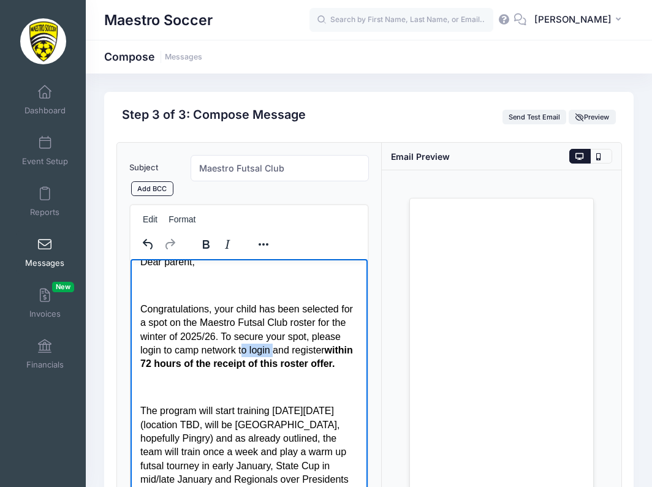
drag, startPoint x: 307, startPoint y: 351, endPoint x: 277, endPoint y: 347, distance: 30.2
click at [277, 347] on p "Congratulations, your child has been selected for a spot on the Maestro Futsal …" at bounding box center [248, 337] width 217 height 69
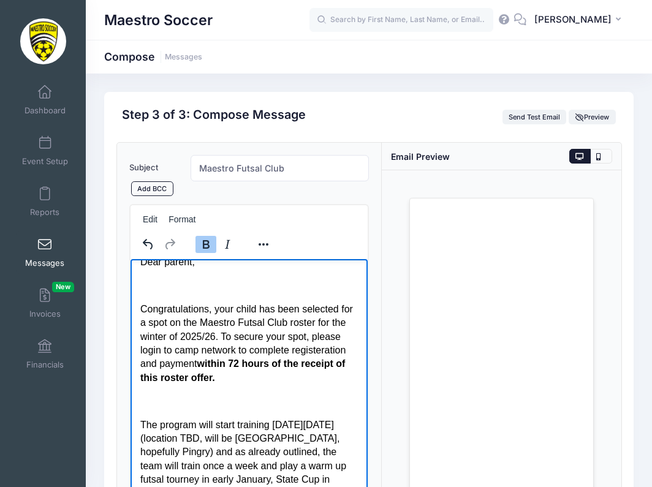
click at [282, 374] on p "Congratulations, your child has been selected for a spot on the Maestro Futsal …" at bounding box center [248, 344] width 217 height 82
click at [309, 382] on p "Congratulations, your child has been selected for a spot on the Maestro Futsal …" at bounding box center [248, 344] width 217 height 82
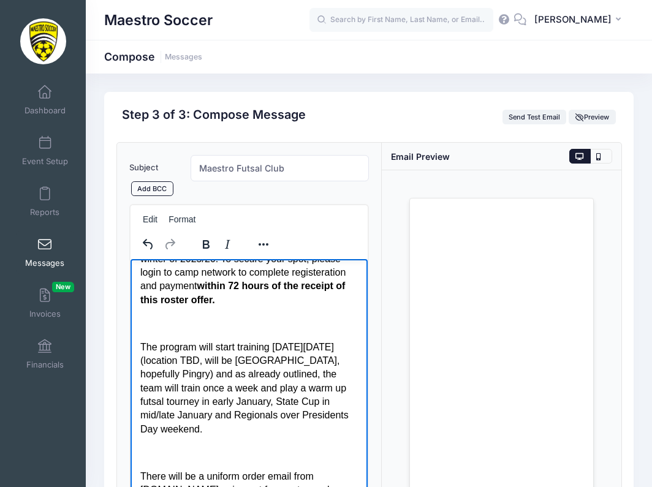
scroll to position [93, 0]
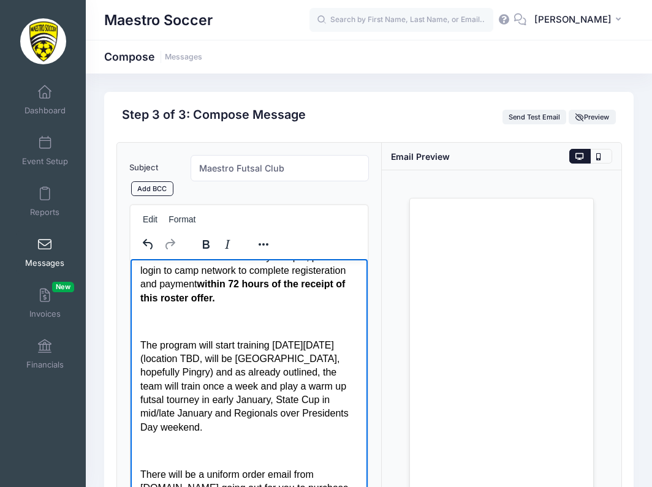
click at [164, 355] on p "The program will start training on Friday, 12/5(location TBD, will be somerset …" at bounding box center [248, 387] width 217 height 96
click at [273, 389] on p "The program will start training on Friday, 12/5 (location TBD, will be somerset…" at bounding box center [248, 387] width 217 height 96
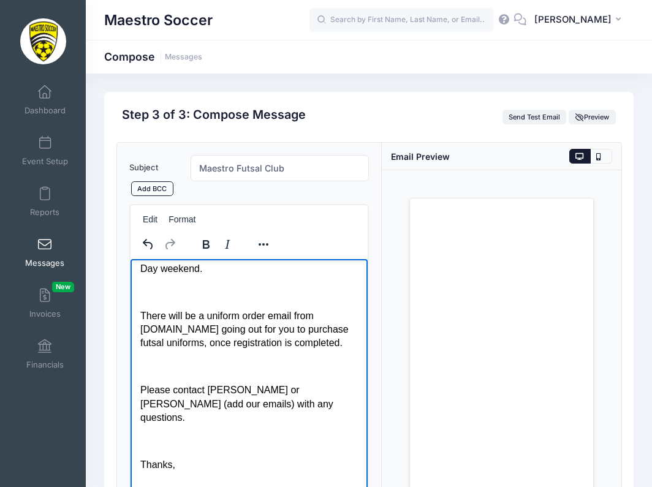
scroll to position [251, 0]
click at [212, 384] on p "Please contact Jim Buchanan or Tommy Owens (add our emails) with any questions." at bounding box center [248, 404] width 217 height 41
click at [269, 384] on p "For questions please contact Jim Buchanan or Tommy Owens (add our emails) with …" at bounding box center [248, 404] width 217 height 41
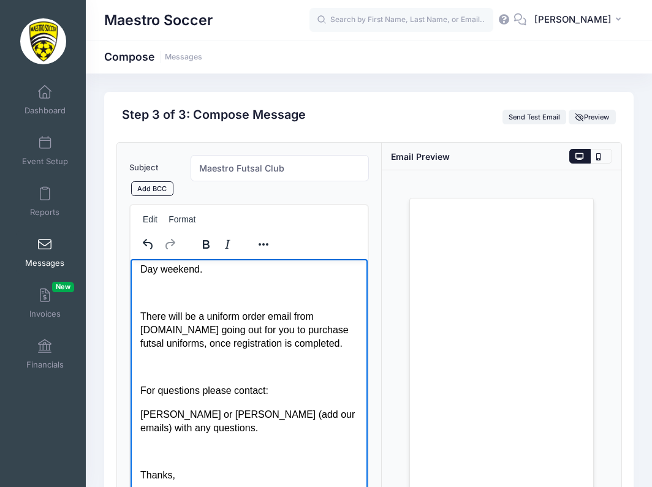
click at [208, 408] on p "Jim Buchanan or Tommy Owens (add our emails) with any questions." at bounding box center [248, 422] width 217 height 28
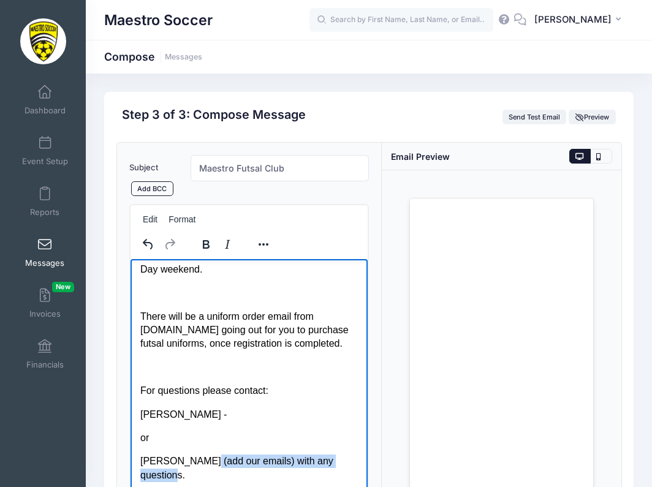
drag, startPoint x: 211, startPoint y: 453, endPoint x: 255, endPoint y: 464, distance: 45.3
click at [255, 464] on p "Tommy Owens (add our emails) with any questions." at bounding box center [248, 468] width 217 height 28
click at [228, 408] on p "Jim Buchanan -" at bounding box center [248, 414] width 217 height 13
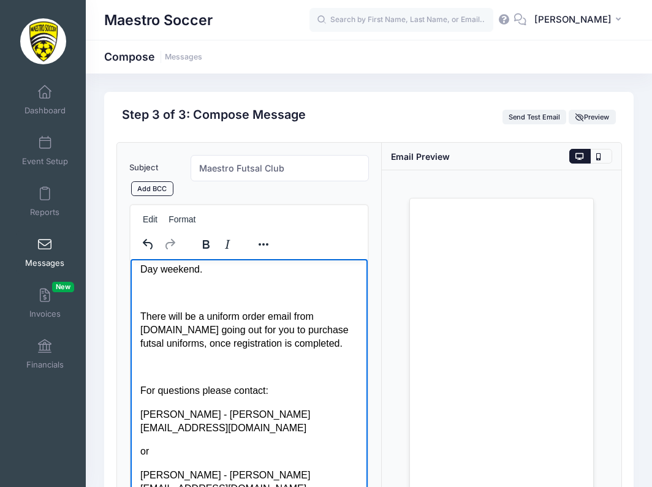
click at [293, 386] on p "For questions please contact:" at bounding box center [248, 390] width 217 height 13
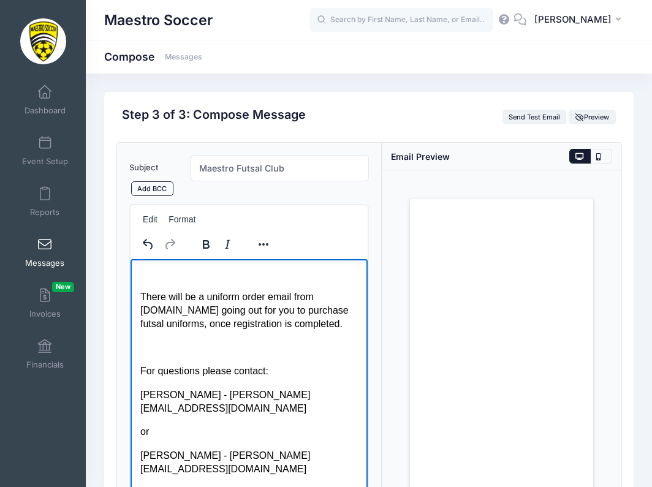
scroll to position [287, 0]
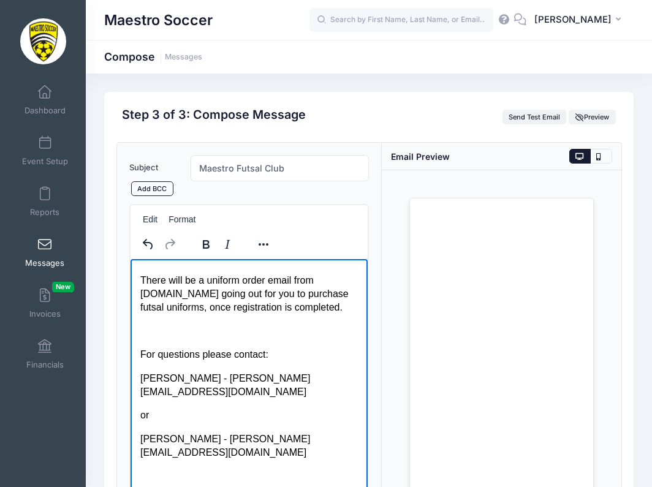
click at [145, 372] on p "Jim Buchanan - jim@maestrosoccer.com" at bounding box center [248, 386] width 217 height 28
click at [157, 408] on p "or" at bounding box center [248, 414] width 217 height 13
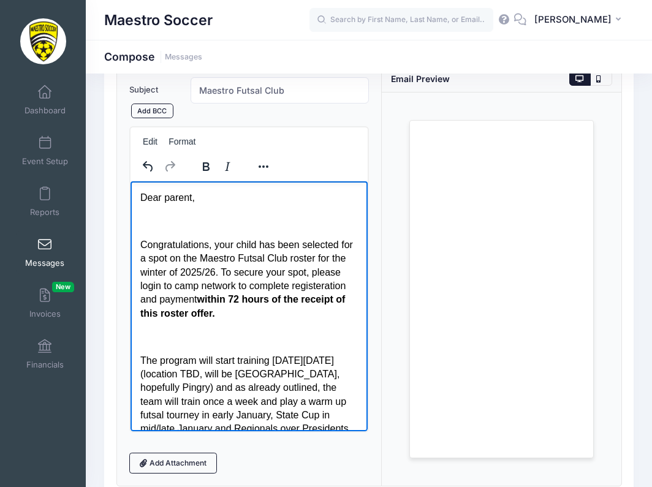
scroll to position [74, 0]
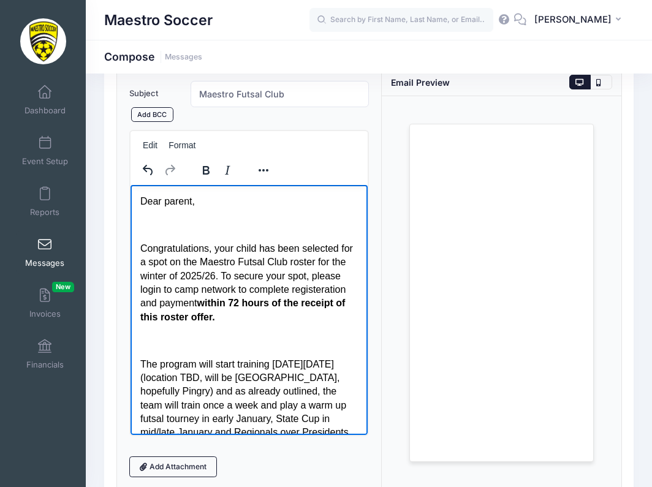
click at [334, 276] on p "Congratulations, your child has been selected for a spot on the Maestro Futsal …" at bounding box center [248, 283] width 217 height 82
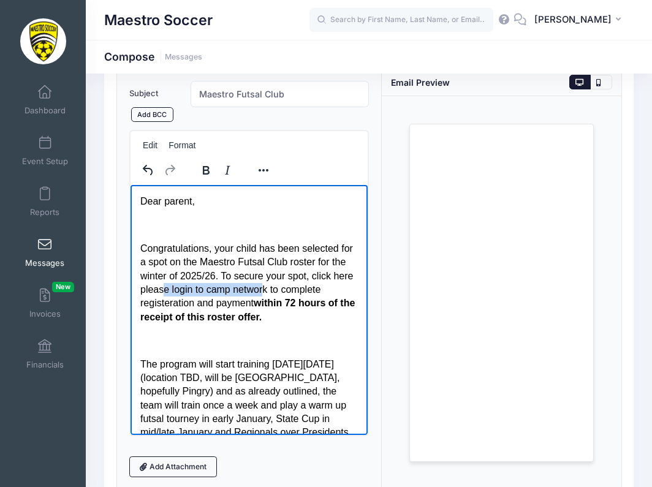
drag, startPoint x: 285, startPoint y: 287, endPoint x: 185, endPoint y: 288, distance: 100.4
click at [185, 288] on p "Congratulations, your child has been selected for a spot on the Maestro Futsal …" at bounding box center [248, 283] width 217 height 82
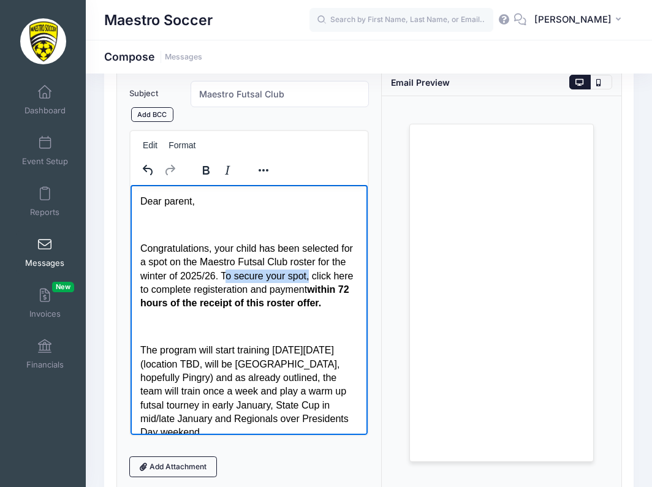
drag, startPoint x: 331, startPoint y: 275, endPoint x: 246, endPoint y: 275, distance: 85.7
click at [246, 275] on p "Congratulations, your child has been selected for a spot on the Maestro Futsal …" at bounding box center [248, 276] width 217 height 69
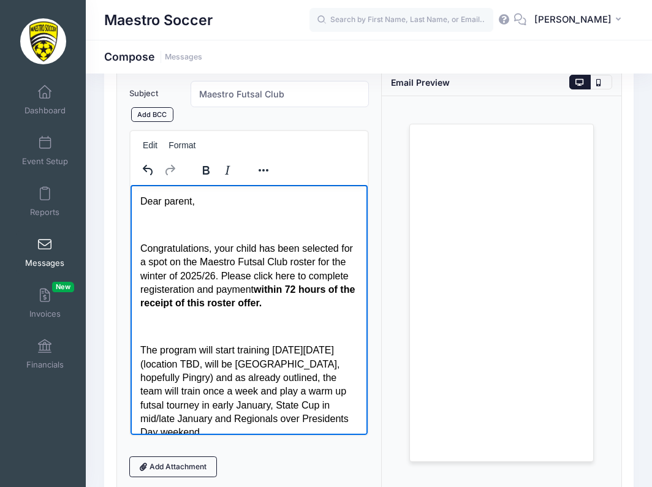
click at [331, 273] on p "Congratulations, your child has been selected for a spot on the Maestro Futsal …" at bounding box center [248, 276] width 217 height 69
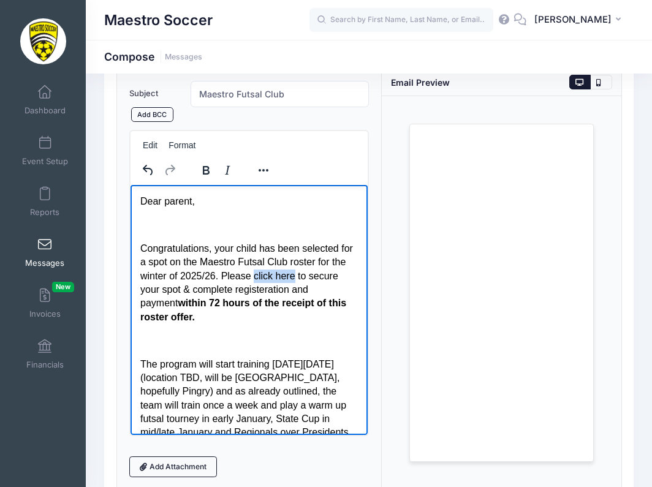
drag, startPoint x: 315, startPoint y: 274, endPoint x: 274, endPoint y: 271, distance: 41.1
click at [274, 271] on p "Congratulations, your child has been selected for a spot on the Maestro Futsal …" at bounding box center [248, 283] width 217 height 82
click at [254, 173] on button "Reveal or hide additional toolbar items" at bounding box center [263, 170] width 21 height 17
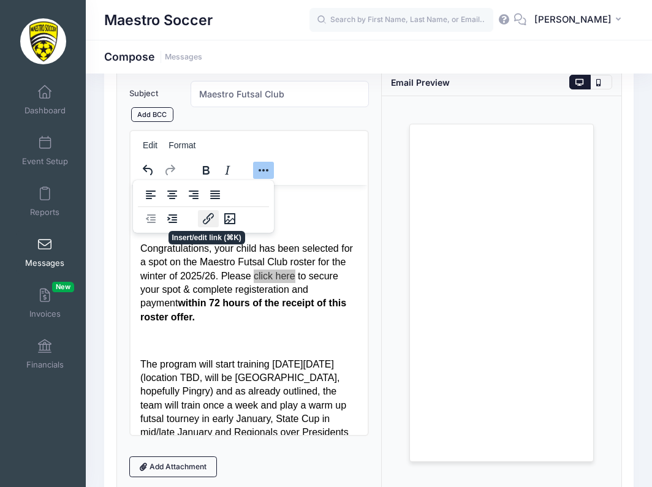
click at [208, 219] on icon "Insert/edit link" at bounding box center [208, 218] width 15 height 15
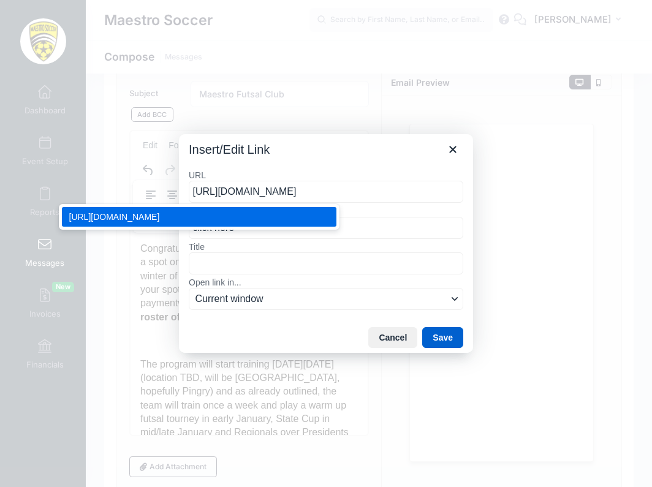
type input "https://portal.campnetwork.com/Register/Registration/RegisterForEvent.php?camp_…"
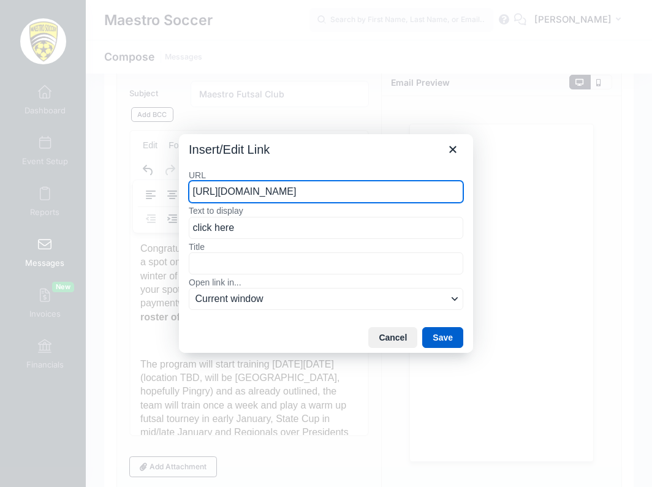
click at [443, 341] on button "Save" at bounding box center [442, 337] width 41 height 21
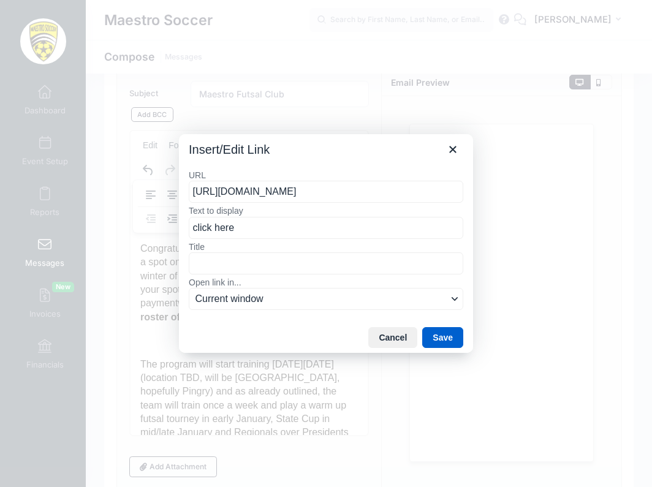
scroll to position [171, 0]
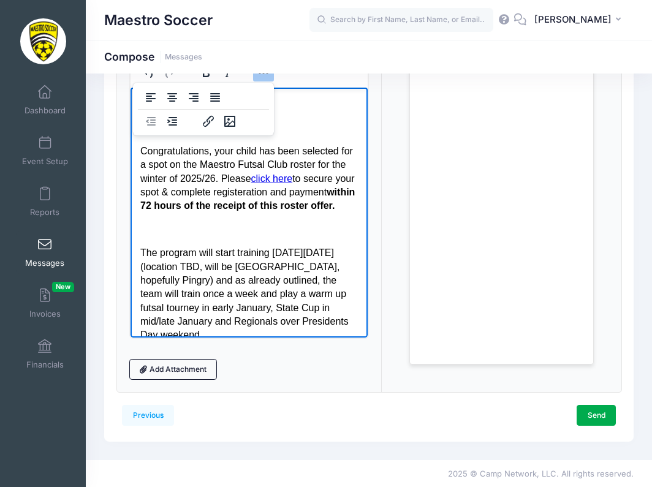
click at [328, 231] on body "Dear parent, Congratulations, your child has been selected for a spot on the Ma…" at bounding box center [248, 376] width 217 height 558
click at [293, 228] on body "Dear parent, Congratulations, your child has been selected for a spot on the Ma…" at bounding box center [248, 376] width 217 height 558
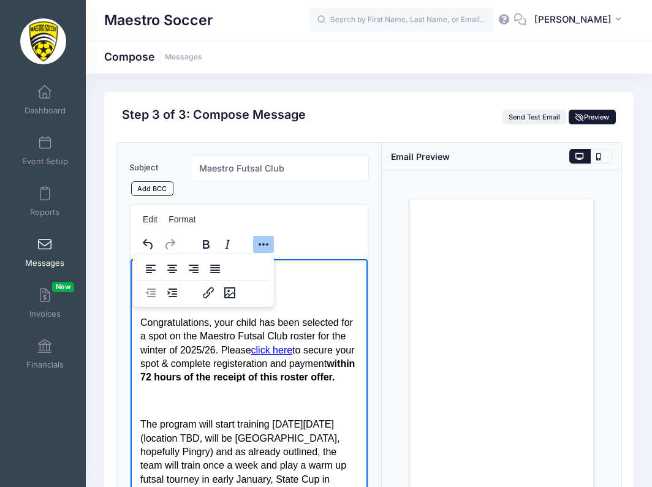
scroll to position [0, 0]
click at [540, 113] on button "Send Test Email" at bounding box center [534, 117] width 64 height 15
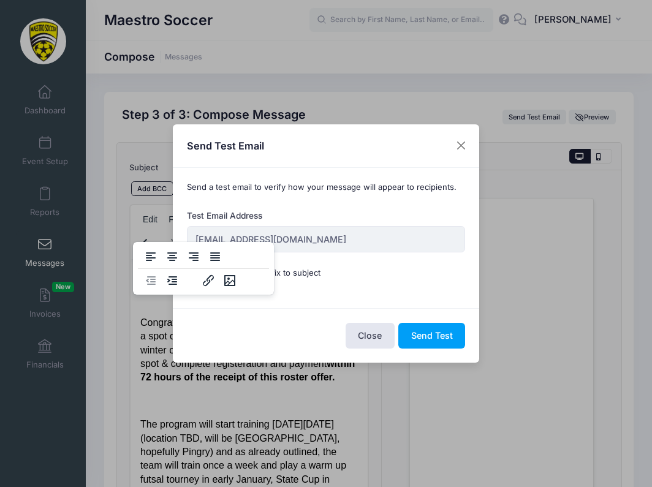
click at [303, 239] on input "soccer@maestrosoccer.com" at bounding box center [326, 239] width 279 height 26
click at [457, 156] on button "Close" at bounding box center [461, 146] width 22 height 22
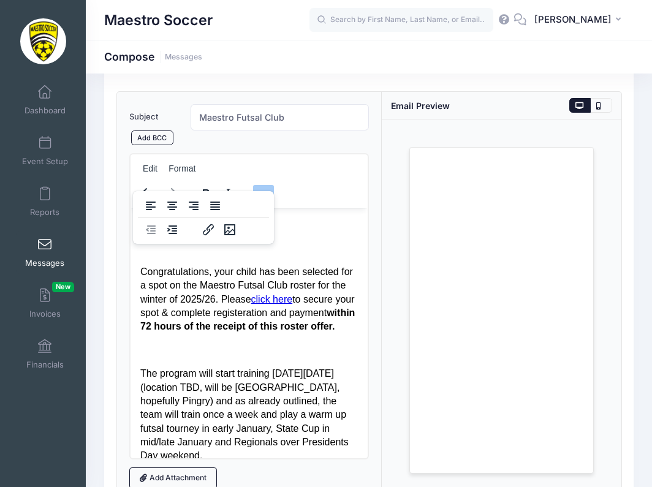
scroll to position [55, 0]
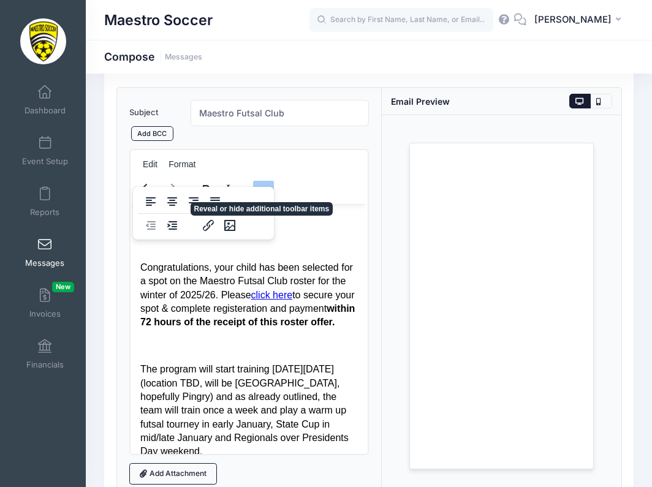
click at [265, 182] on icon "Reveal or hide additional toolbar items" at bounding box center [263, 189] width 15 height 15
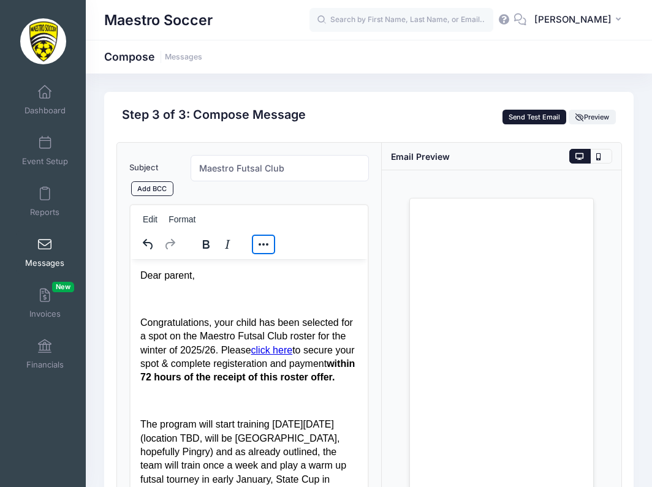
scroll to position [0, 0]
click at [517, 118] on button "Send Test Email" at bounding box center [534, 117] width 64 height 15
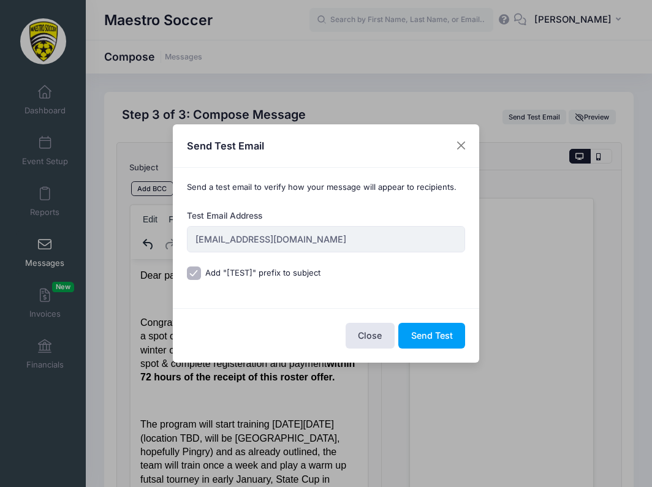
click at [323, 239] on input "soccer@maestrosoccer.com" at bounding box center [326, 239] width 279 height 26
click at [264, 234] on input "soccer@maestrosoccer.com" at bounding box center [326, 239] width 279 height 26
click at [198, 274] on input "Add "[TEST]" prefix to subject" at bounding box center [194, 273] width 14 height 14
click at [196, 273] on input "Add "[TEST]" prefix to subject" at bounding box center [194, 273] width 14 height 14
checkbox input "true"
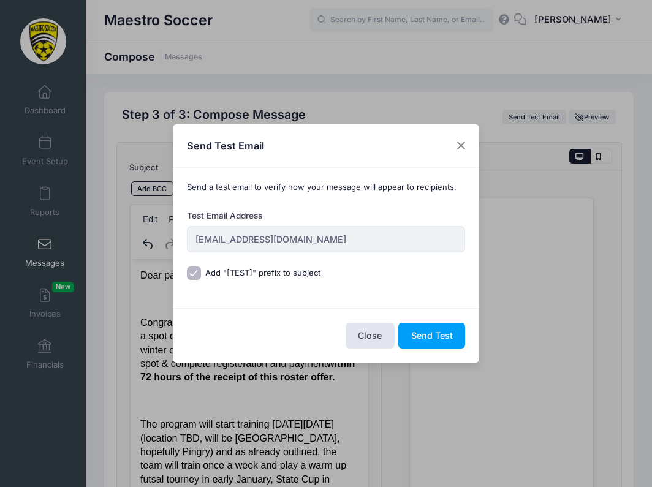
click at [206, 243] on input "soccer@maestrosoccer.com" at bounding box center [326, 239] width 279 height 26
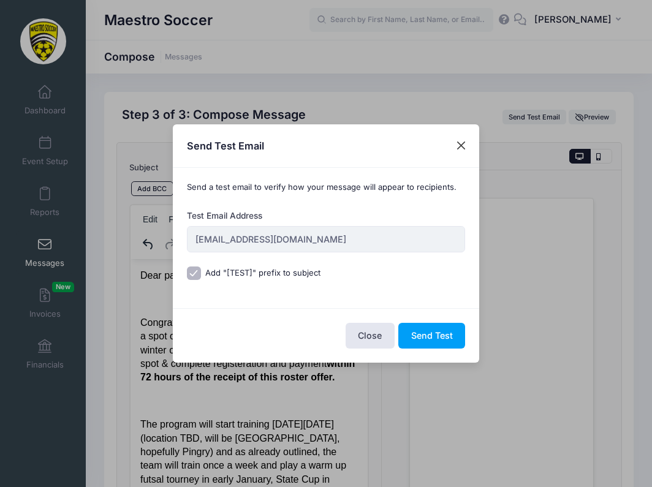
click at [464, 148] on button "Close" at bounding box center [461, 146] width 22 height 22
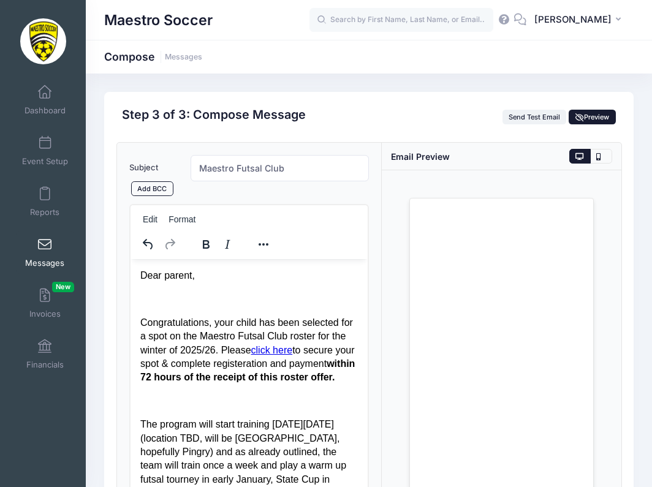
click at [587, 116] on span "Preview" at bounding box center [592, 117] width 34 height 9
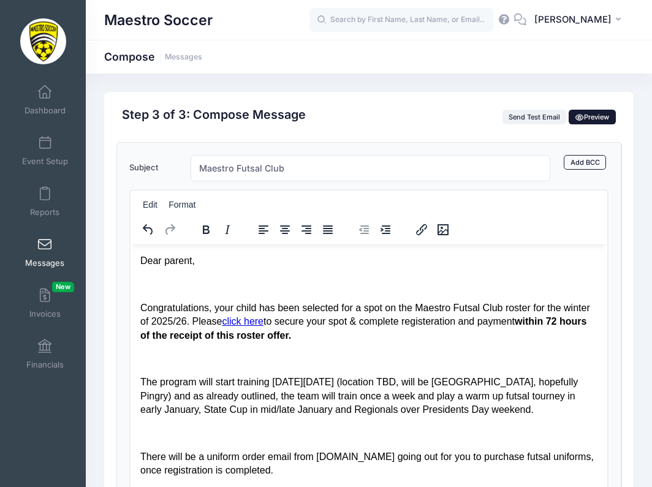
click at [587, 116] on span "Preview" at bounding box center [592, 117] width 34 height 9
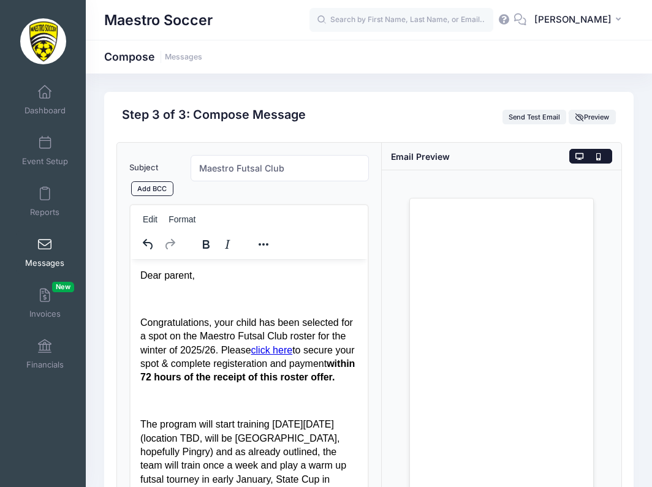
click at [597, 157] on icon at bounding box center [600, 157] width 9 height 0
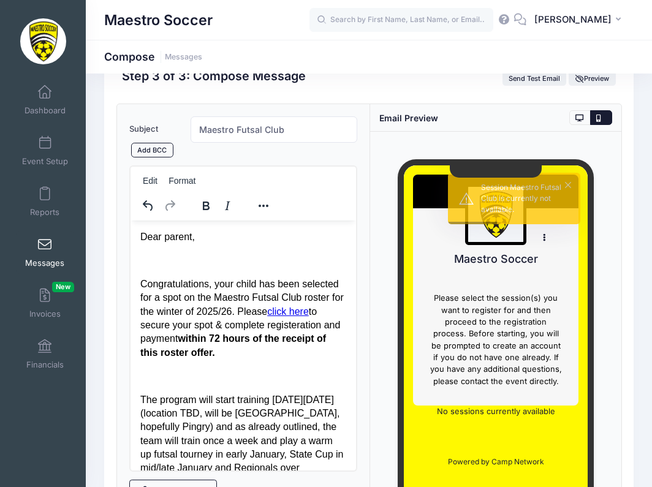
scroll to position [24, 0]
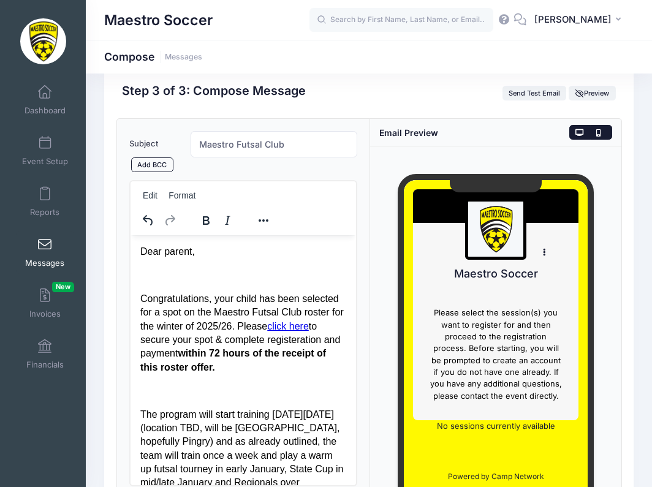
click at [586, 132] on button at bounding box center [579, 132] width 21 height 15
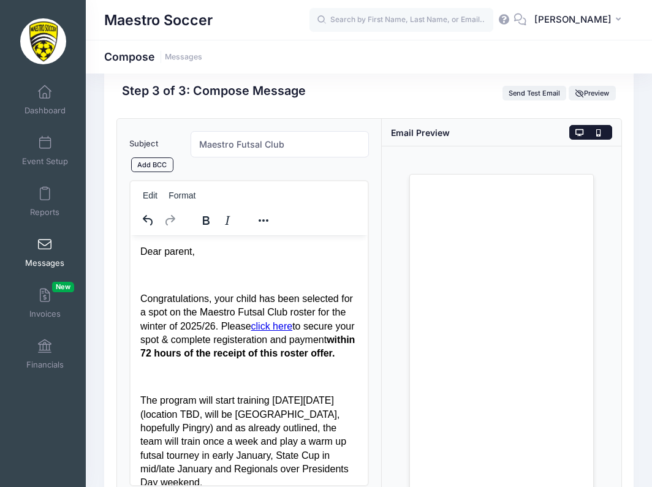
click at [600, 133] on icon at bounding box center [600, 133] width 9 height 0
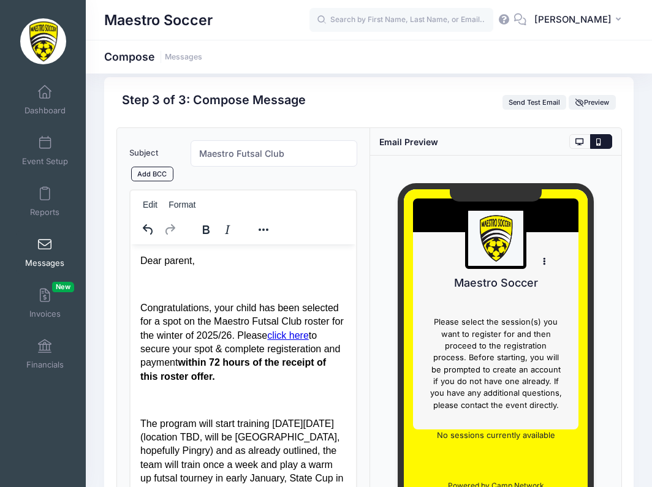
scroll to position [0, 0]
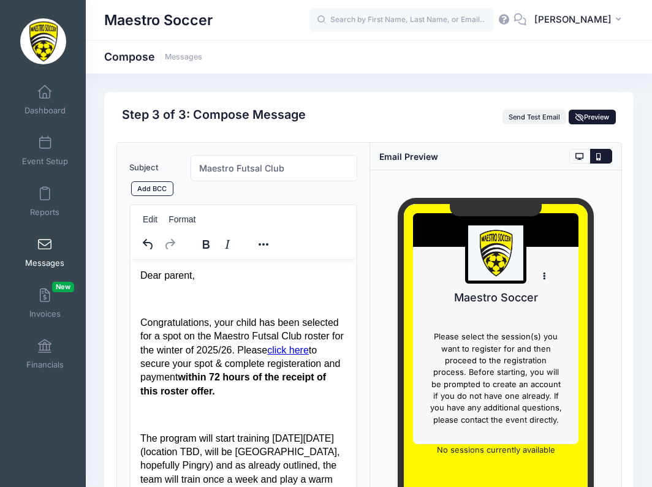
click at [584, 113] on span "Preview" at bounding box center [592, 117] width 34 height 9
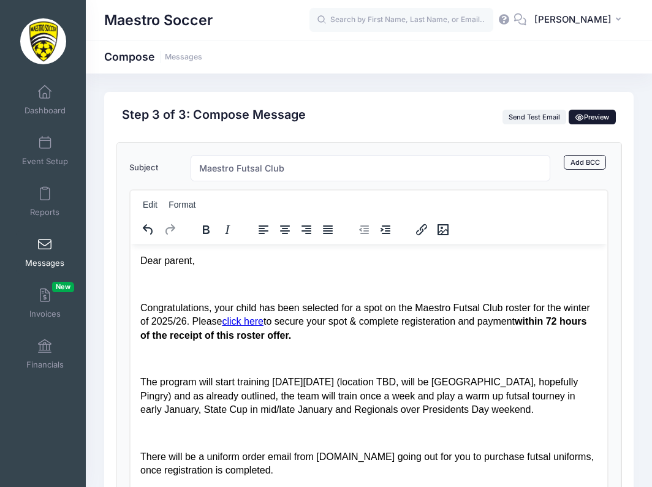
click at [596, 119] on span "Preview" at bounding box center [592, 117] width 34 height 9
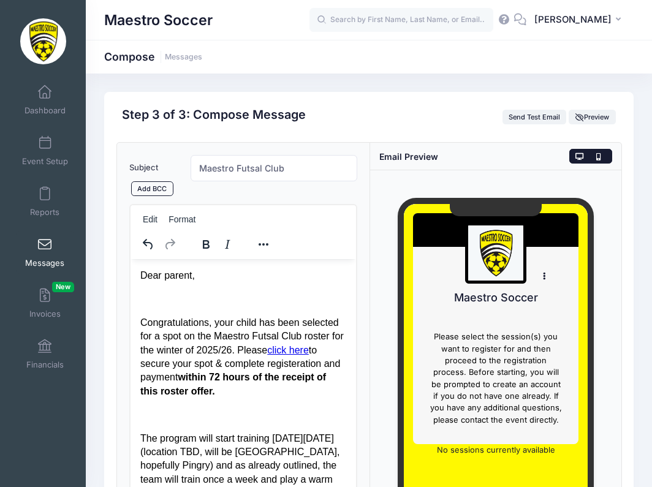
click at [577, 157] on icon at bounding box center [579, 157] width 9 height 0
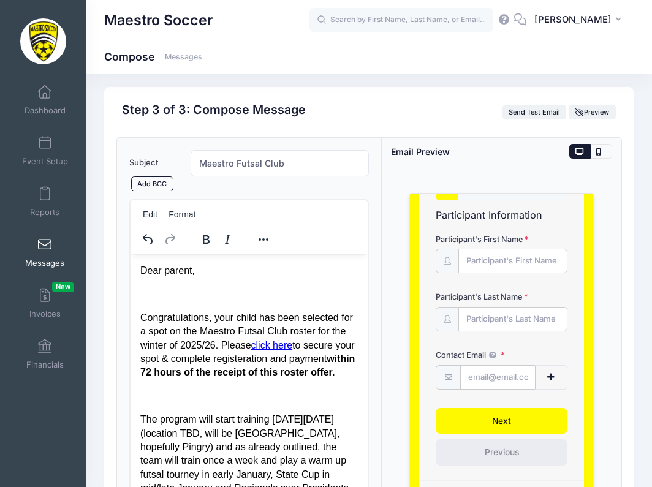
scroll to position [6, 0]
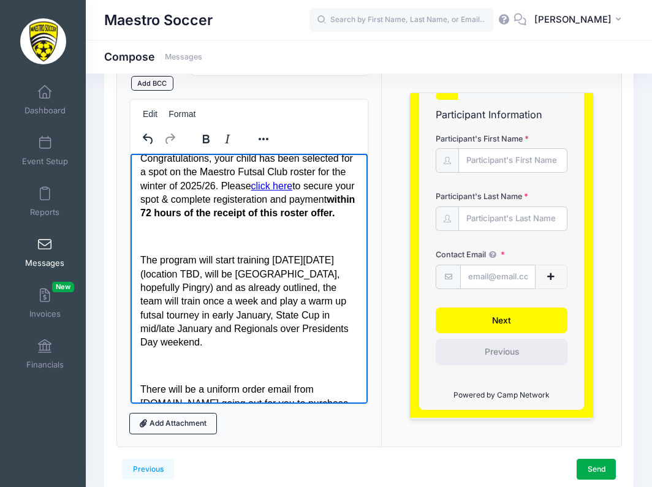
scroll to position [58, 0]
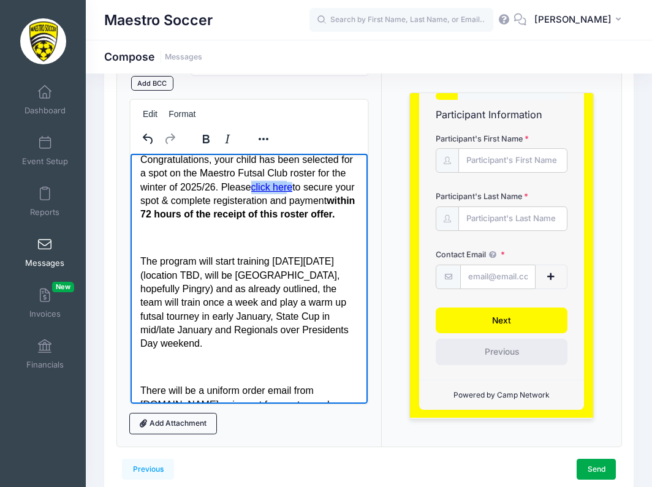
drag, startPoint x: 273, startPoint y: 187, endPoint x: 309, endPoint y: 191, distance: 36.3
click at [292, 191] on a=628d52bd5bbb3497"] "click here" at bounding box center [271, 187] width 42 height 10
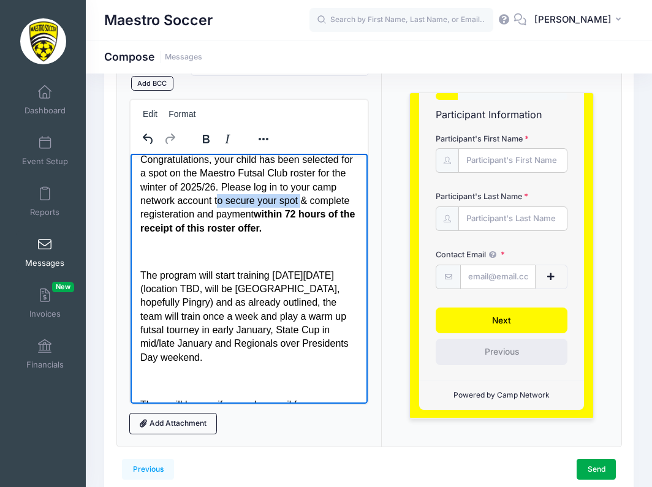
drag, startPoint x: 333, startPoint y: 198, endPoint x: 249, endPoint y: 196, distance: 83.9
click at [249, 196] on p "Congratulations, your child has been selected for a spot on the Maestro Futsal …" at bounding box center [248, 194] width 217 height 82
drag, startPoint x: 356, startPoint y: 197, endPoint x: 299, endPoint y: 195, distance: 57.0
click at [299, 196] on p "Congratulations, your child has been selected for a spot on the Maestro Futsal …" at bounding box center [248, 194] width 217 height 82
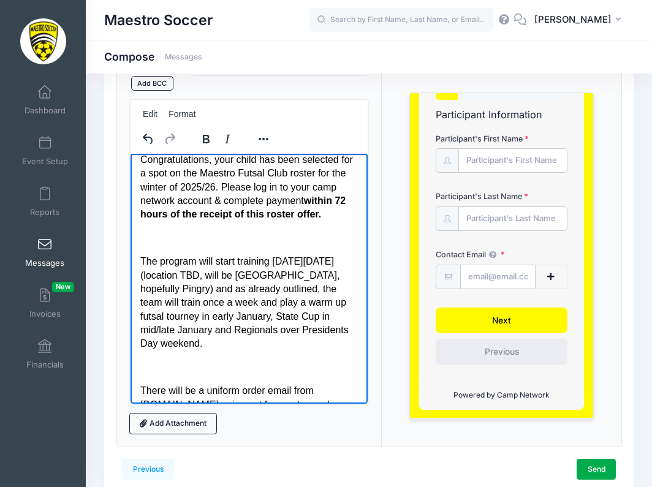
click at [242, 185] on p "Congratulations, your child has been selected for a spot on the Maestro Futsal …" at bounding box center [248, 187] width 217 height 69
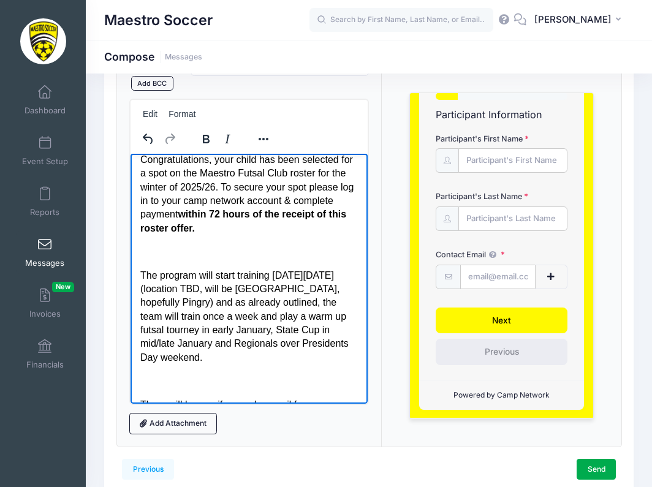
click at [286, 228] on p "Congratulations, your child has been selected for a spot on the Maestro Futsal …" at bounding box center [248, 194] width 217 height 82
click at [333, 198] on p "Congratulations, your child has been selected for a spot on the Maestro Futsal …" at bounding box center [248, 194] width 217 height 82
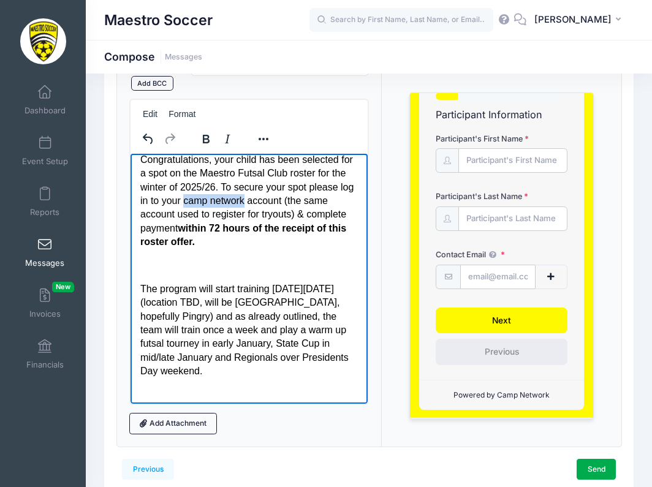
drag, startPoint x: 293, startPoint y: 200, endPoint x: 232, endPoint y: 198, distance: 61.3
click at [232, 199] on p "Congratulations, your child has been selected for a spot on the Maestro Futsal …" at bounding box center [248, 201] width 217 height 96
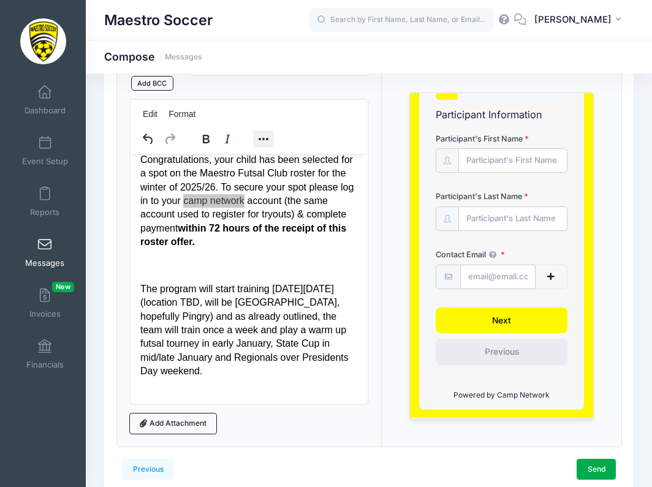
click at [261, 139] on icon "Reveal or hide additional toolbar items" at bounding box center [263, 139] width 15 height 15
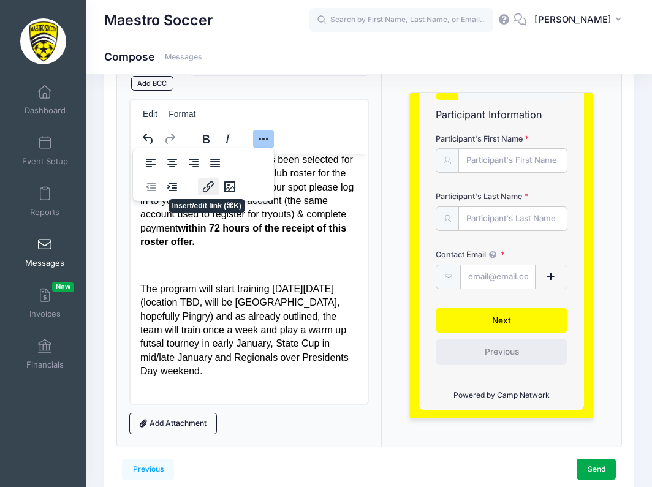
click at [206, 185] on icon "Insert/edit link" at bounding box center [208, 186] width 11 height 11
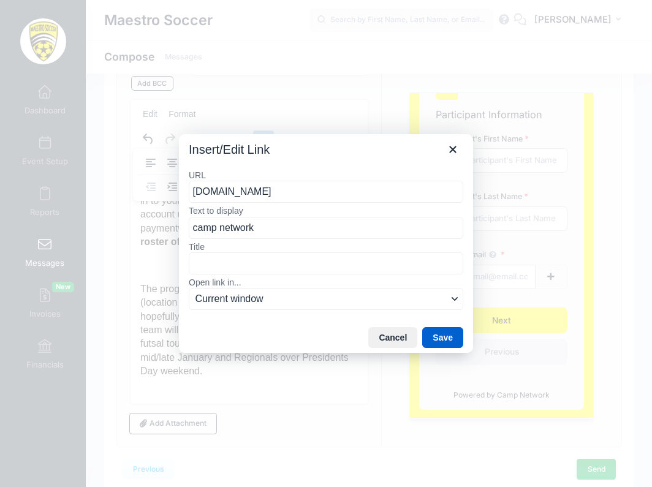
type input "www.campnetwork.com"
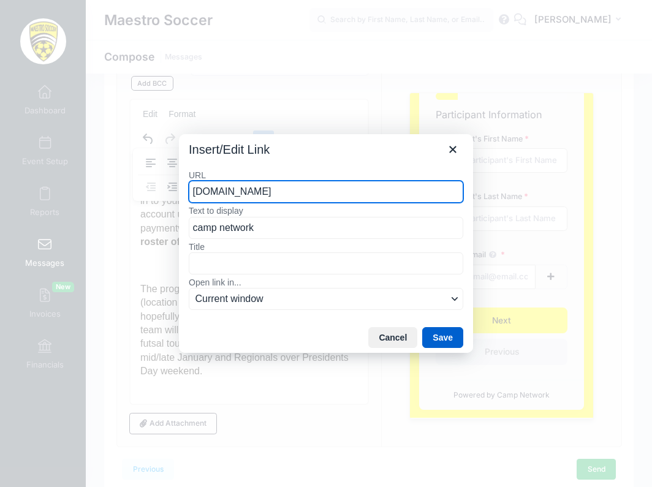
click at [448, 335] on button "Save" at bounding box center [442, 337] width 41 height 21
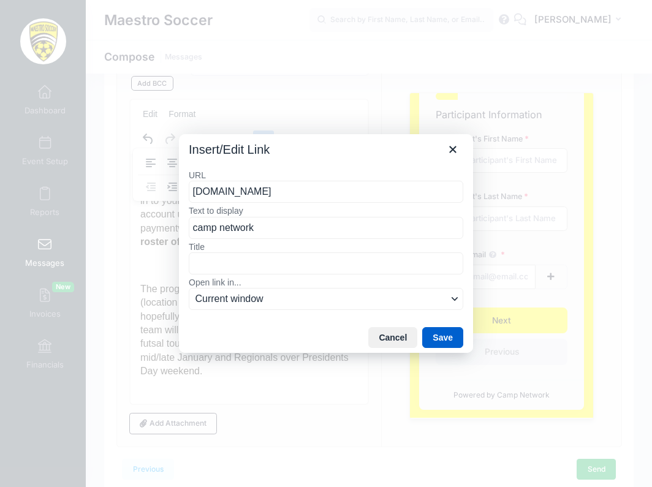
scroll to position [160, 0]
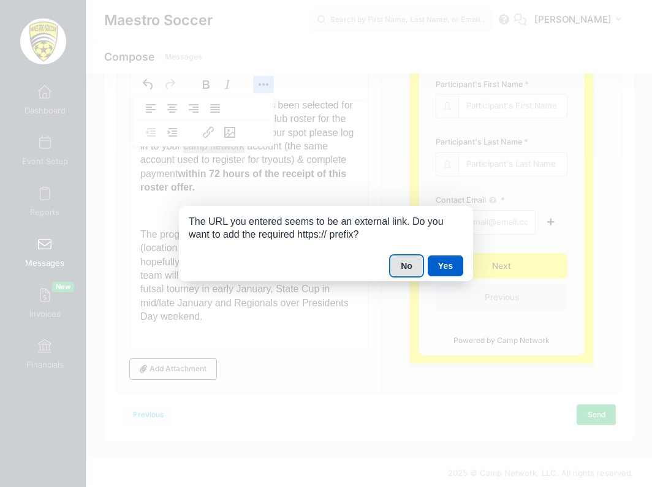
click at [439, 268] on button "Yes" at bounding box center [445, 265] width 36 height 21
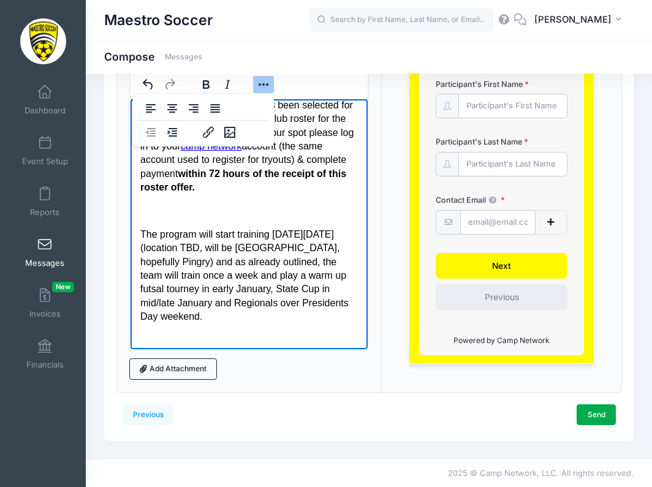
click at [348, 196] on body "Dear parent, Congratulations, your child has been selected for a spot on the Ma…" at bounding box center [248, 344] width 217 height 586
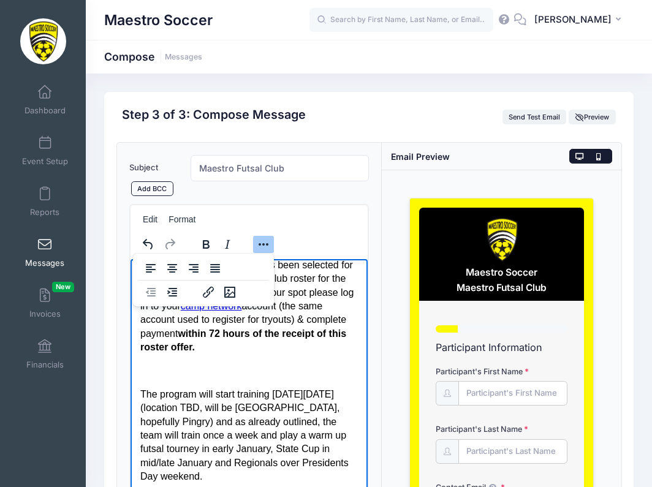
scroll to position [0, 0]
click at [597, 157] on icon at bounding box center [600, 157] width 9 height 0
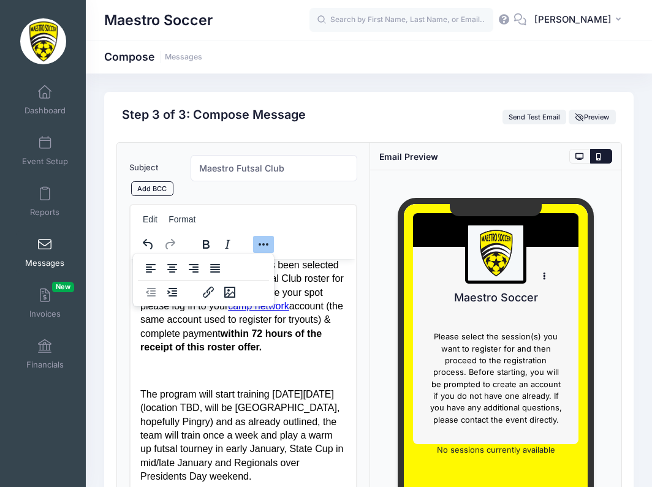
scroll to position [15, 0]
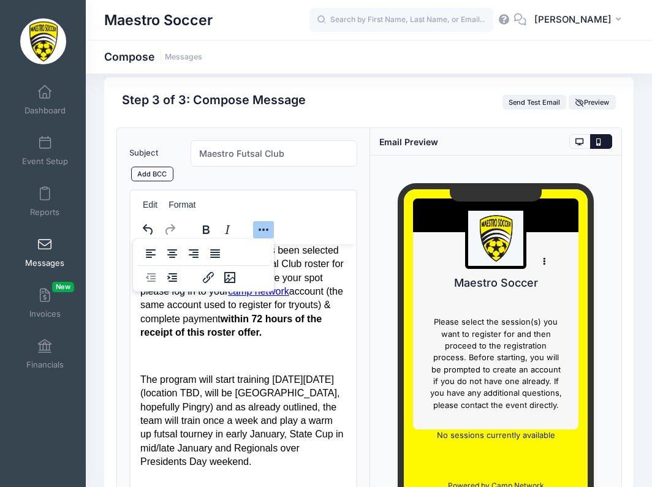
click at [516, 274] on h1 "Maestro Soccer" at bounding box center [495, 283] width 120 height 21
click at [503, 247] on img at bounding box center [494, 238] width 49 height 49
click at [492, 343] on div "Please select the session(s) you want to register for and then proceed to the r…" at bounding box center [495, 363] width 132 height 95
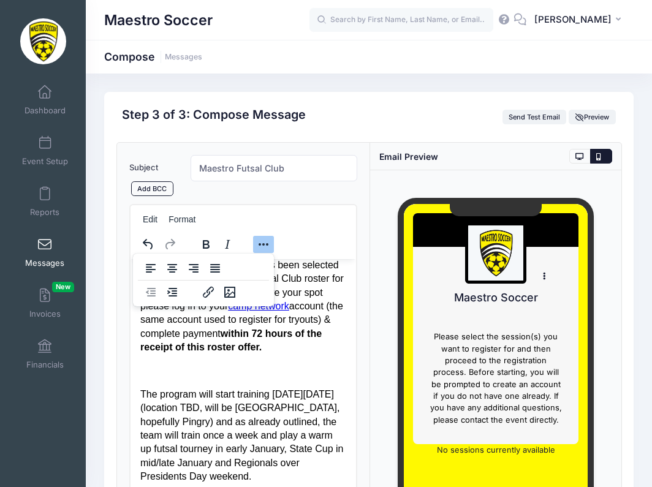
scroll to position [0, 0]
click at [580, 157] on icon at bounding box center [579, 157] width 9 height 0
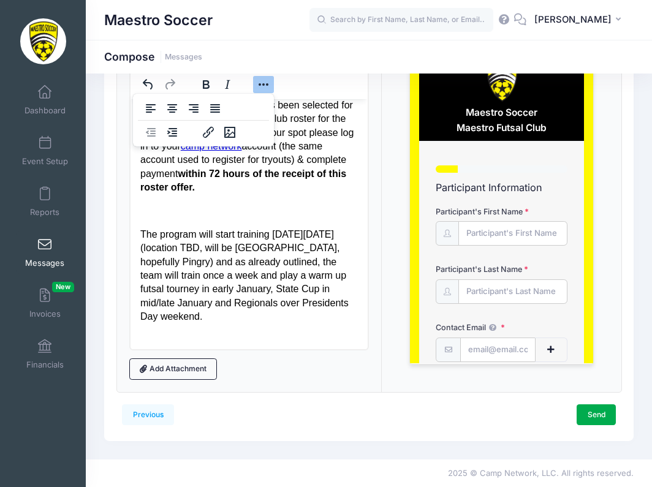
click at [266, 87] on icon "Reveal or hide additional toolbar items" at bounding box center [263, 84] width 15 height 15
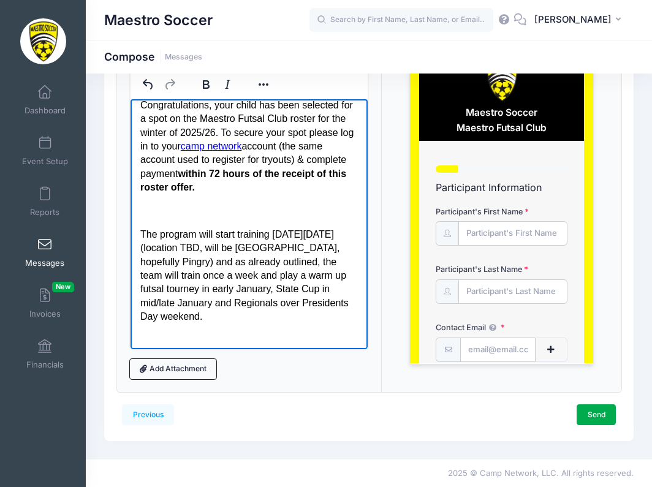
click at [273, 186] on p "Congratulations, your child has been selected for a spot on the Maestro Futsal …" at bounding box center [248, 147] width 217 height 96
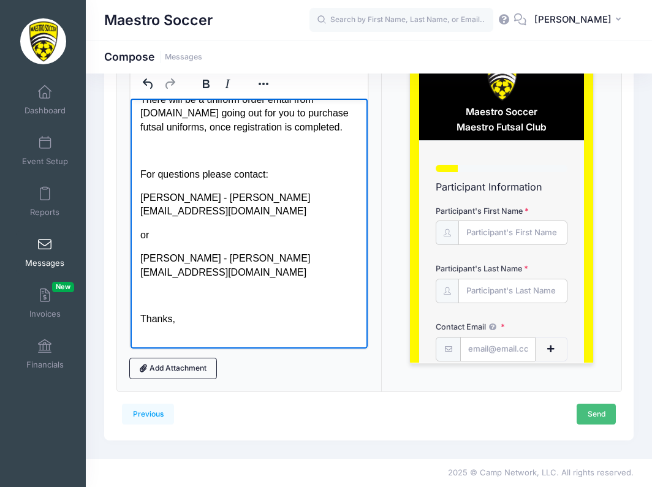
scroll to position [160, 0]
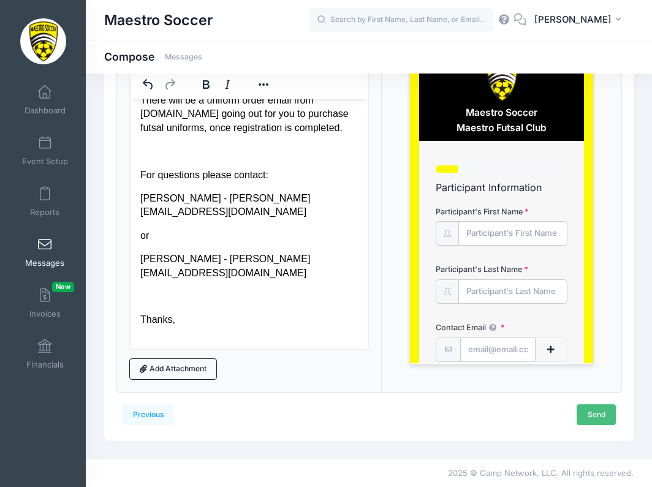
click at [592, 417] on link "Send" at bounding box center [595, 414] width 39 height 21
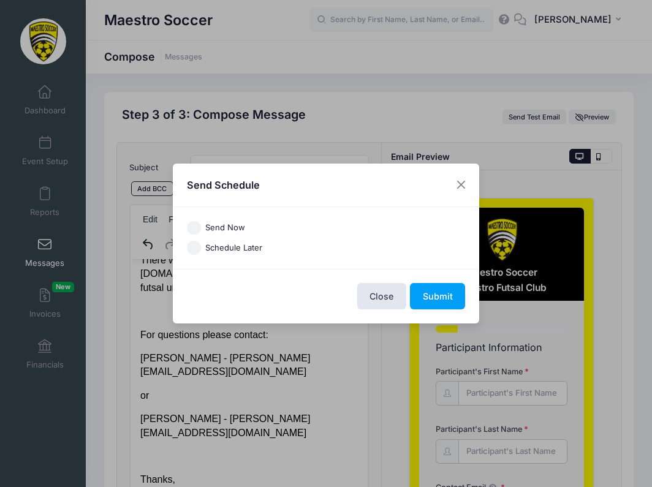
click at [227, 228] on label "Send Now" at bounding box center [225, 228] width 40 height 12
click at [201, 228] on input "Send Now" at bounding box center [194, 228] width 14 height 14
radio input "true"
click at [437, 293] on button "Submit" at bounding box center [437, 296] width 55 height 26
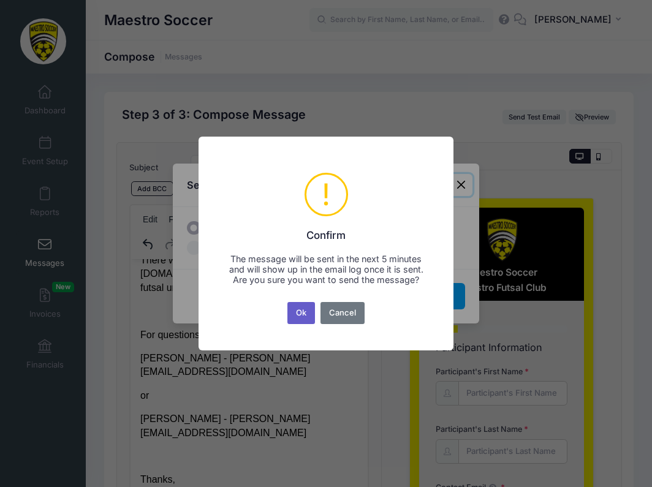
click at [299, 309] on button "Ok" at bounding box center [301, 313] width 28 height 22
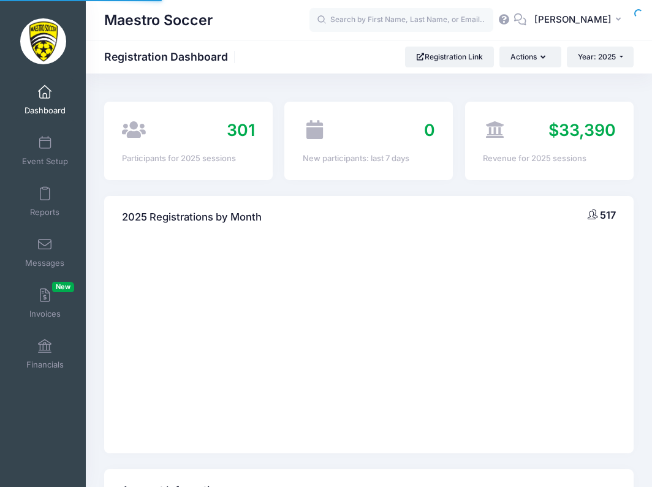
select select
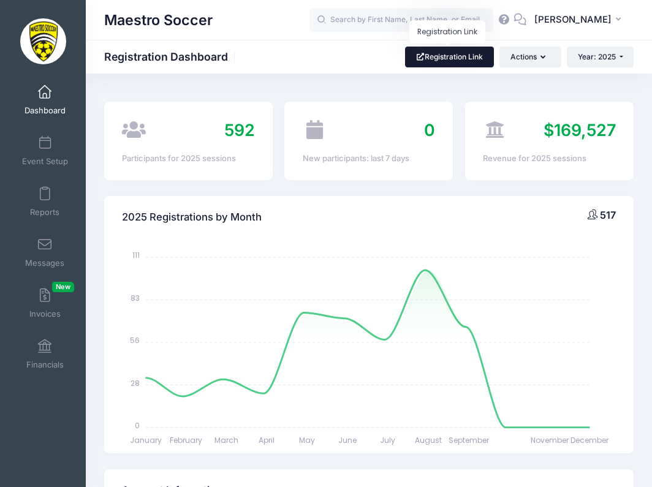
click at [456, 56] on link "Registration Link" at bounding box center [449, 57] width 89 height 21
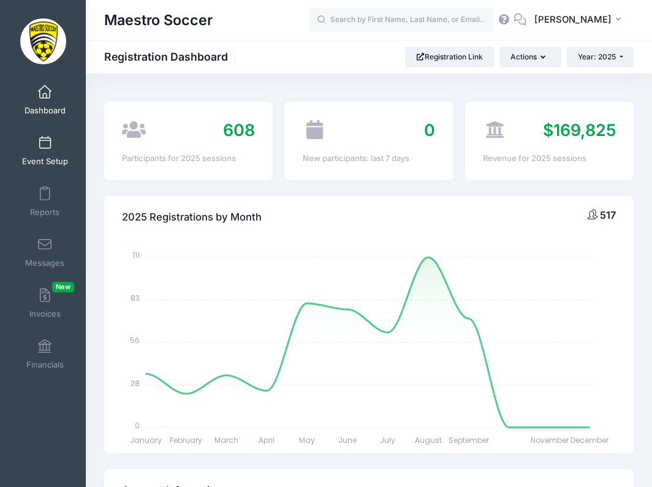
click at [53, 151] on link "Event Setup" at bounding box center [45, 150] width 58 height 43
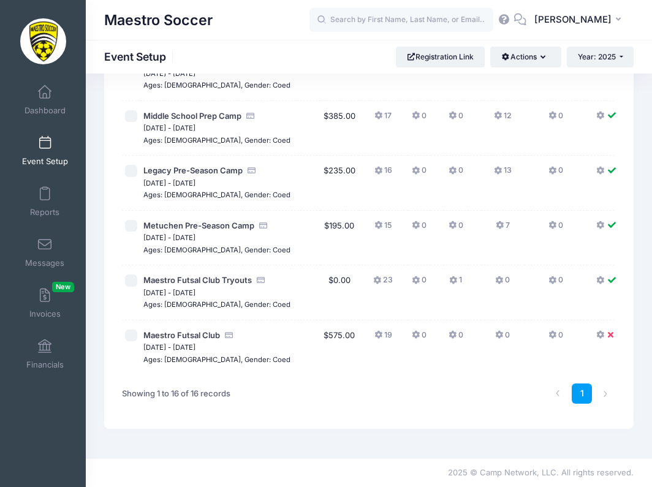
scroll to position [788, 0]
click at [165, 330] on span "Maestro Futsal Club" at bounding box center [181, 335] width 77 height 10
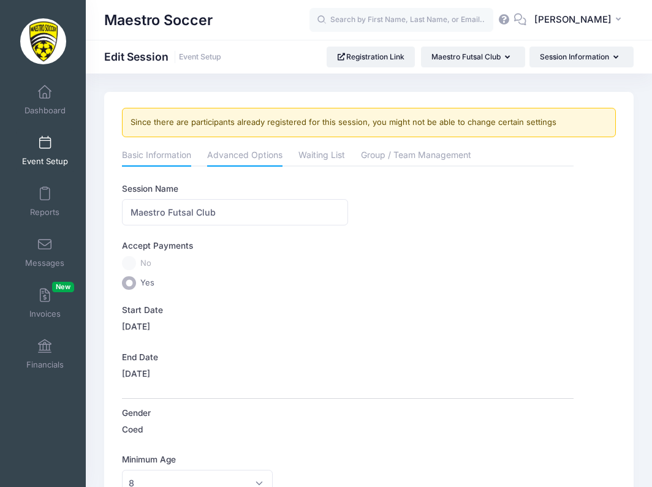
click at [247, 153] on link "Advanced Options" at bounding box center [244, 156] width 75 height 22
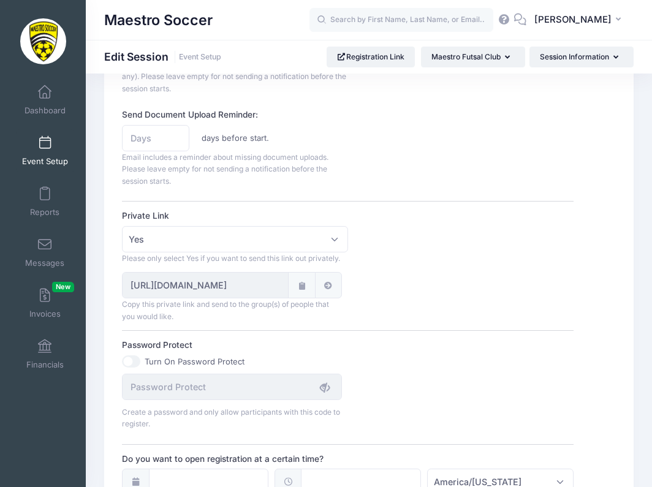
scroll to position [761, 0]
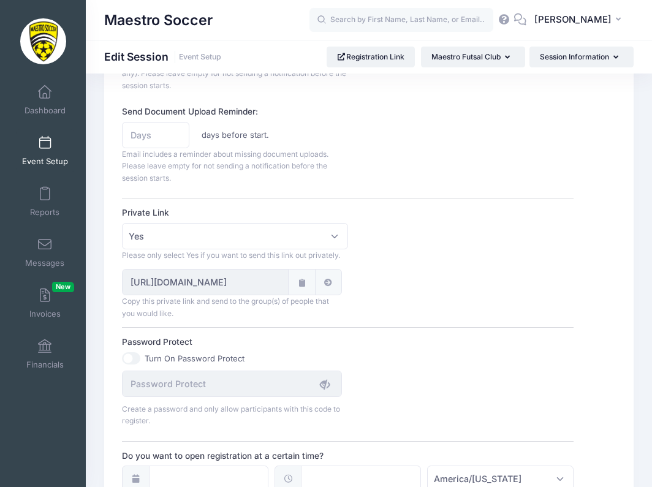
click at [302, 287] on icon at bounding box center [301, 283] width 10 height 8
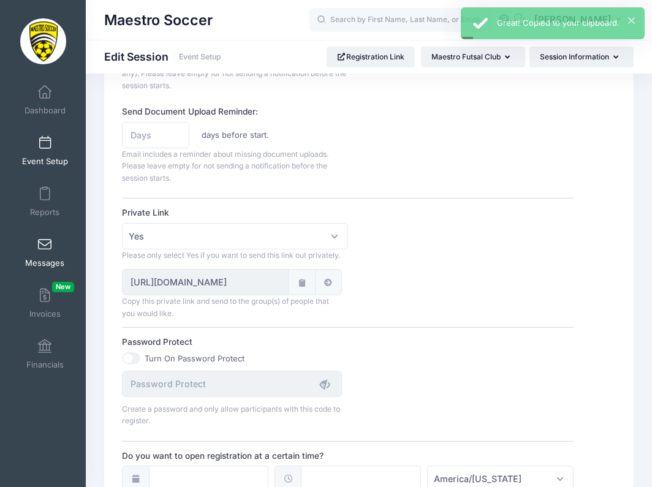
click at [45, 236] on link "Messages" at bounding box center [45, 252] width 58 height 43
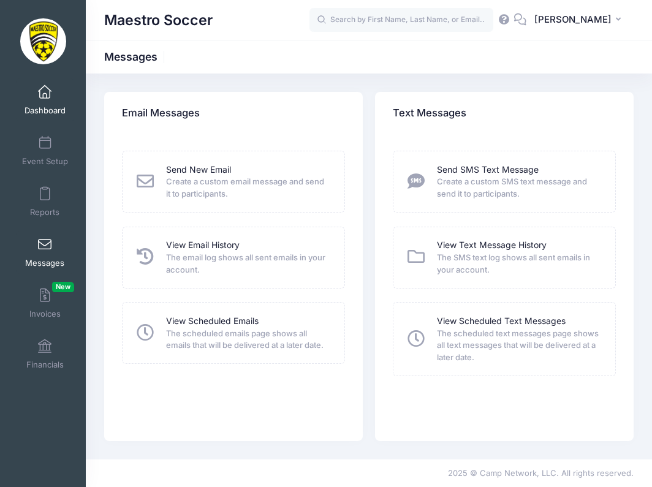
click at [43, 105] on span "Dashboard" at bounding box center [44, 110] width 41 height 10
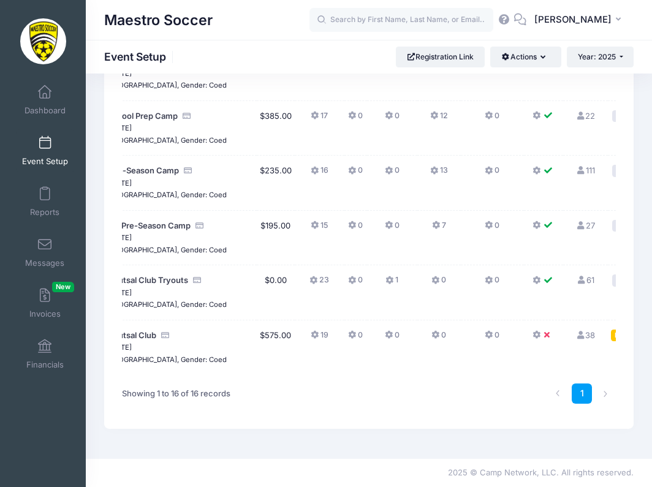
scroll to position [734, 0]
click at [532, 280] on icon at bounding box center [537, 280] width 10 height 0
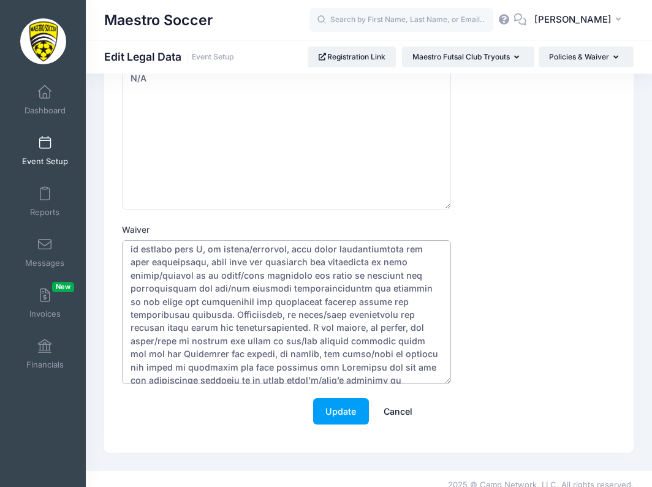
scroll to position [176, 0]
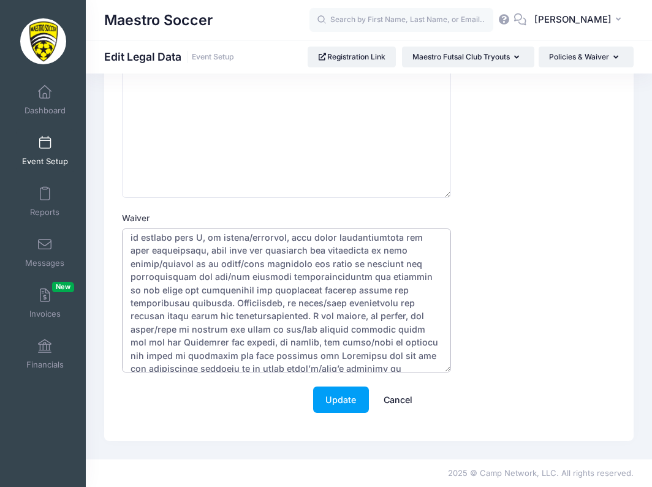
drag, startPoint x: 129, startPoint y: 347, endPoint x: 483, endPoint y: 486, distance: 380.5
click at [483, 486] on div "Maestro Soccer JB" at bounding box center [326, 159] width 652 height 656
click at [401, 397] on link "Cancel" at bounding box center [398, 399] width 54 height 26
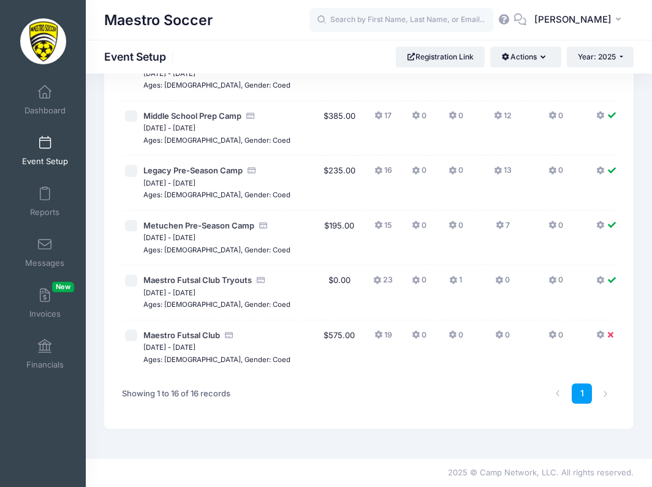
scroll to position [788, 0]
click at [596, 335] on icon at bounding box center [601, 335] width 10 height 0
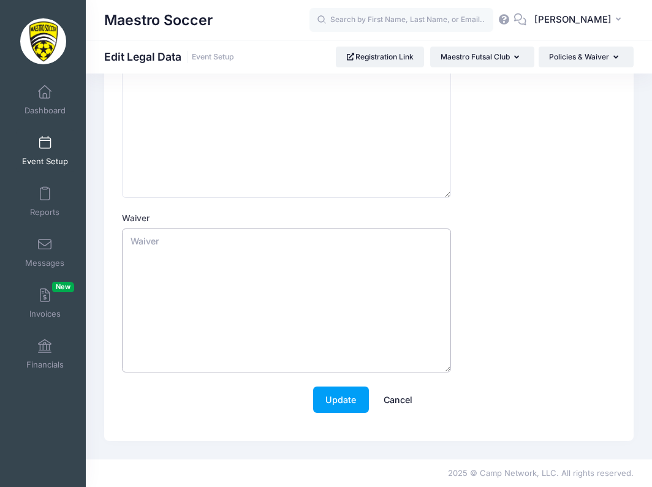
click at [192, 291] on textarea "Waiver" at bounding box center [286, 300] width 329 height 145
paste textarea "WAIVER/RELEASE FOR INJURY AND COMMUNICABLE DISEASES INCLUDING COVID-19 ASSUMPTI…"
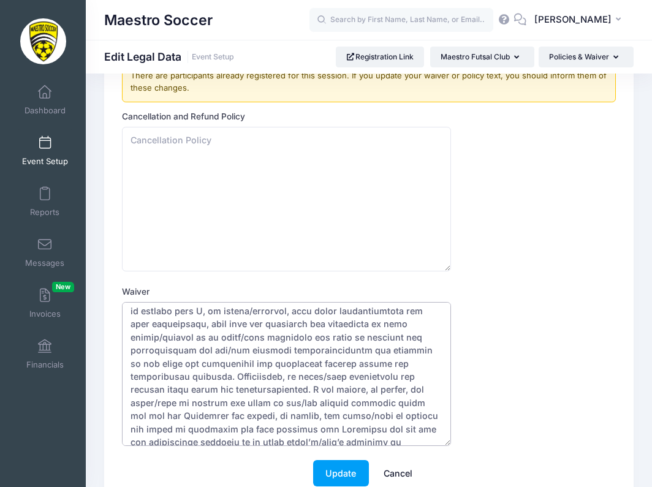
scroll to position [90, 0]
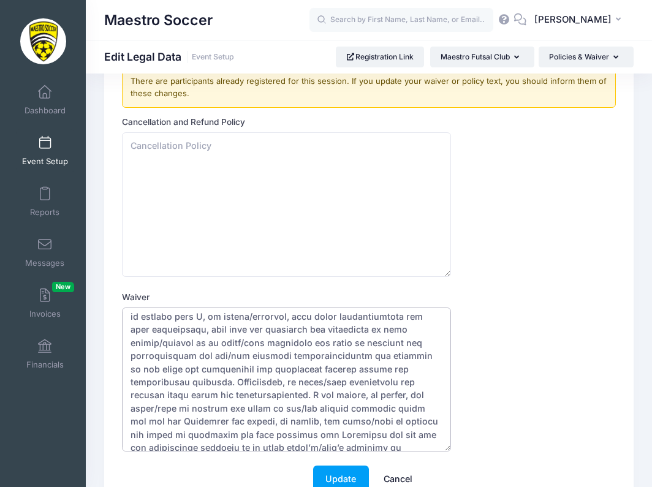
type textarea "WAIVER/RELEASE FOR INJURY AND COMMUNICABLE DISEASES INCLUDING COVID-19 ASSUMPTI…"
click at [257, 207] on textarea "Cancellation and Refund Policy" at bounding box center [286, 204] width 329 height 145
click at [353, 475] on button "Update" at bounding box center [341, 478] width 56 height 26
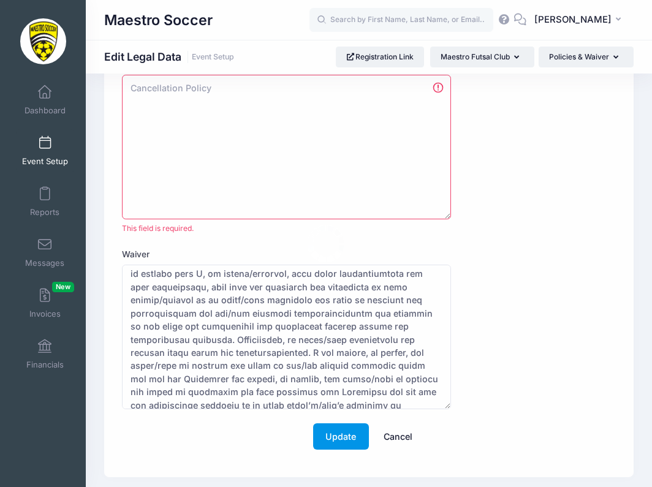
scroll to position [155, 0]
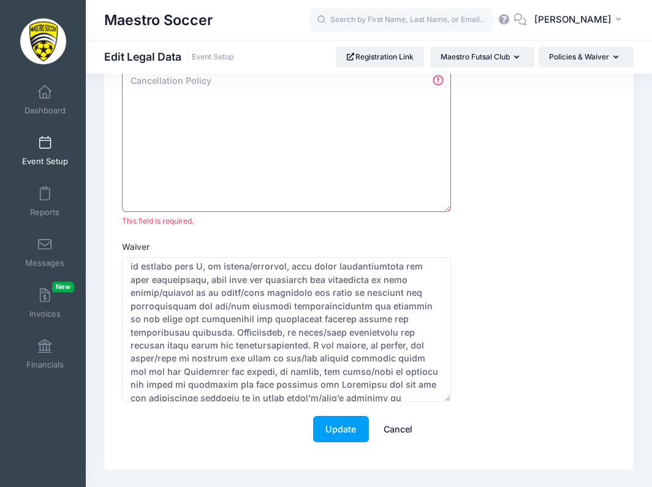
click at [282, 171] on textarea "Cancellation and Refund Policy" at bounding box center [286, 139] width 329 height 145
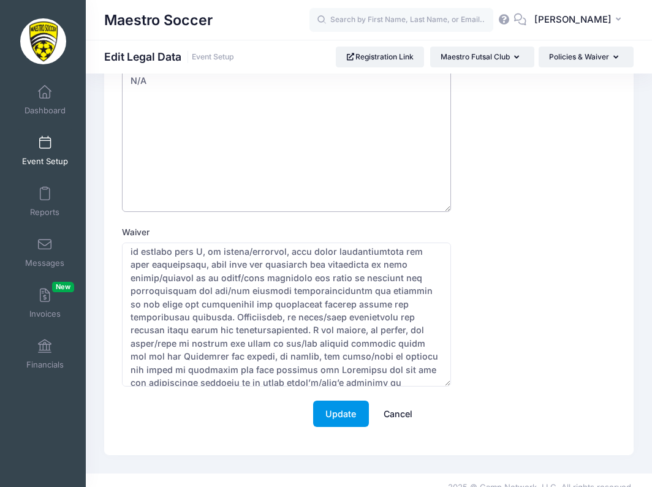
type textarea "N/A"
click at [348, 415] on button "Update" at bounding box center [341, 413] width 56 height 26
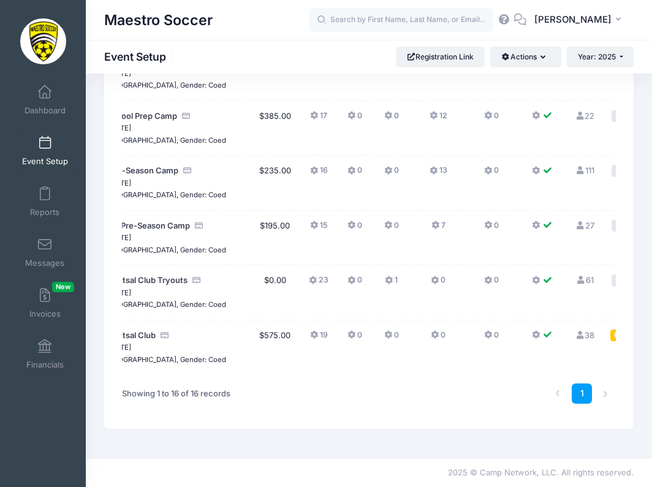
scroll to position [0, 64]
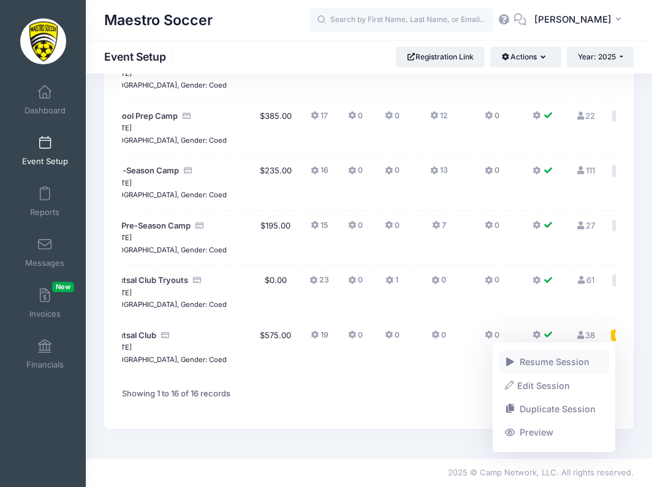
click at [574, 356] on link "Resume Session" at bounding box center [553, 361] width 111 height 23
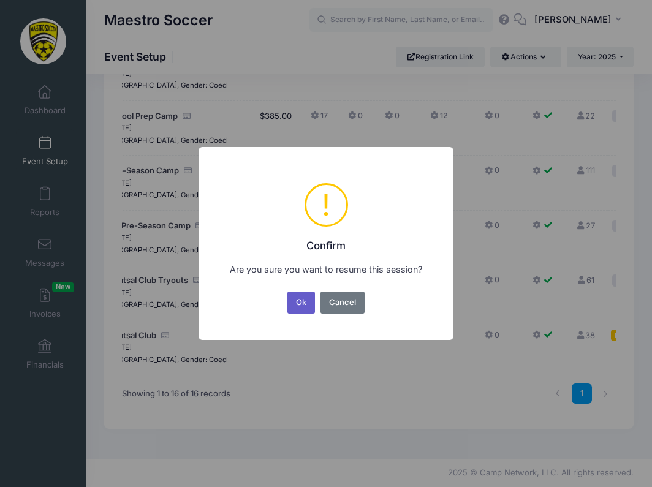
click at [299, 300] on button "Ok" at bounding box center [301, 302] width 28 height 22
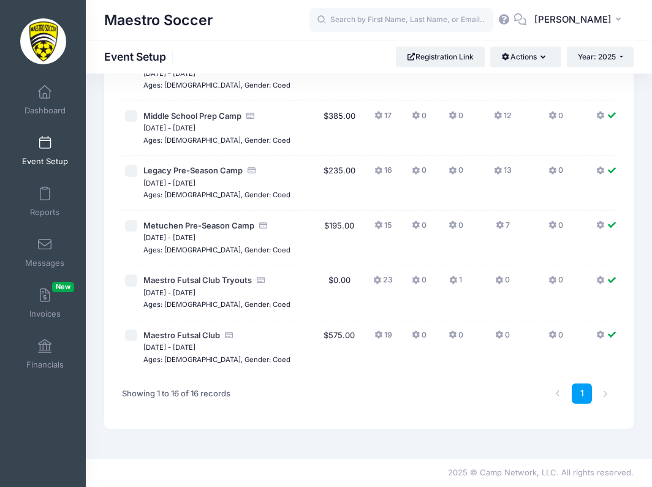
scroll to position [788, 0]
click at [198, 336] on span "Maestro Futsal Club" at bounding box center [181, 335] width 77 height 10
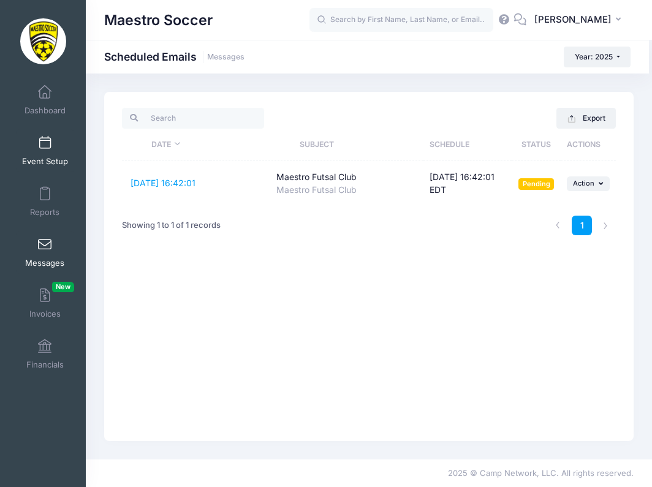
click at [45, 149] on span at bounding box center [45, 143] width 0 height 13
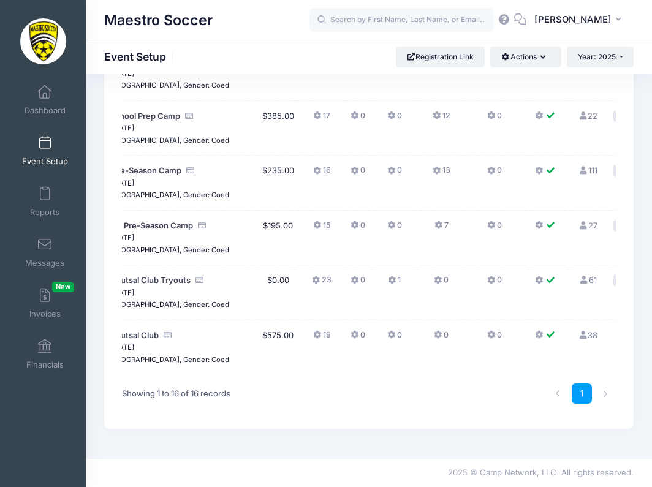
scroll to position [0, 60]
click at [314, 335] on icon at bounding box center [319, 335] width 10 height 0
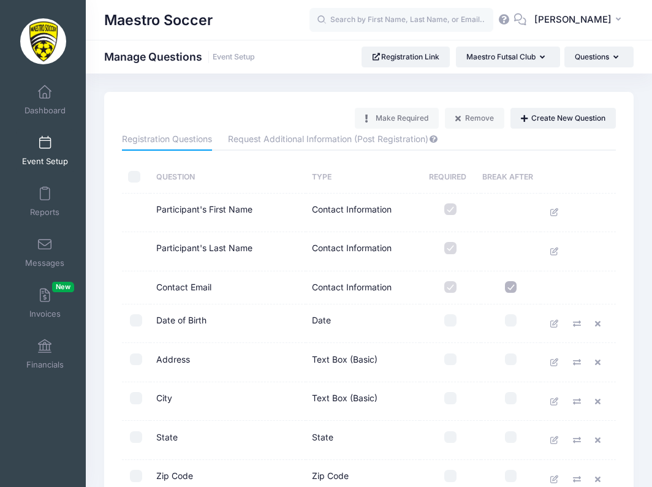
click at [49, 148] on link "Event Setup" at bounding box center [45, 150] width 58 height 43
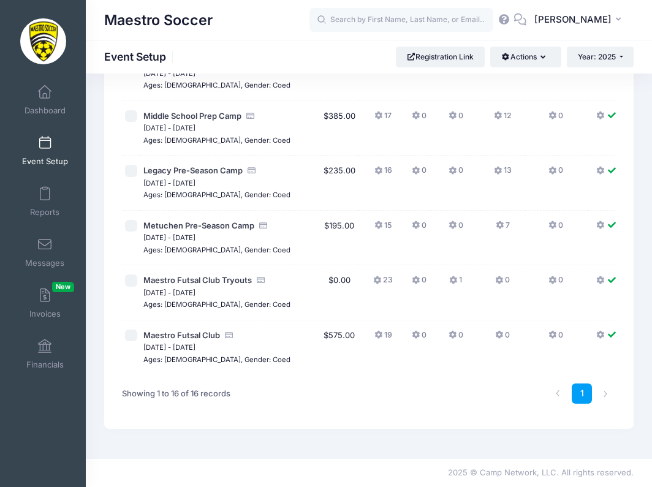
scroll to position [788, 0]
click at [168, 330] on span "Maestro Futsal Club" at bounding box center [181, 335] width 77 height 10
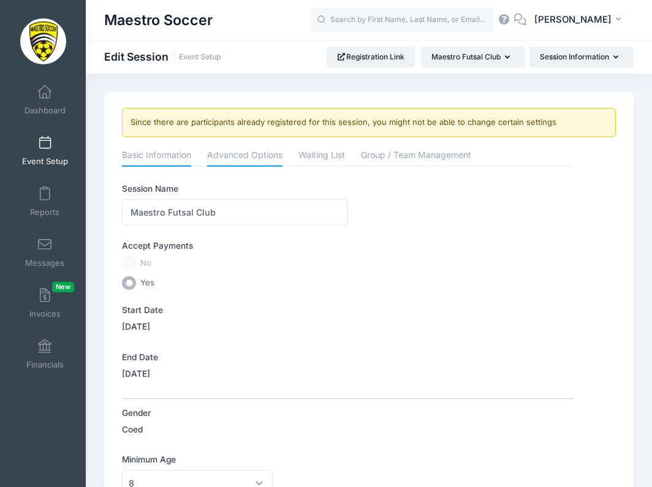
click at [233, 147] on link "Advanced Options" at bounding box center [244, 156] width 75 height 22
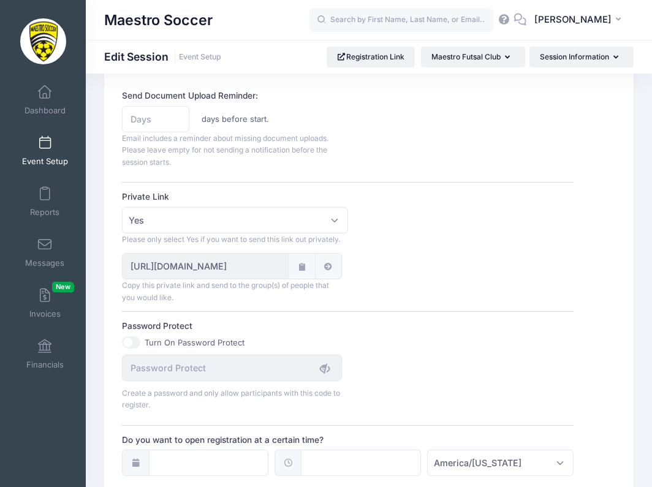
scroll to position [860, 0]
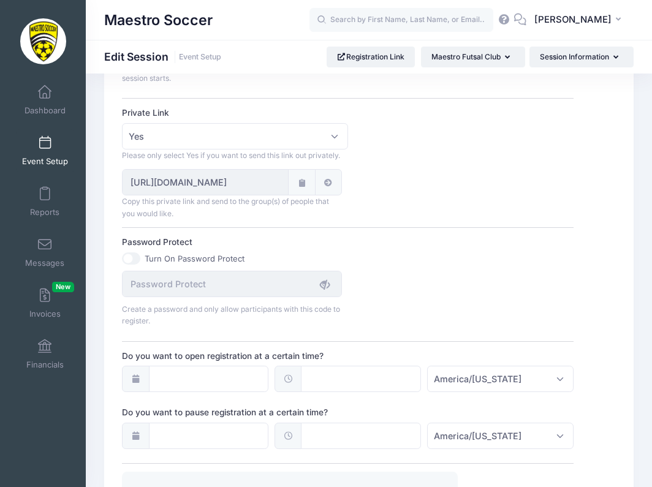
click at [303, 187] on icon at bounding box center [301, 183] width 10 height 8
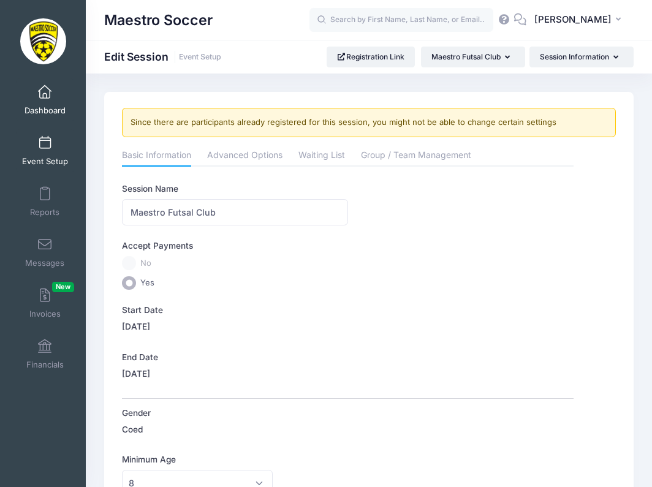
click at [42, 105] on span "Dashboard" at bounding box center [44, 110] width 41 height 10
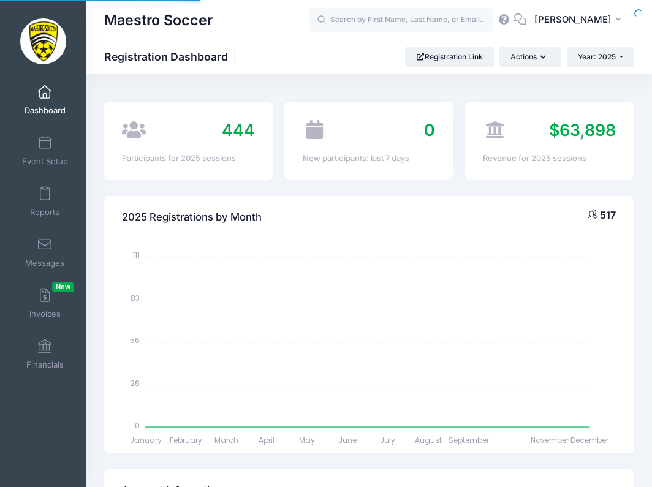
select select
